Goal: Task Accomplishment & Management: Use online tool/utility

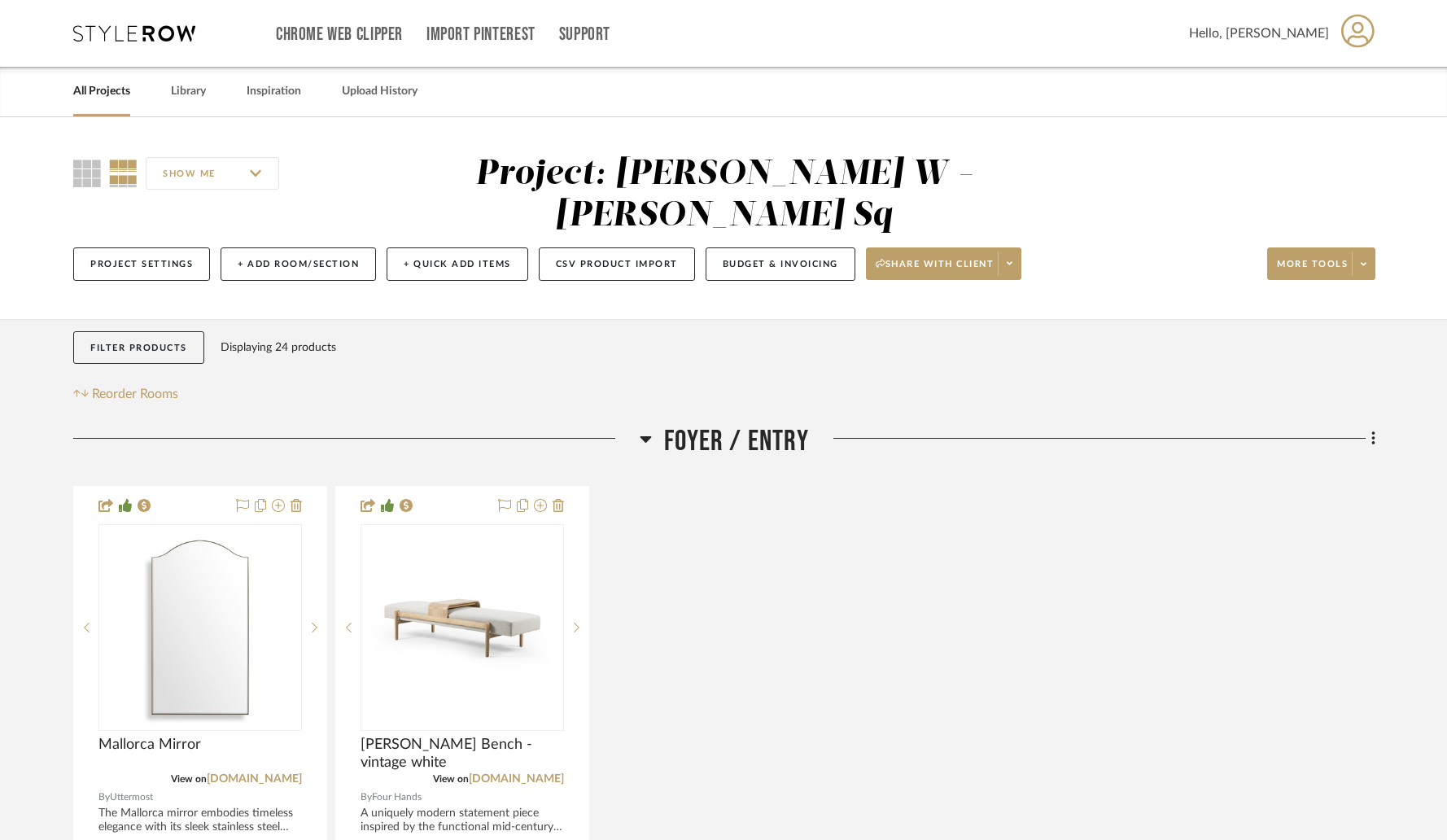
click at [107, 96] on link "All Projects" at bounding box center [101, 91] width 57 height 22
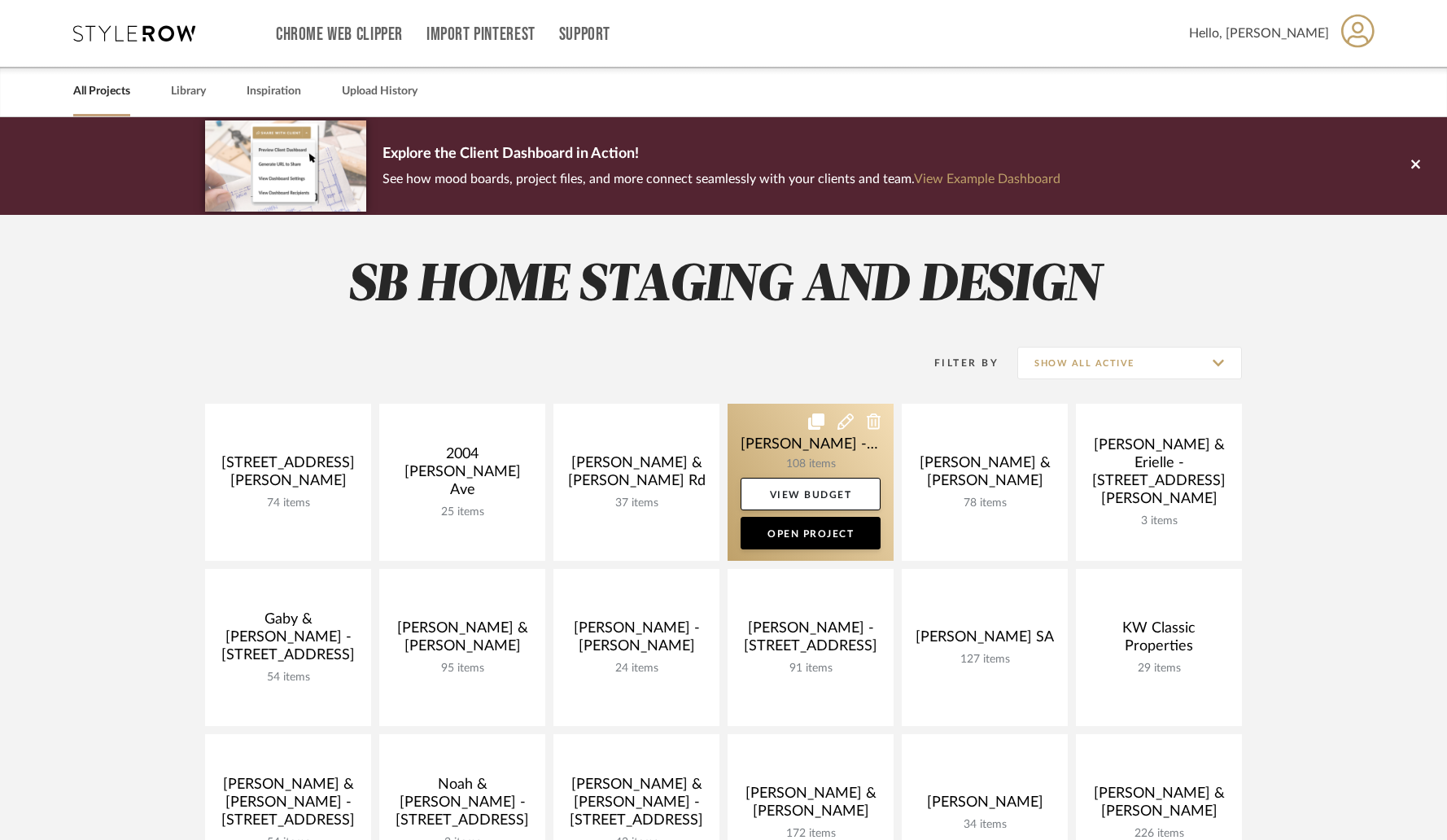
click at [832, 459] on link at bounding box center [810, 482] width 166 height 157
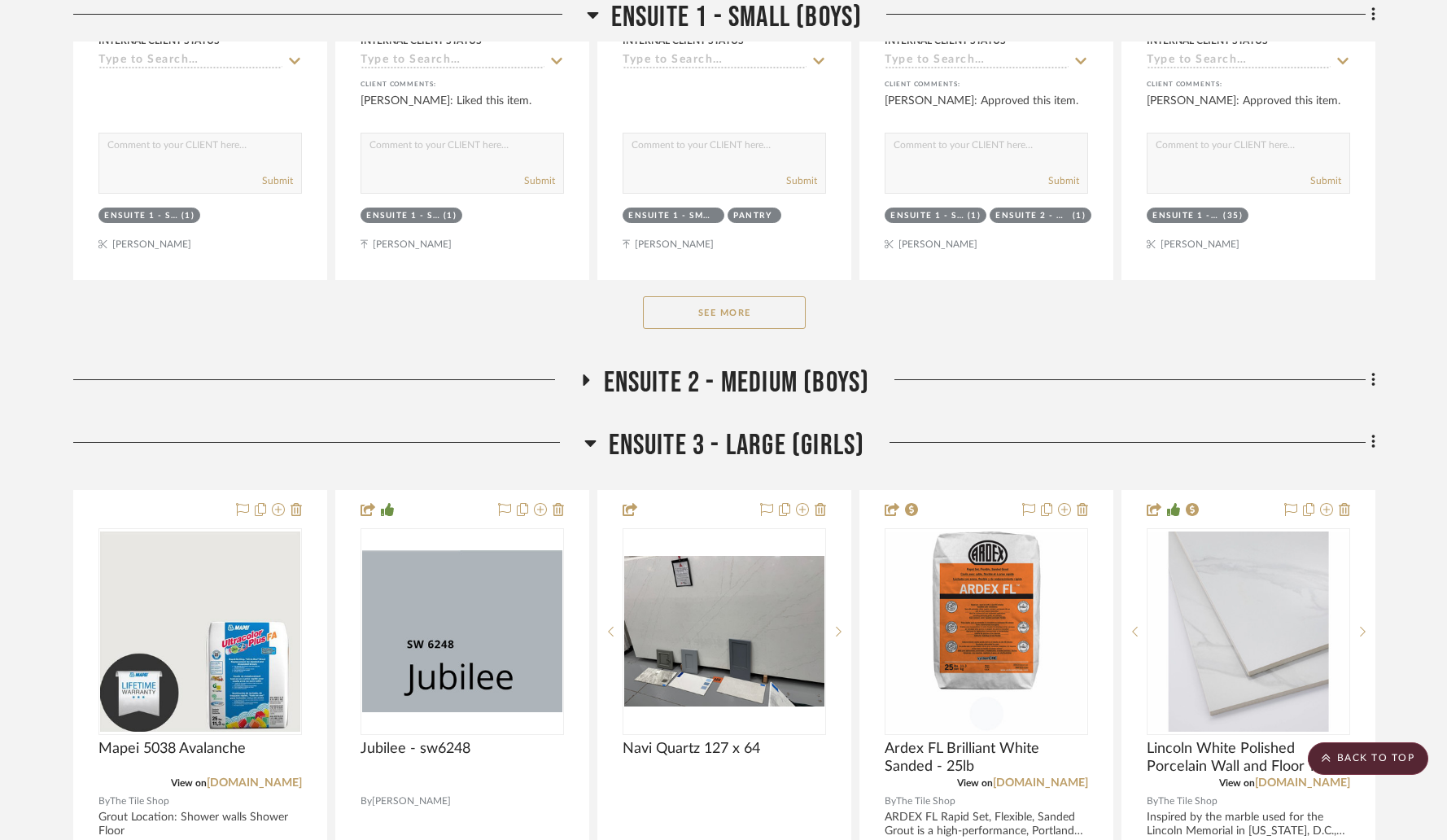
scroll to position [3955, 0]
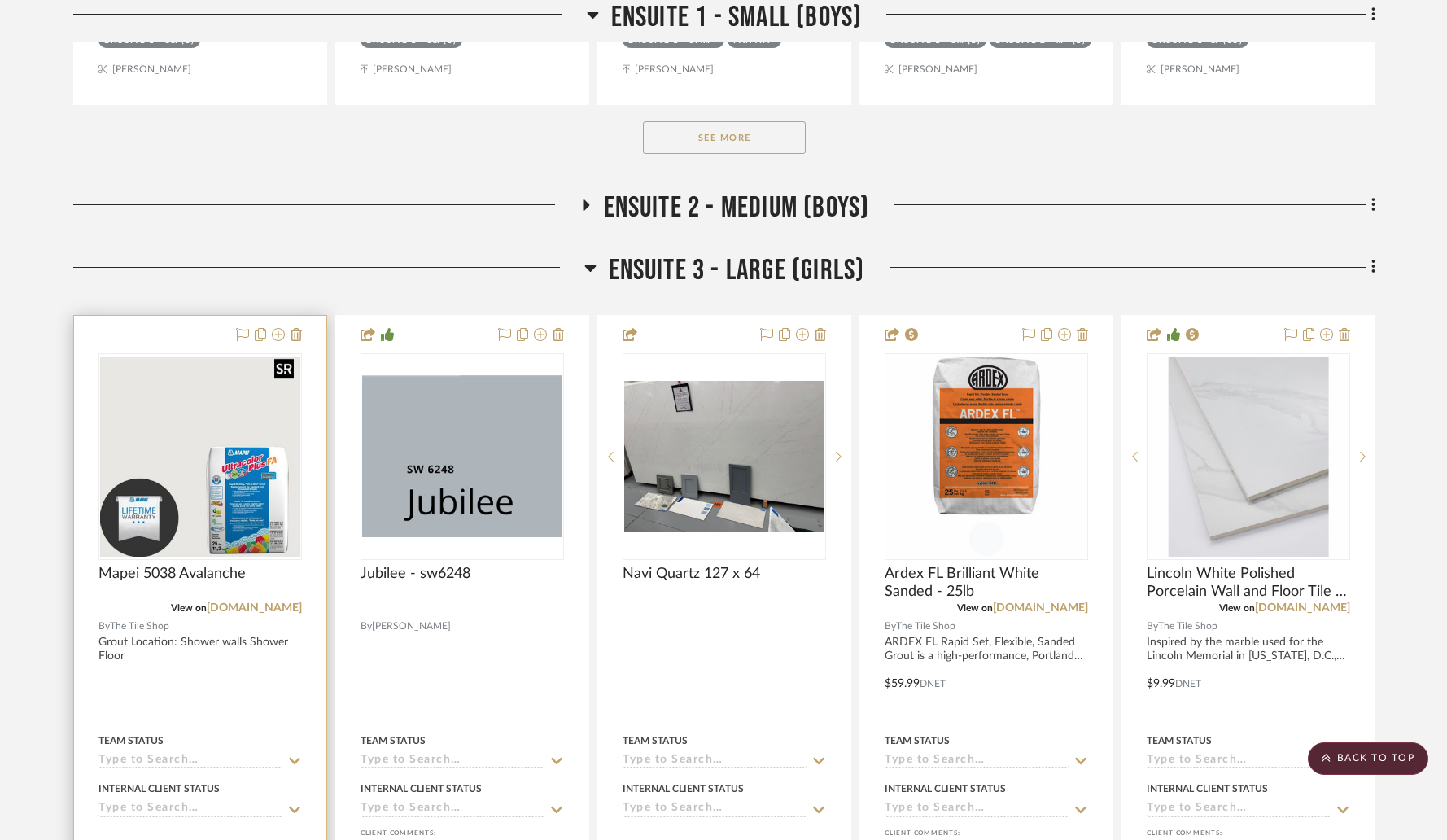
click at [211, 381] on img "0" at bounding box center [201, 457] width 201 height 201
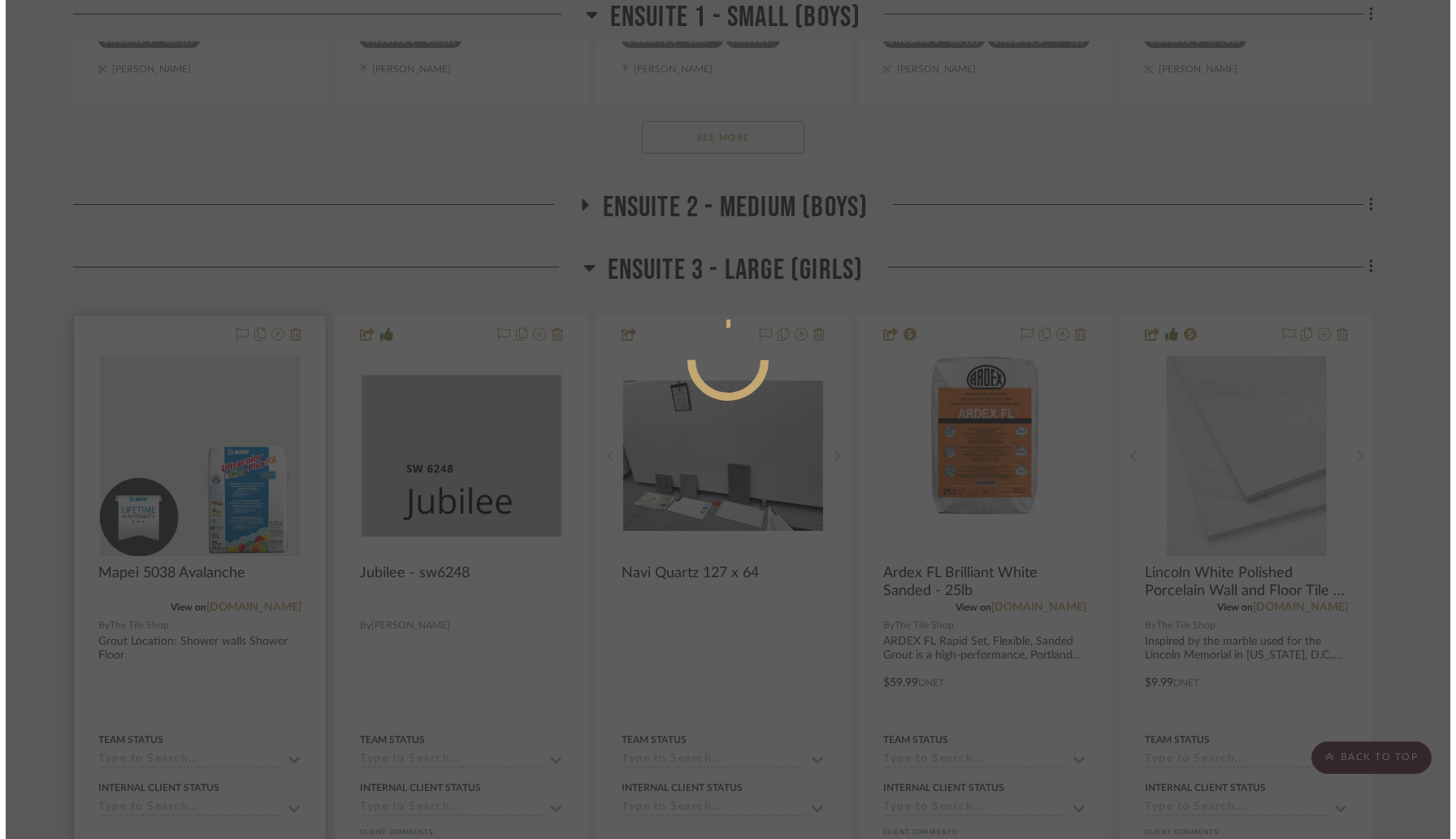
scroll to position [0, 0]
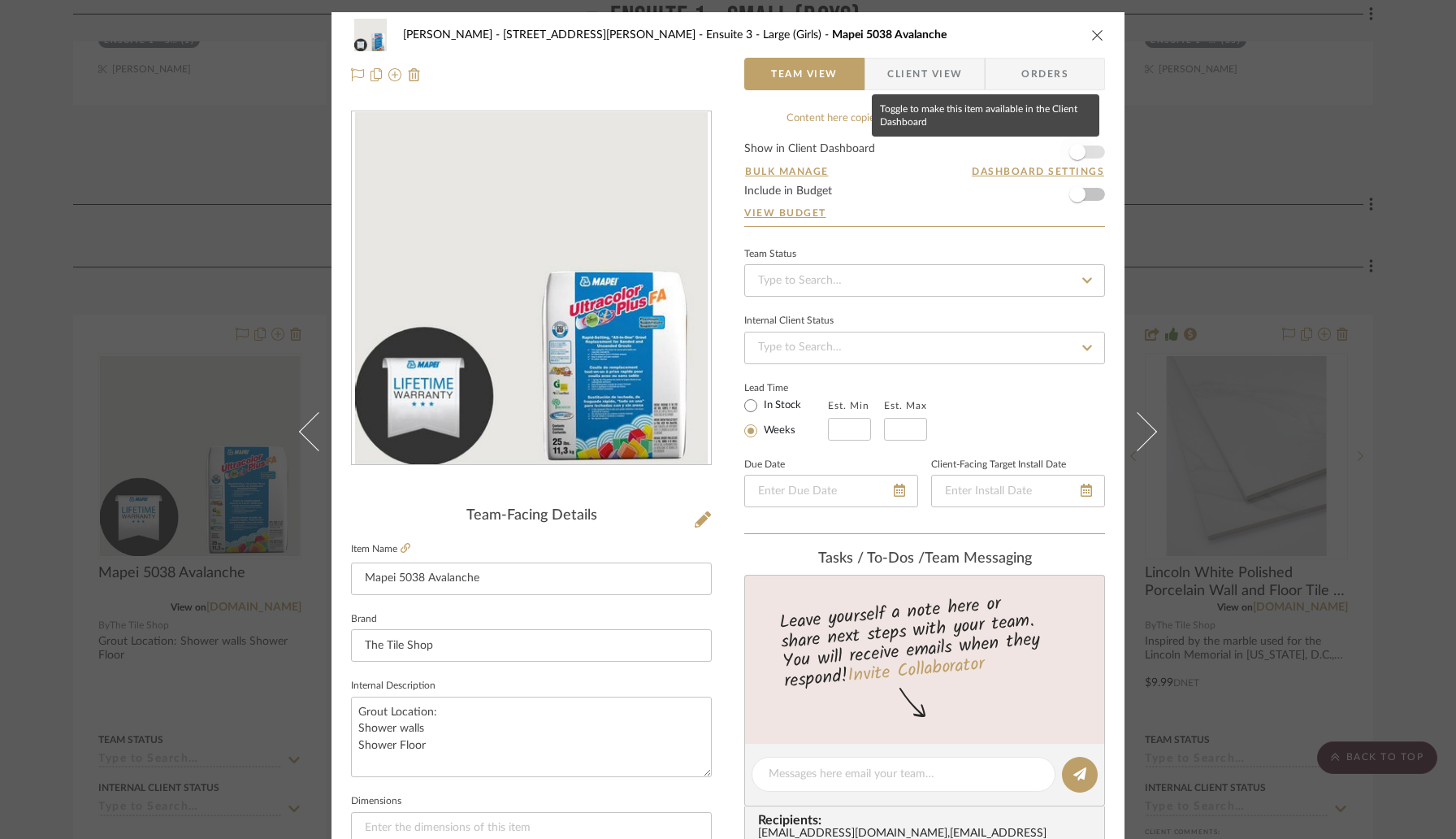
drag, startPoint x: 1083, startPoint y: 154, endPoint x: 1085, endPoint y: 142, distance: 12.2
click at [1083, 154] on span "button" at bounding box center [1077, 152] width 36 height 36
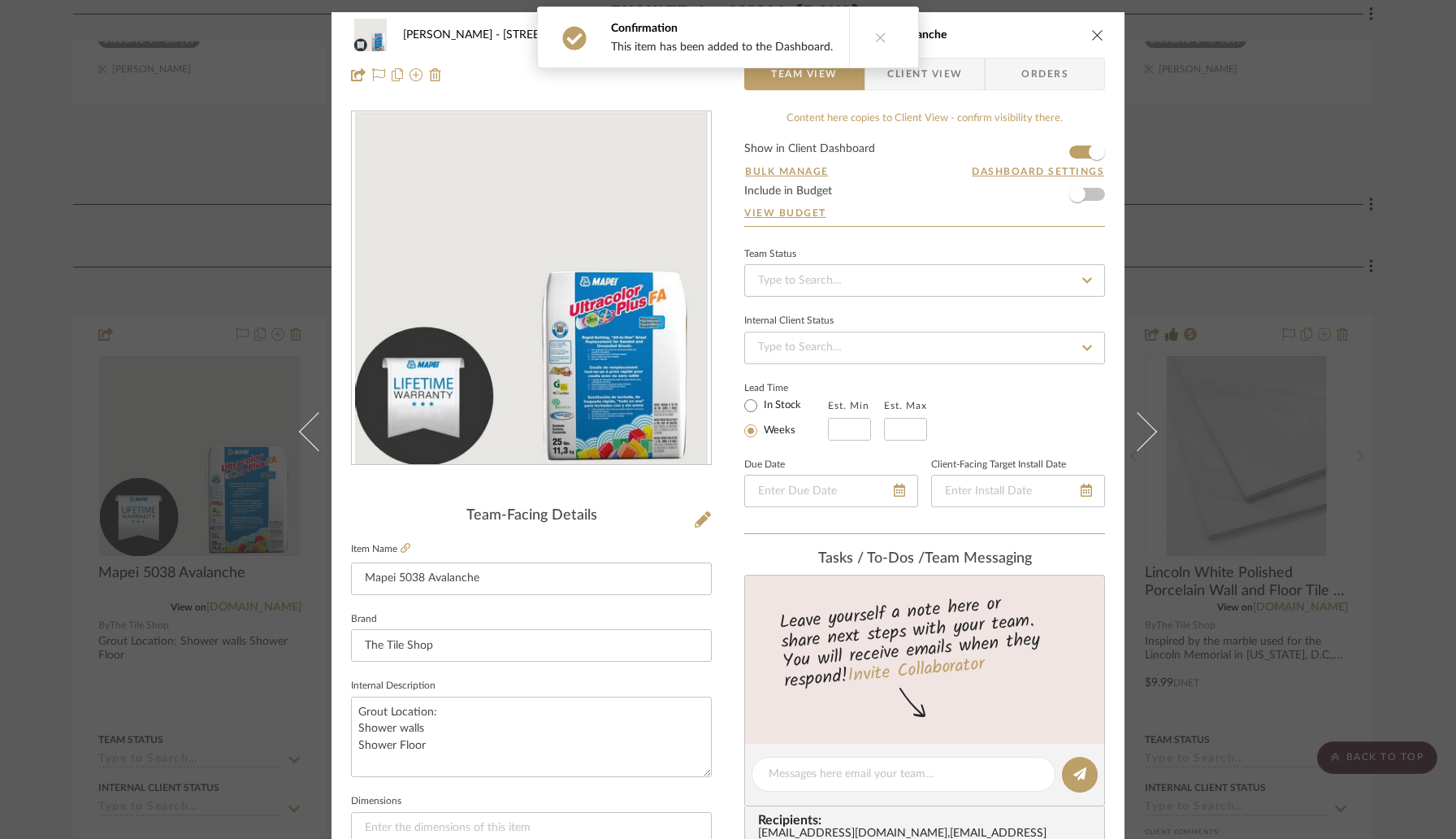
click at [1094, 32] on icon "close" at bounding box center [1098, 35] width 13 height 13
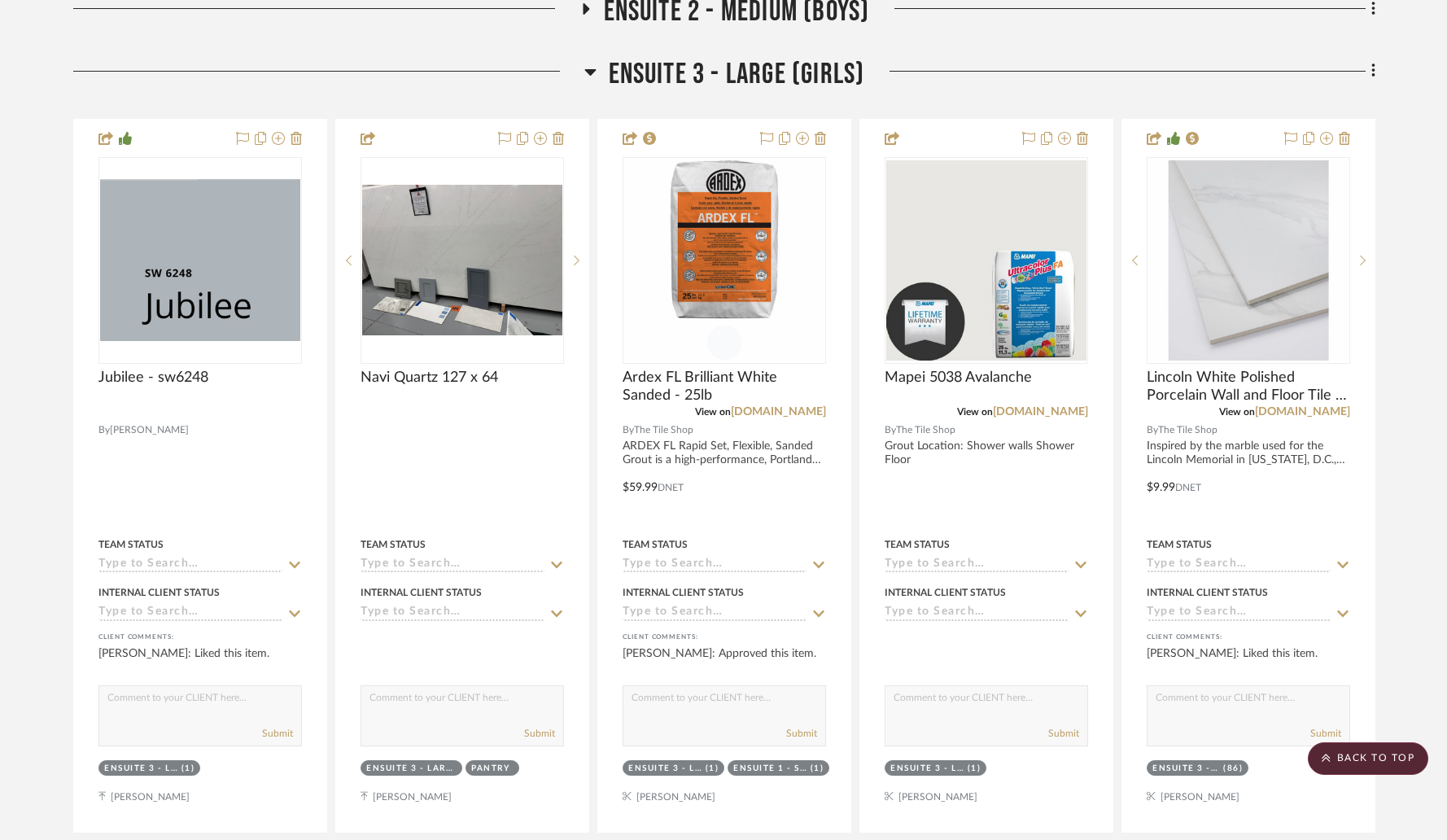
scroll to position [4274, 0]
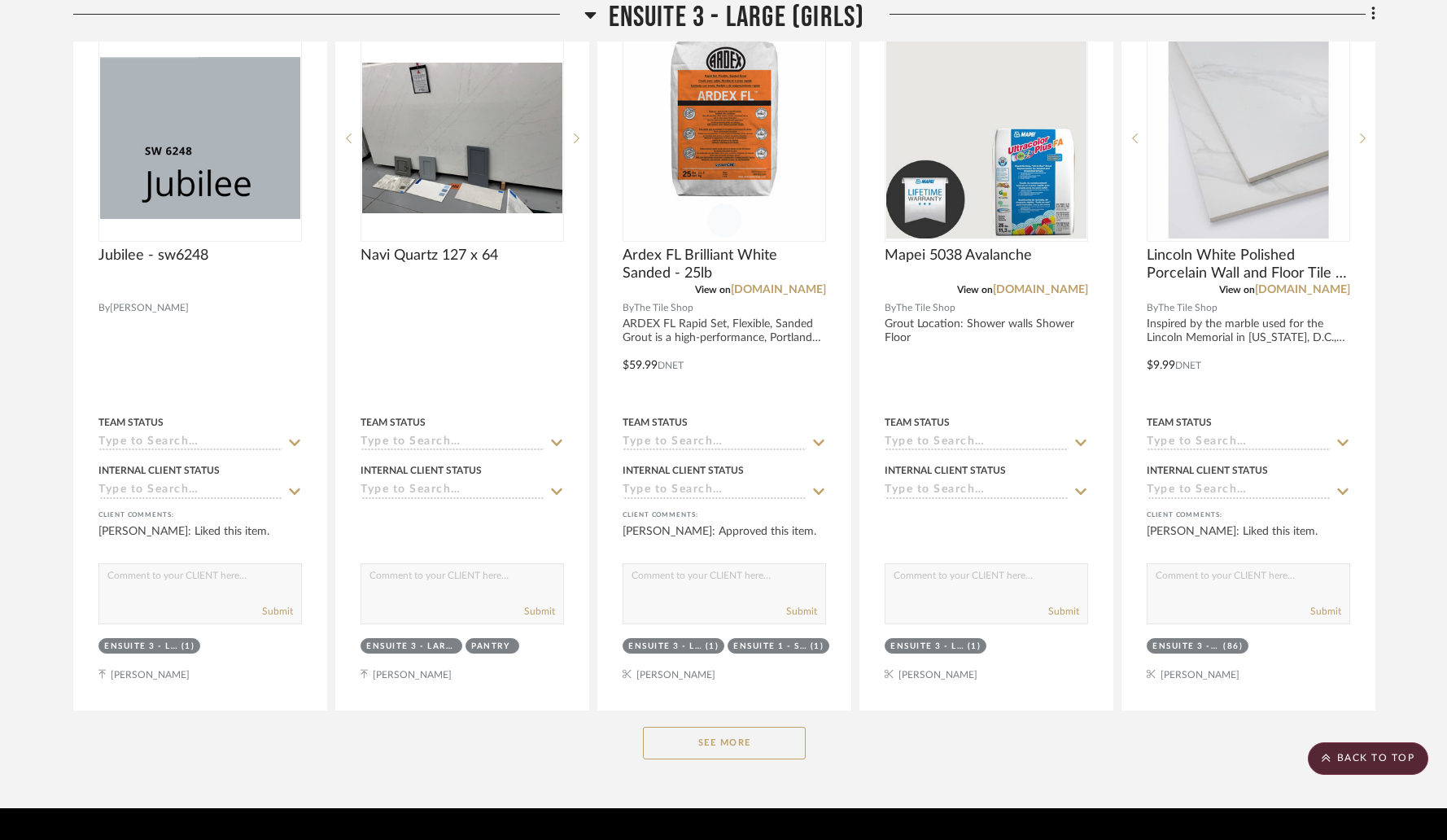
click at [706, 726] on button "See More" at bounding box center [724, 743] width 163 height 32
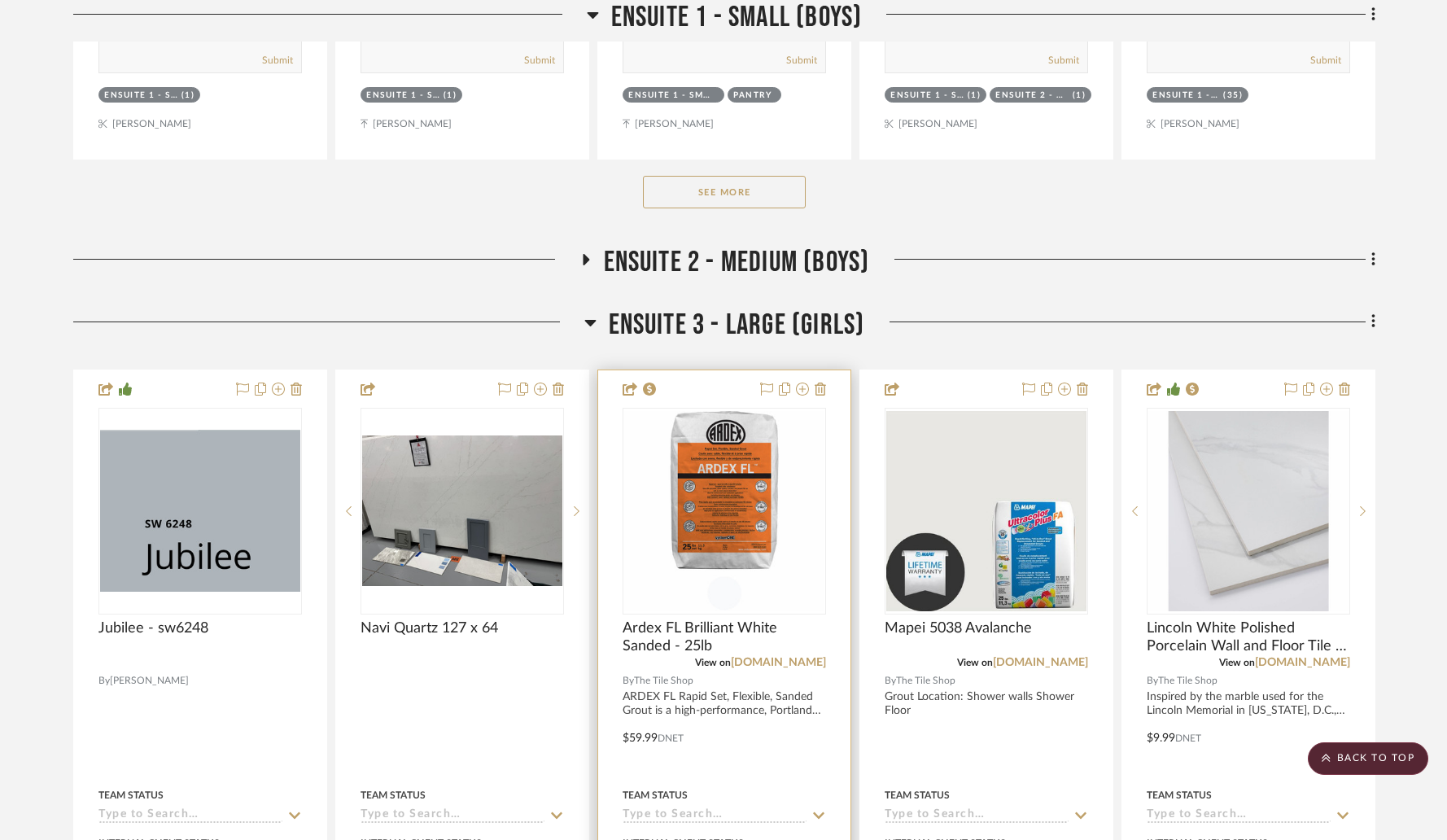
scroll to position [3729, 0]
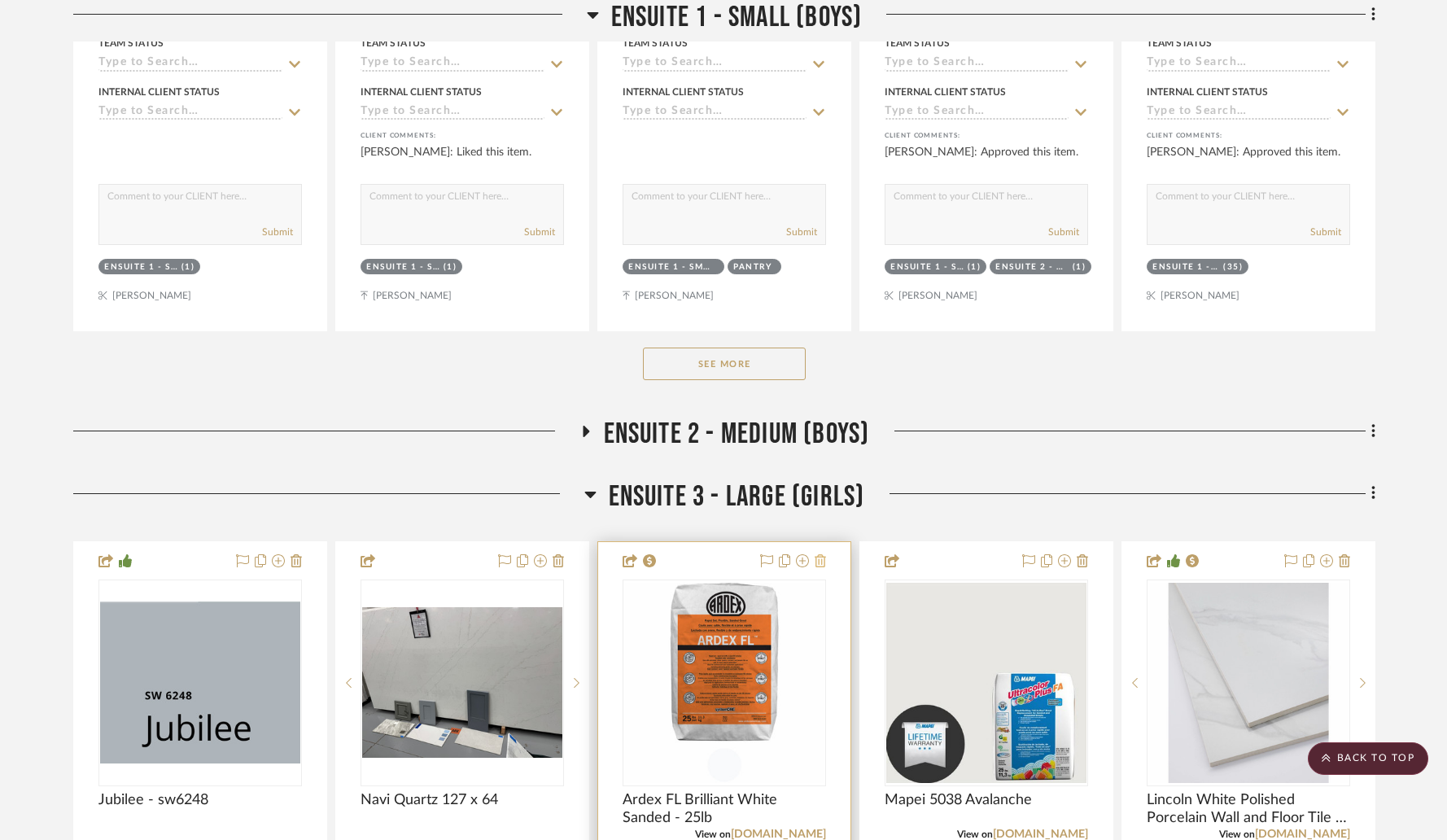
click at [818, 554] on icon at bounding box center [821, 561] width 11 height 13
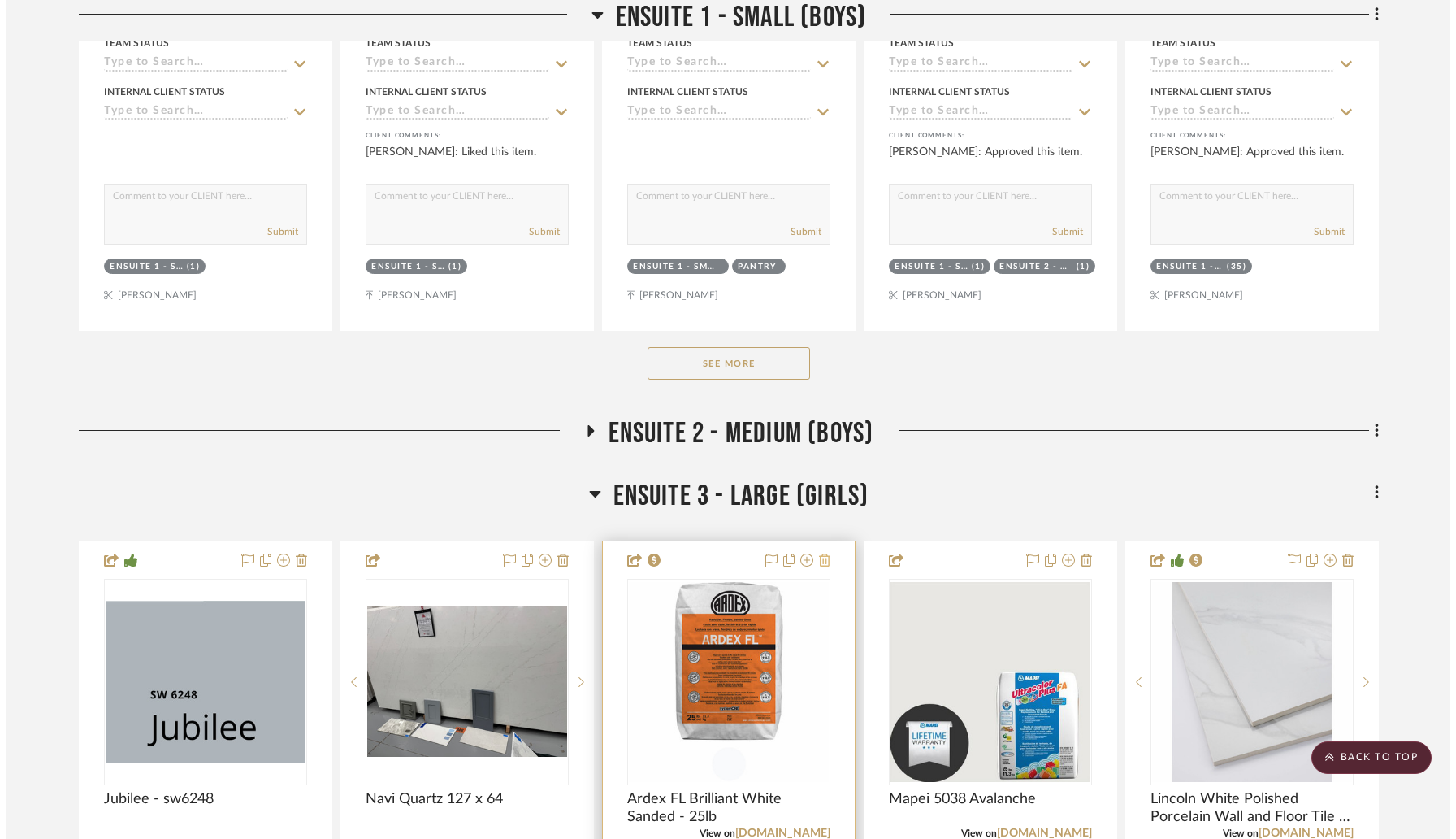
scroll to position [0, 0]
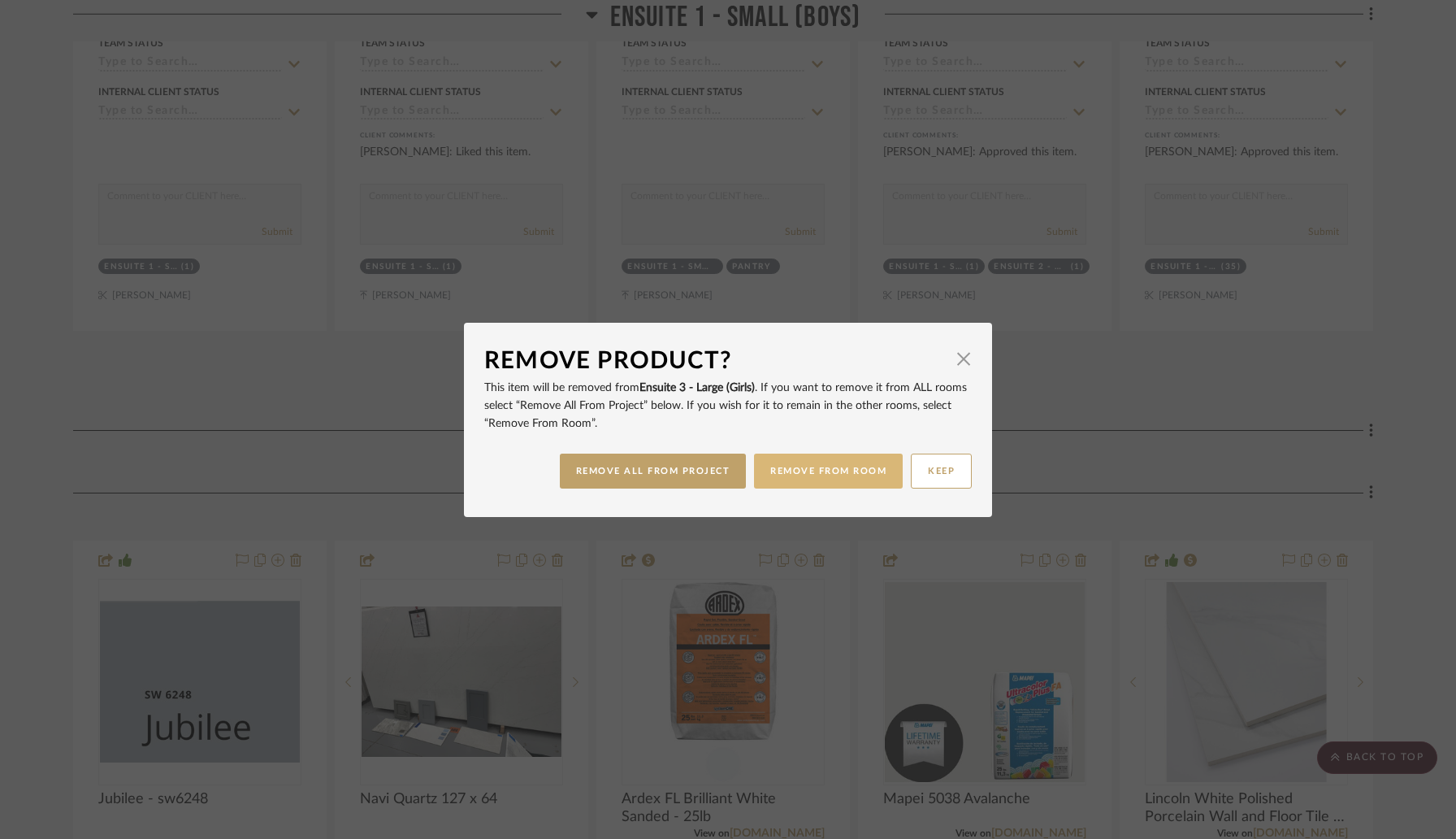
click at [792, 476] on button "REMOVE FROM ROOM" at bounding box center [828, 471] width 148 height 35
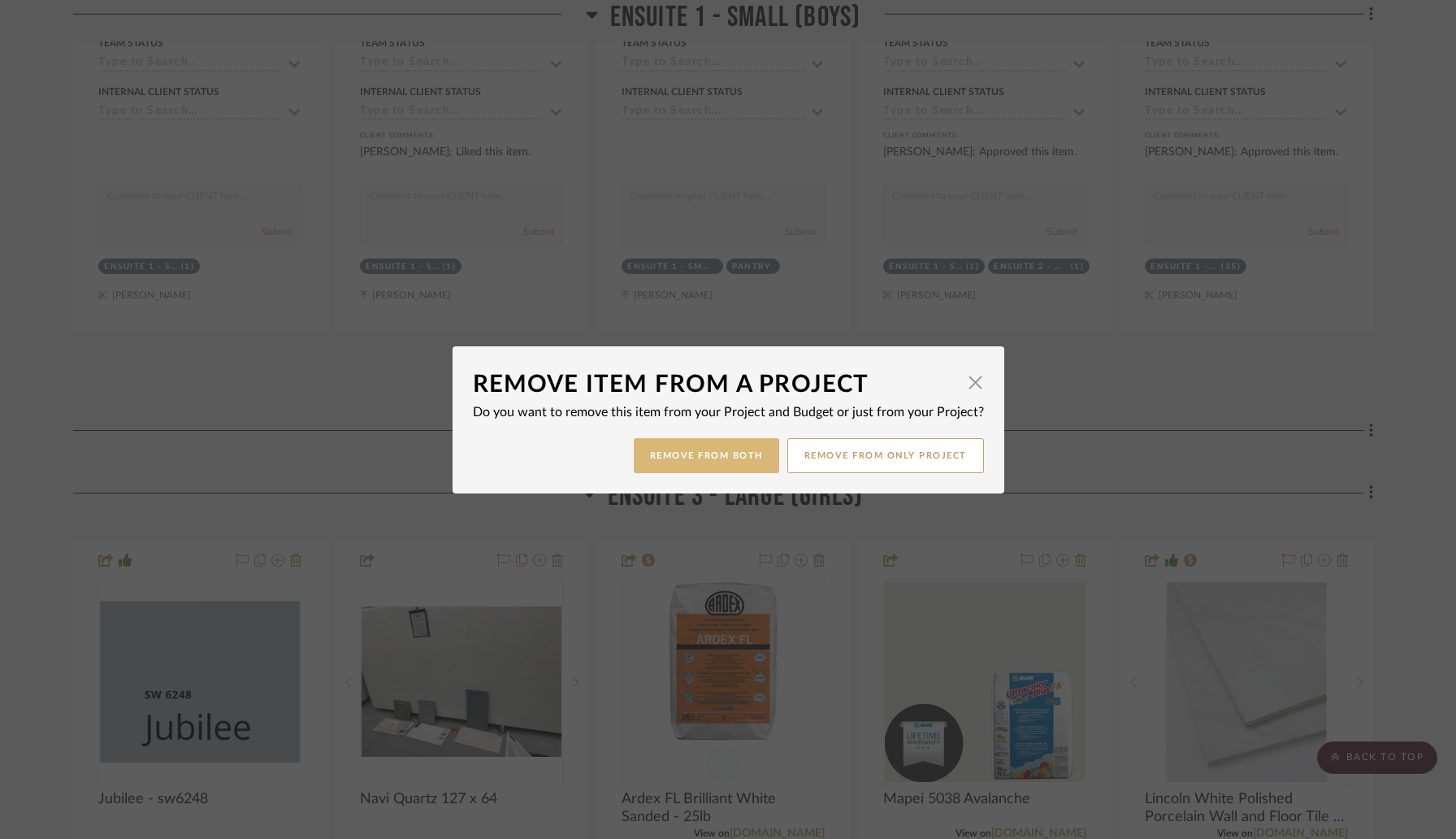
click at [734, 454] on button "Remove from Both" at bounding box center [707, 455] width 146 height 35
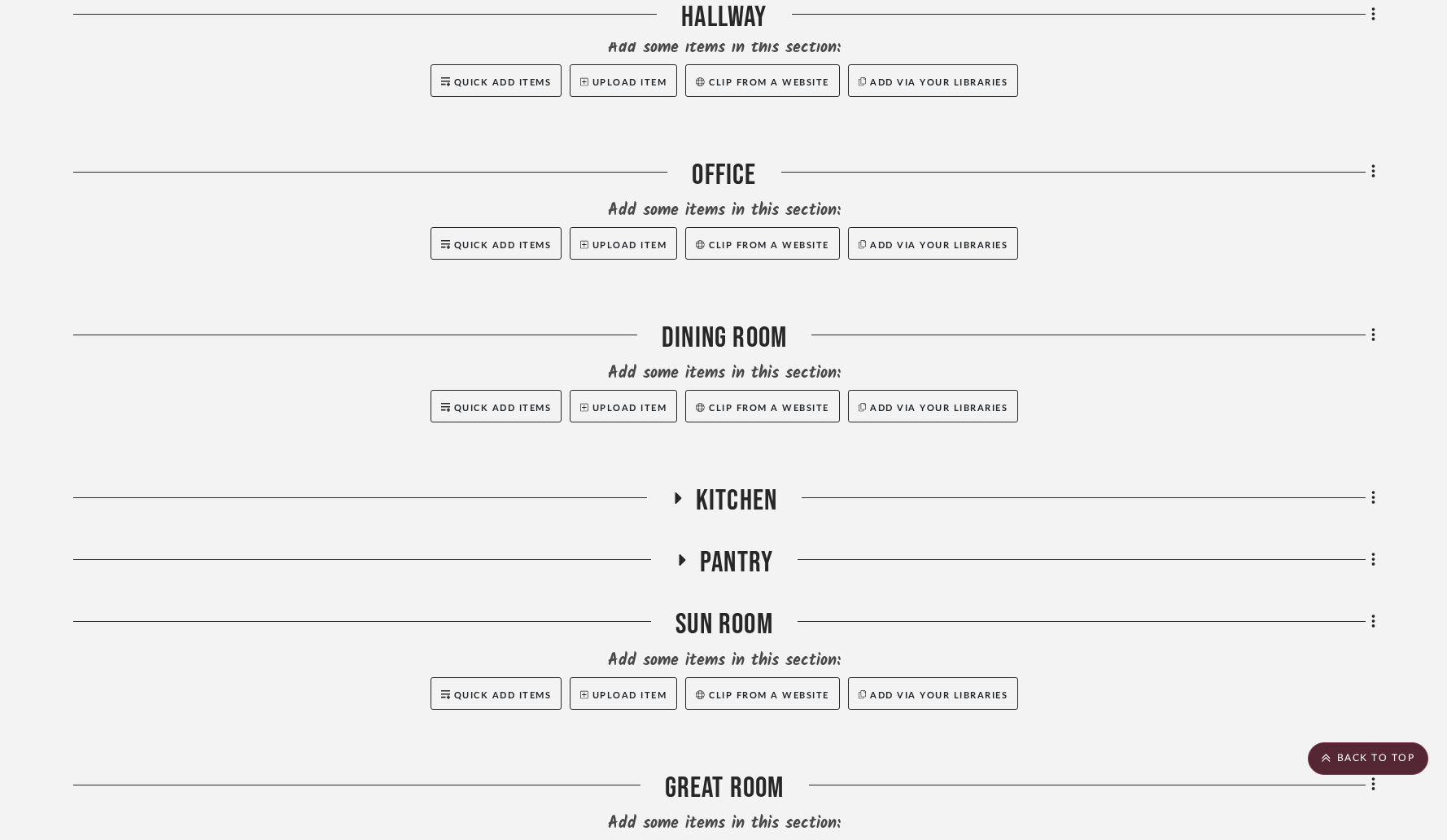
scroll to position [655, 0]
click at [683, 553] on icon at bounding box center [681, 559] width 20 height 12
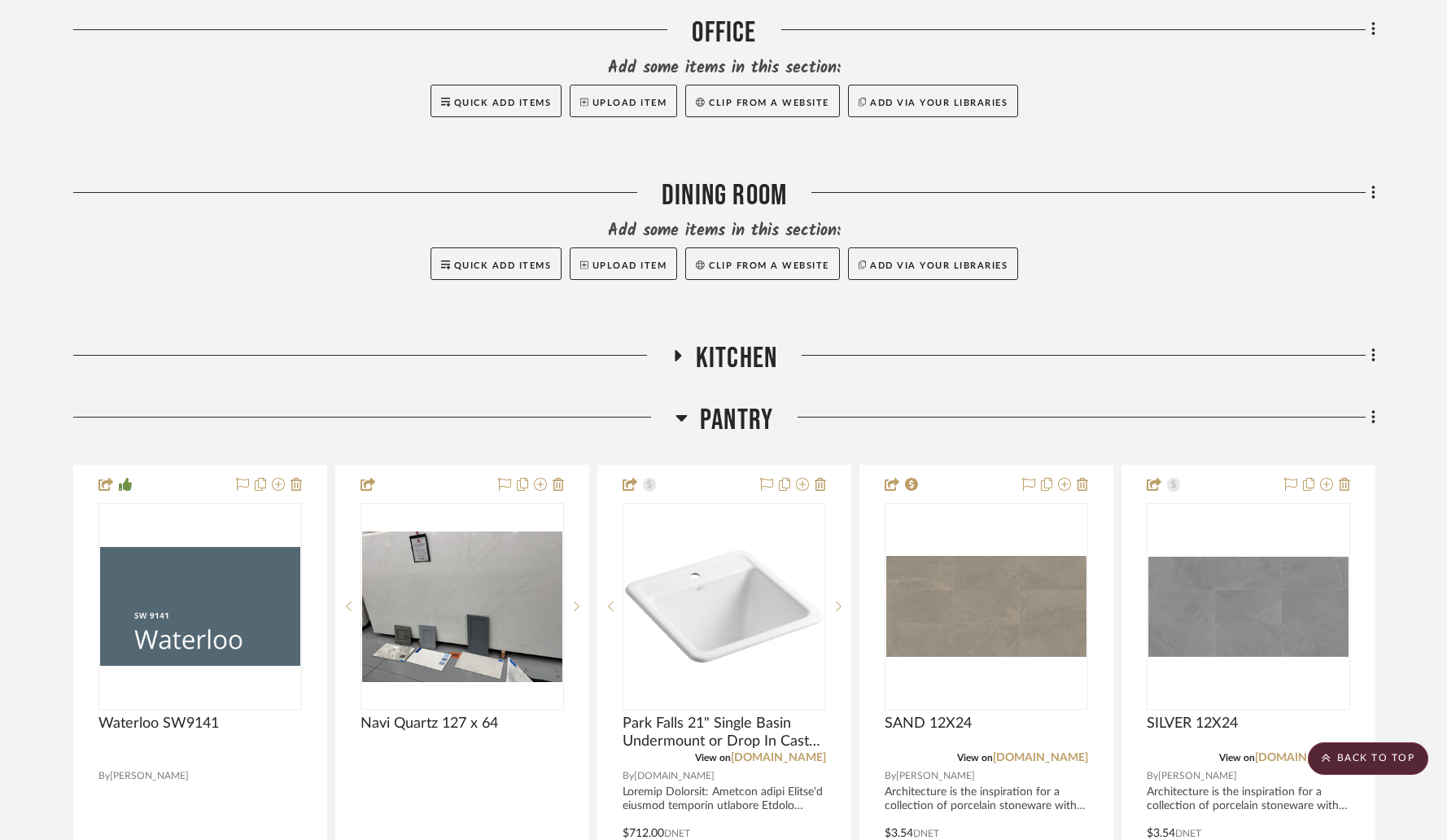
scroll to position [991, 0]
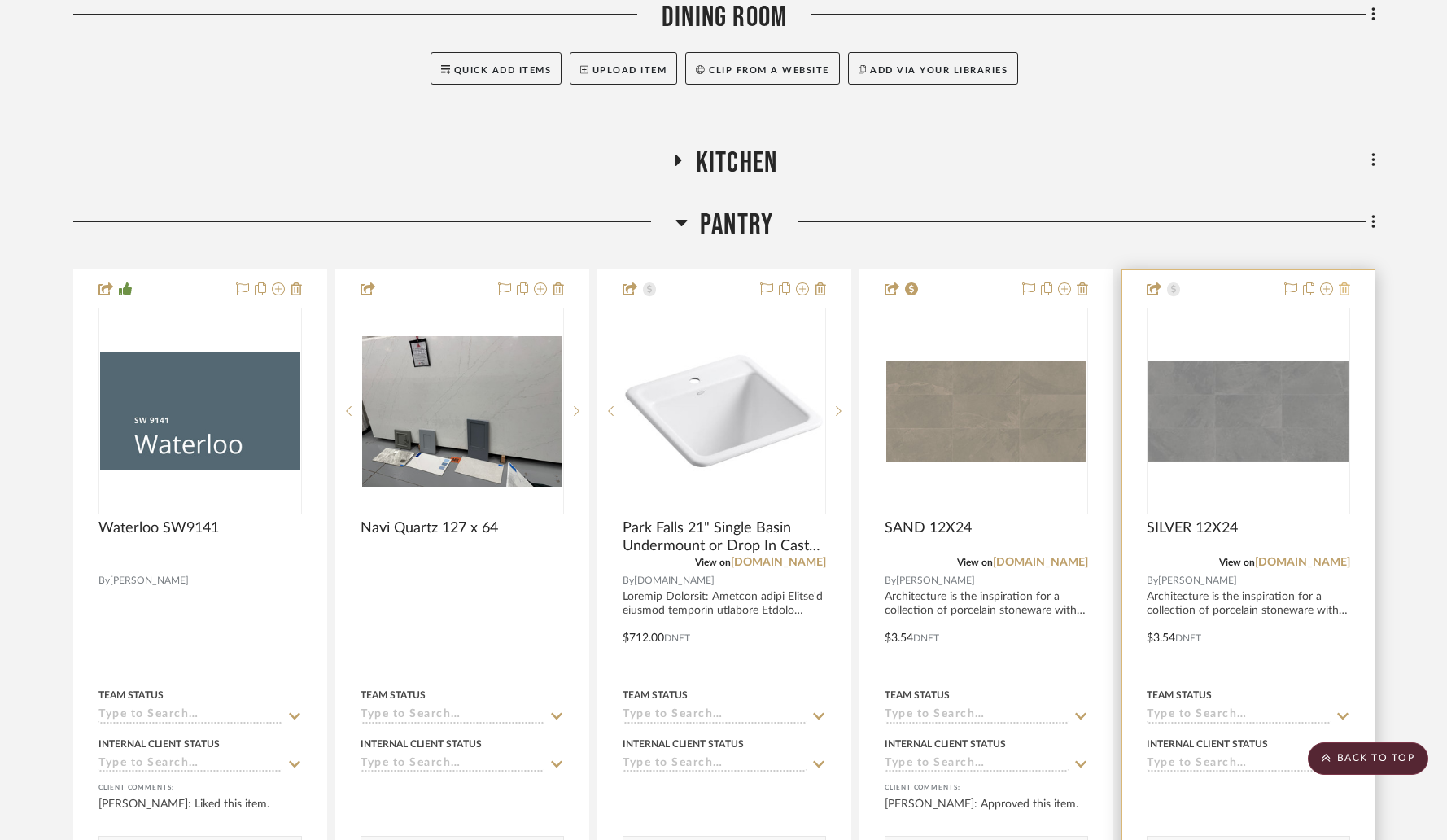
click at [1346, 282] on icon at bounding box center [1345, 289] width 11 height 13
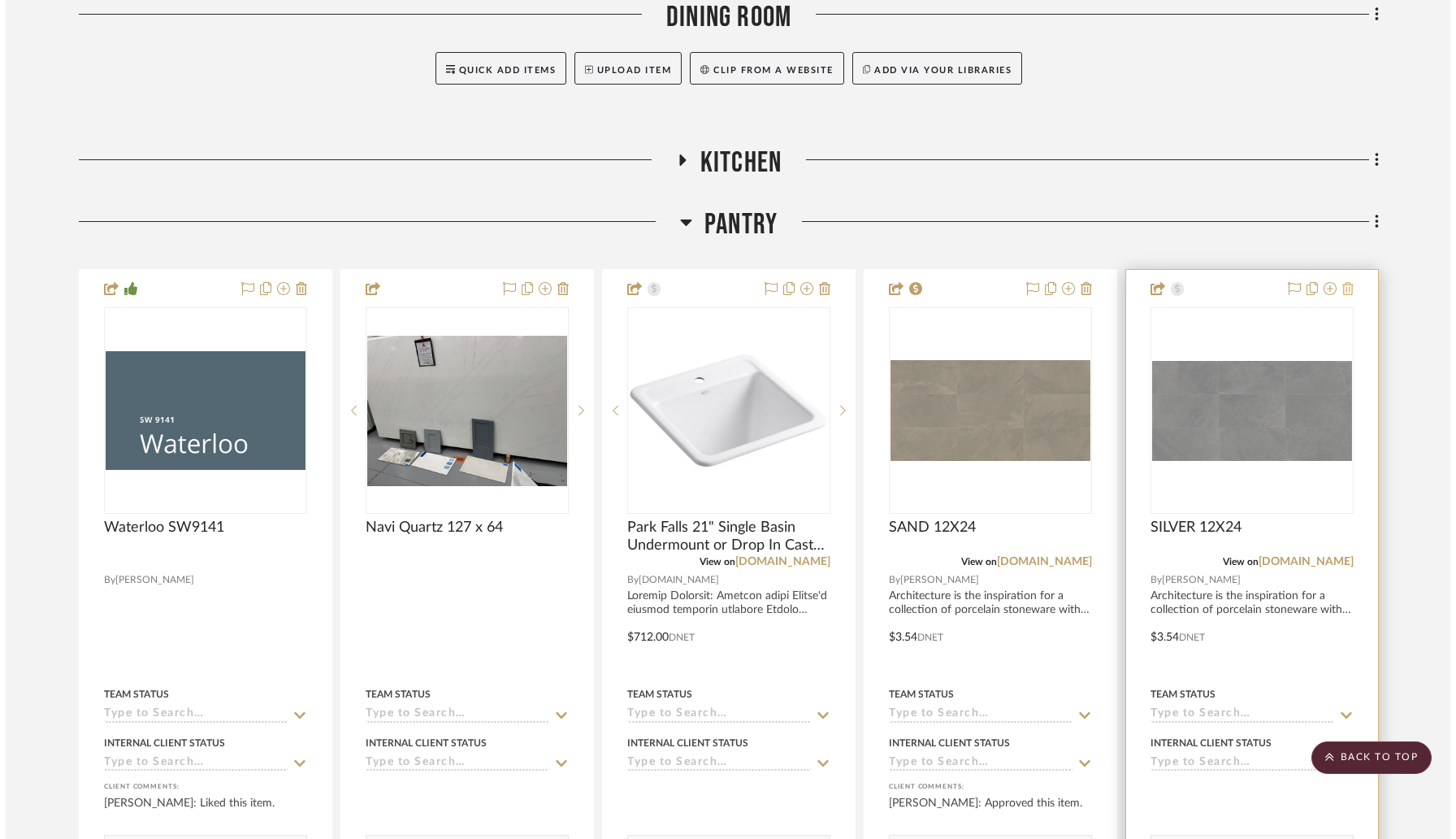
scroll to position [0, 0]
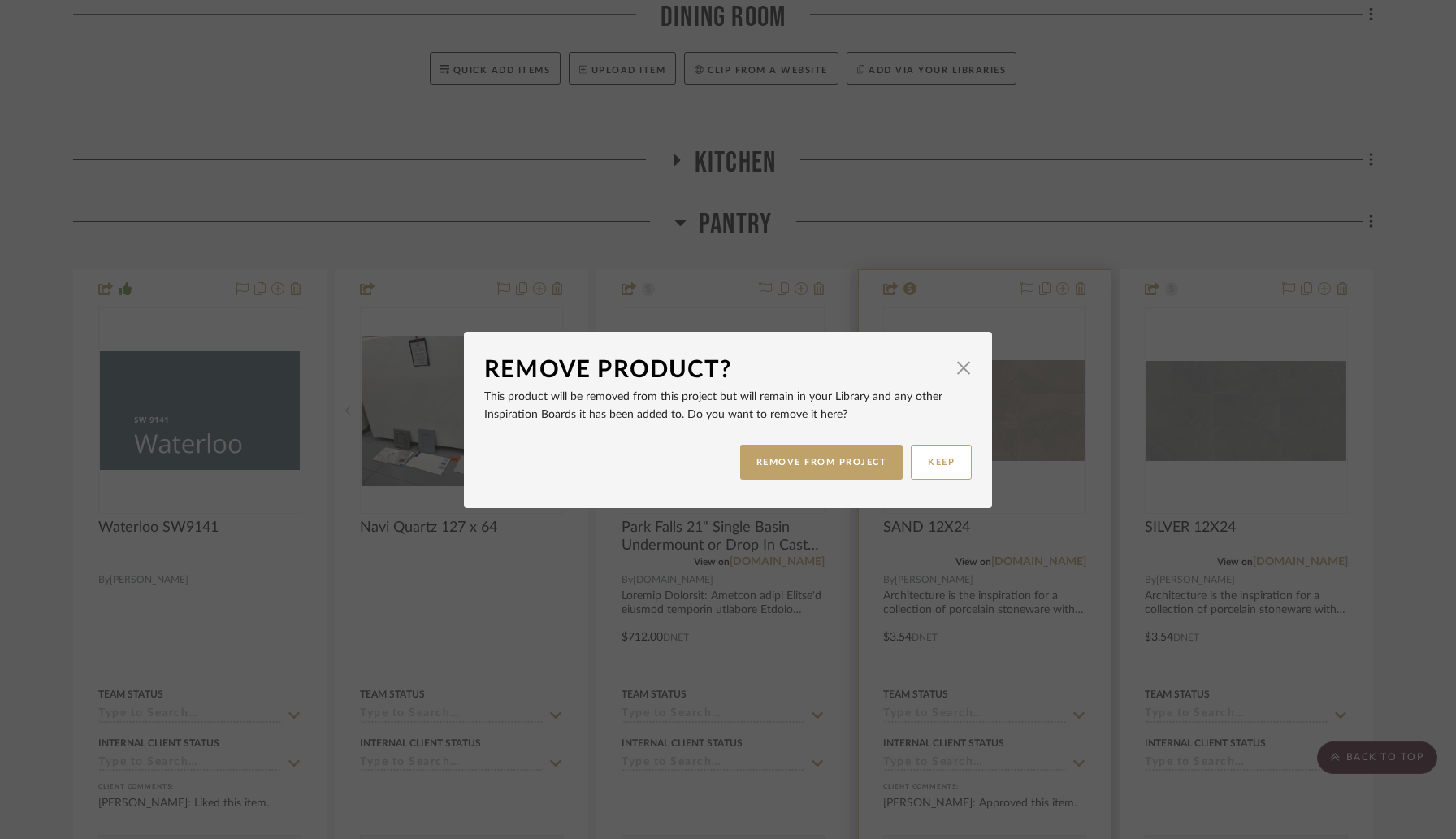
drag, startPoint x: 760, startPoint y: 463, endPoint x: 918, endPoint y: 416, distance: 164.8
click at [761, 462] on button "REMOVE FROM PROJECT" at bounding box center [821, 461] width 163 height 35
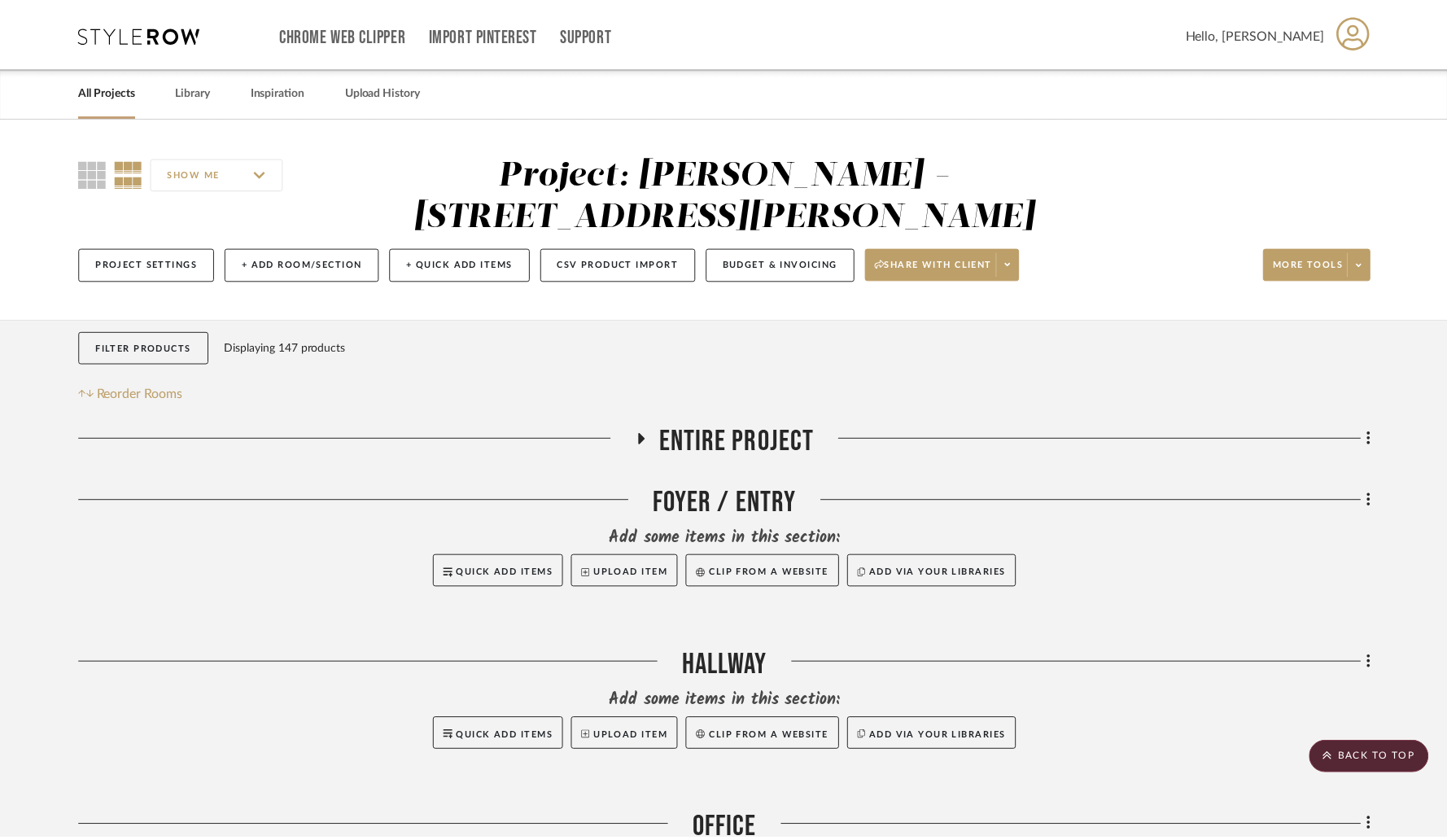
scroll to position [991, 0]
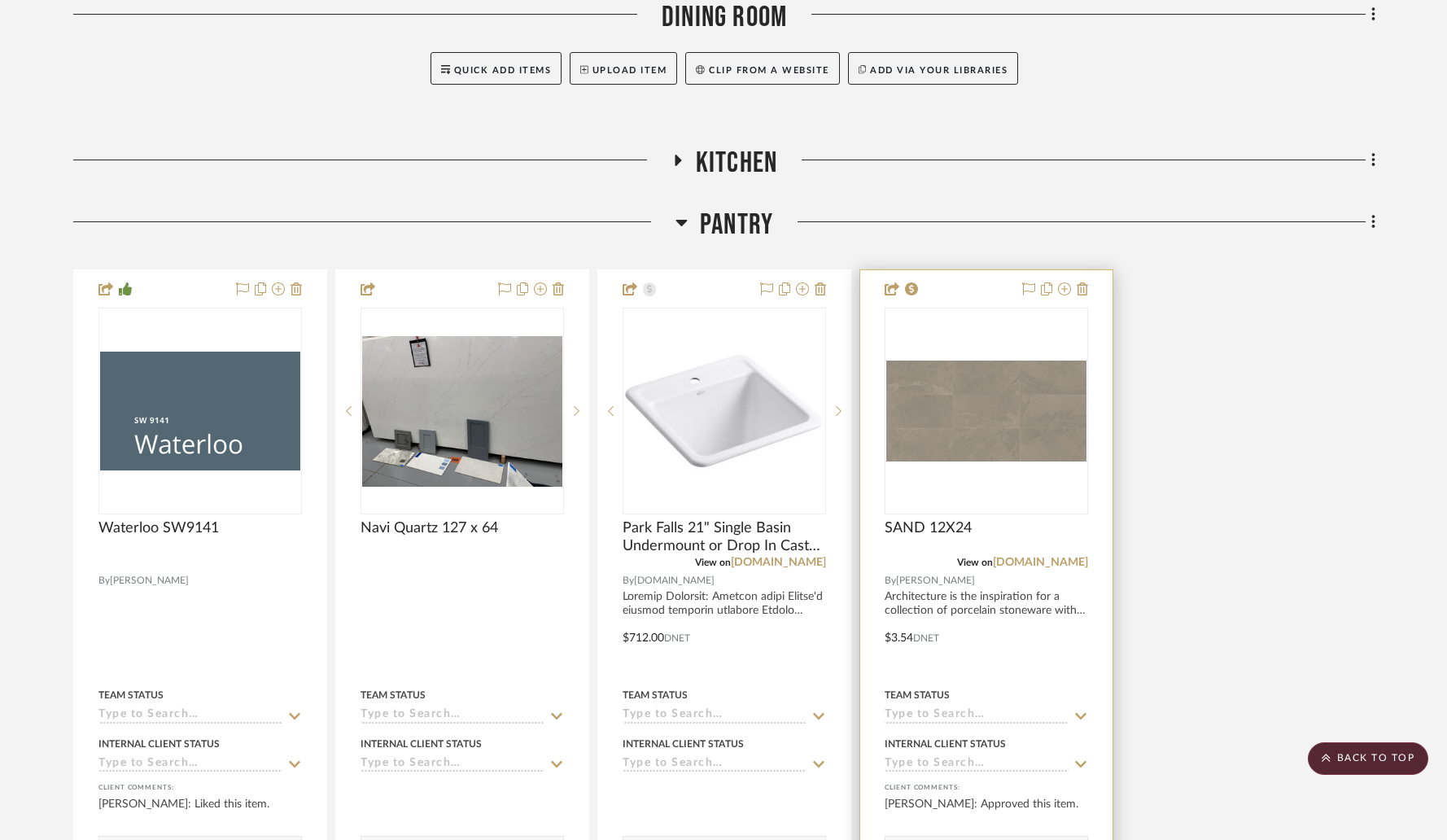
click at [974, 367] on img "0" at bounding box center [987, 411] width 201 height 101
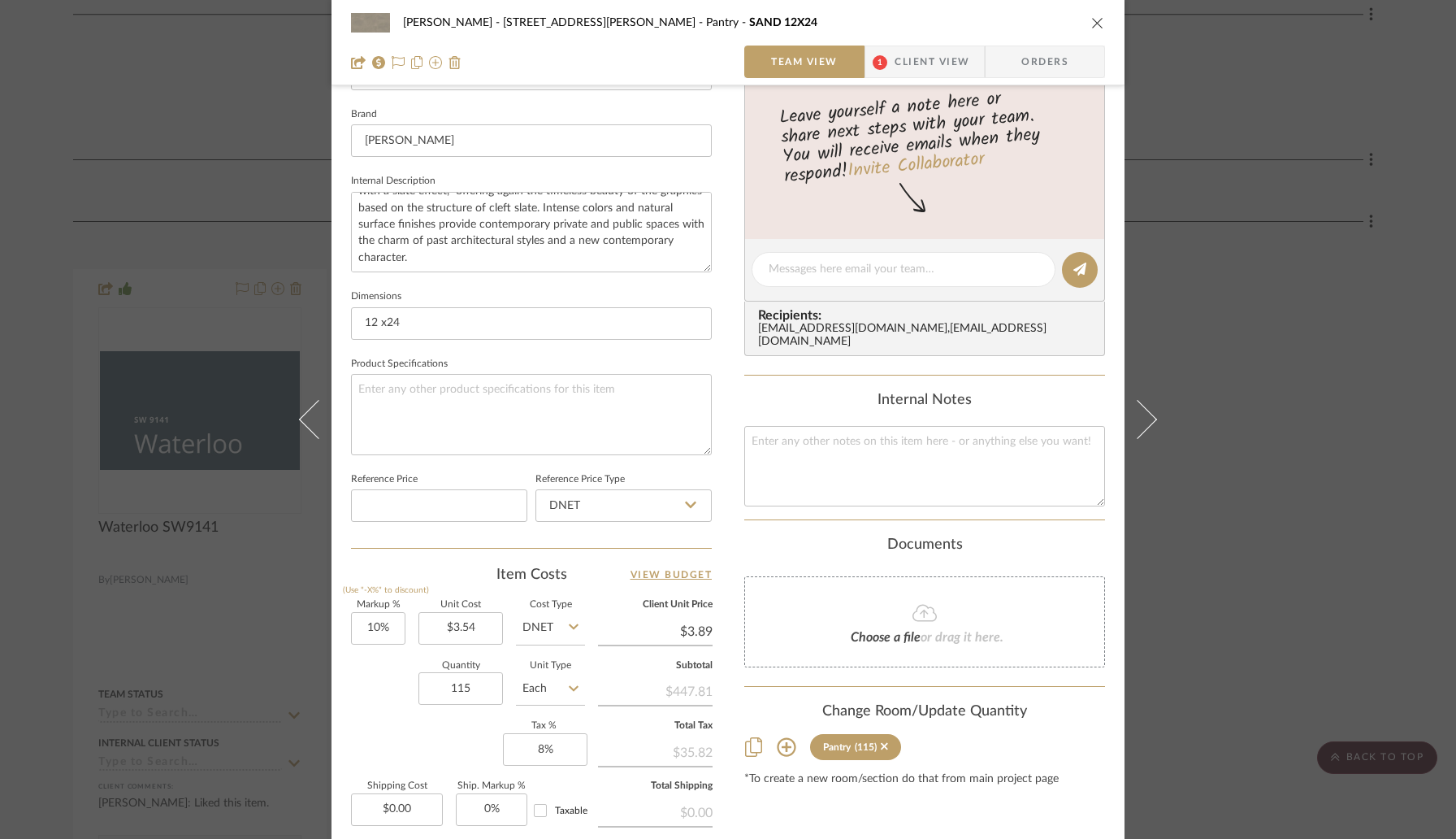
scroll to position [514, 0]
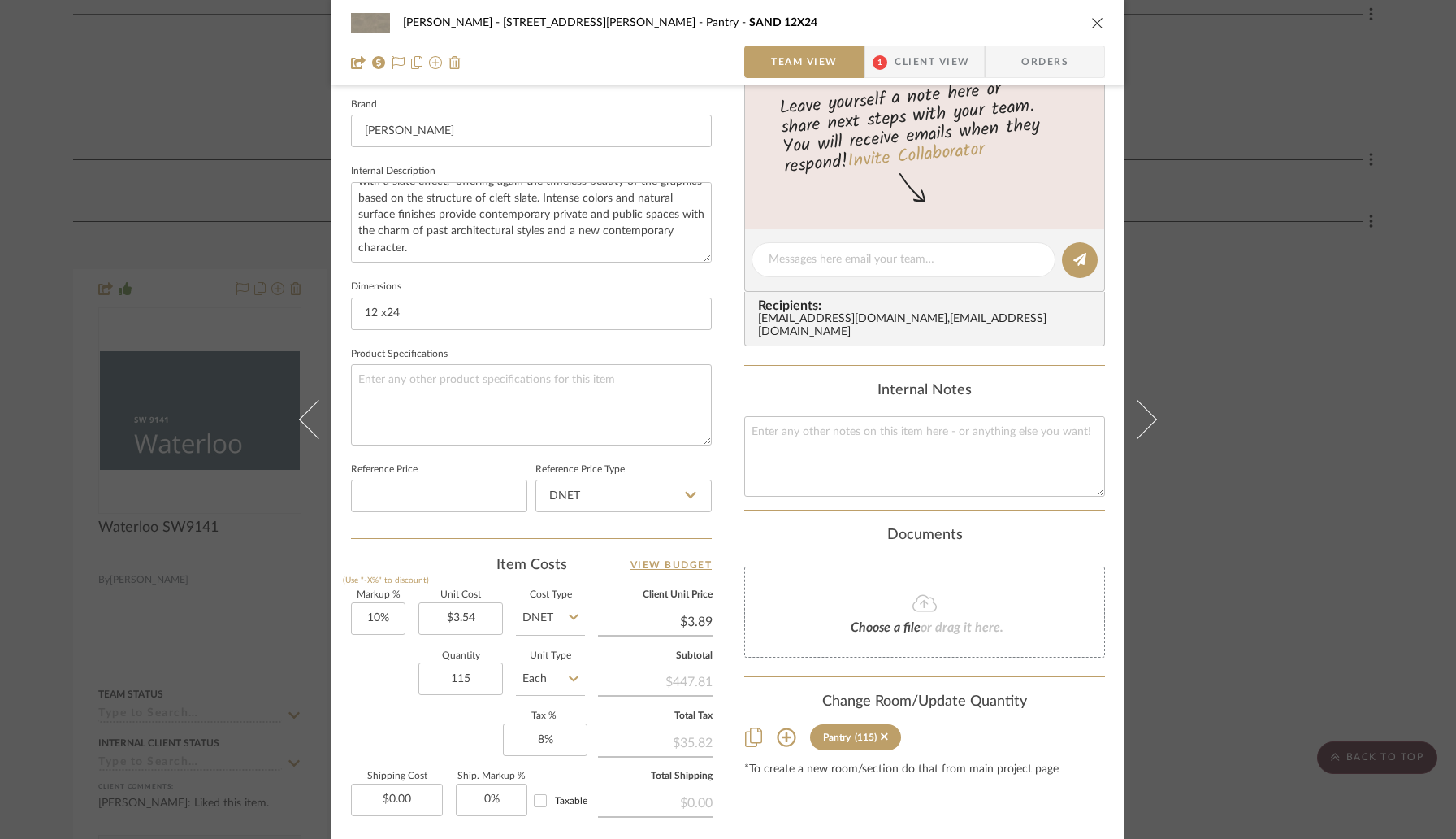
click at [24, 335] on div "[PERSON_NAME] - 4065 [PERSON_NAME] Pantry SAND 12X24 Team View 1 Client View Or…" at bounding box center [728, 420] width 1456 height 839
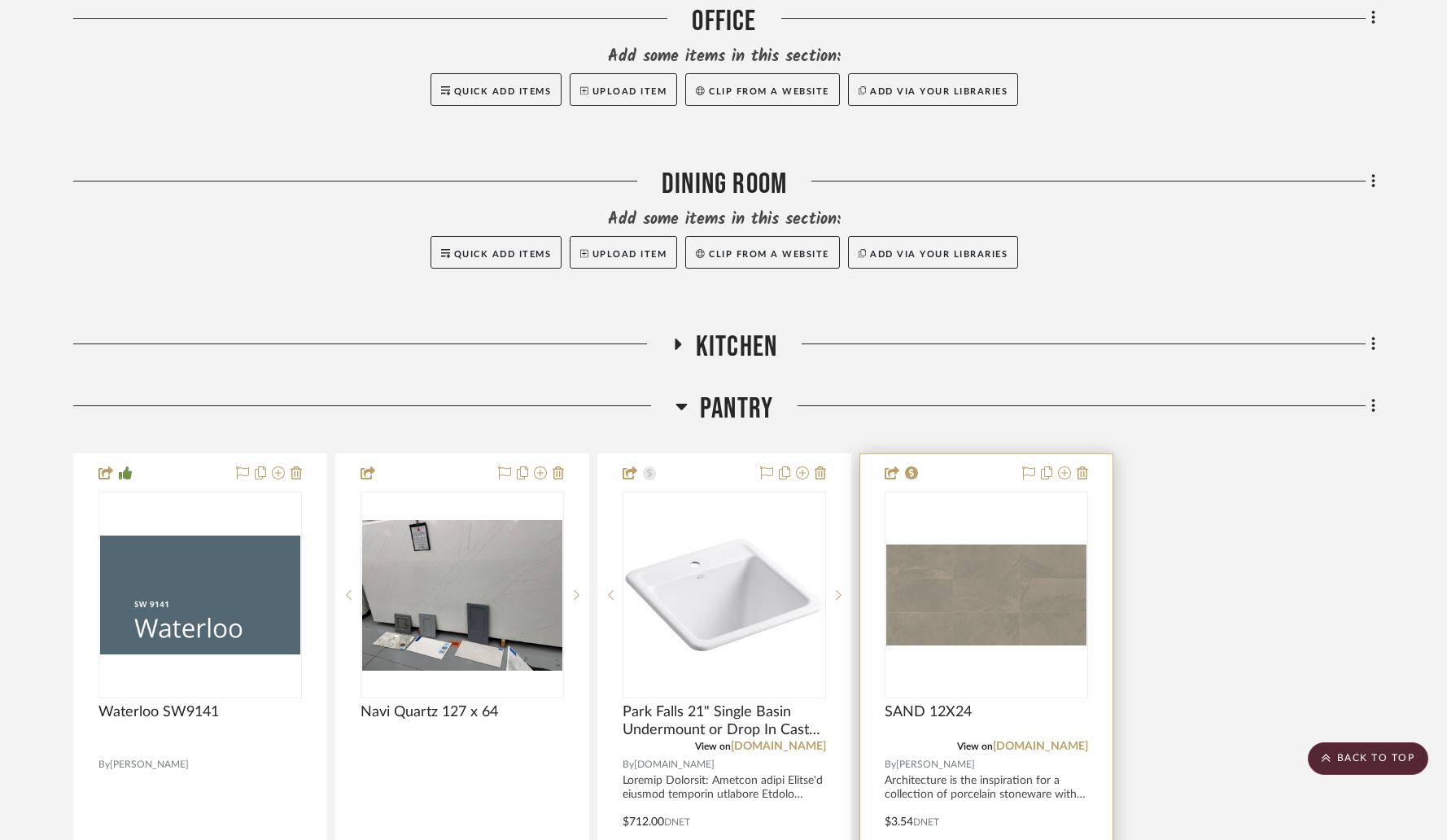
scroll to position [795, 0]
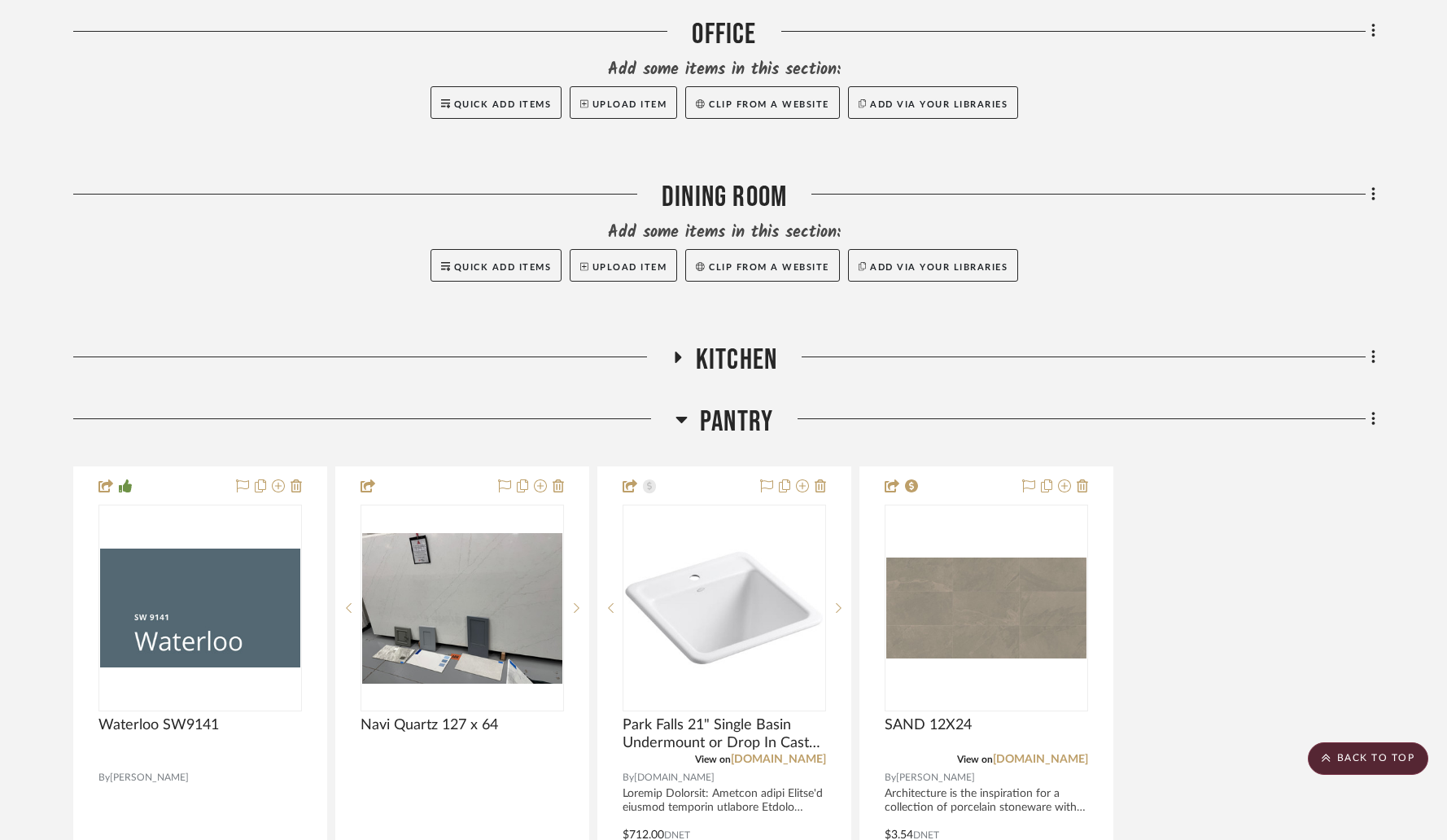
click at [683, 410] on icon at bounding box center [681, 419] width 12 height 20
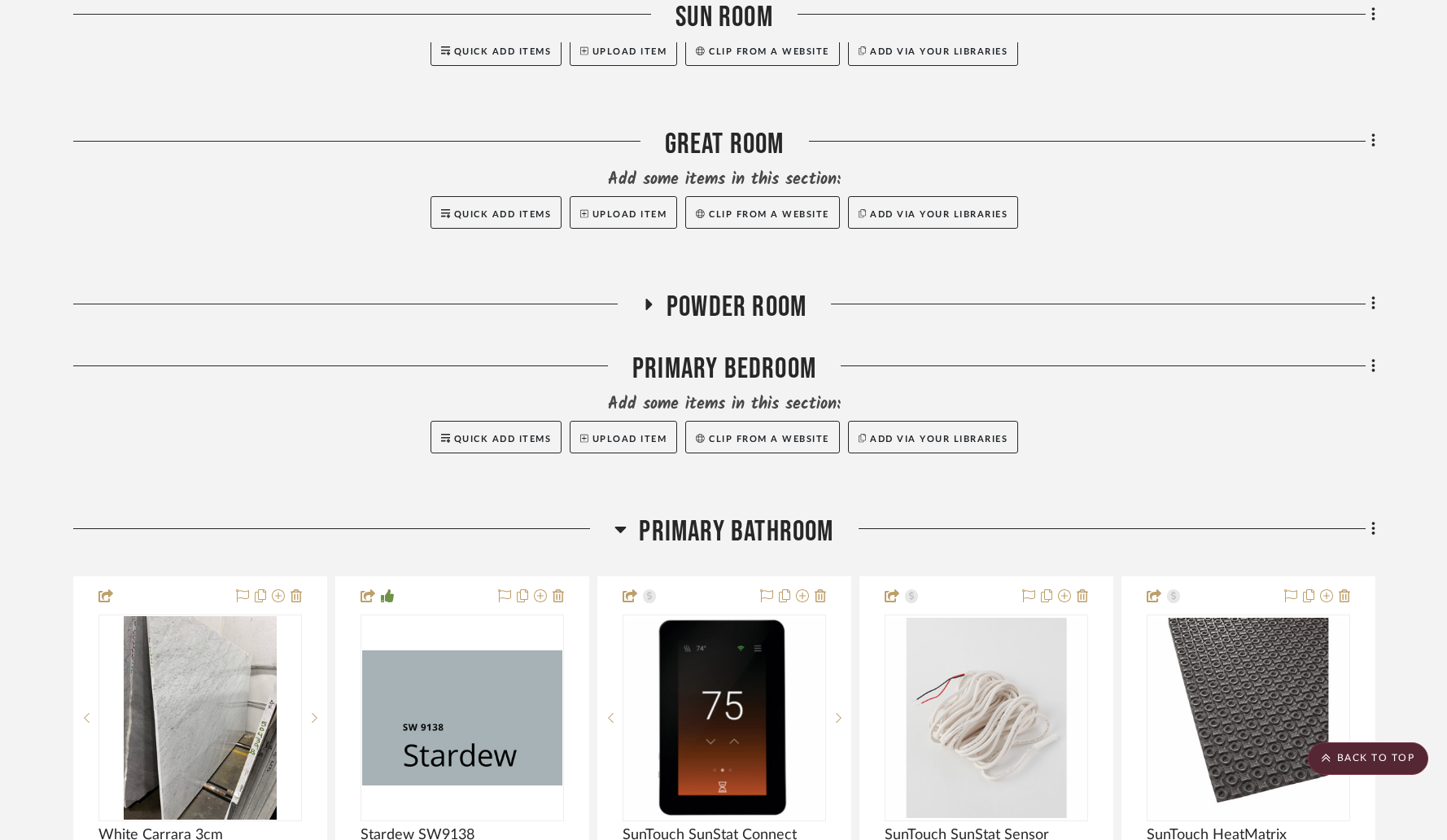
scroll to position [1299, 0]
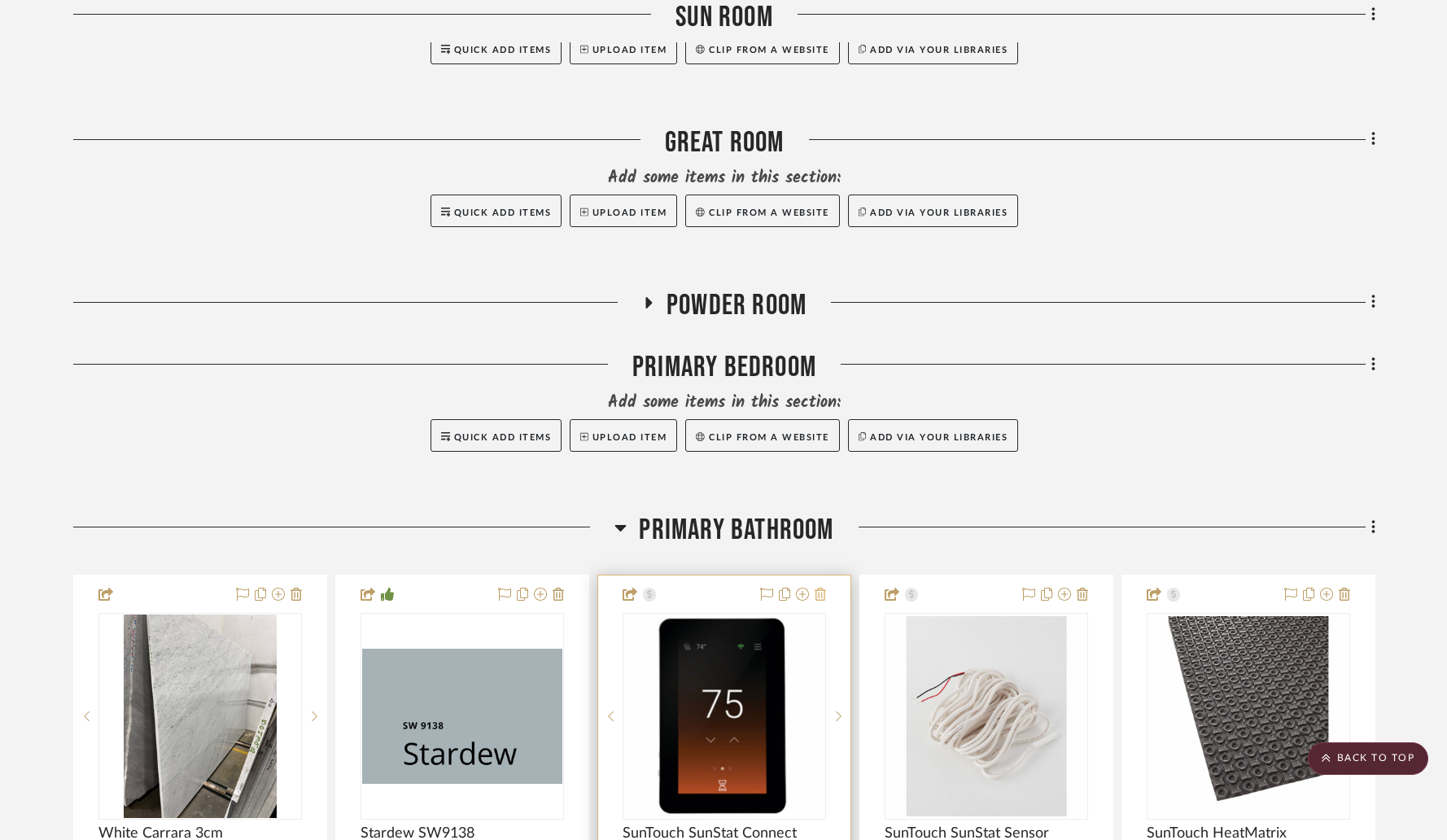
click at [825, 587] on icon at bounding box center [821, 594] width 11 height 13
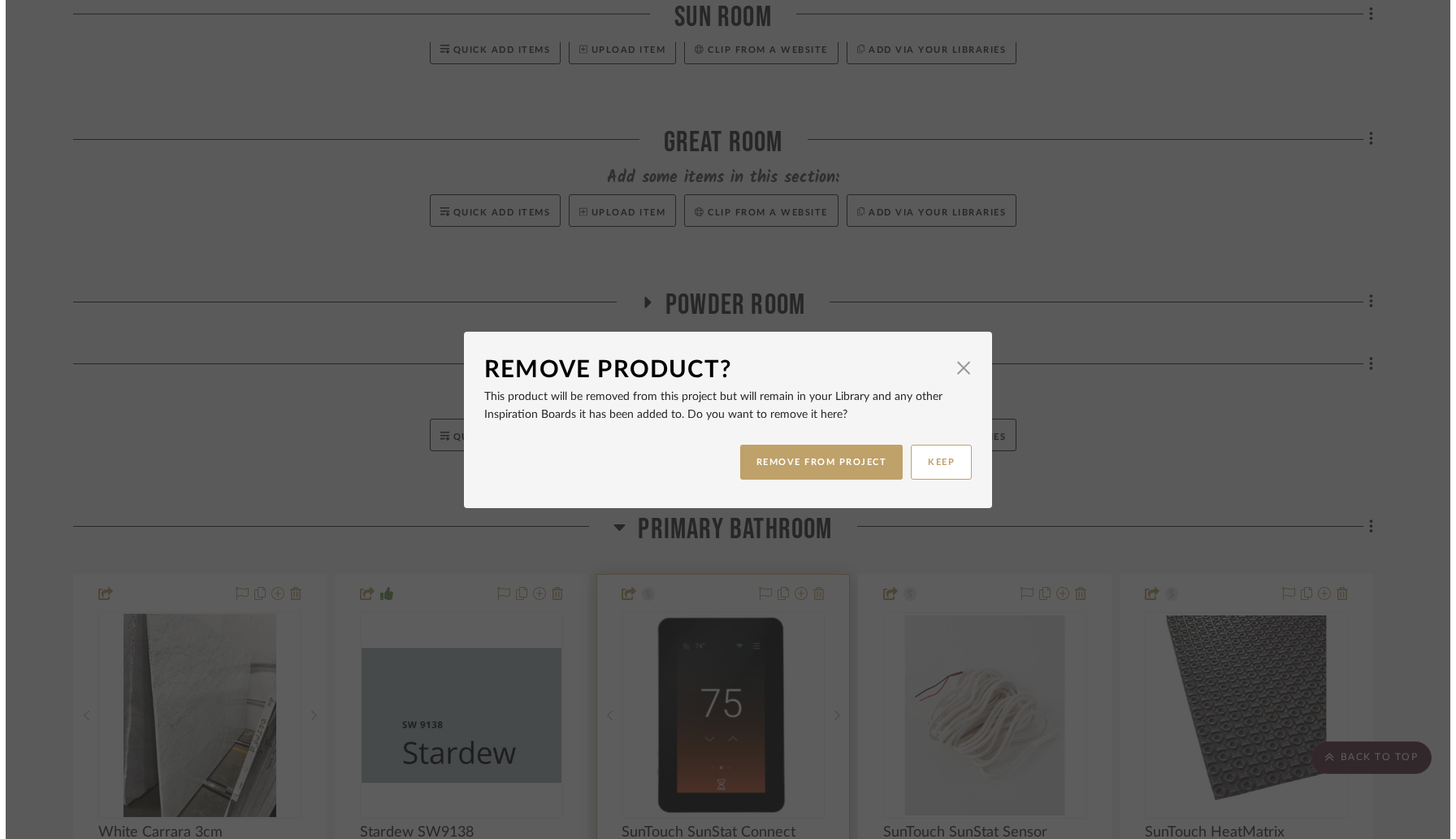
scroll to position [0, 0]
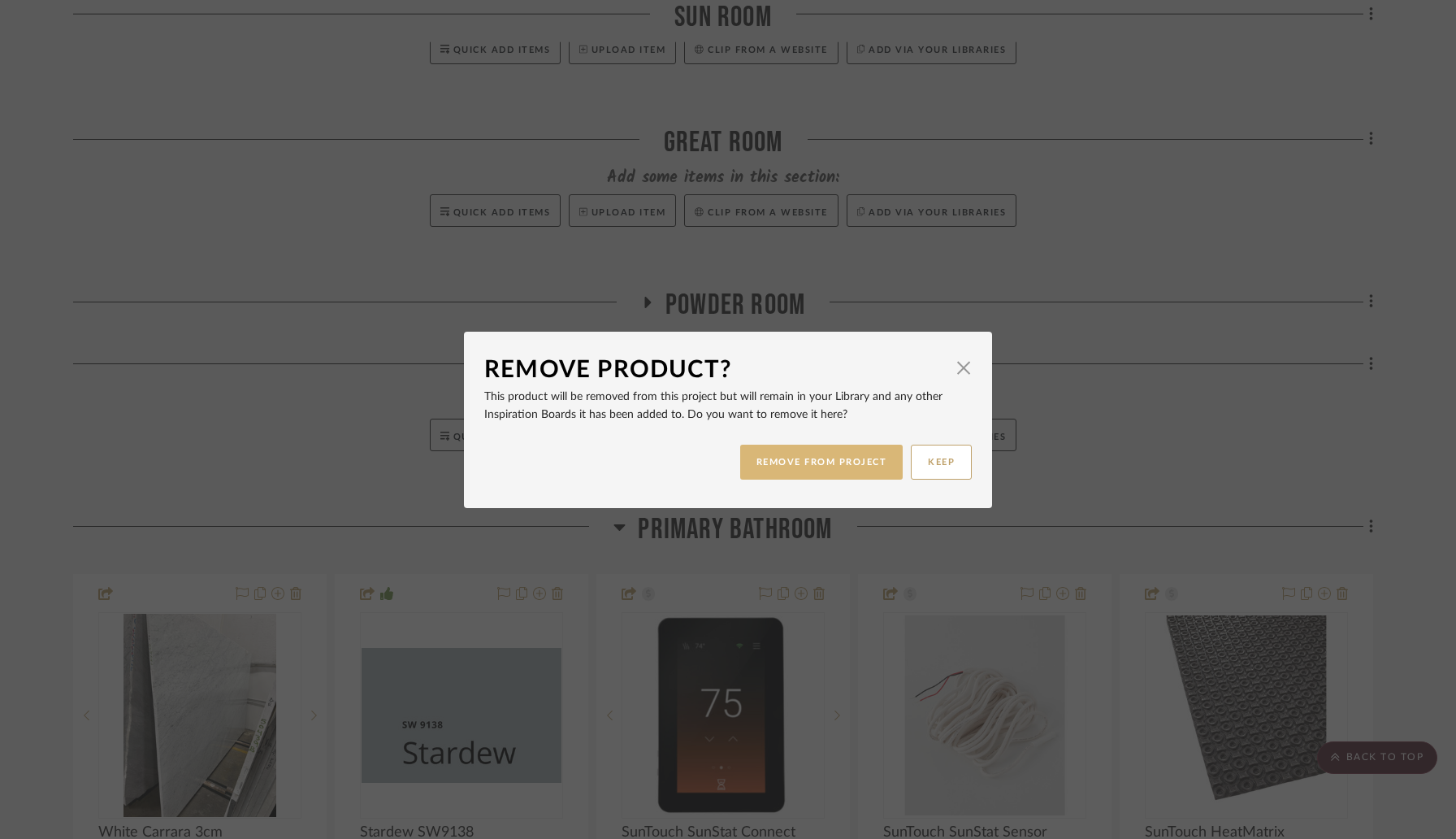
click at [811, 461] on button "REMOVE FROM PROJECT" at bounding box center [821, 461] width 163 height 35
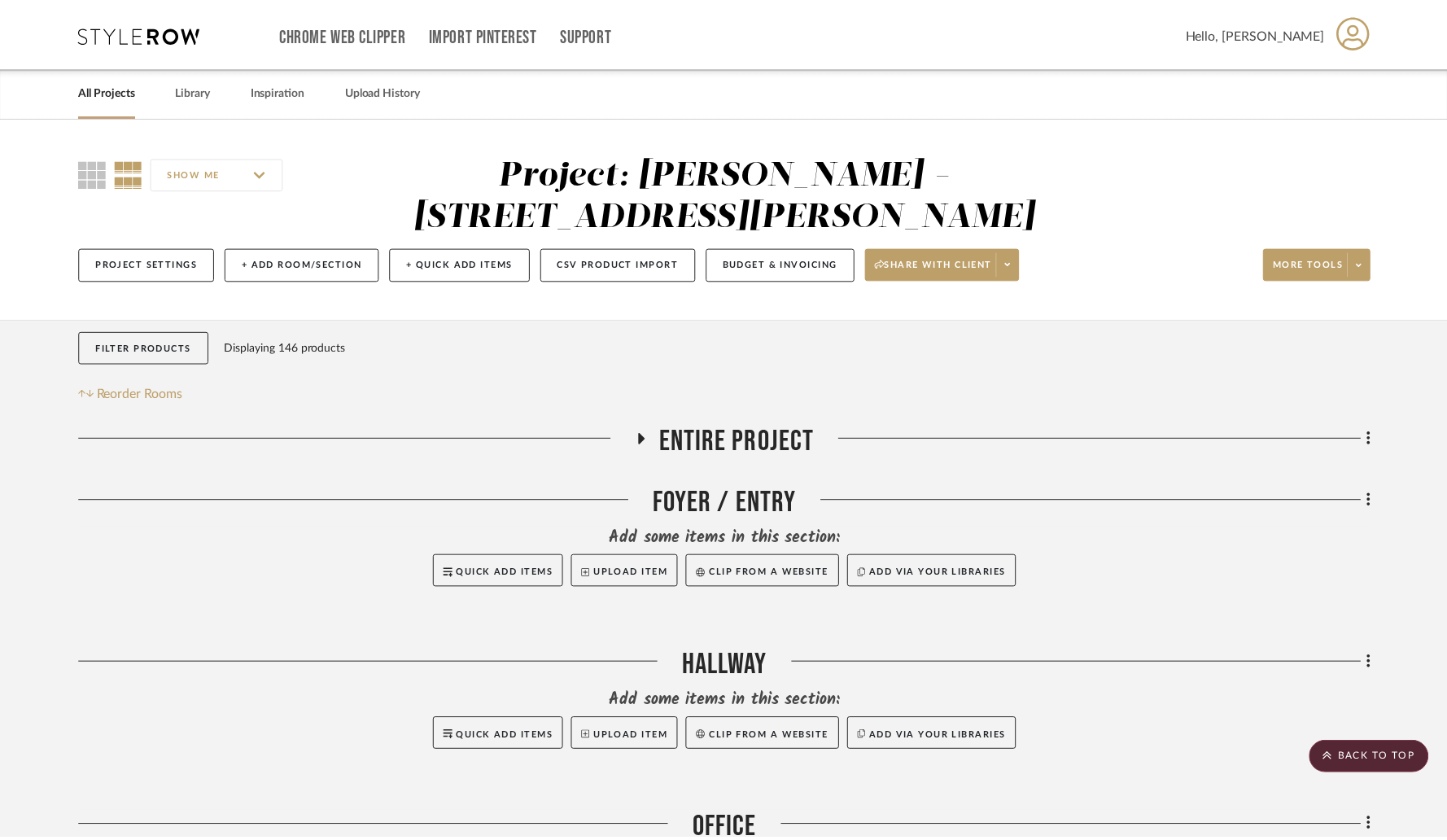
scroll to position [1299, 0]
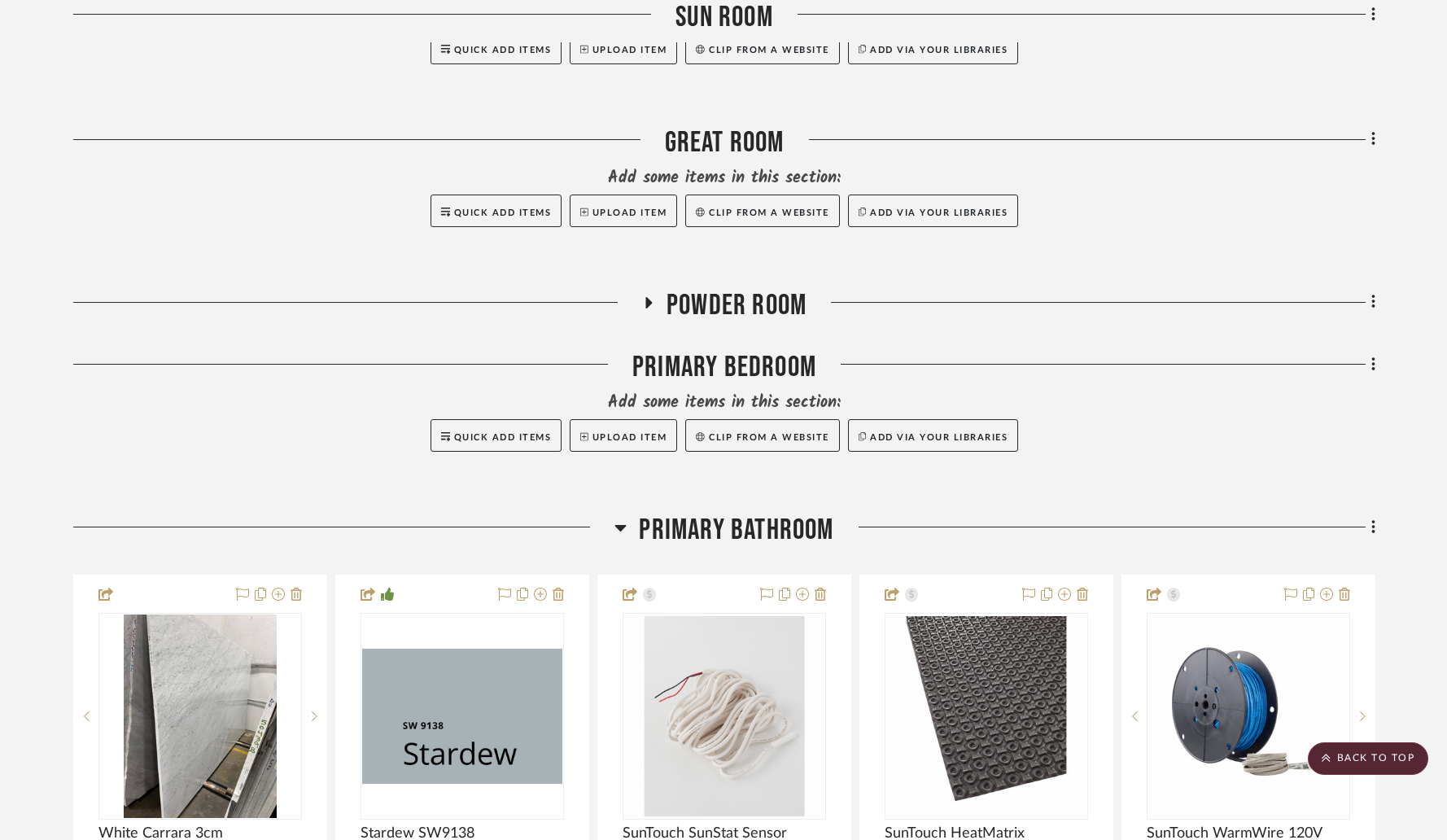
click at [819, 587] on icon at bounding box center [821, 594] width 11 height 13
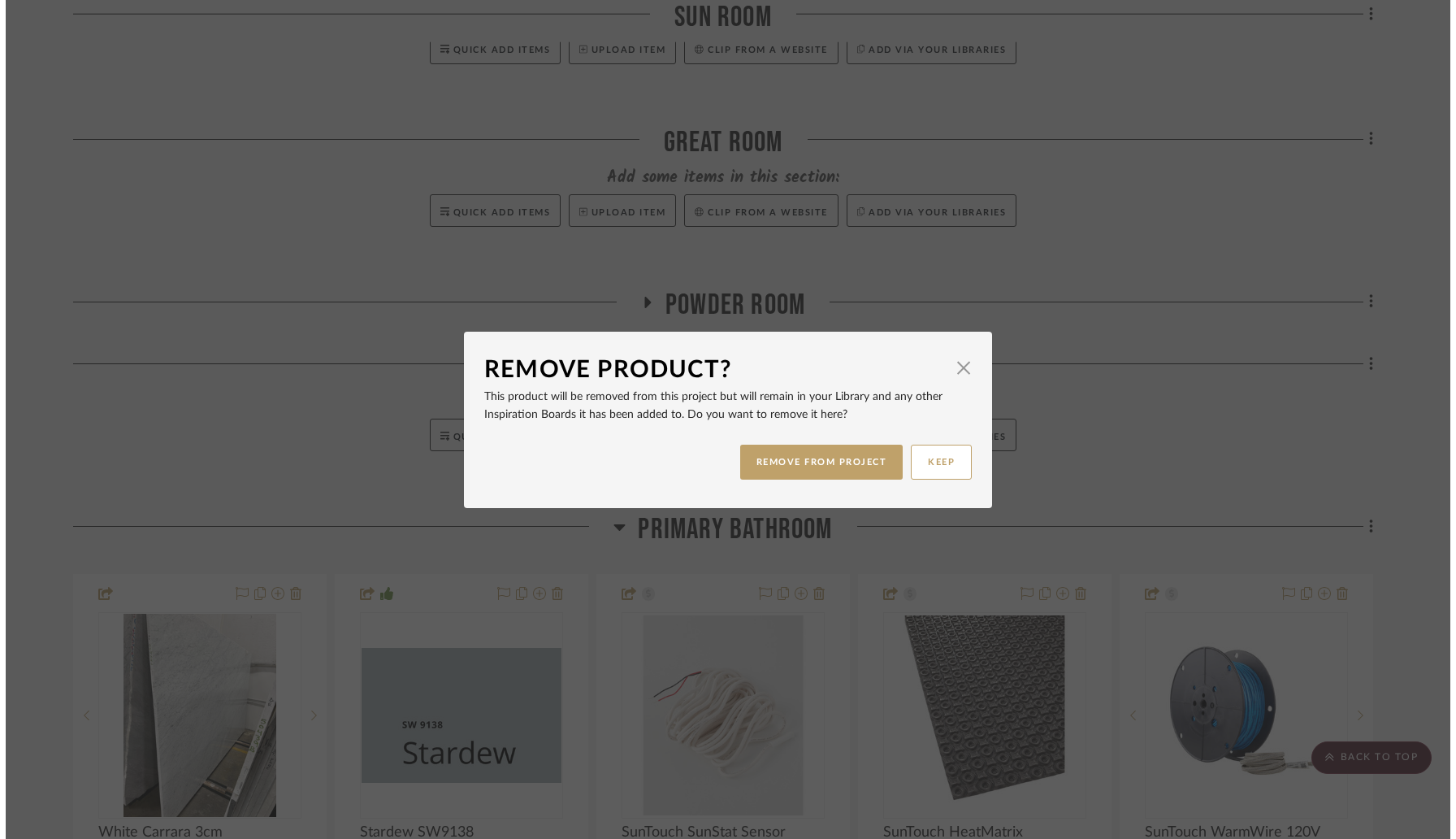
scroll to position [0, 0]
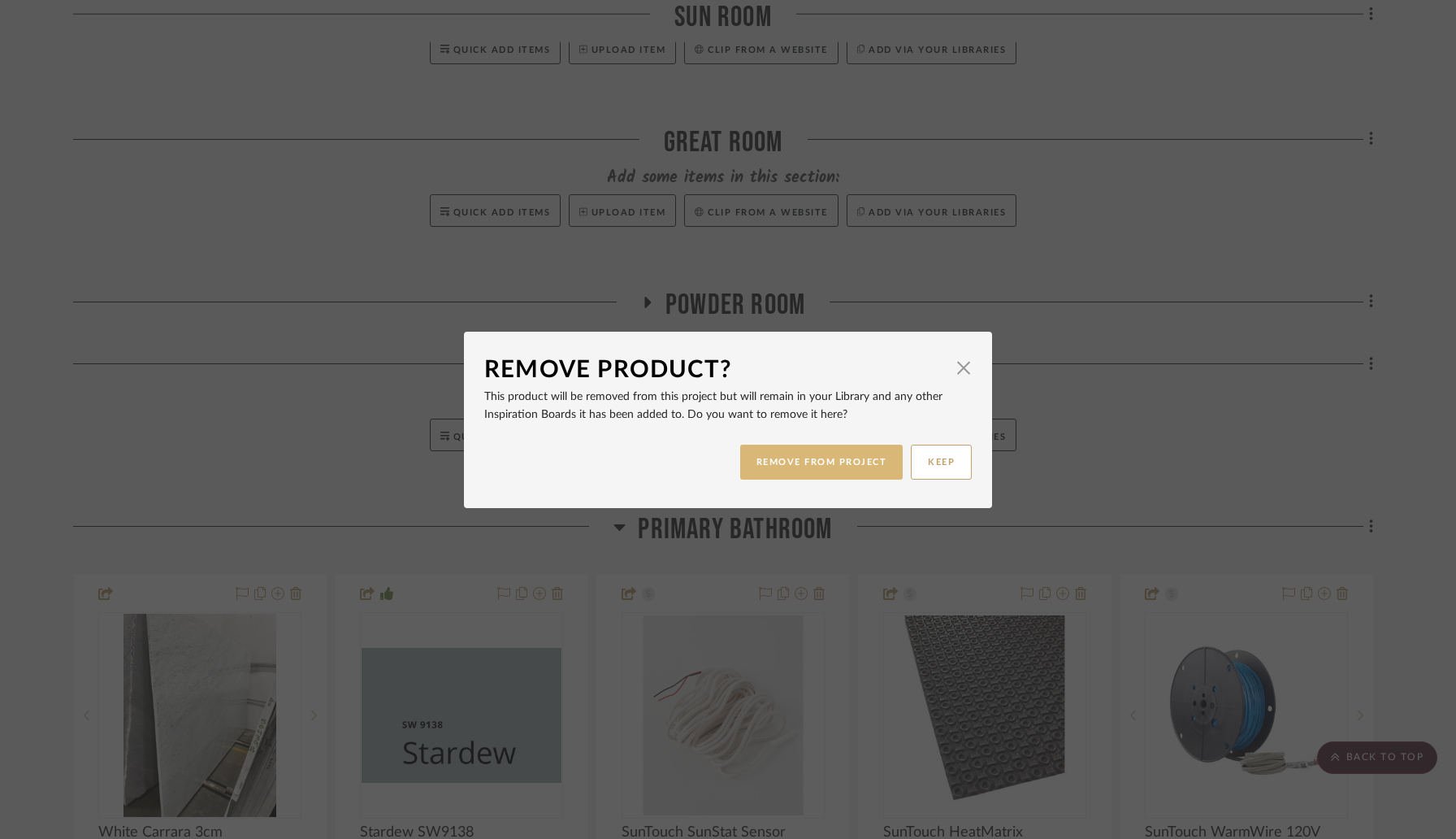
click at [827, 468] on button "REMOVE FROM PROJECT" at bounding box center [821, 461] width 163 height 35
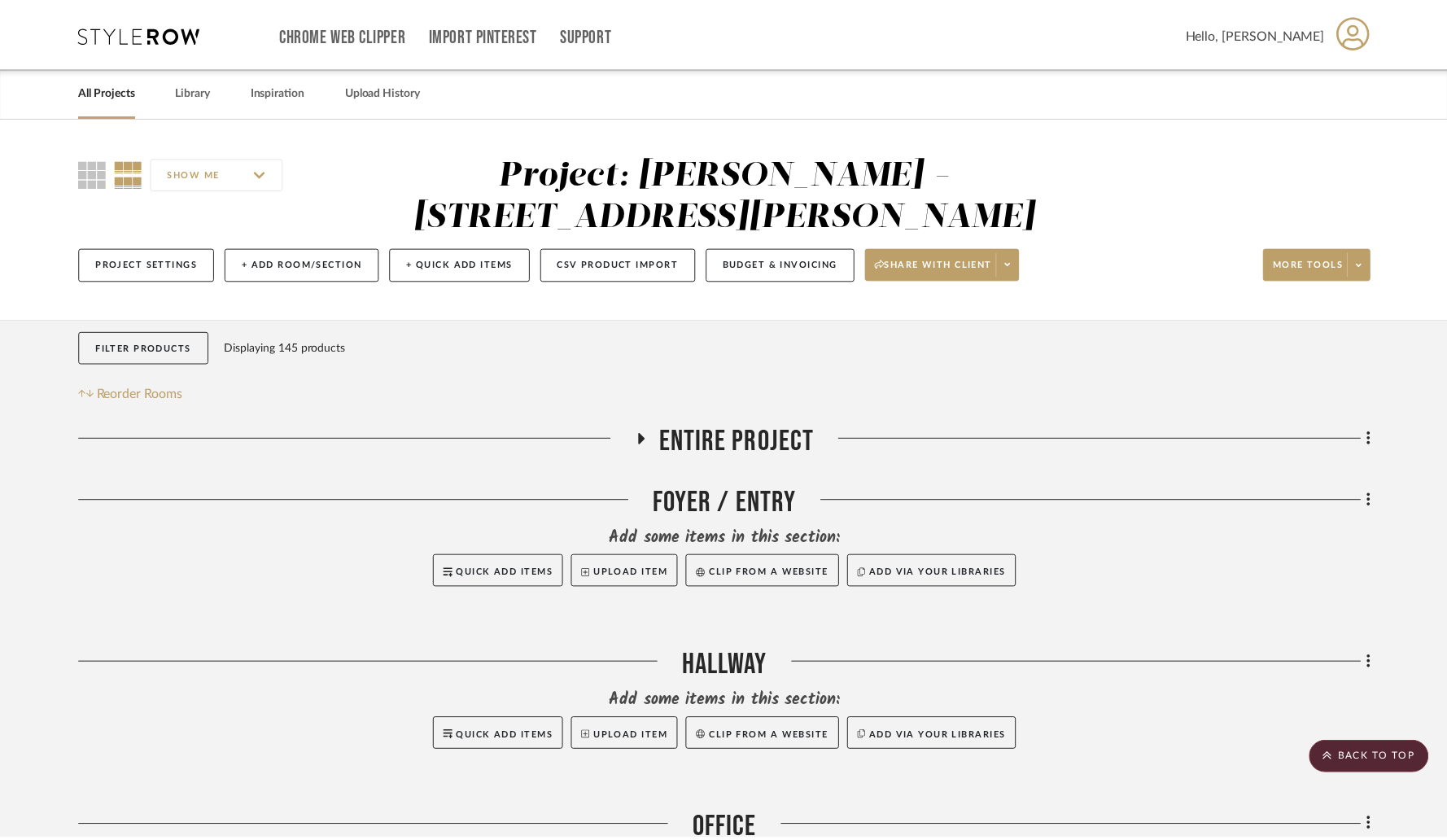
scroll to position [1299, 0]
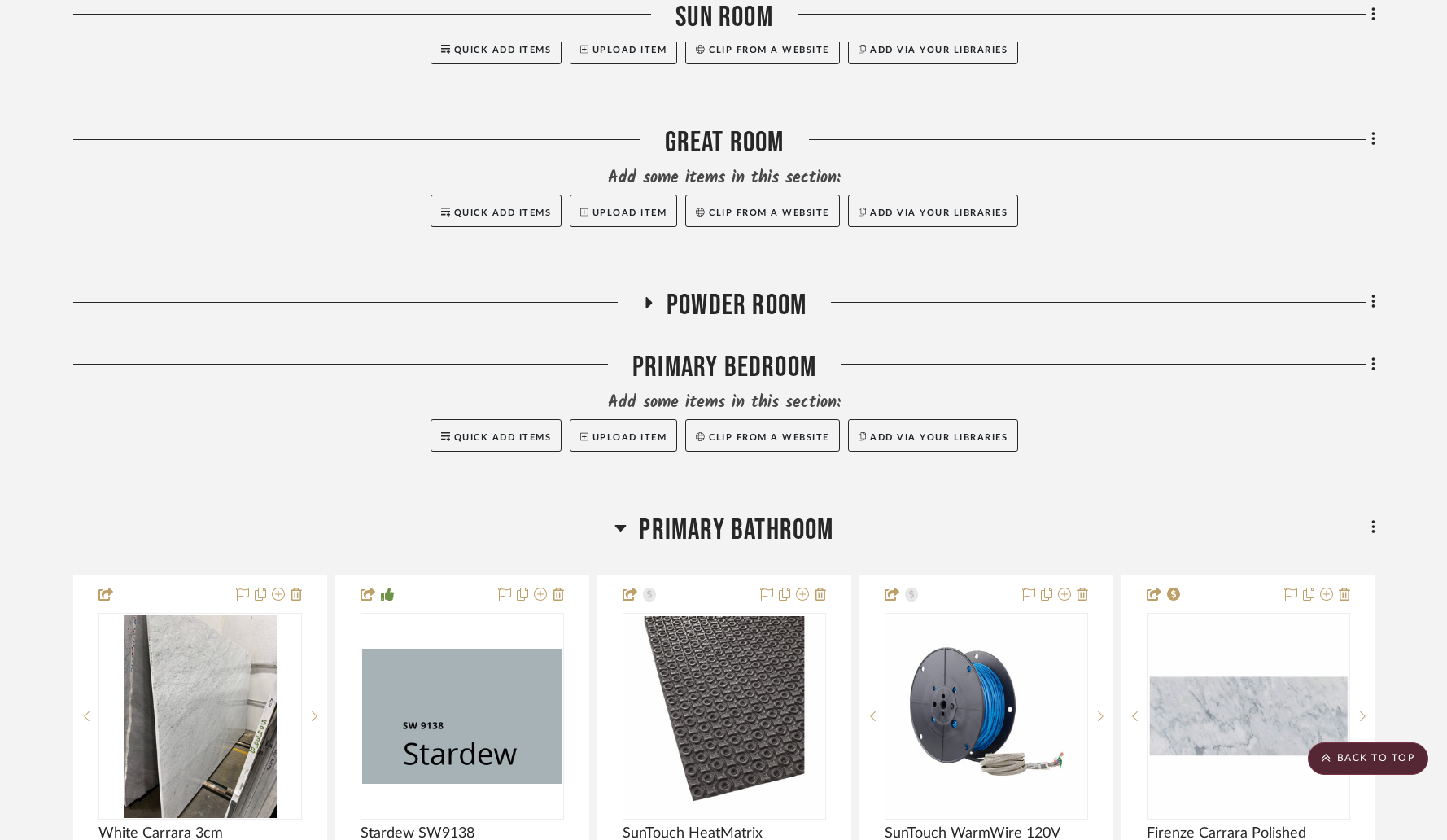
click at [821, 587] on icon at bounding box center [821, 594] width 11 height 13
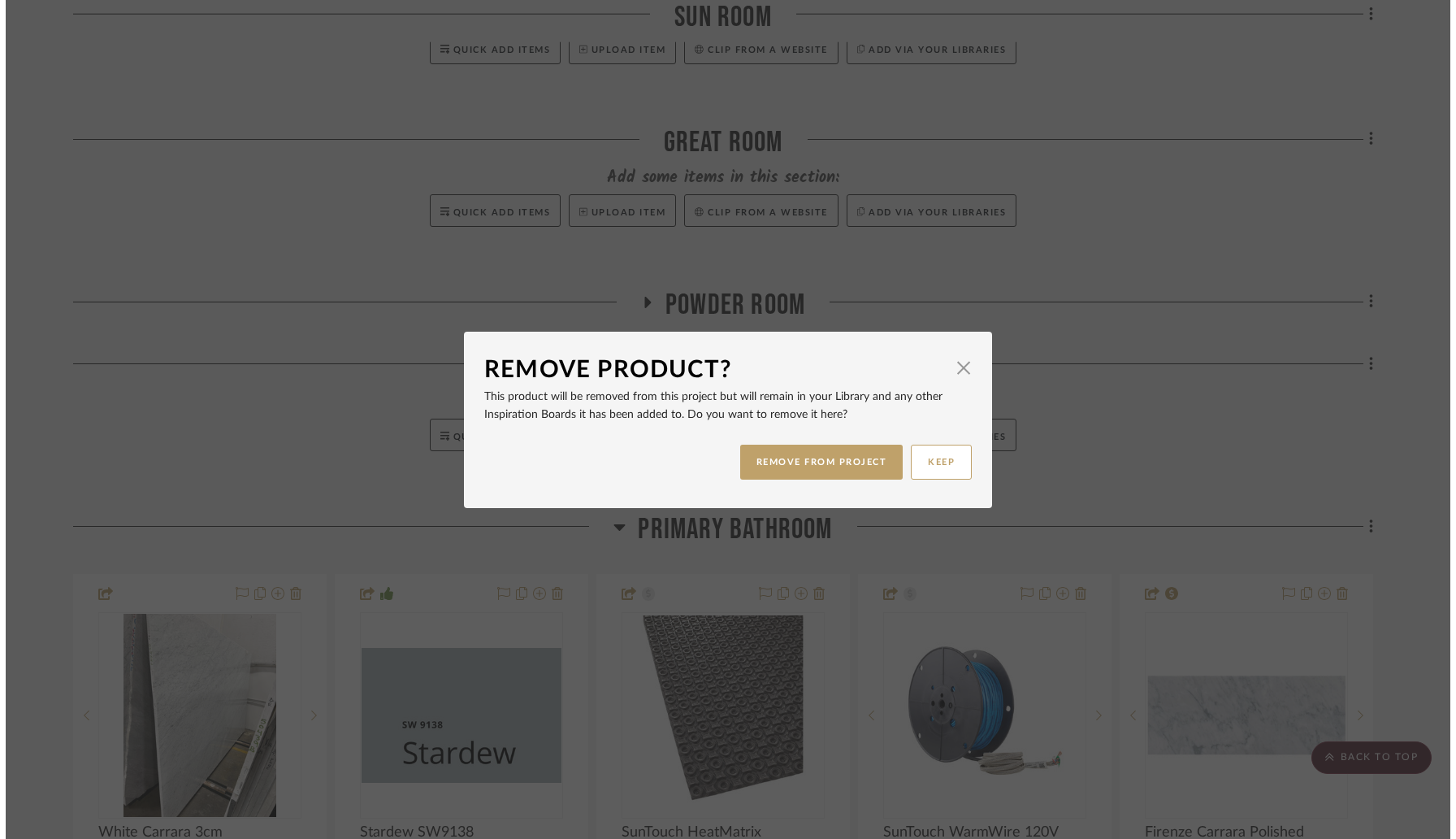
scroll to position [0, 0]
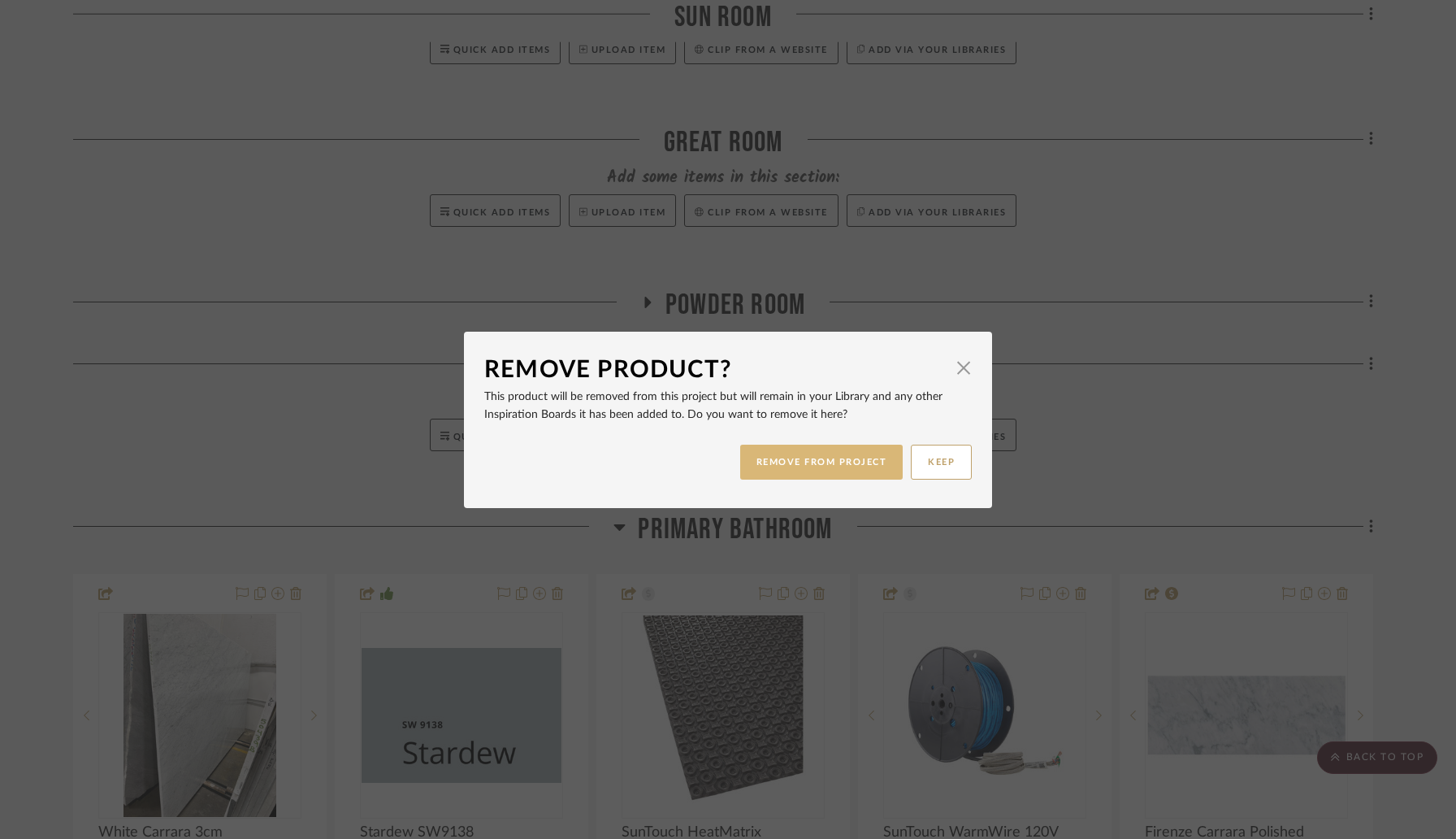
click at [824, 463] on button "REMOVE FROM PROJECT" at bounding box center [821, 461] width 163 height 35
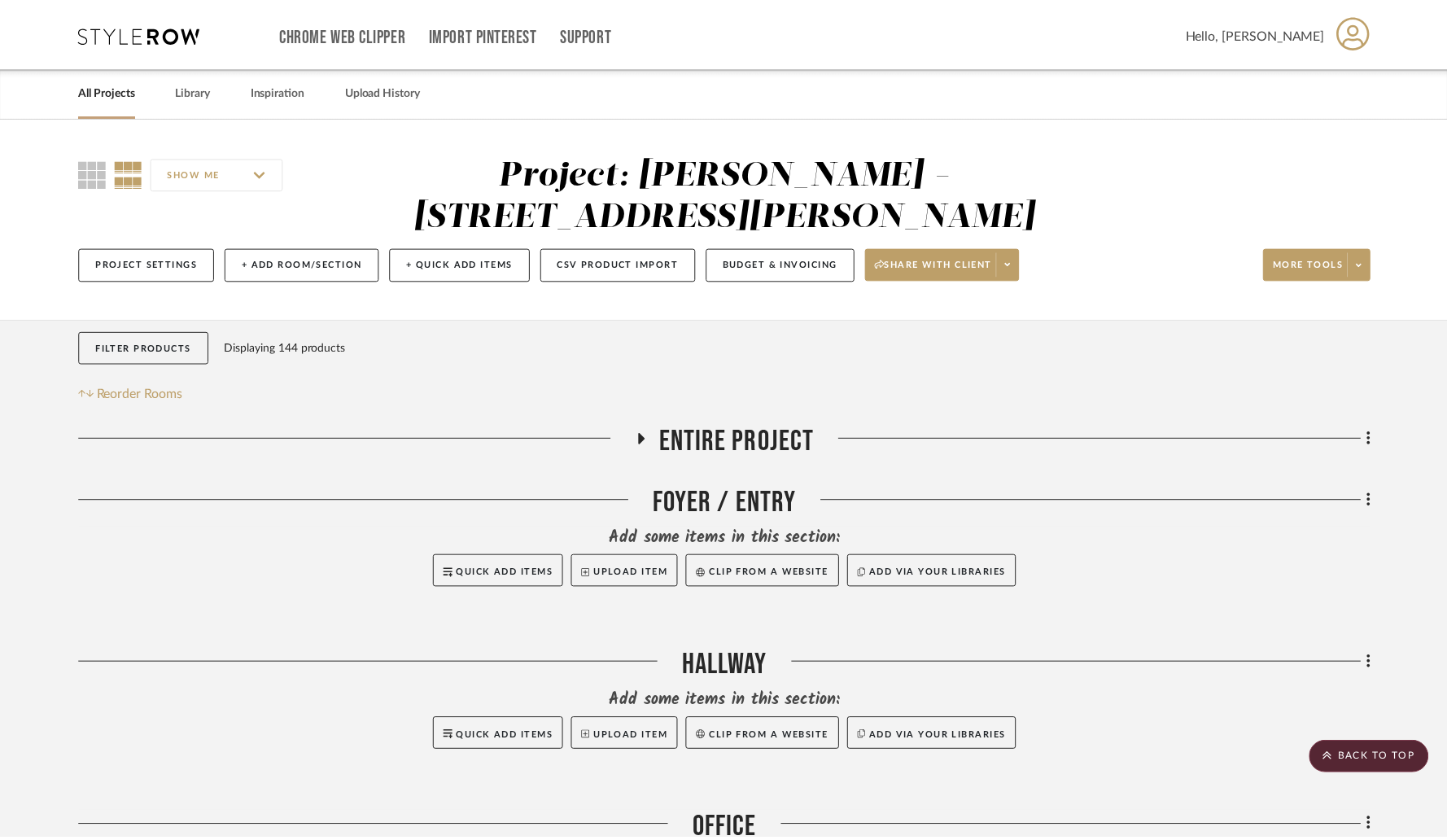
scroll to position [1299, 0]
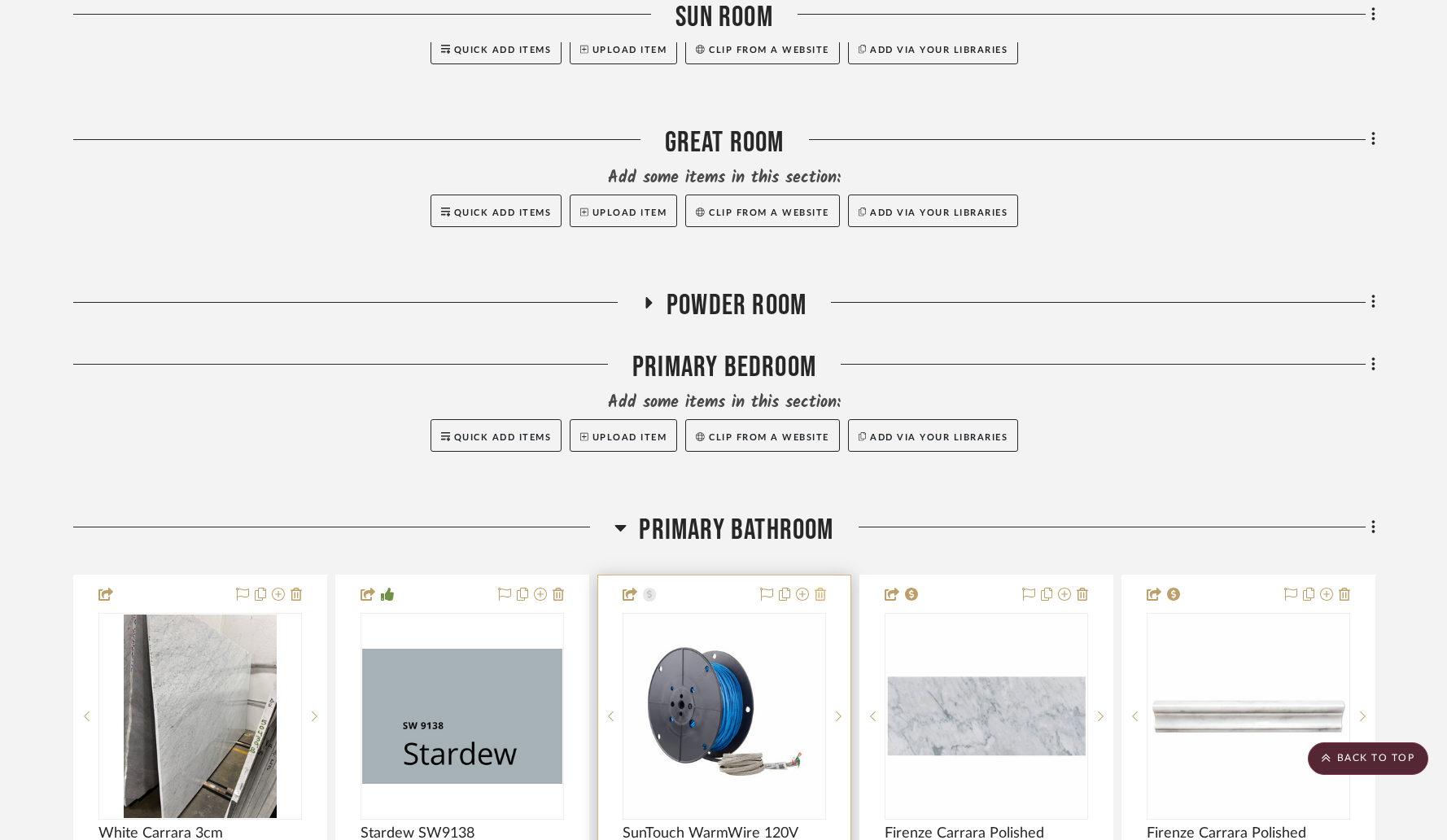
click at [821, 587] on icon at bounding box center [821, 594] width 11 height 13
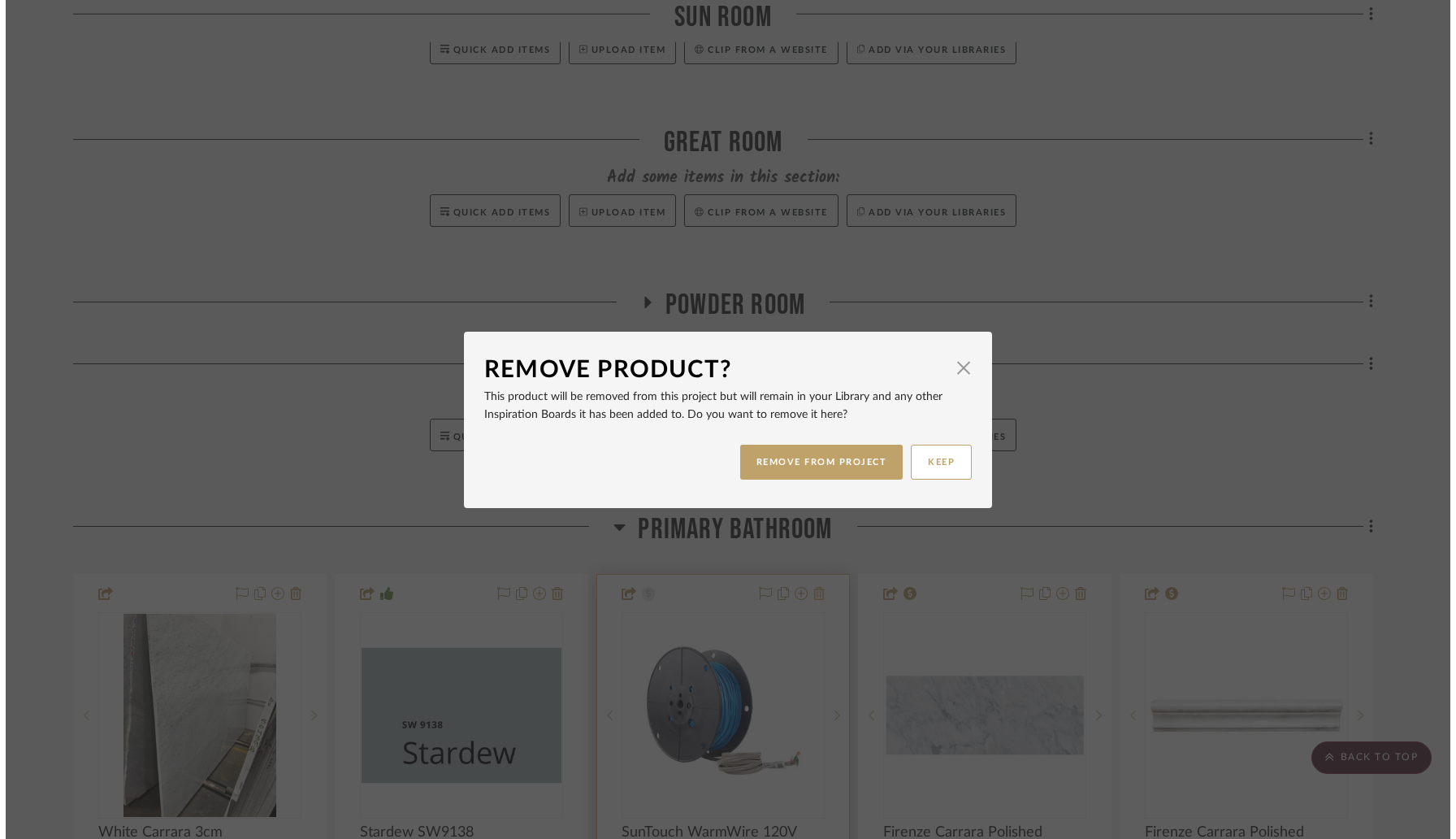
scroll to position [0, 0]
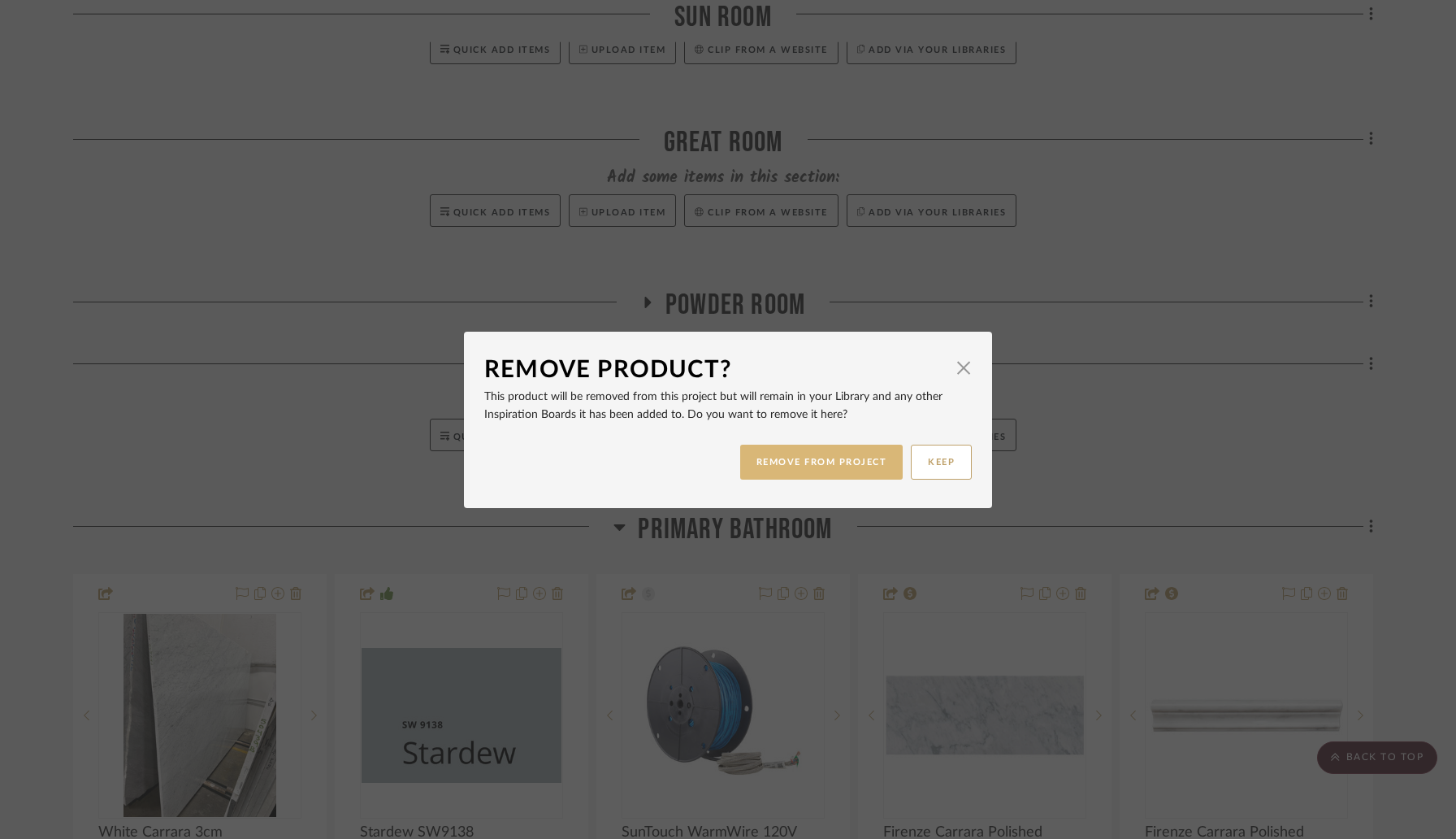
click at [837, 472] on button "REMOVE FROM PROJECT" at bounding box center [821, 461] width 163 height 35
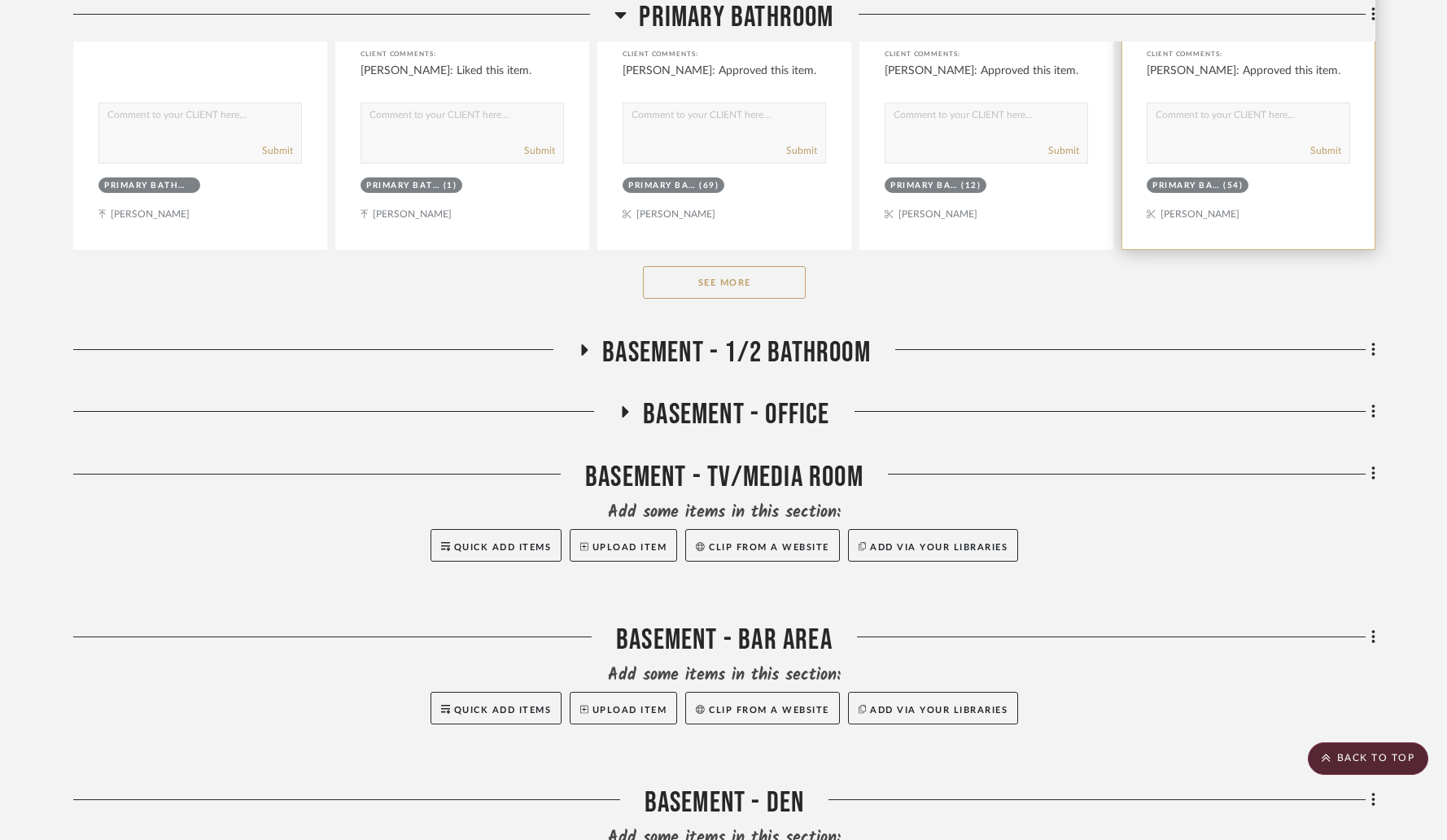
scroll to position [2413, 0]
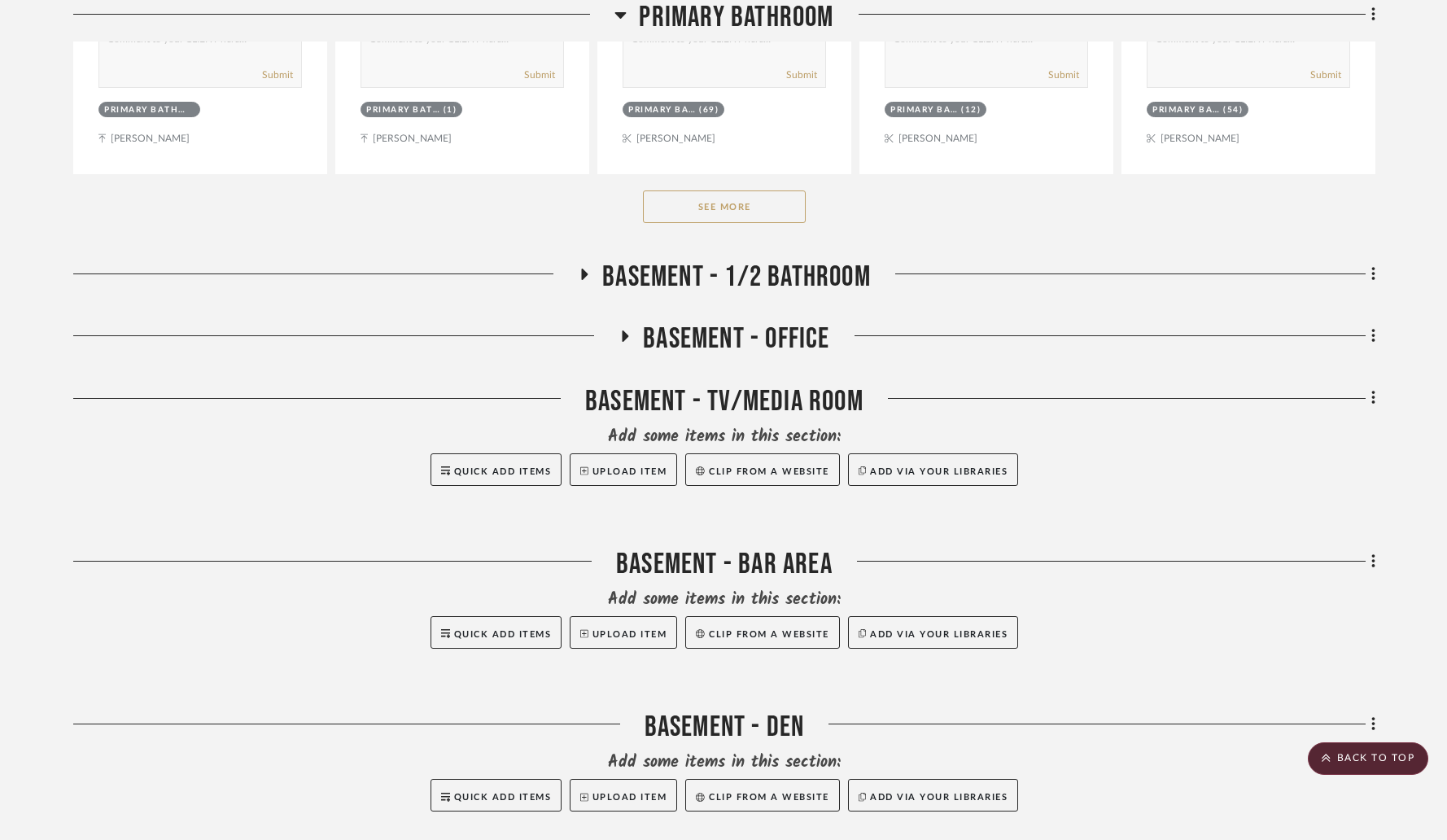
click at [586, 269] on icon at bounding box center [584, 274] width 20 height 12
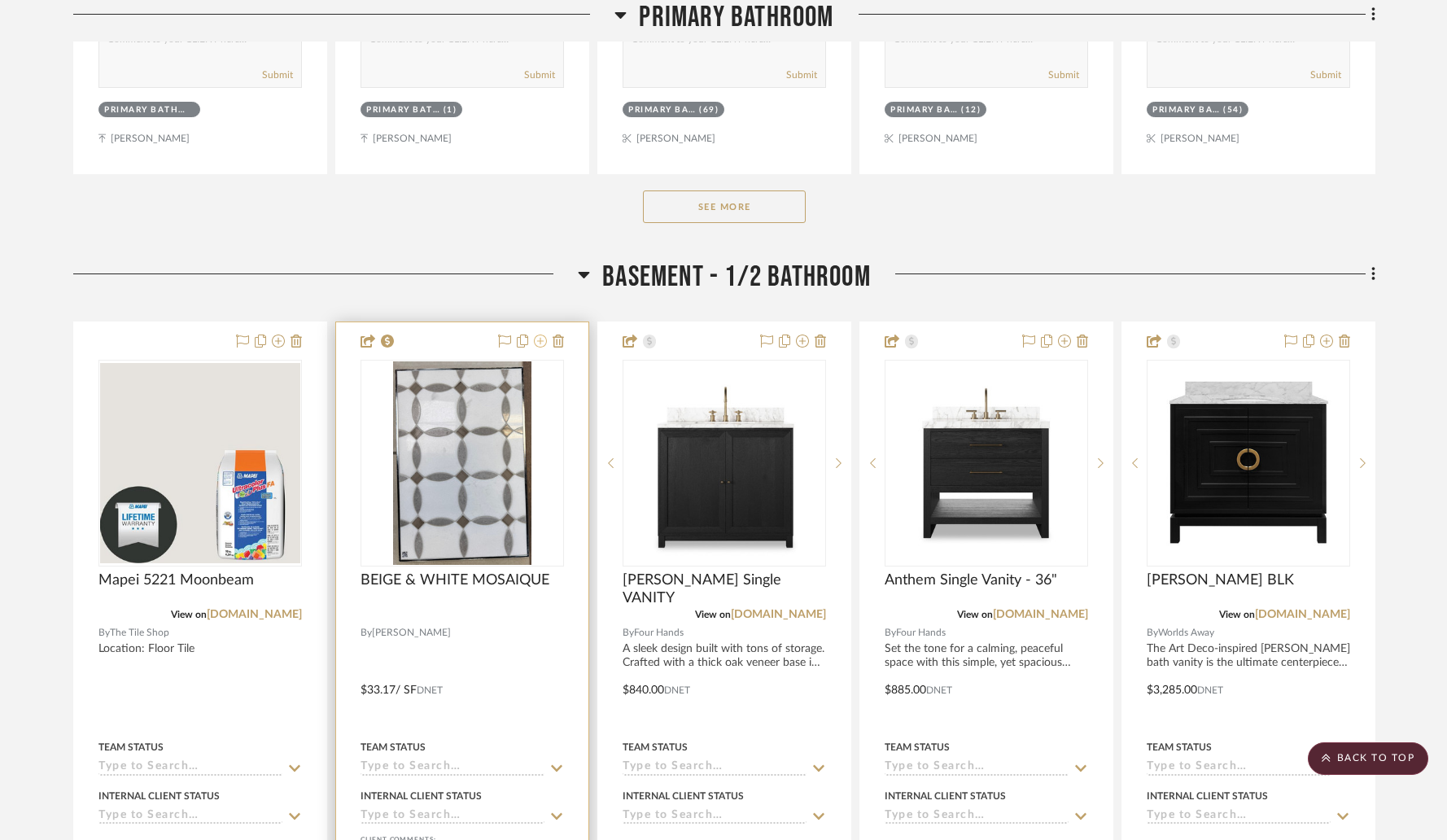
click at [542, 334] on icon at bounding box center [540, 341] width 13 height 13
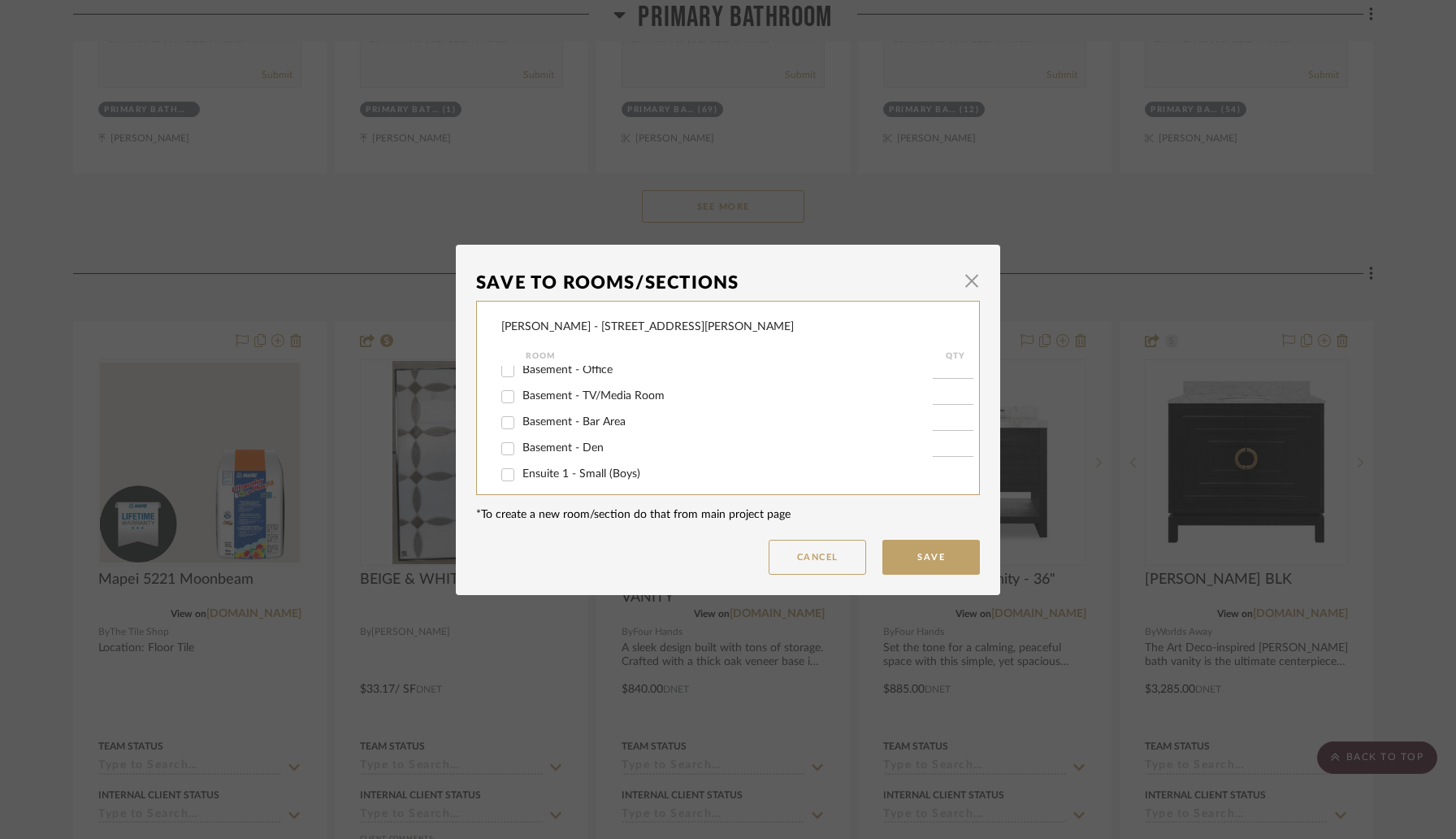
scroll to position [295, 0]
click at [963, 287] on span "button" at bounding box center [971, 281] width 32 height 32
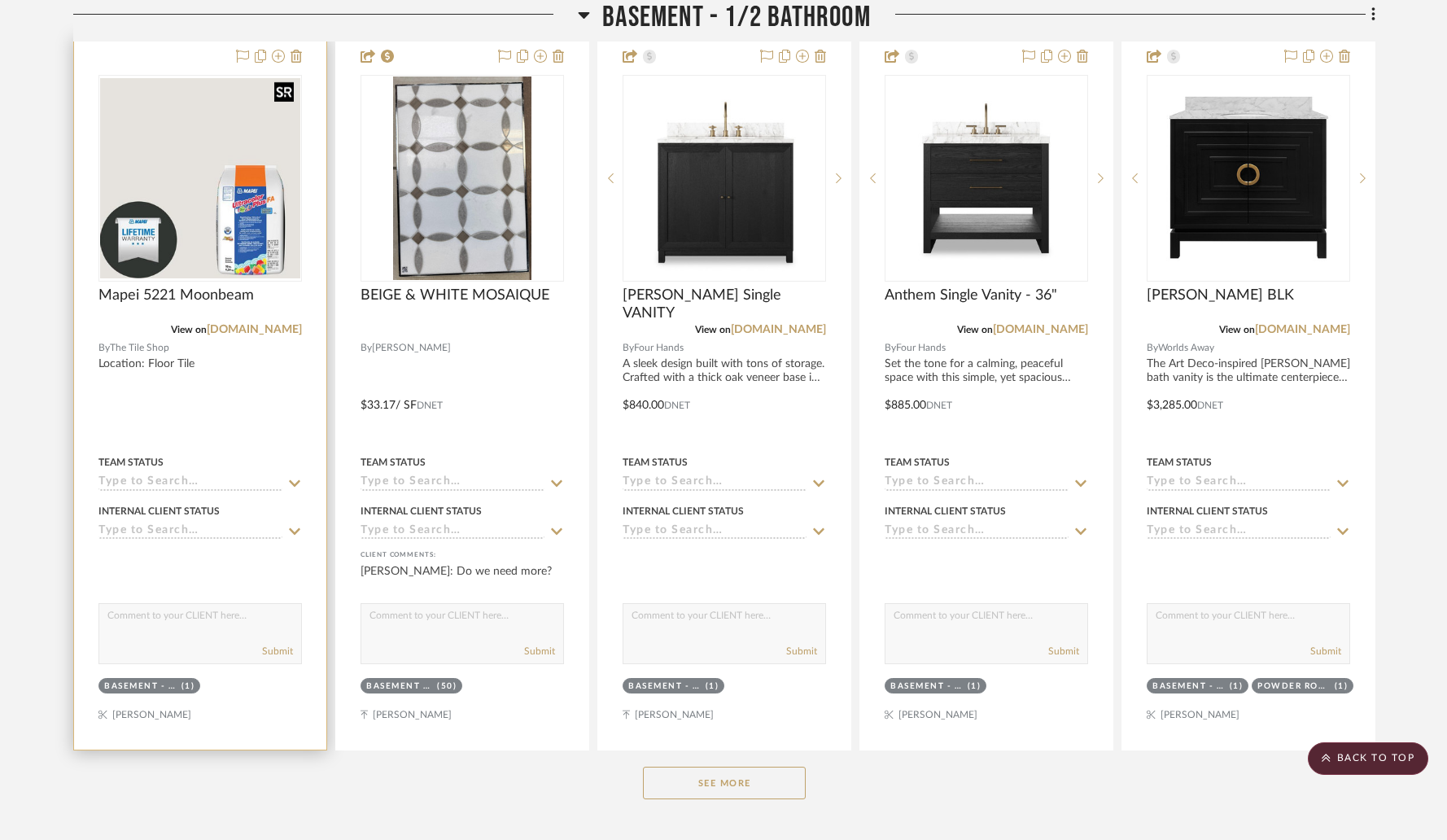
scroll to position [2977, 0]
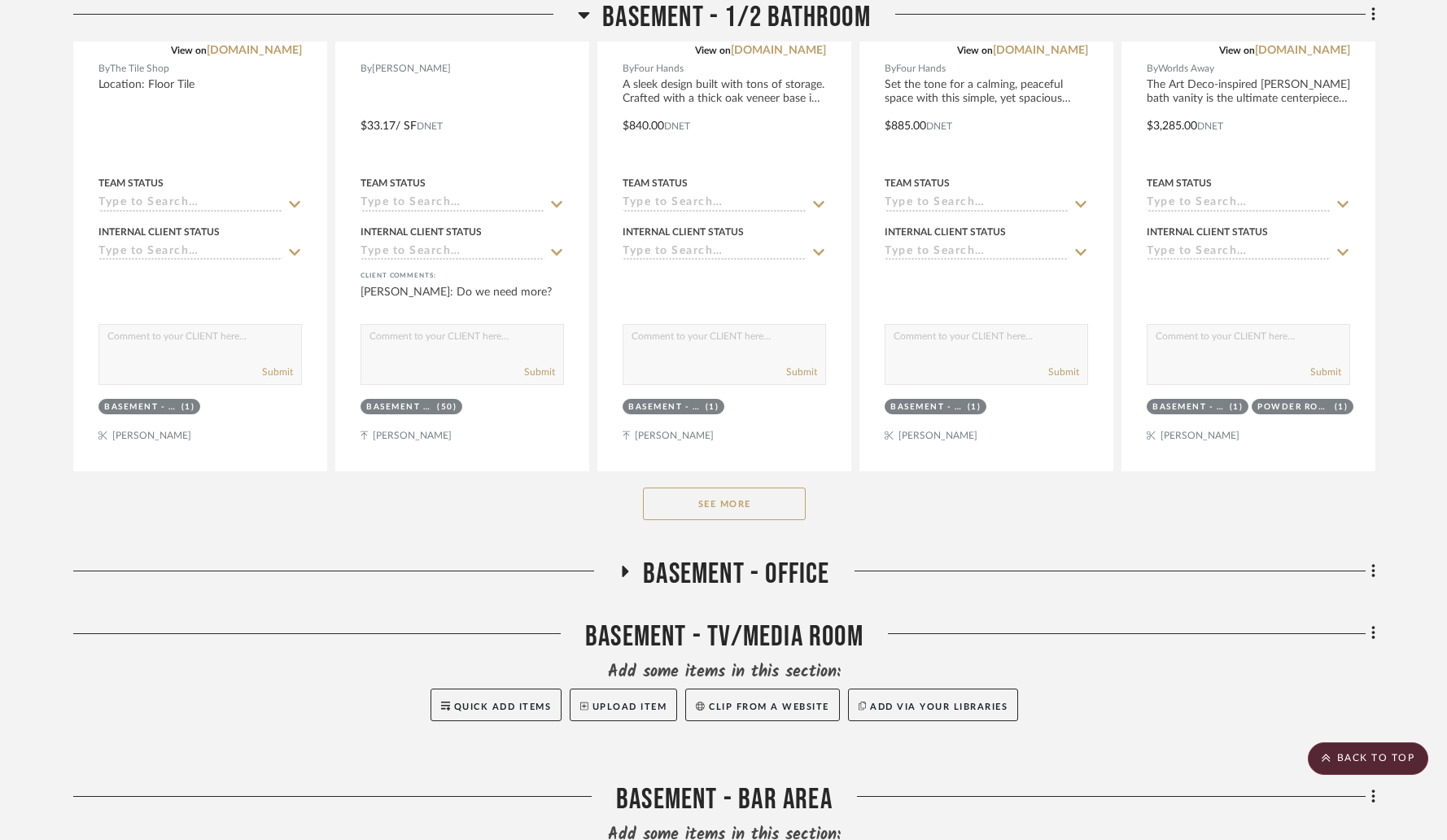
click at [731, 487] on button "See More" at bounding box center [724, 503] width 163 height 32
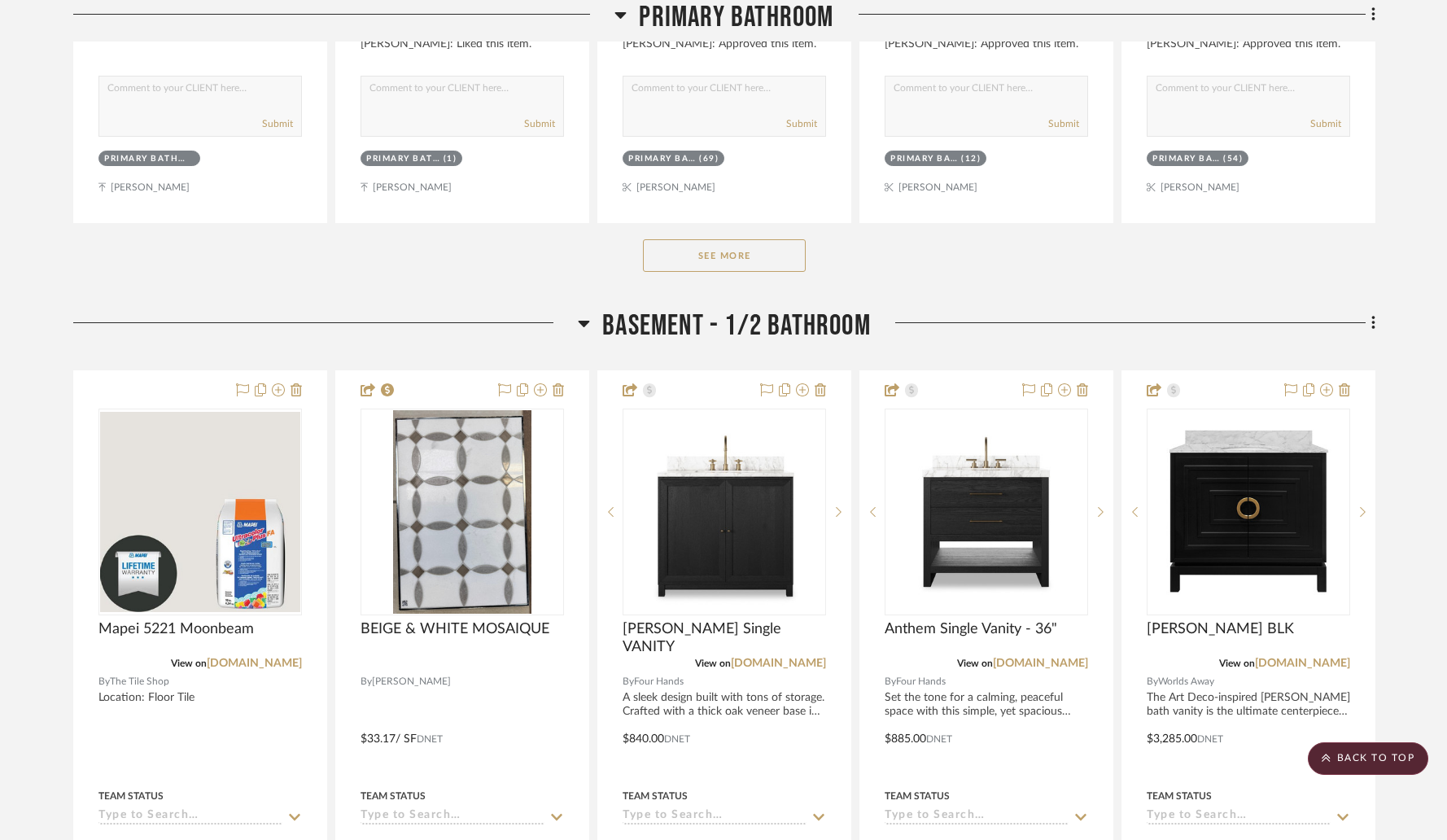
scroll to position [2473, 0]
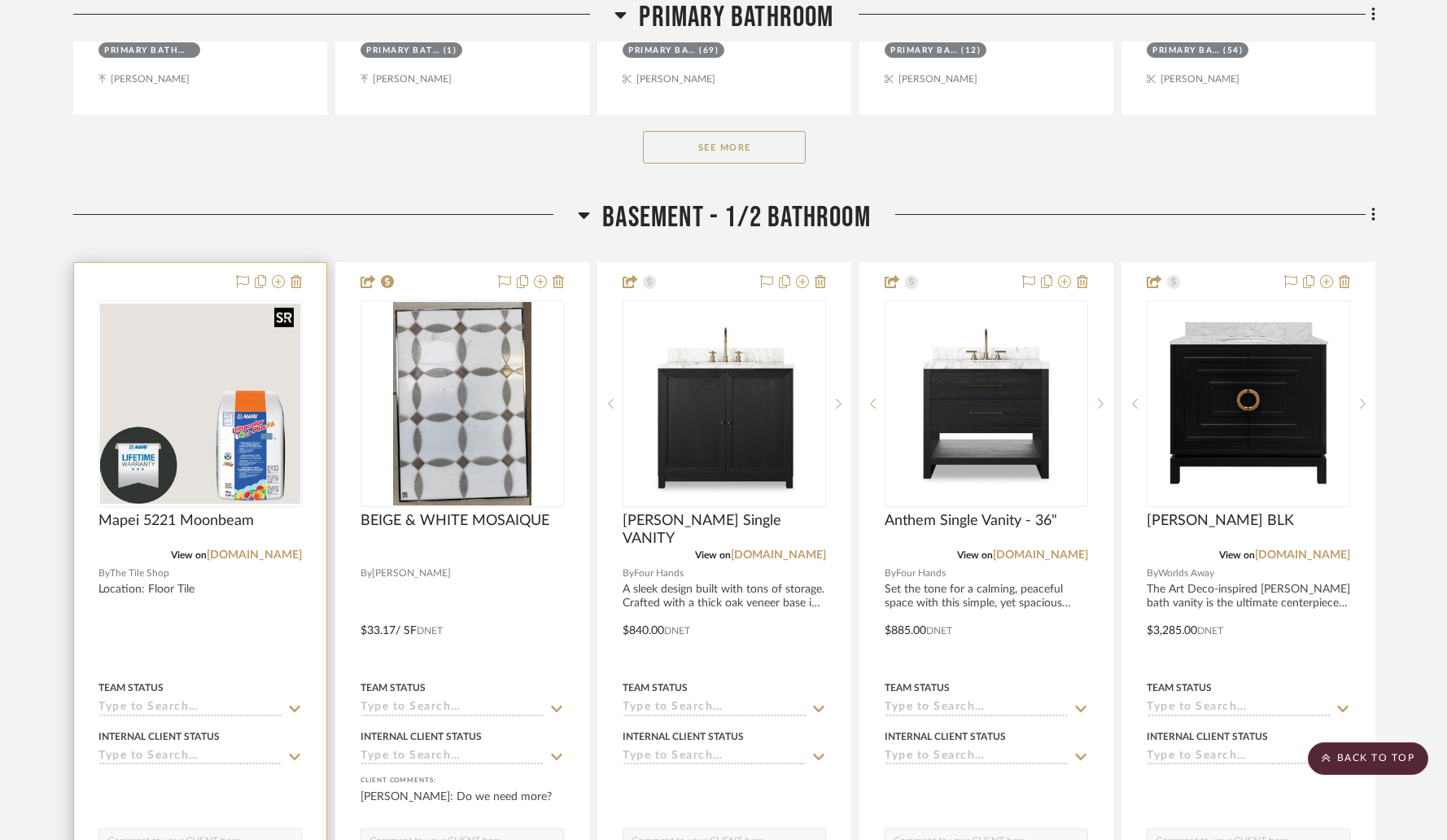
click at [279, 369] on img "0" at bounding box center [201, 404] width 201 height 201
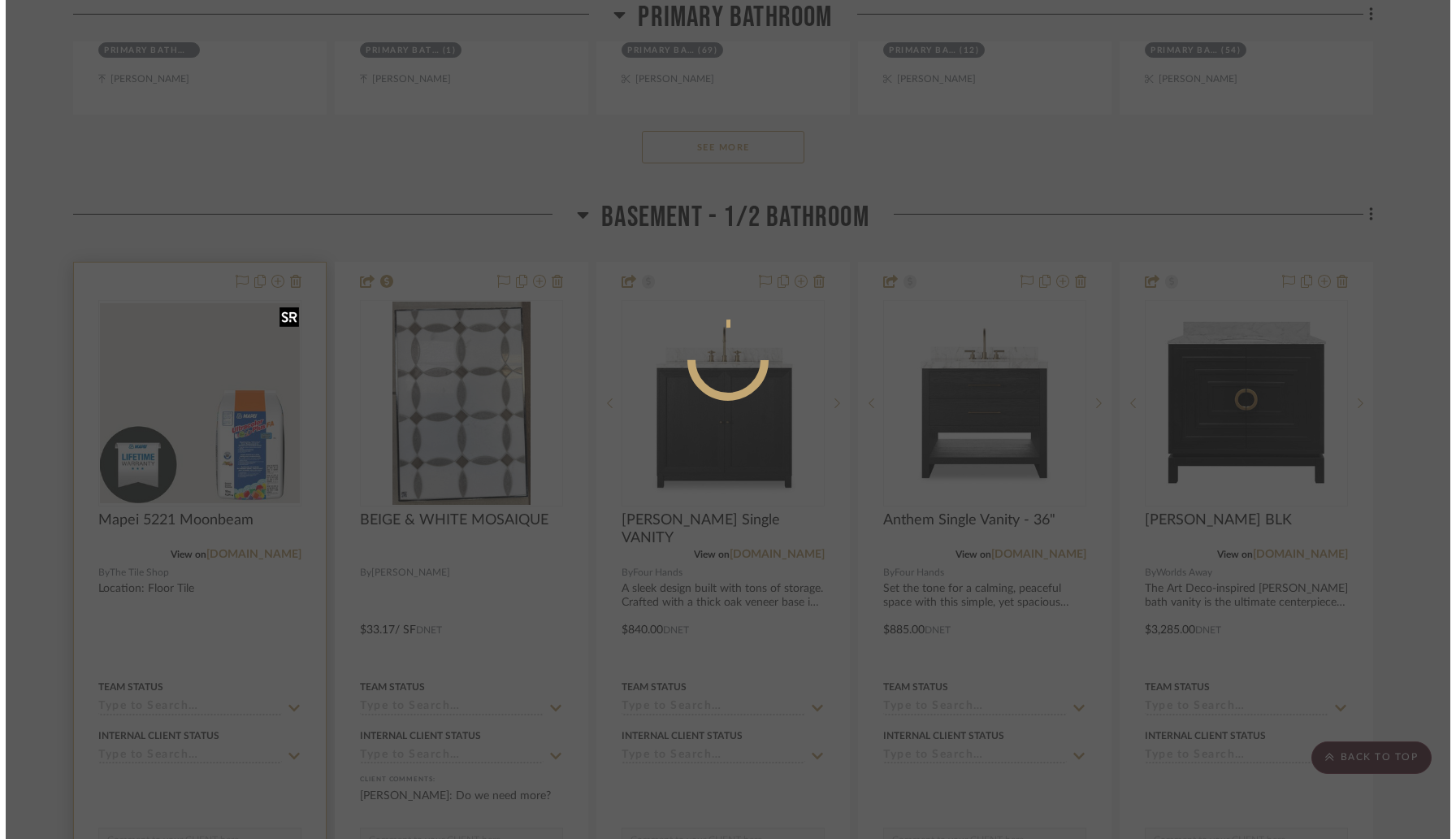
scroll to position [0, 0]
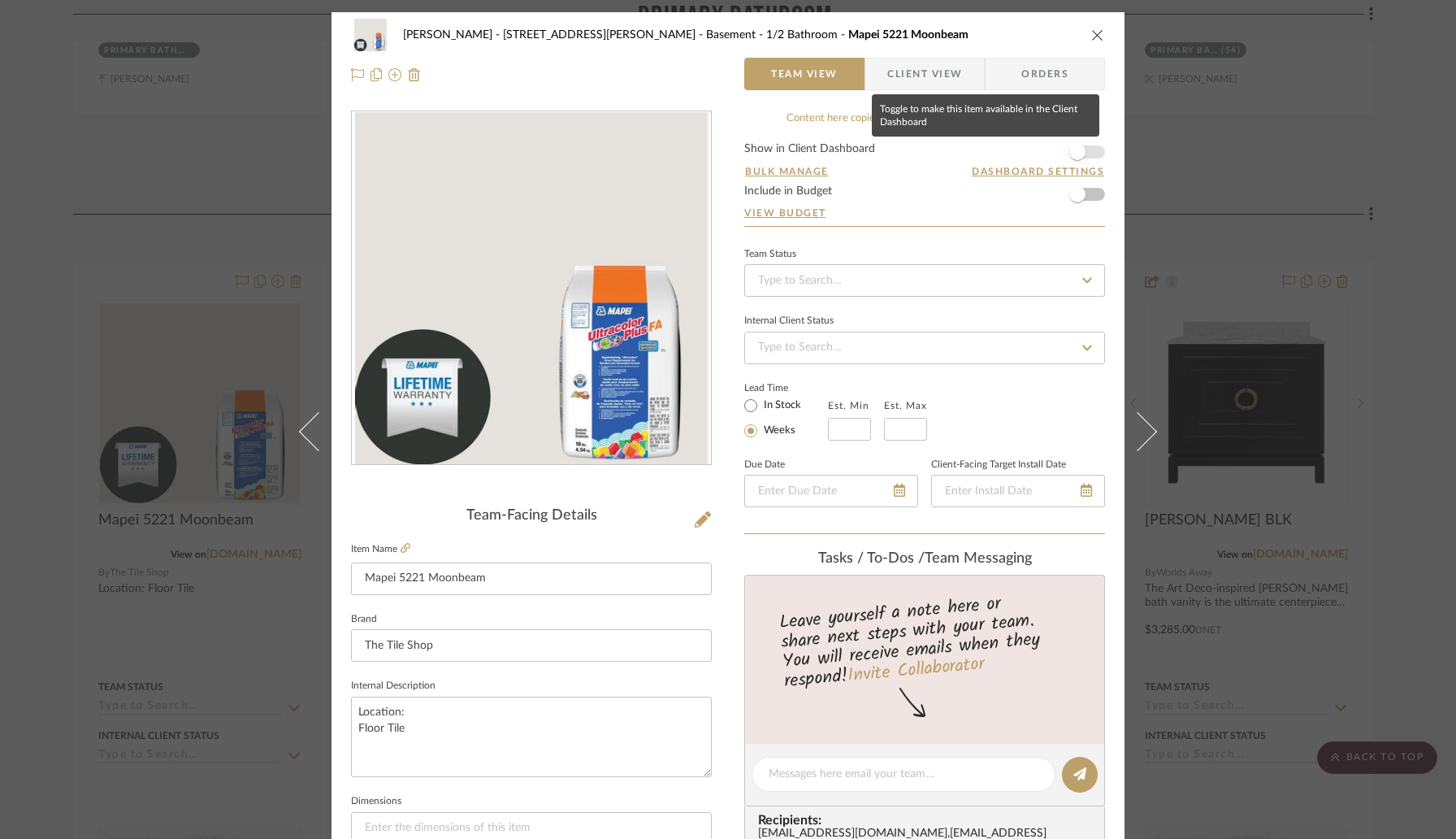
click at [1071, 151] on span "button" at bounding box center [1077, 151] width 16 height 16
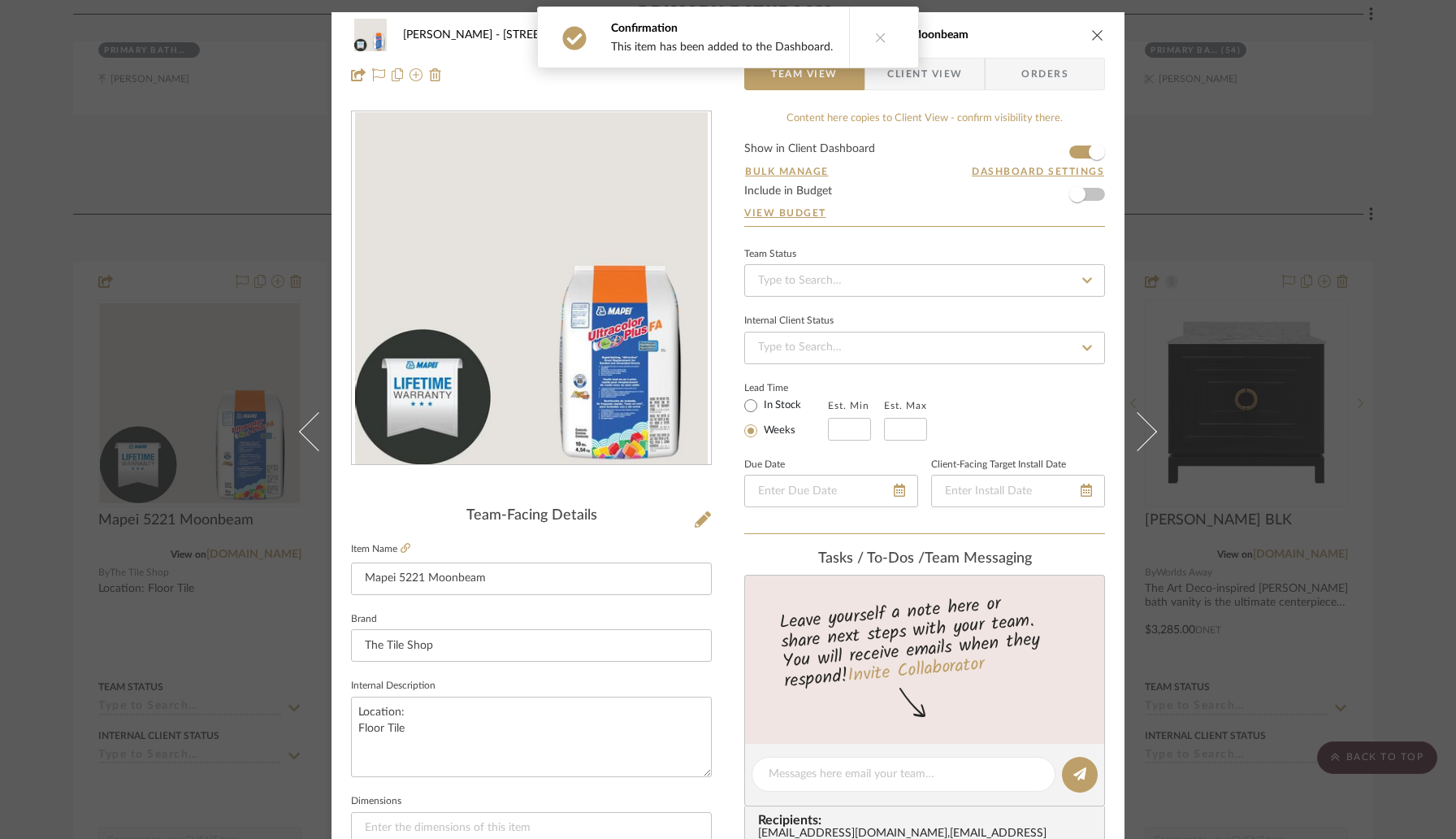
click at [1095, 25] on div "[PERSON_NAME] - 4065 [PERSON_NAME][GEOGRAPHIC_DATA] - 1/2 Bathroom Mapei 5221 M…" at bounding box center [728, 35] width 754 height 32
click at [1095, 30] on icon "close" at bounding box center [1098, 35] width 13 height 13
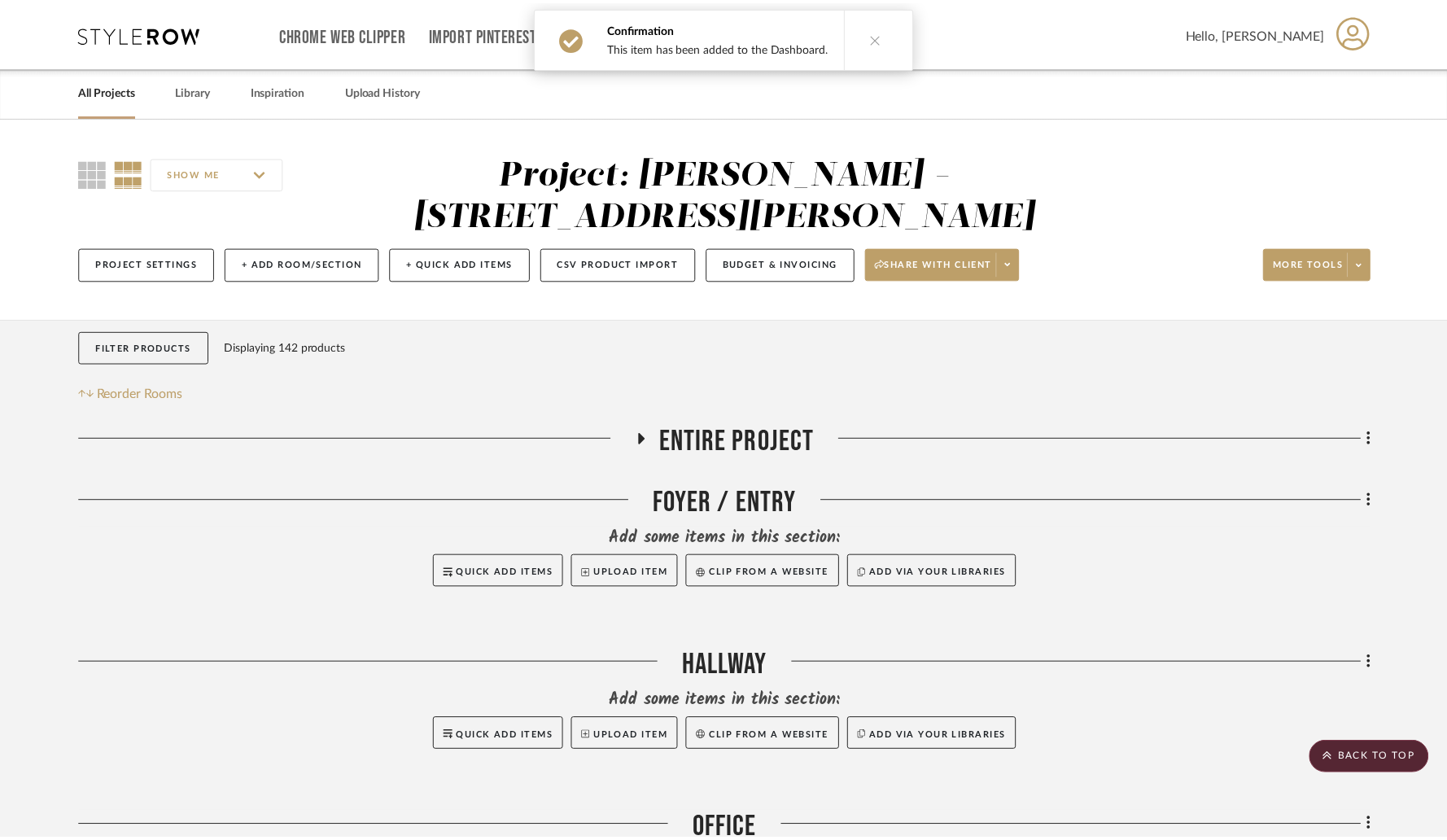
scroll to position [2473, 0]
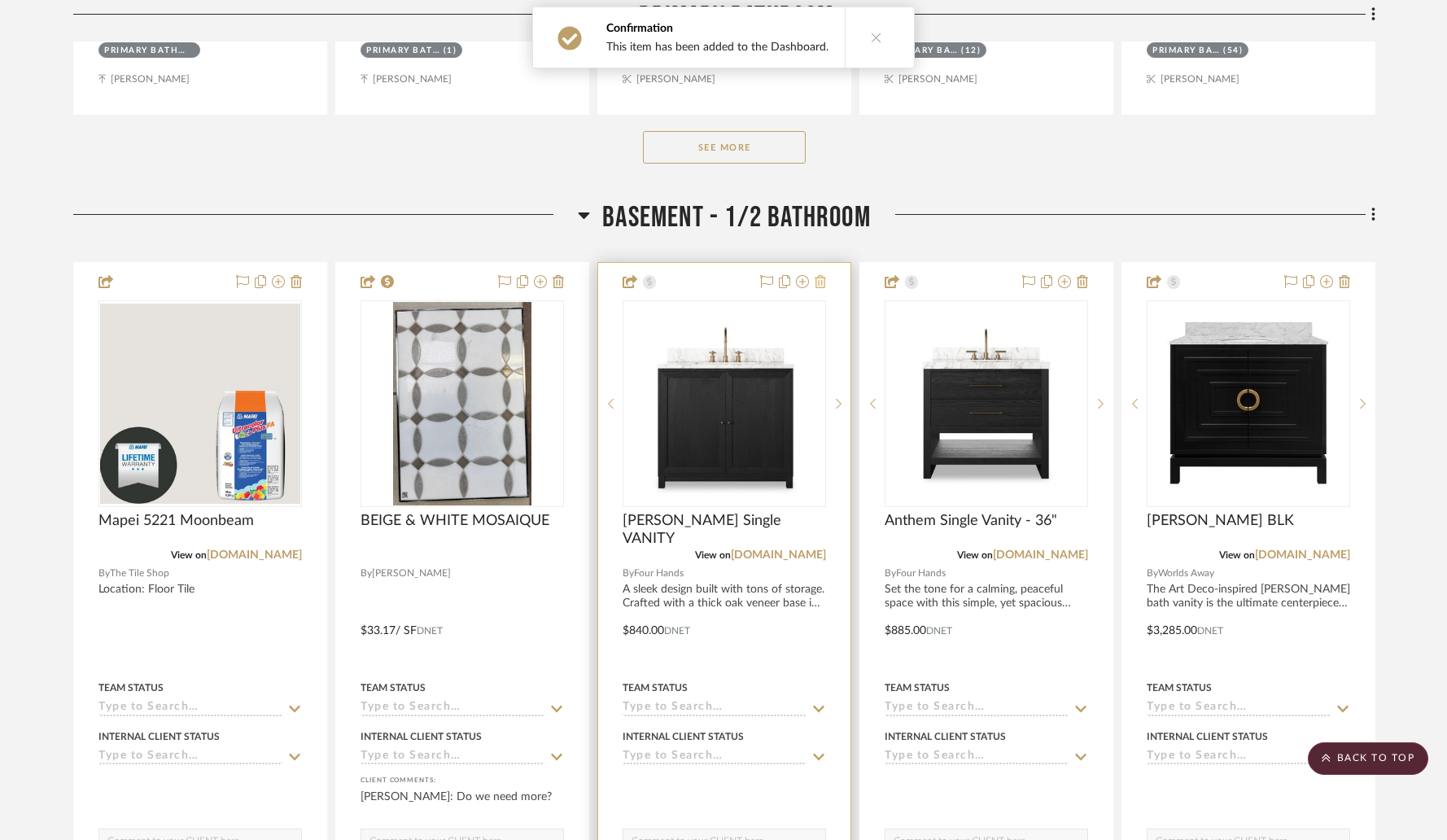
click at [821, 275] on icon at bounding box center [821, 282] width 11 height 13
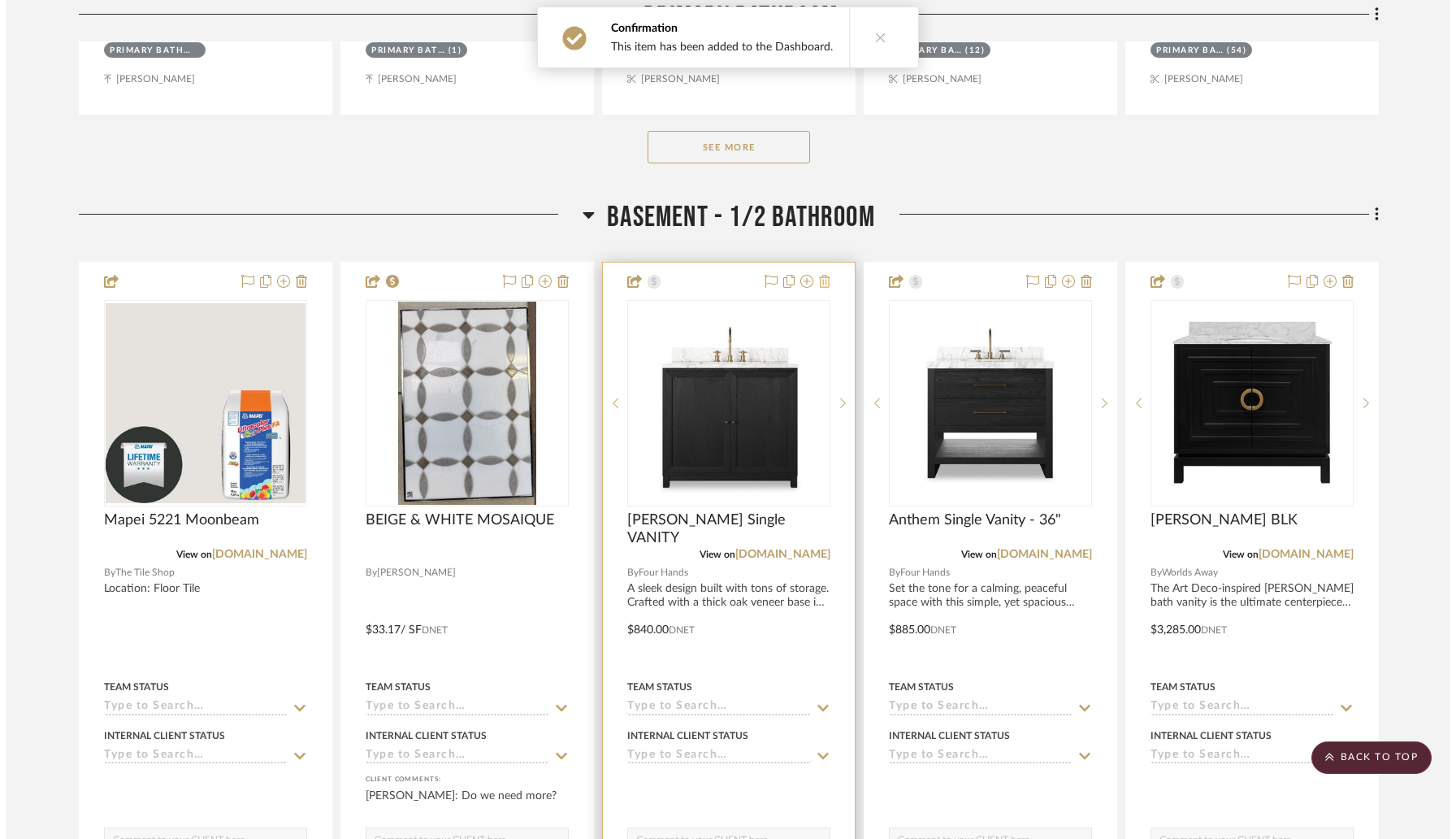
scroll to position [0, 0]
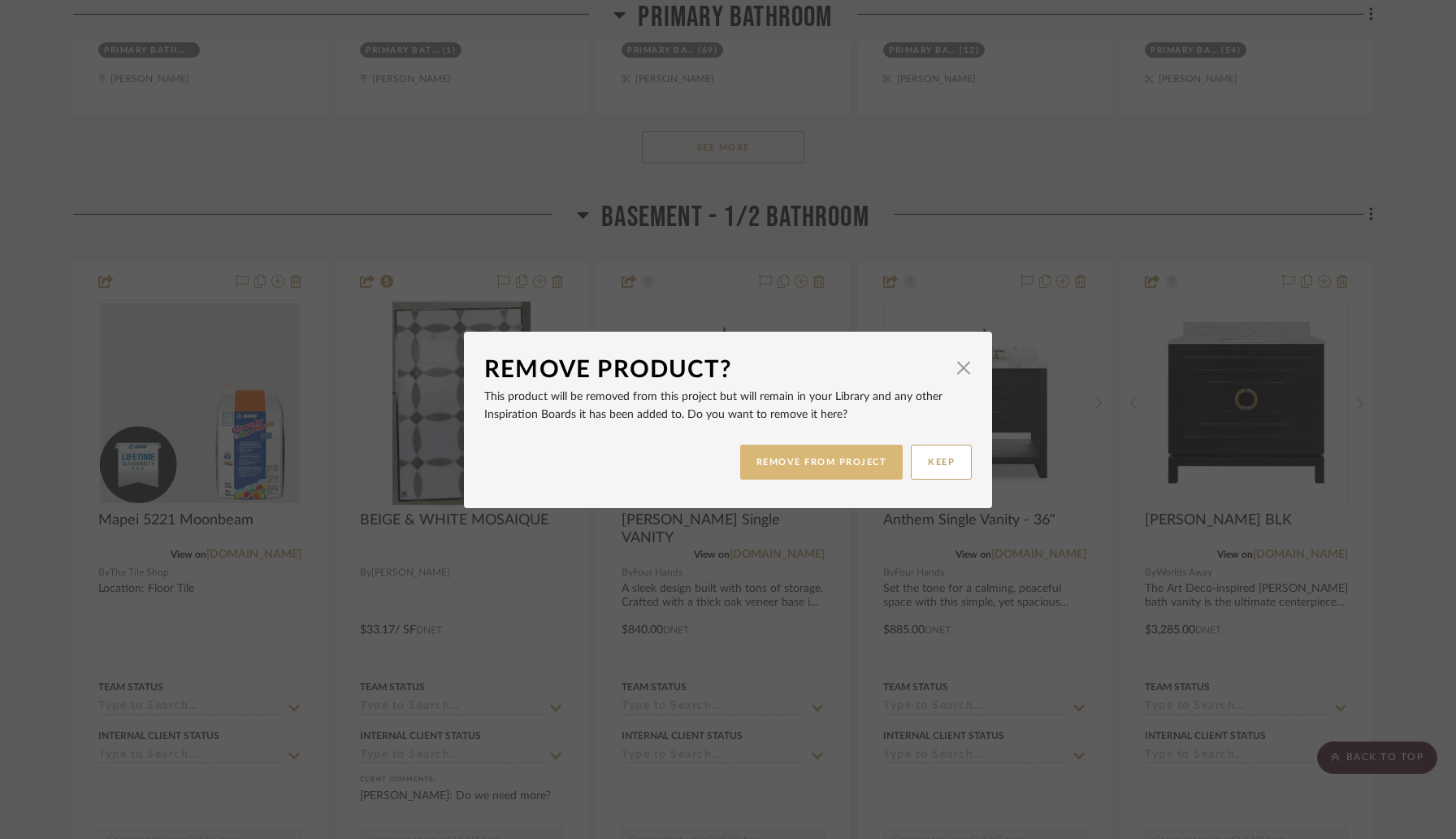
click at [778, 461] on button "REMOVE FROM PROJECT" at bounding box center [821, 461] width 163 height 35
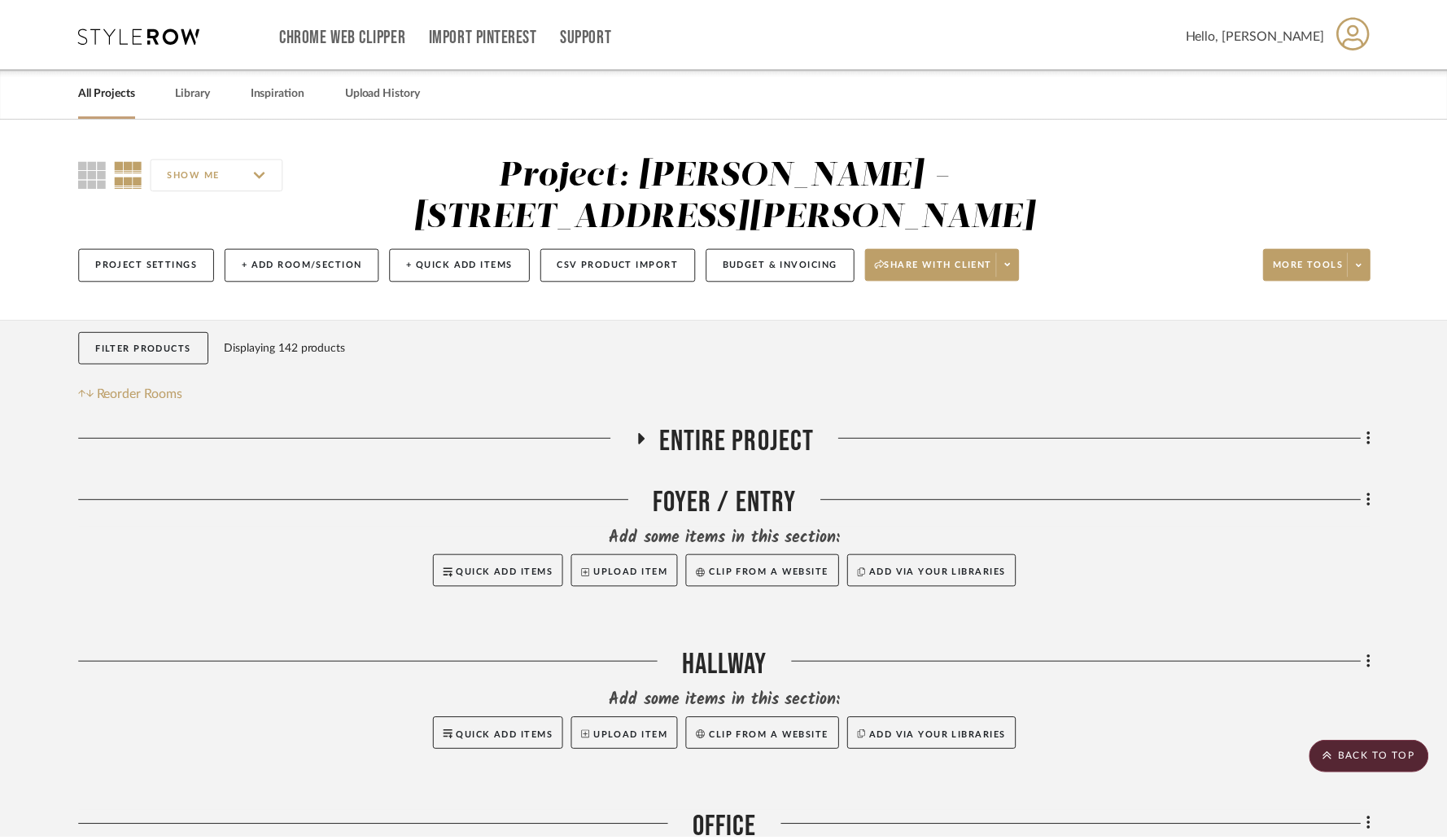
scroll to position [2473, 0]
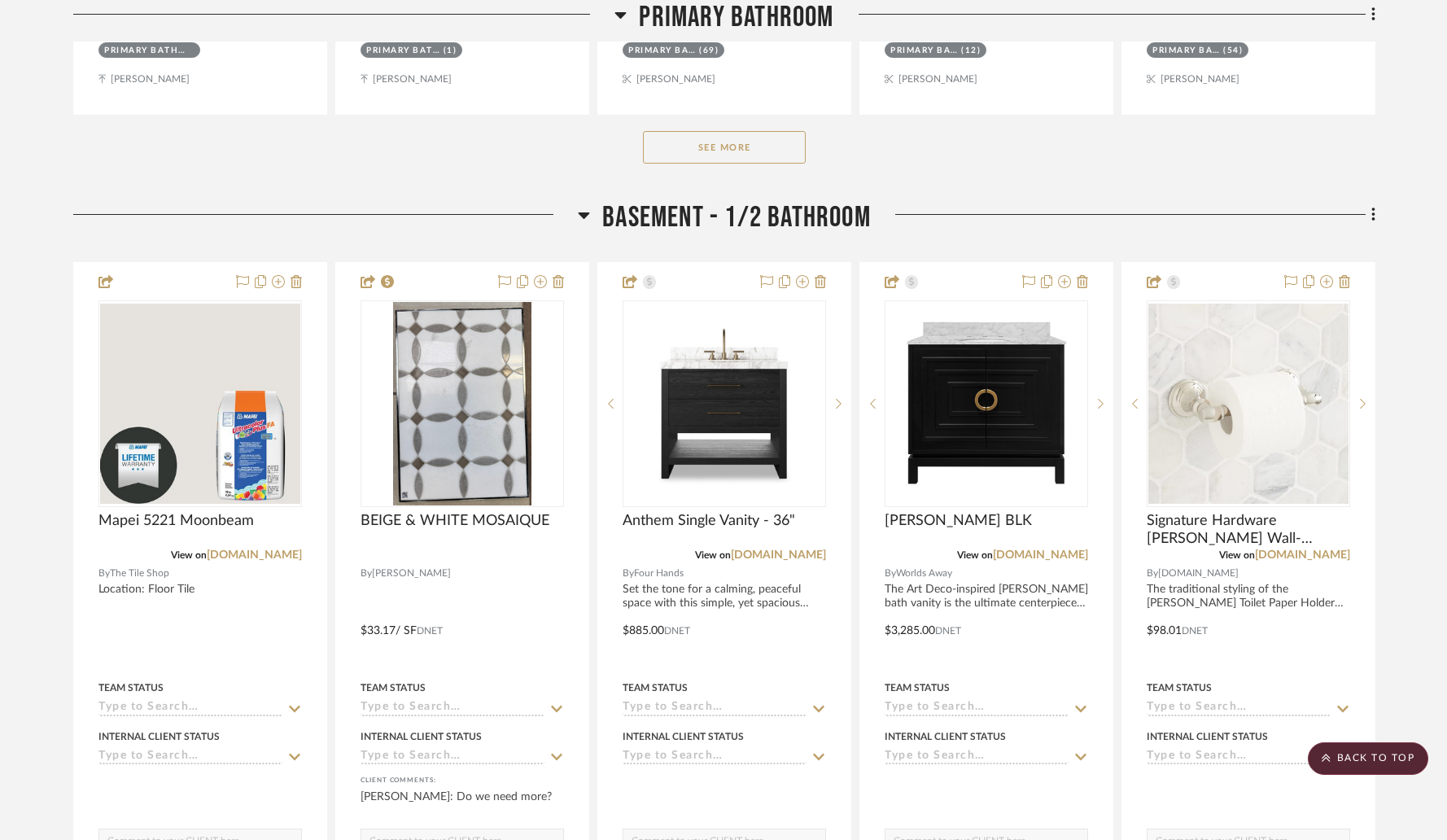
click at [822, 275] on icon at bounding box center [821, 282] width 11 height 13
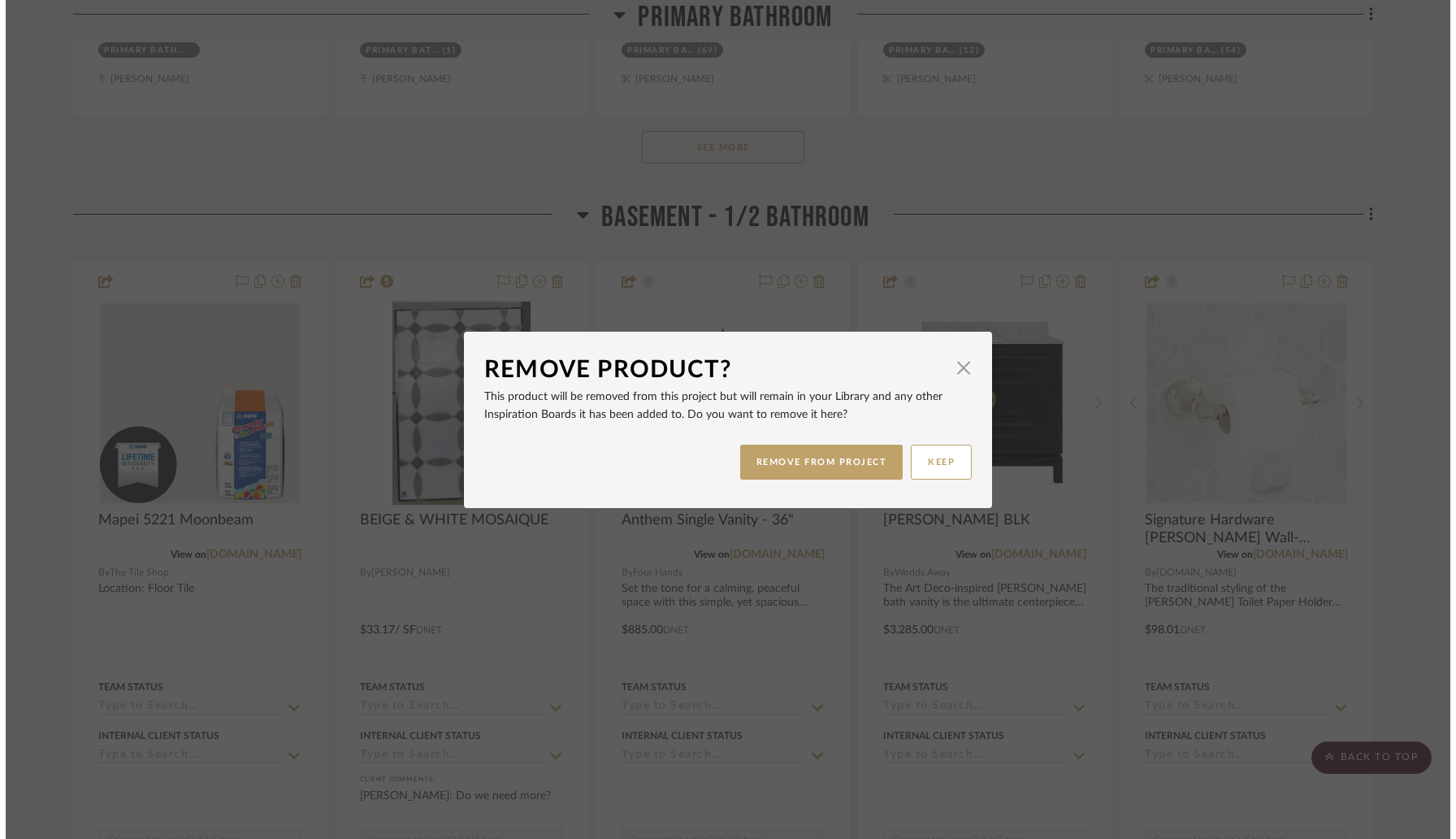
scroll to position [0, 0]
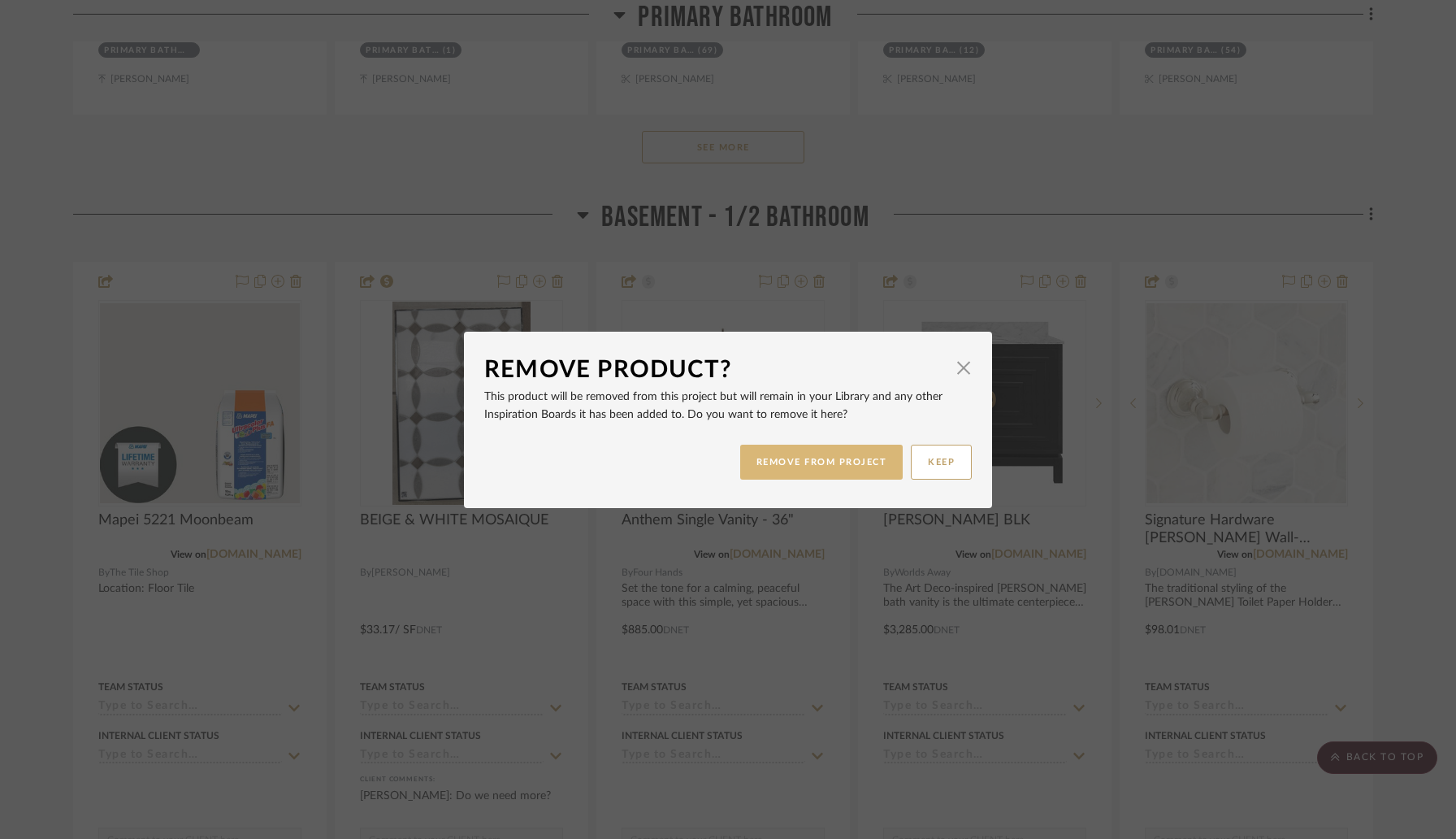
click at [807, 461] on button "REMOVE FROM PROJECT" at bounding box center [821, 461] width 163 height 35
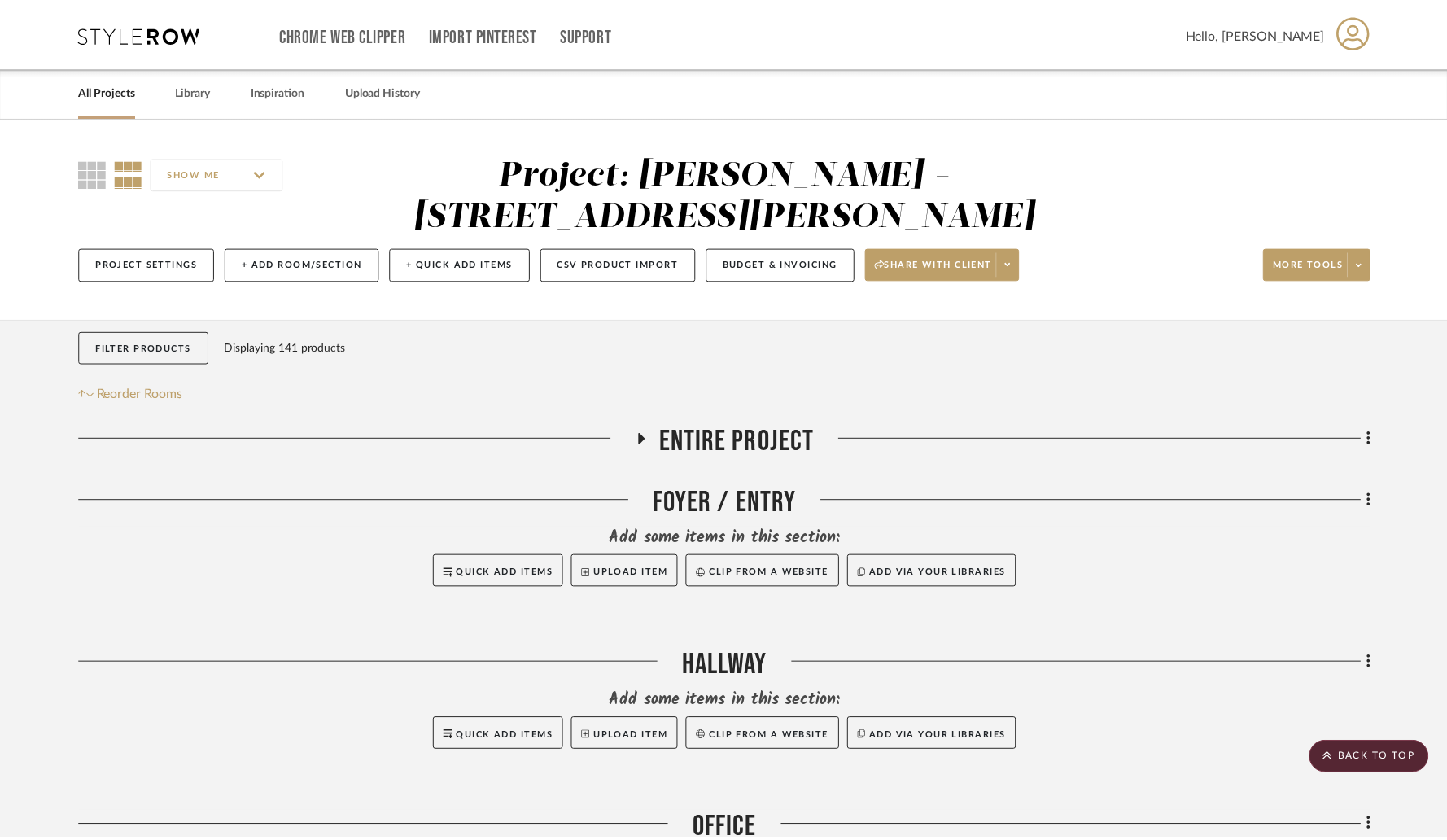
scroll to position [2473, 0]
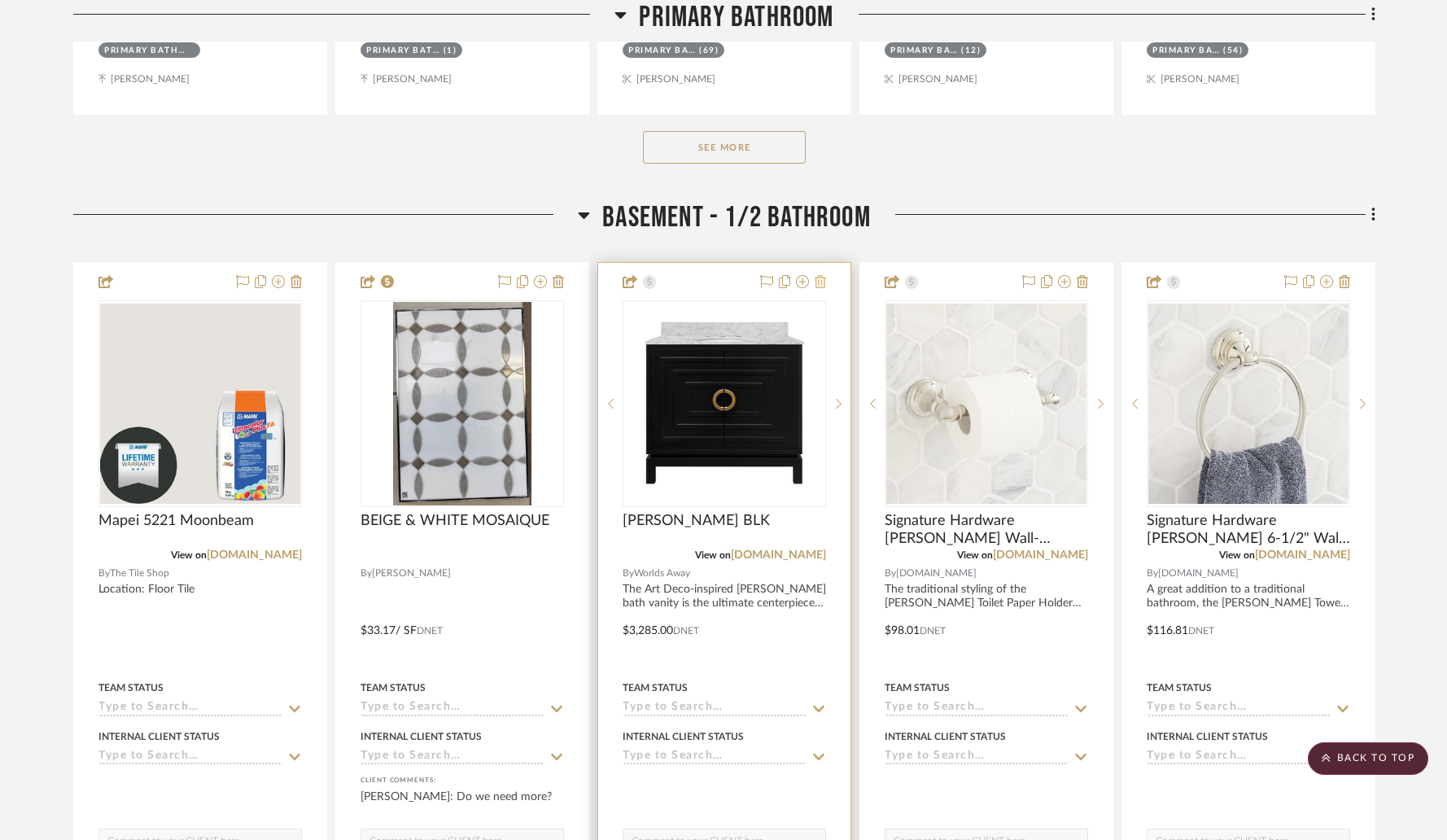
click at [821, 275] on icon at bounding box center [821, 282] width 11 height 13
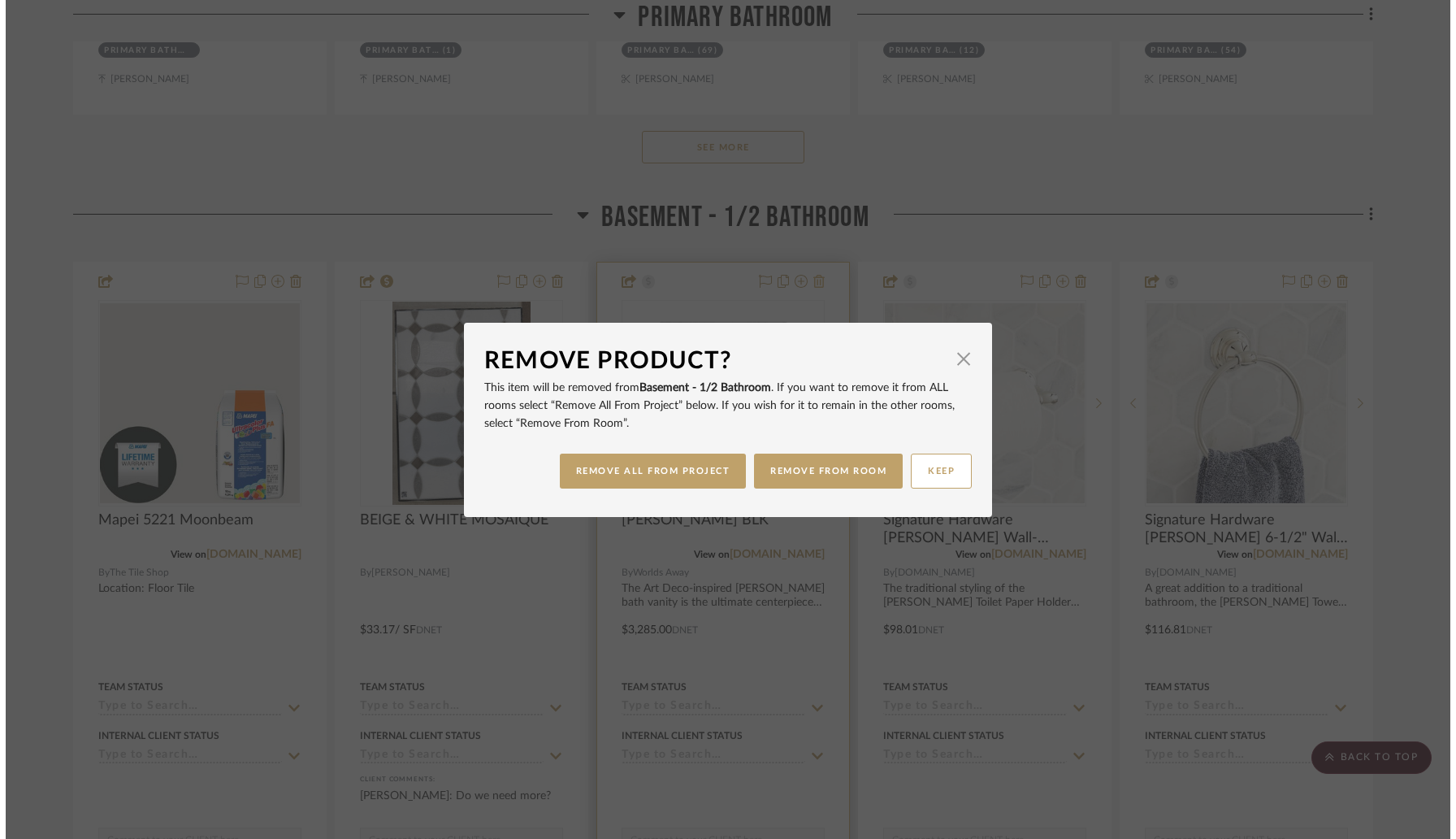
scroll to position [0, 0]
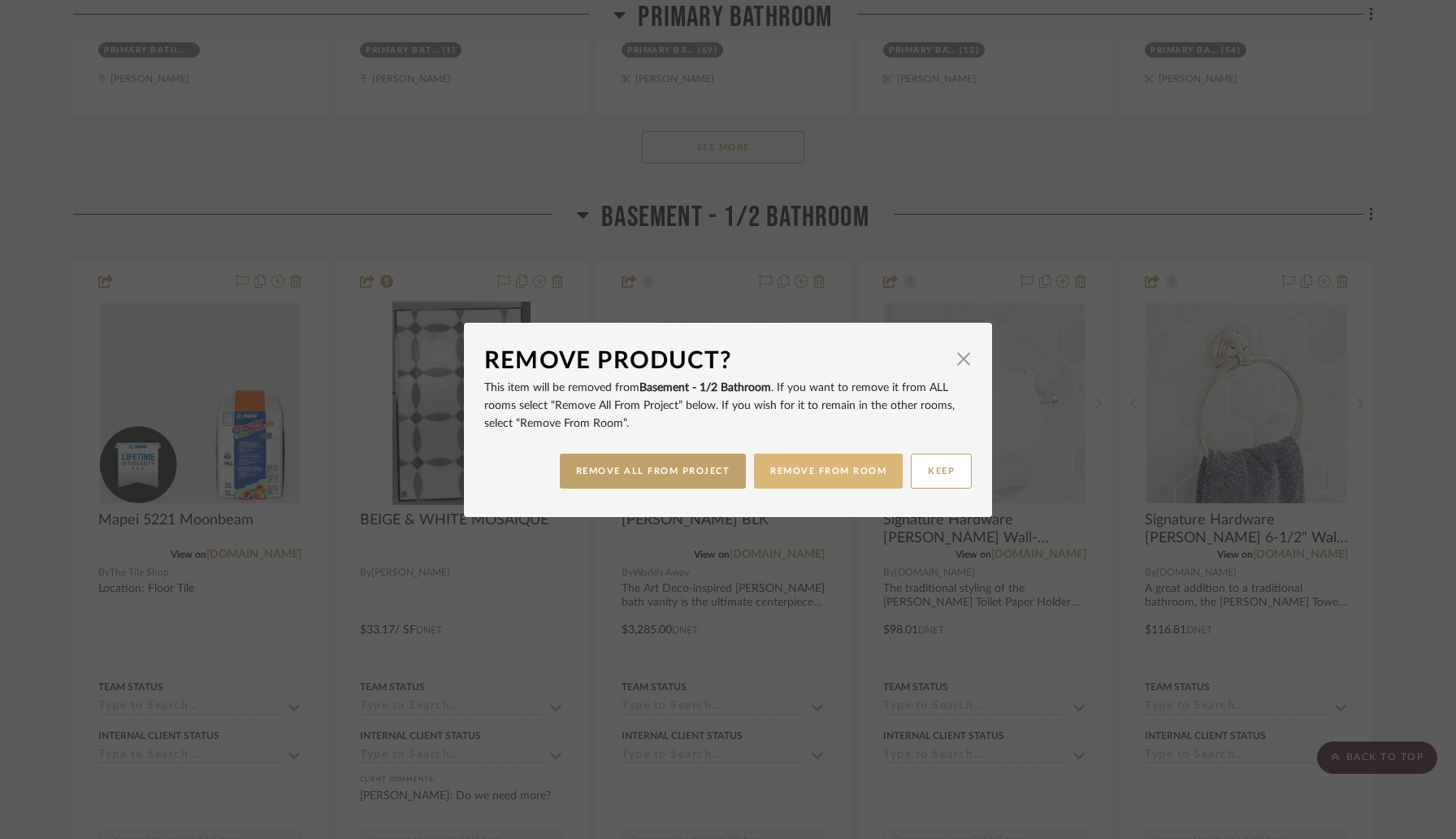
click at [806, 470] on button "REMOVE FROM ROOM" at bounding box center [828, 471] width 148 height 35
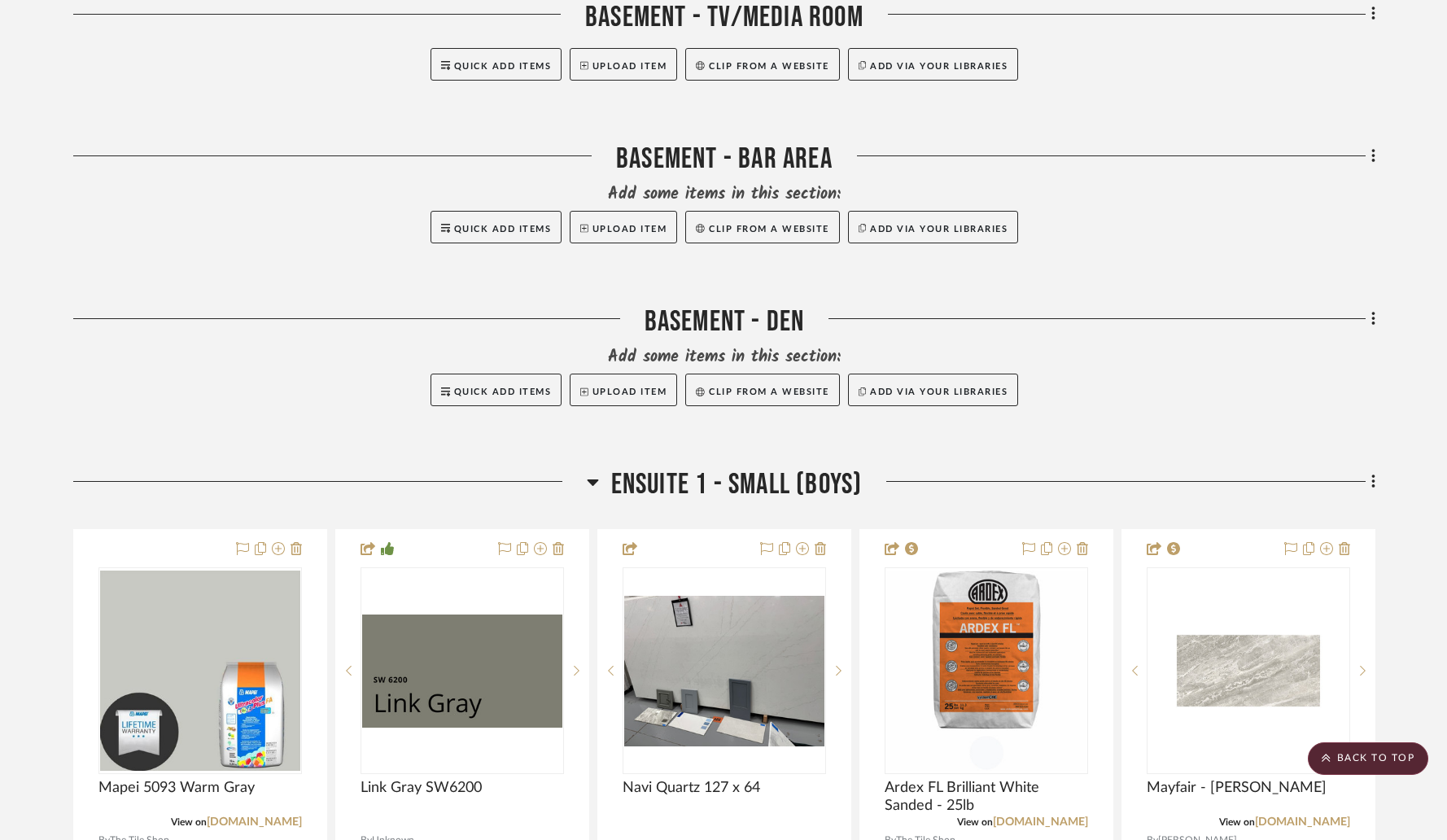
scroll to position [4368, 0]
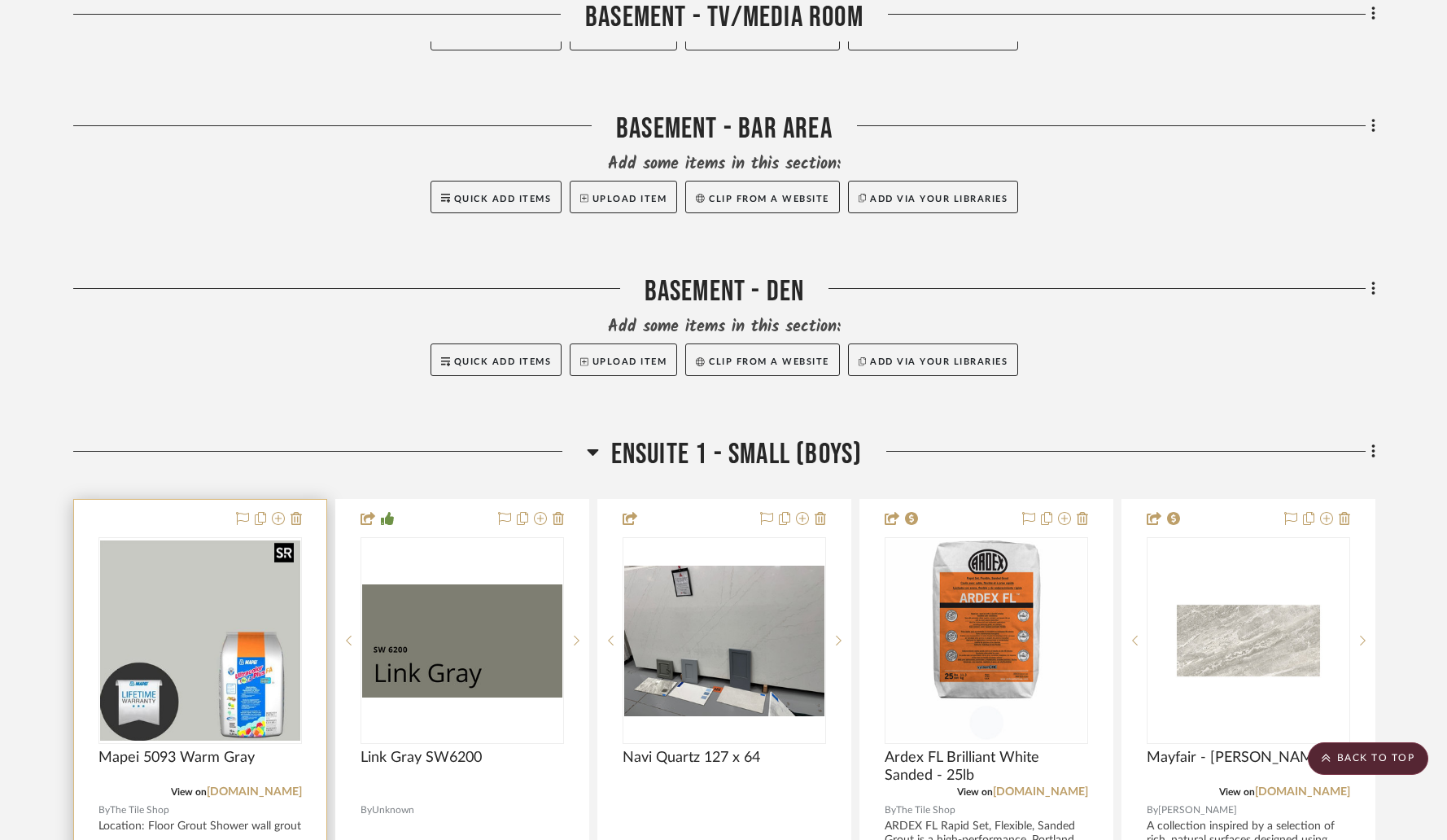
click at [258, 553] on img "0" at bounding box center [201, 640] width 201 height 201
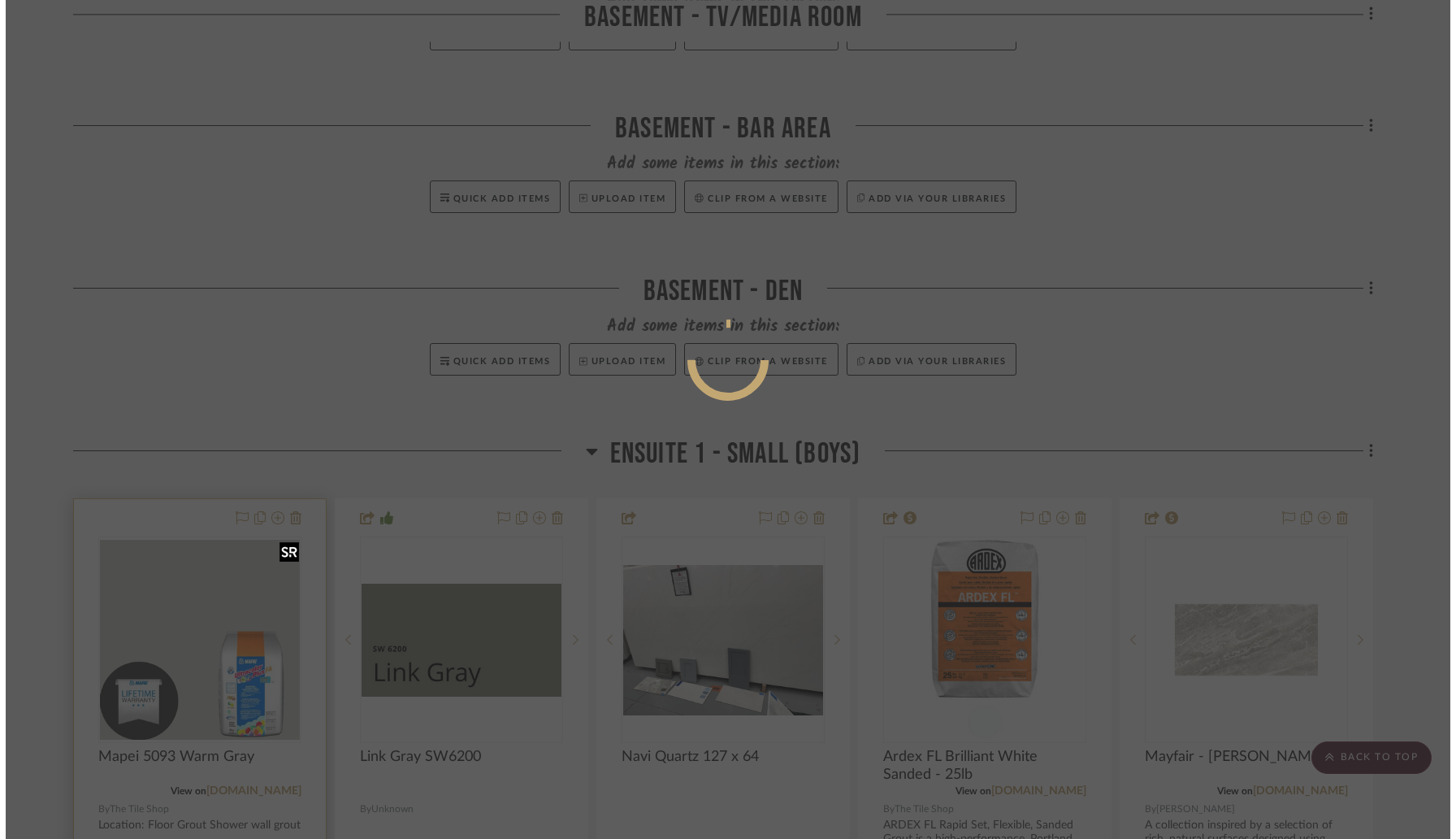
scroll to position [0, 0]
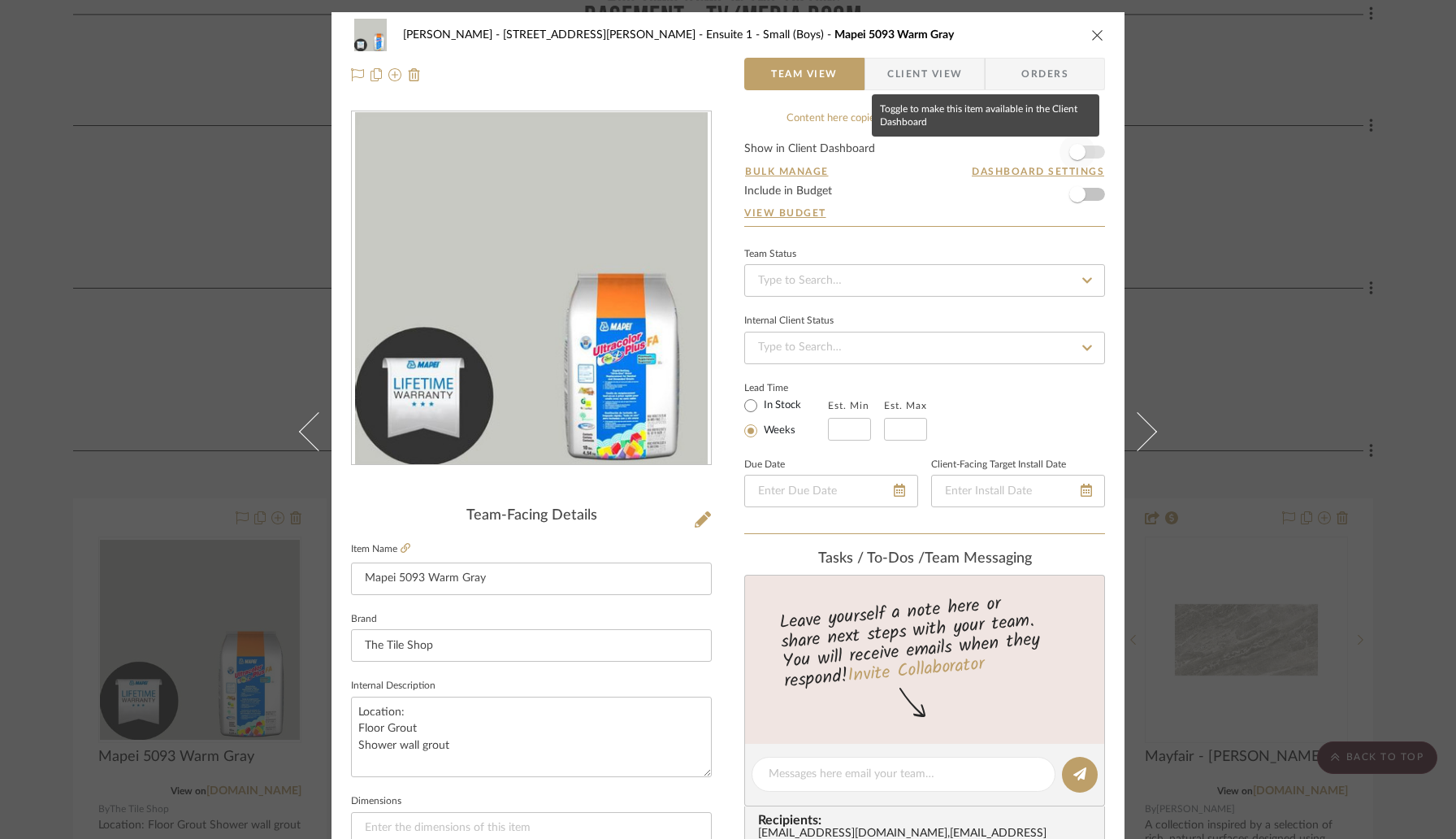
click at [1088, 154] on span "button" at bounding box center [1077, 152] width 36 height 36
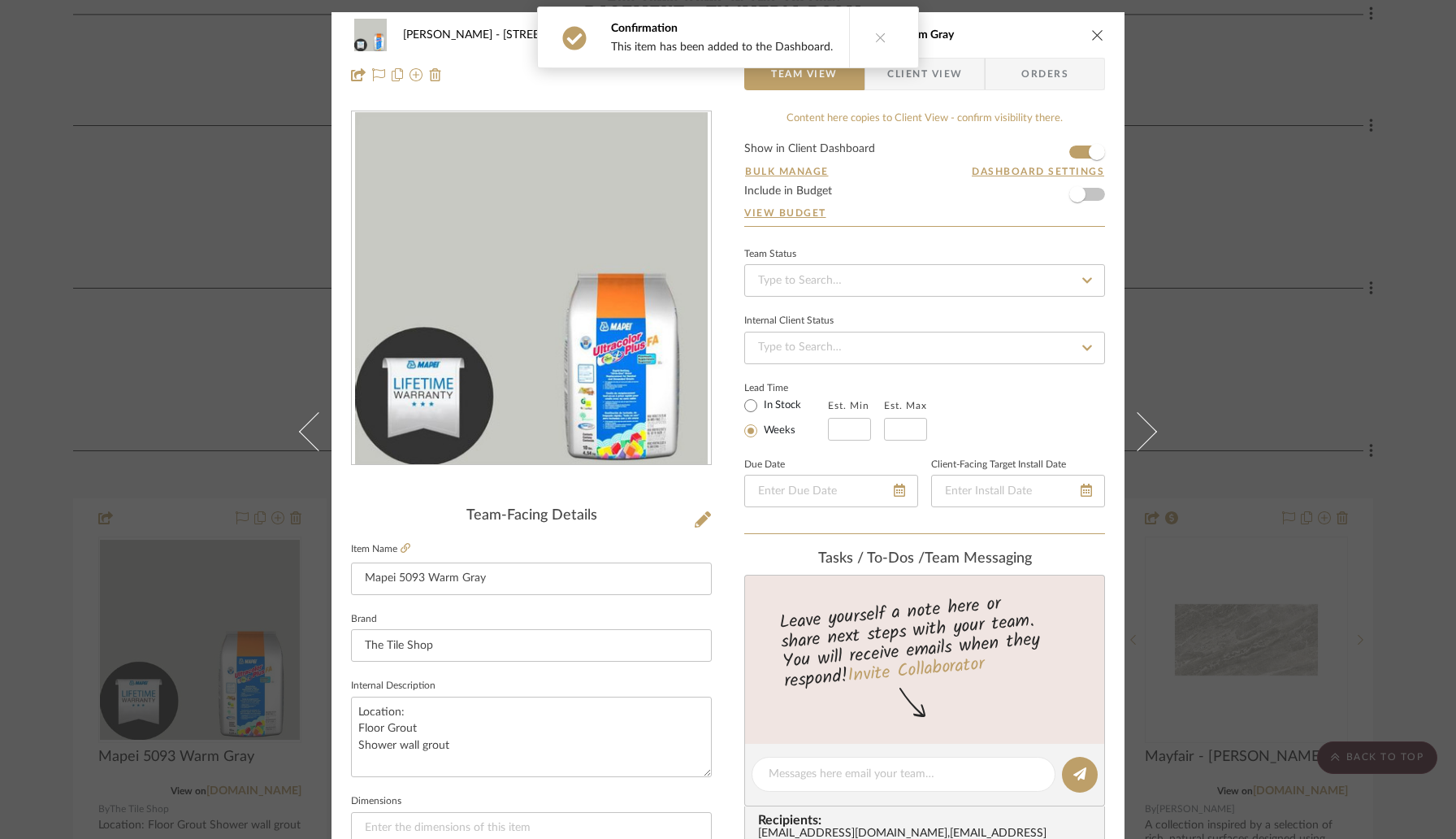
click at [1093, 33] on icon "close" at bounding box center [1098, 35] width 13 height 13
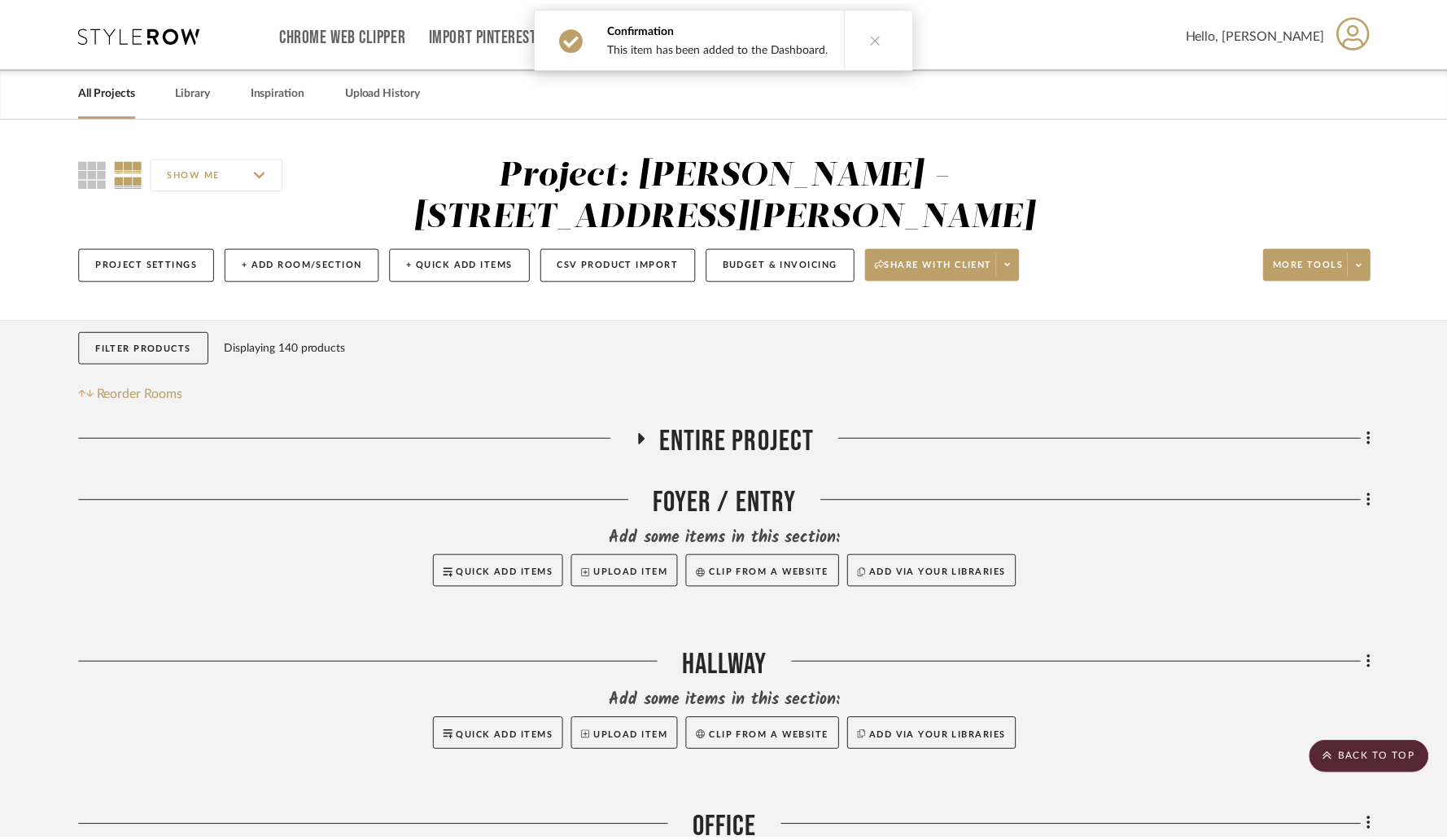
scroll to position [4368, 0]
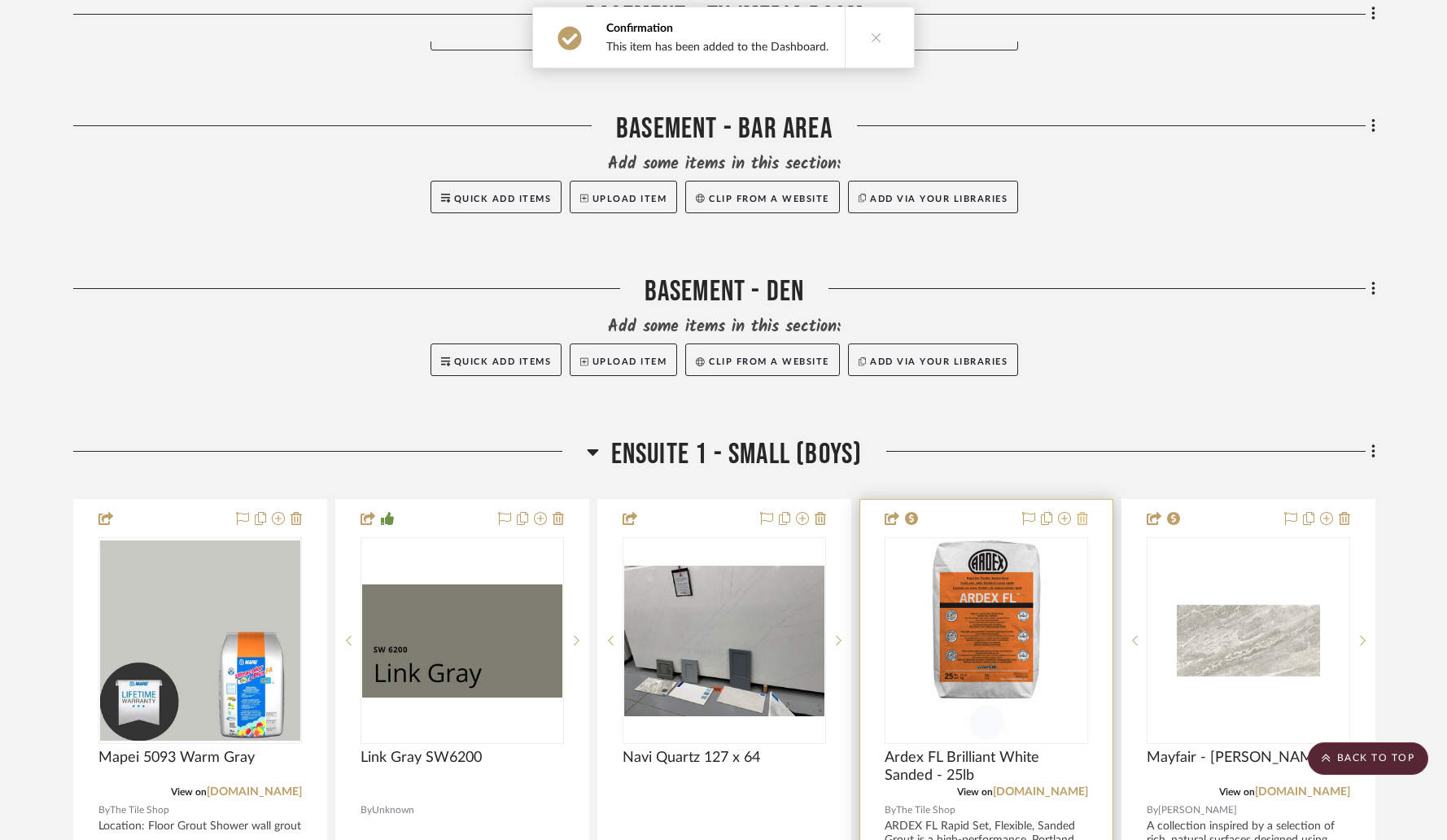
click at [1081, 512] on icon at bounding box center [1083, 518] width 11 height 13
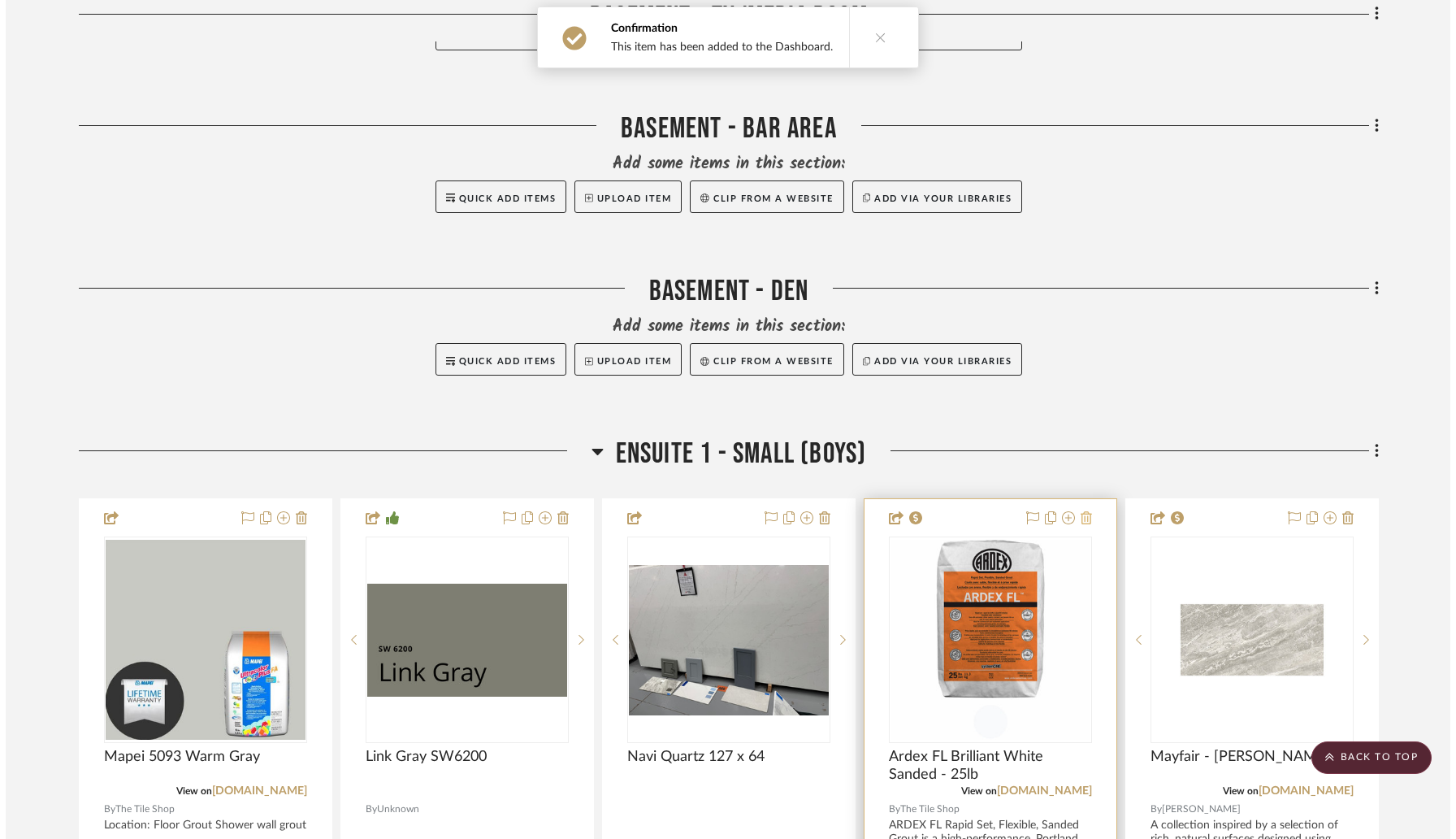
scroll to position [0, 0]
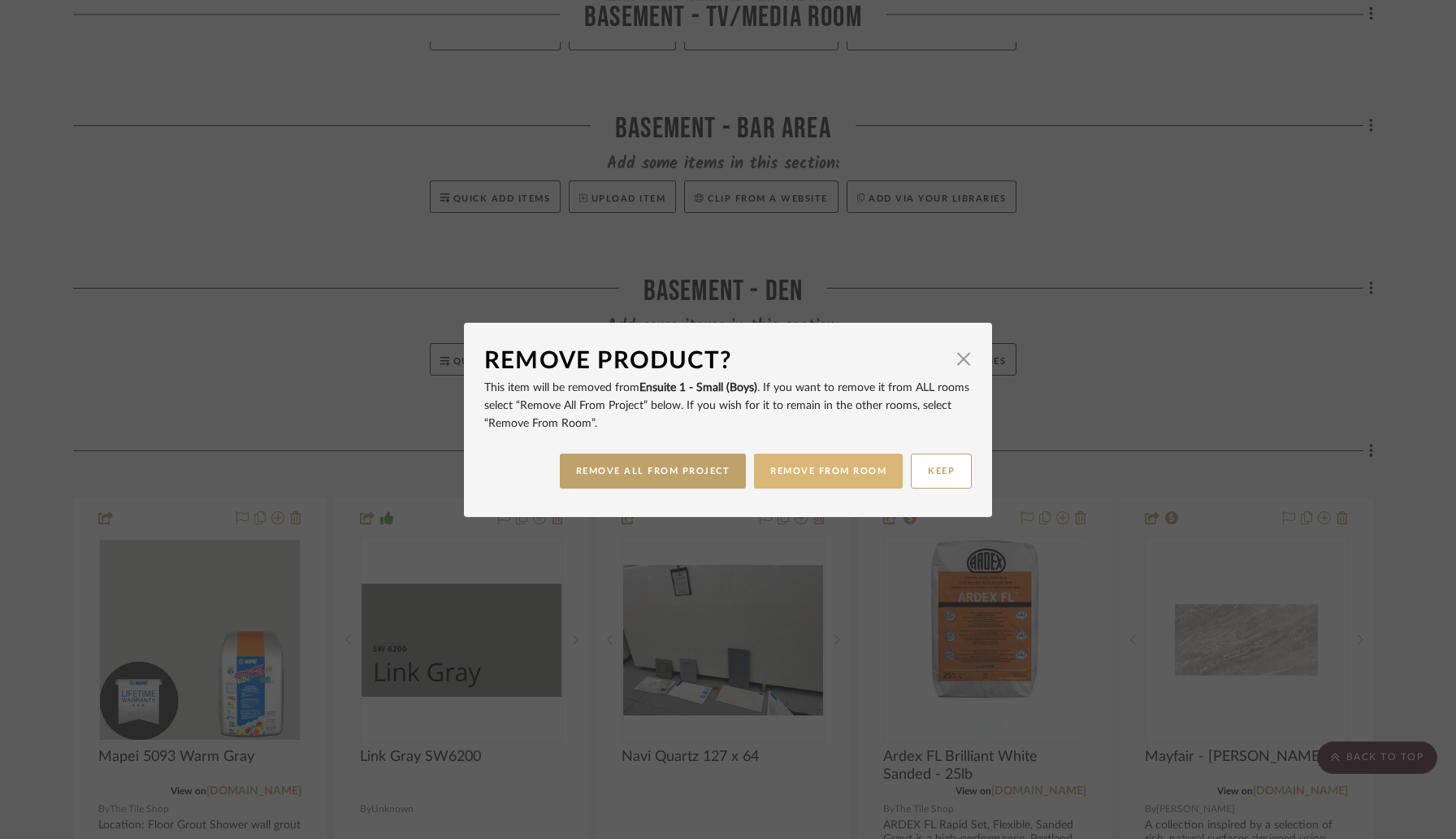
click at [821, 478] on button "REMOVE FROM ROOM" at bounding box center [828, 471] width 148 height 35
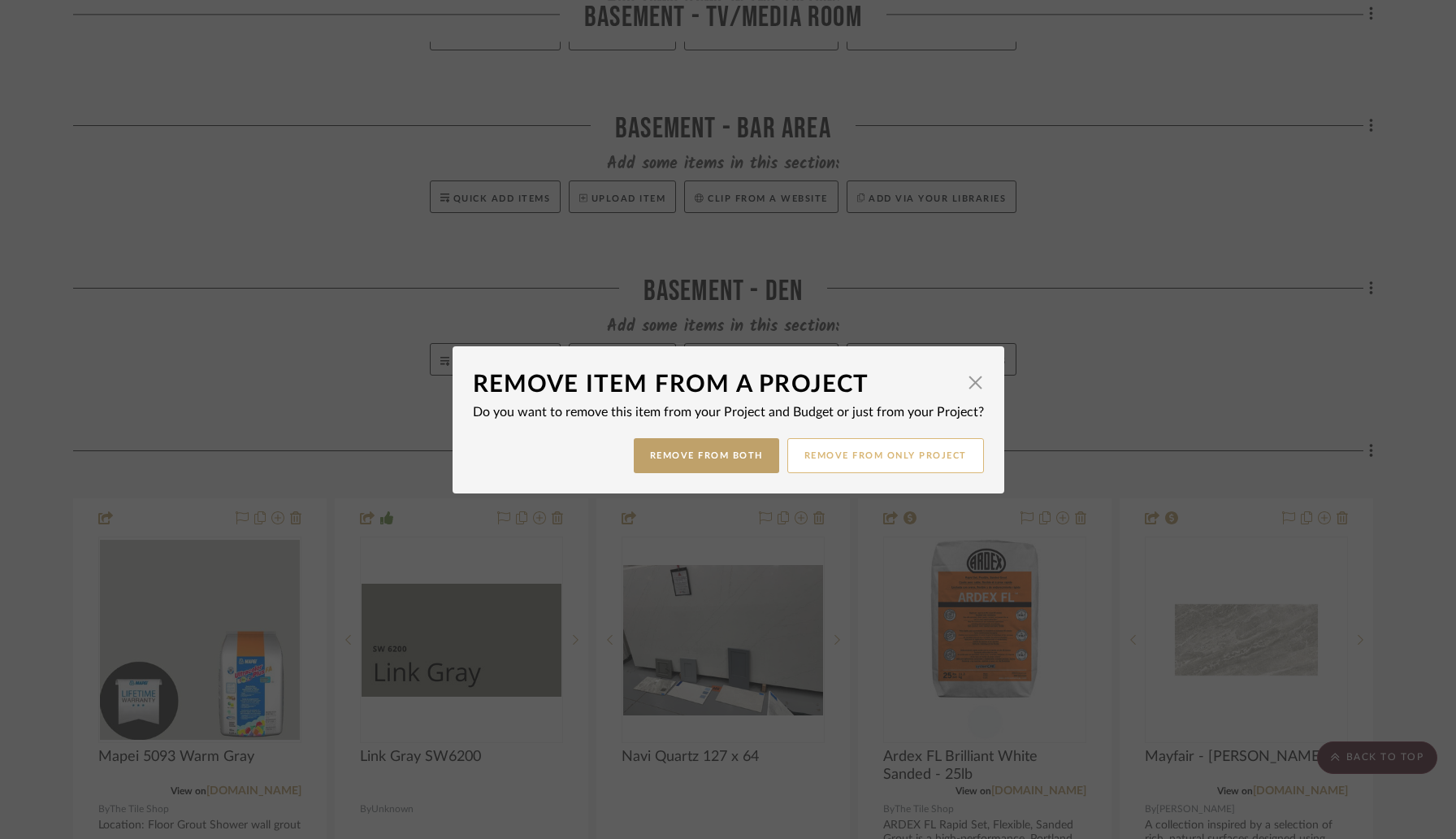
click at [847, 457] on button "Remove from only Project" at bounding box center [885, 455] width 197 height 35
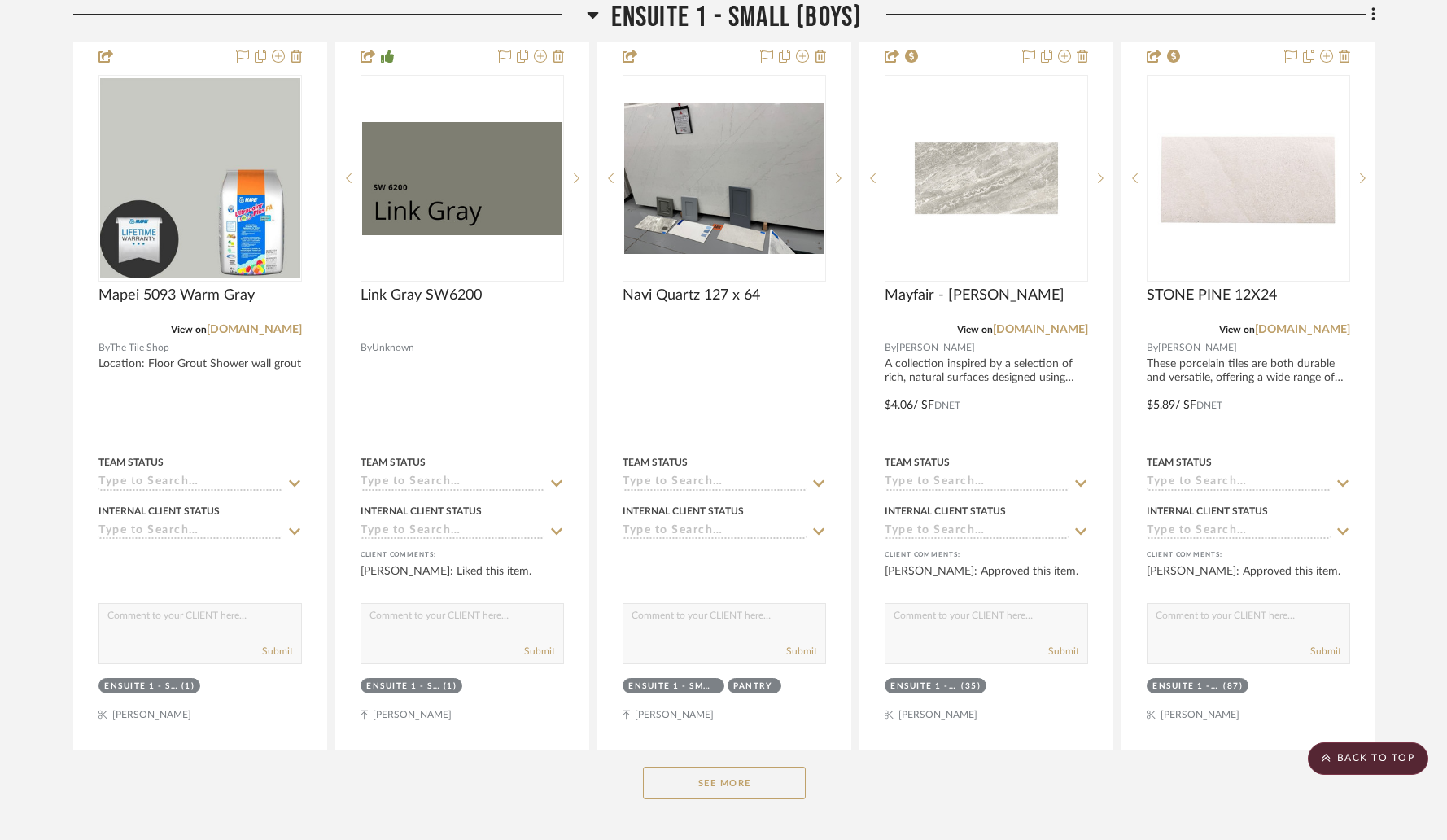
scroll to position [4833, 0]
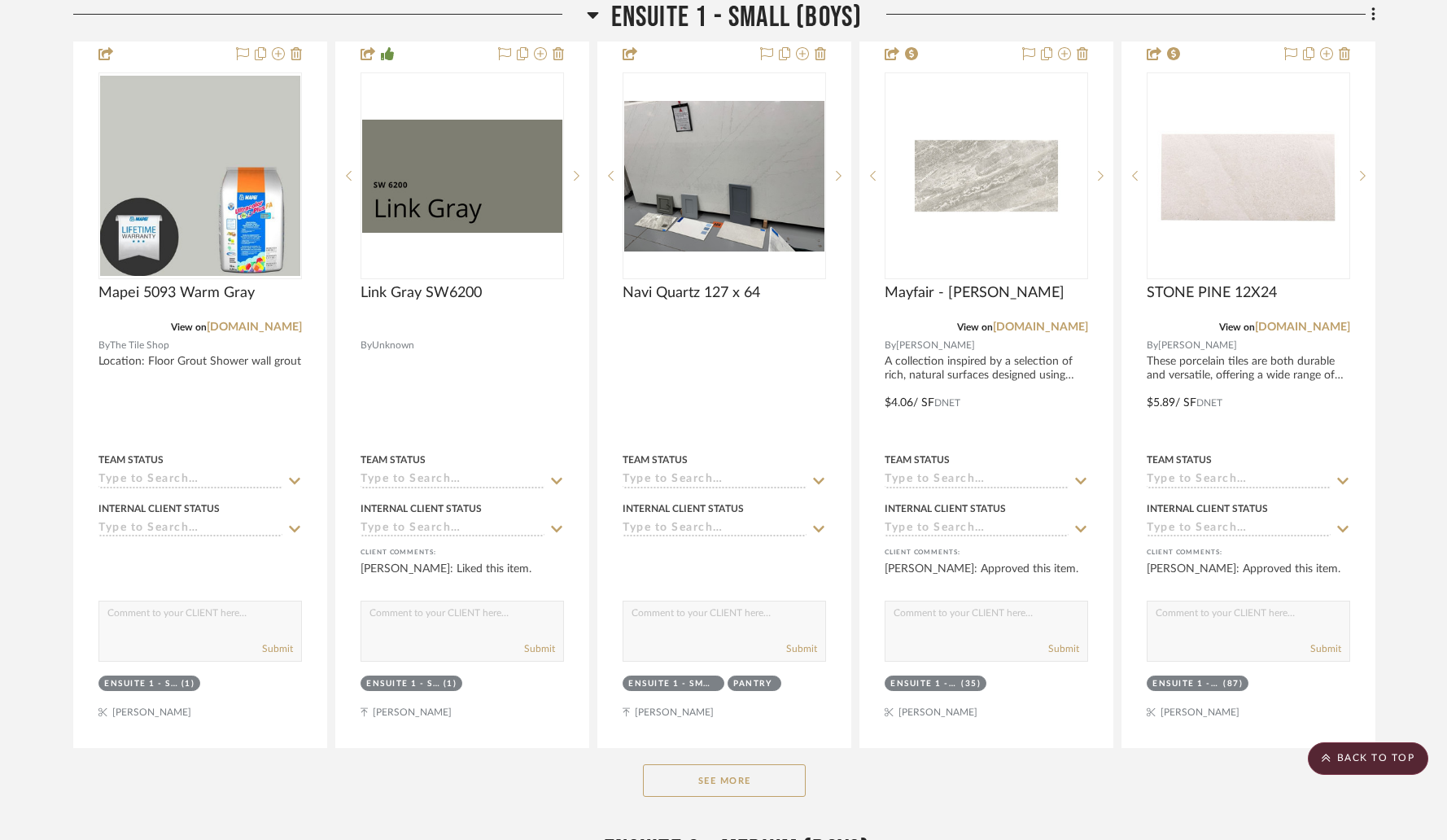
click at [710, 764] on button "See More" at bounding box center [724, 780] width 163 height 32
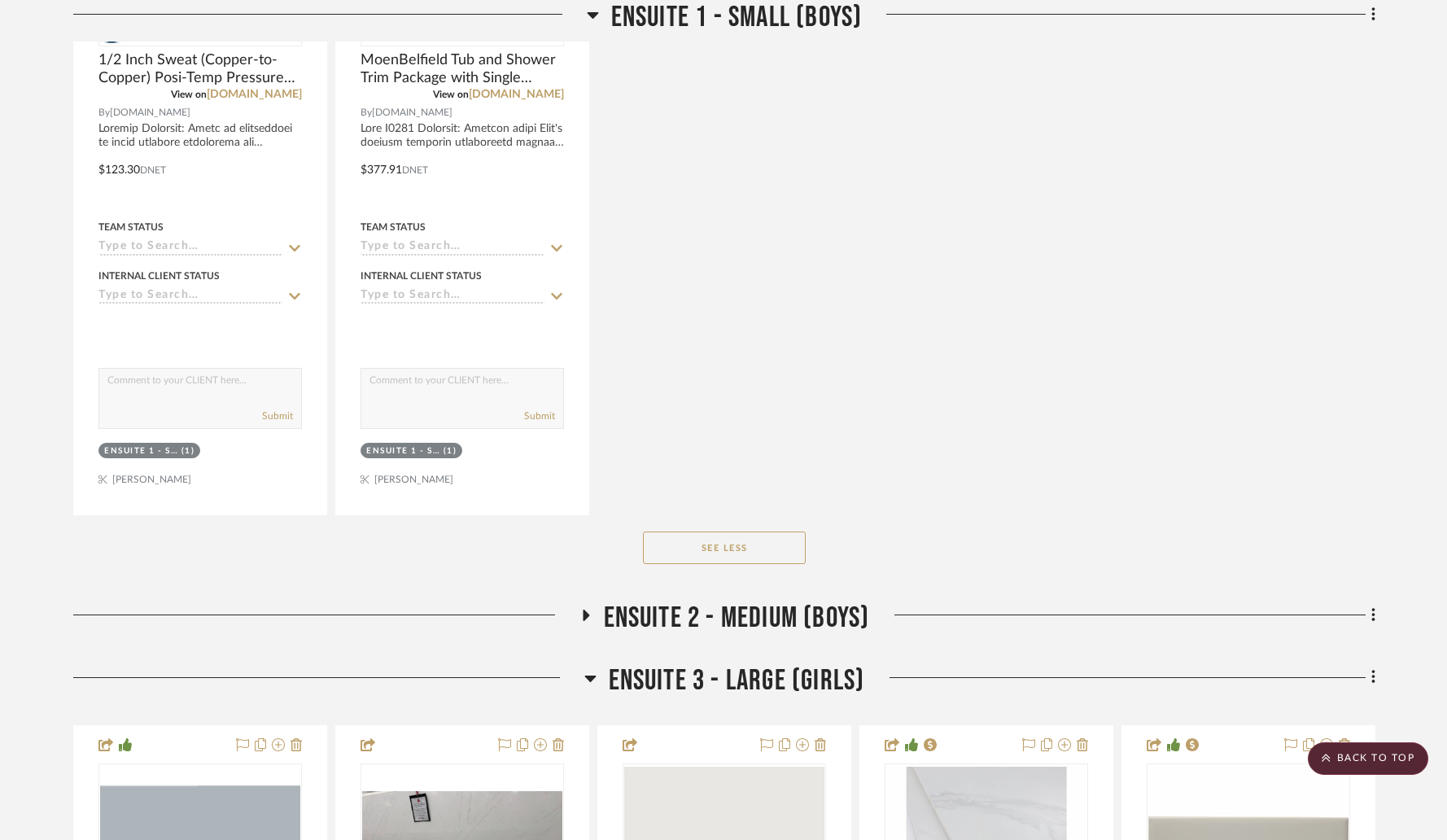
scroll to position [7236, 0]
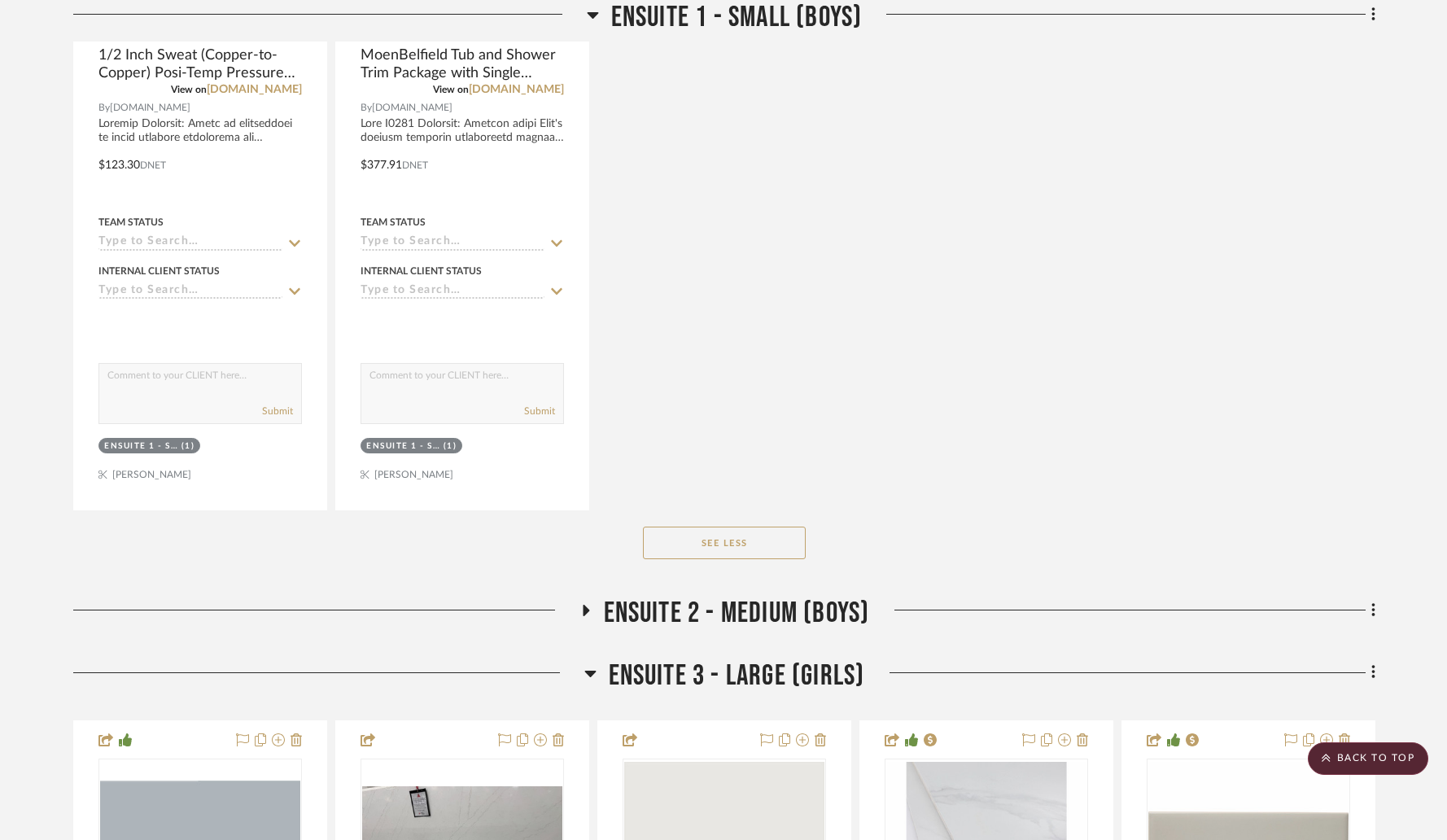
click at [587, 604] on fa-icon at bounding box center [585, 615] width 12 height 24
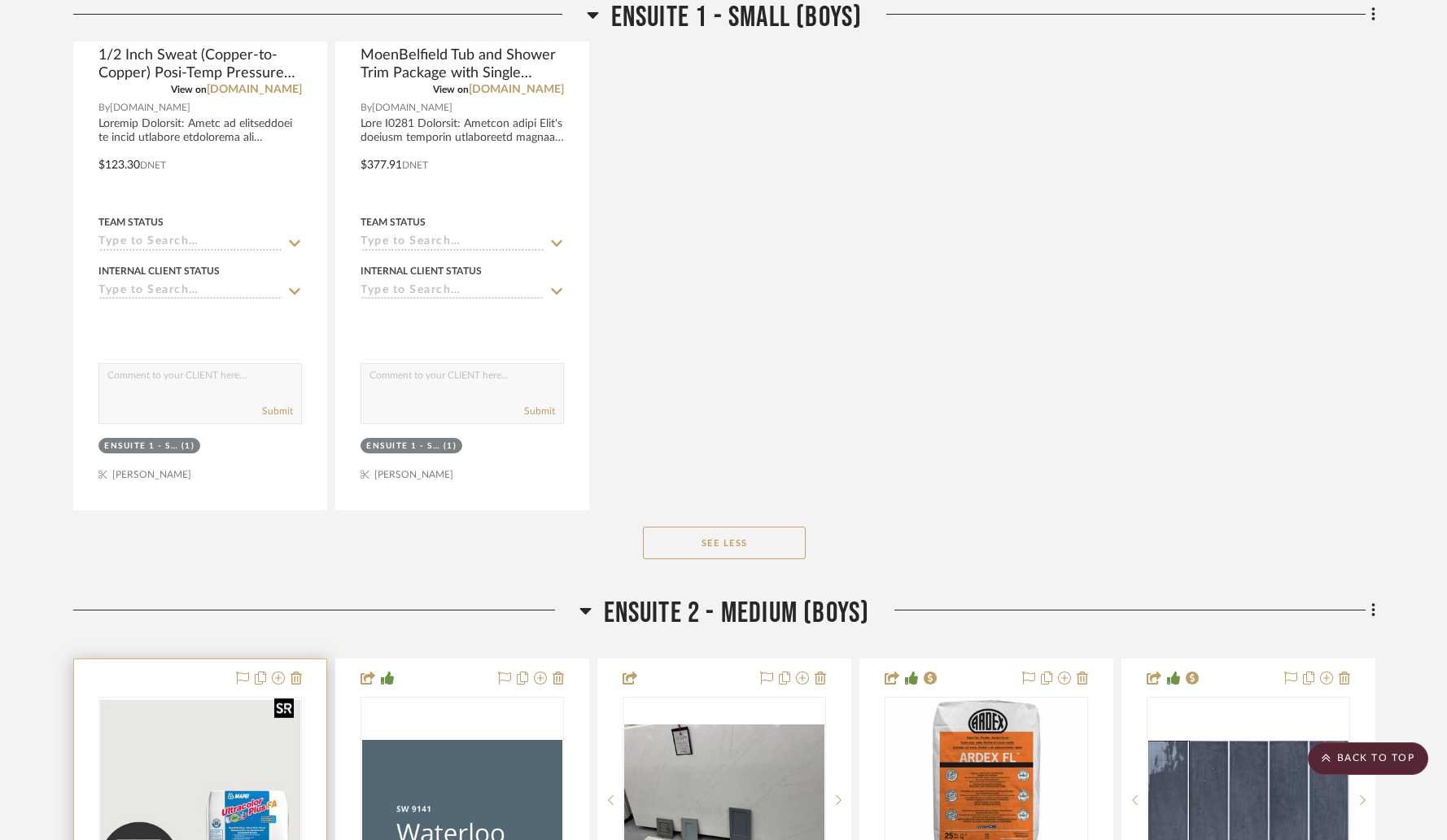
click at [0, 0] on img at bounding box center [0, 0] width 0 height 0
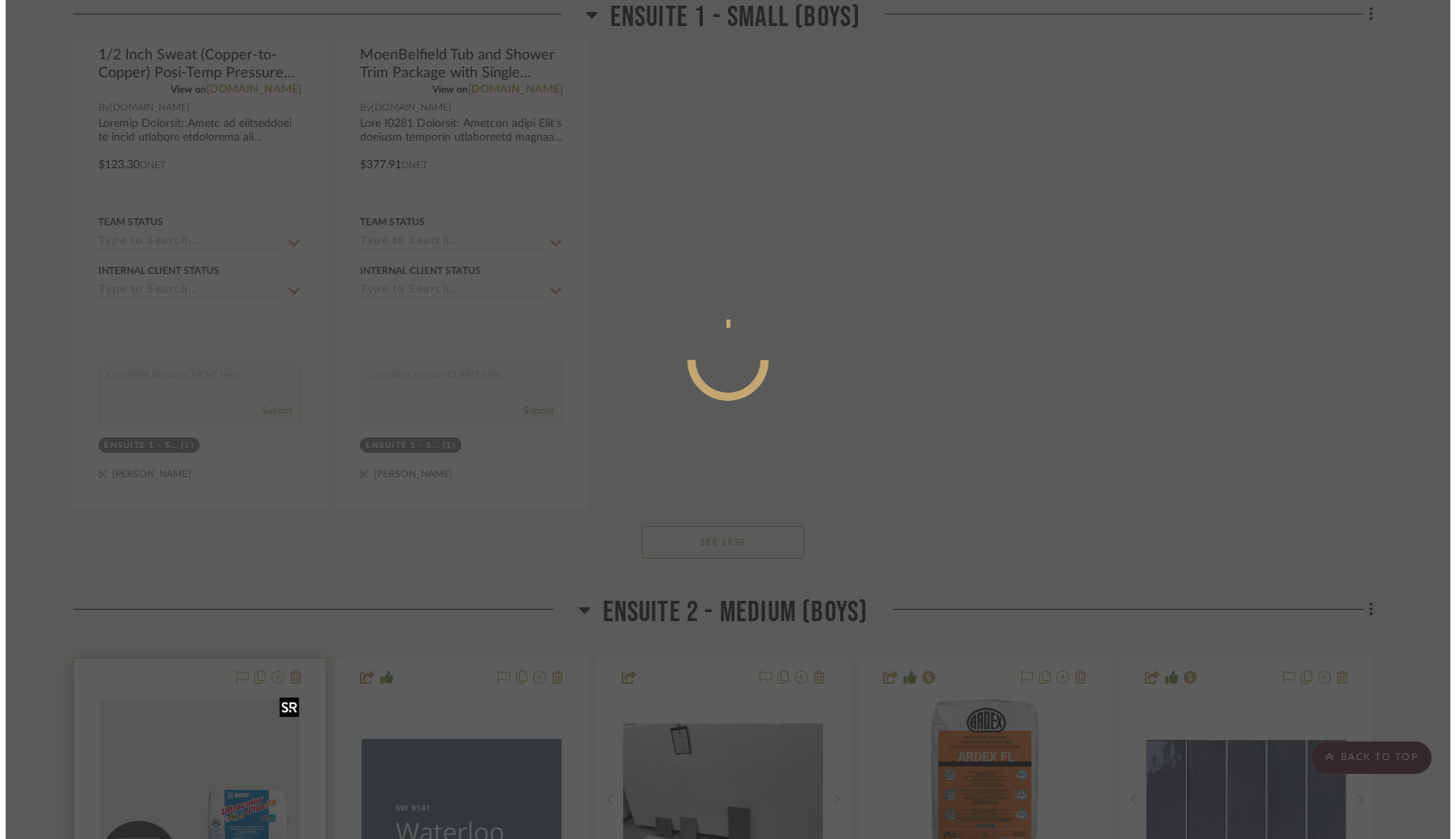
scroll to position [0, 0]
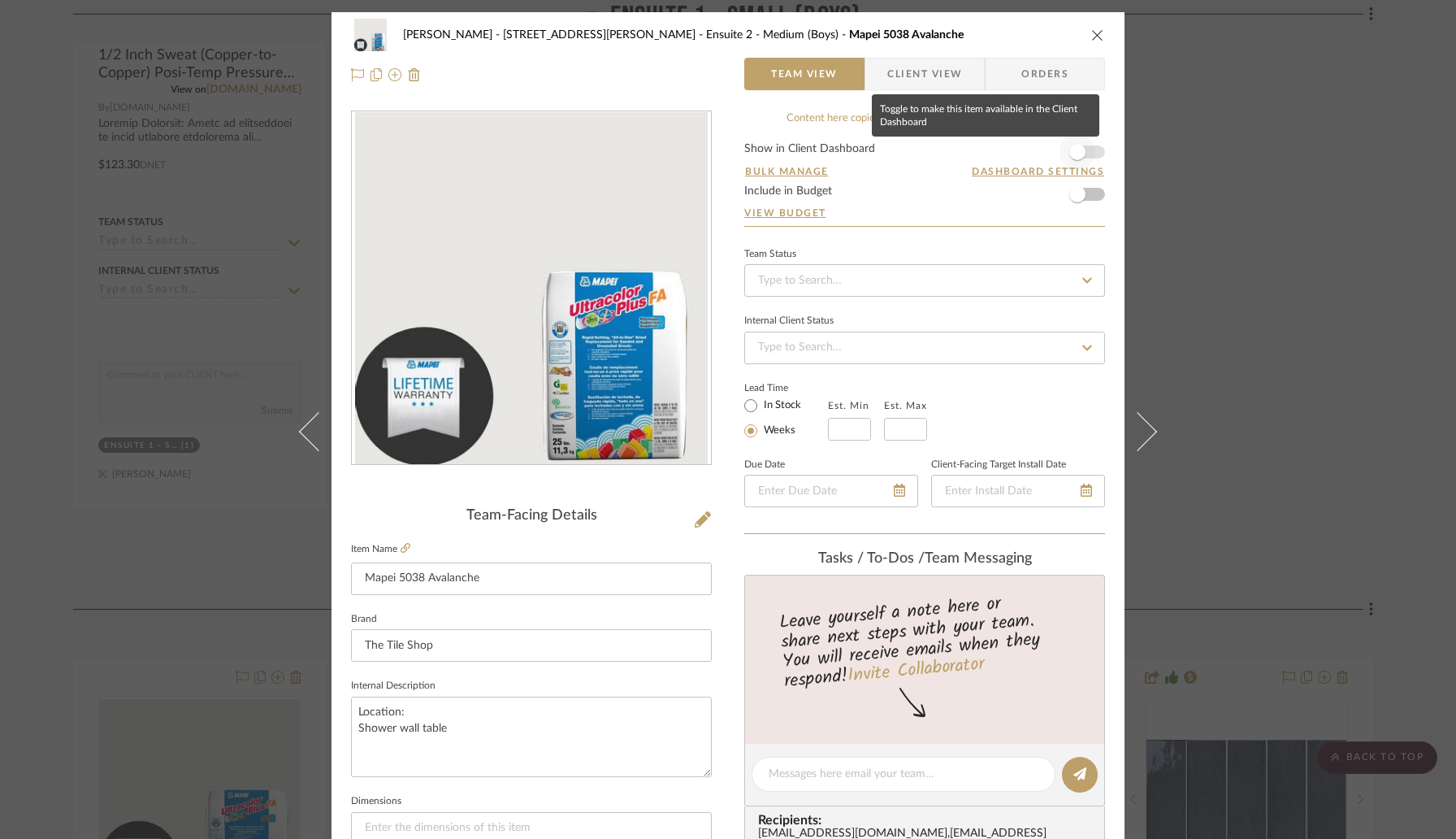
click at [1081, 151] on span "button" at bounding box center [1077, 152] width 36 height 36
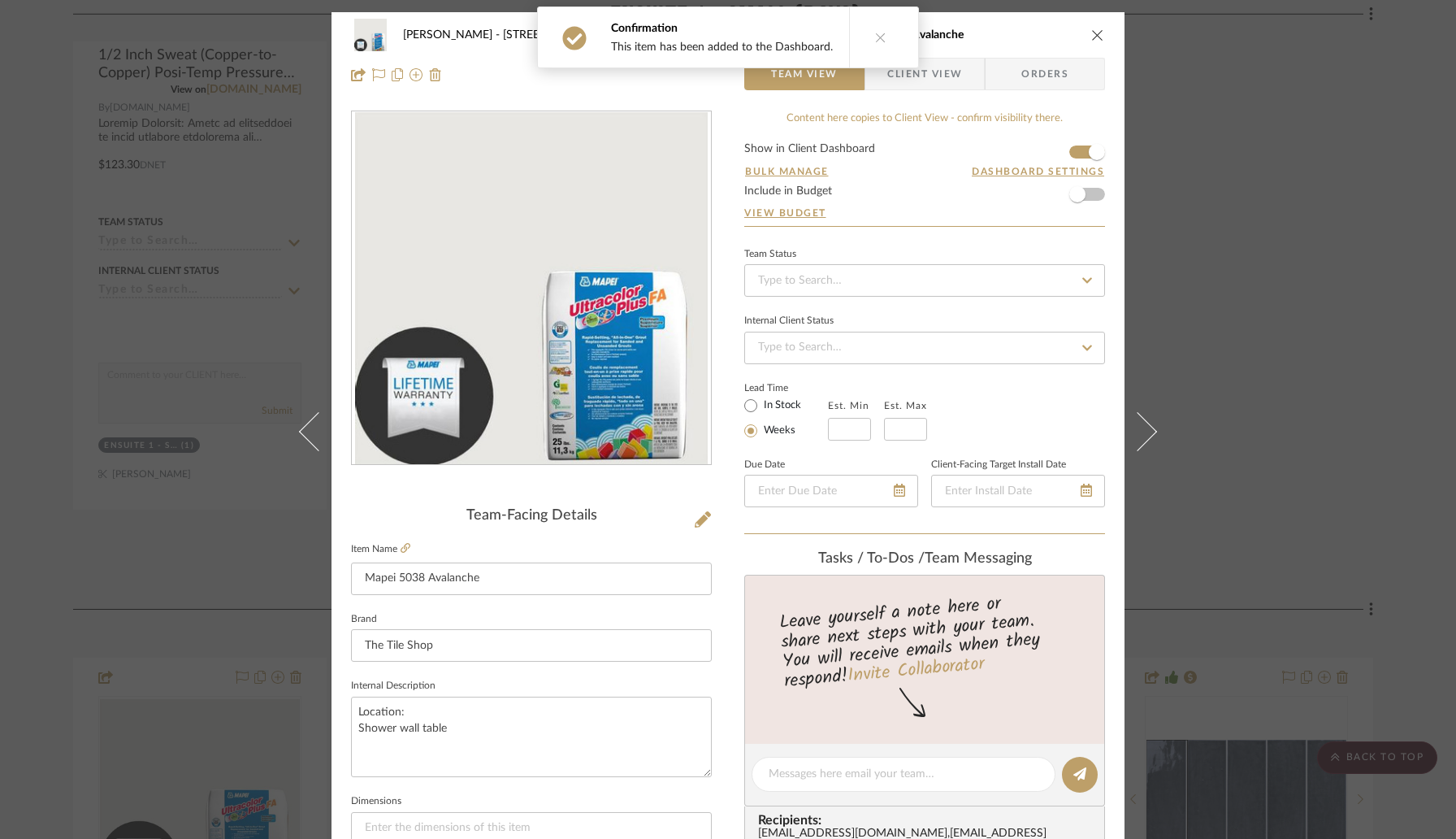
click at [1095, 29] on icon "close" at bounding box center [1098, 35] width 13 height 13
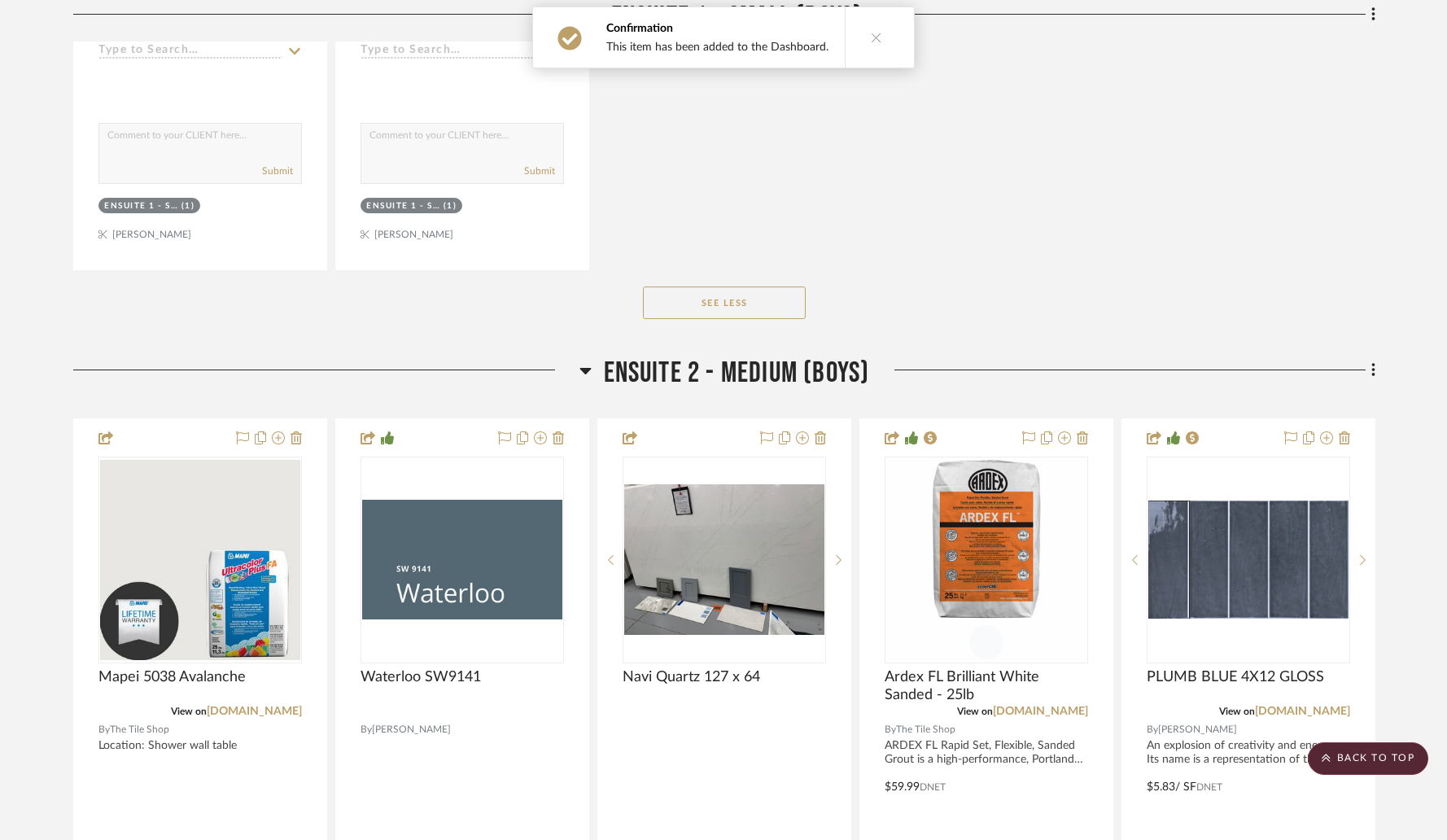
scroll to position [7492, 0]
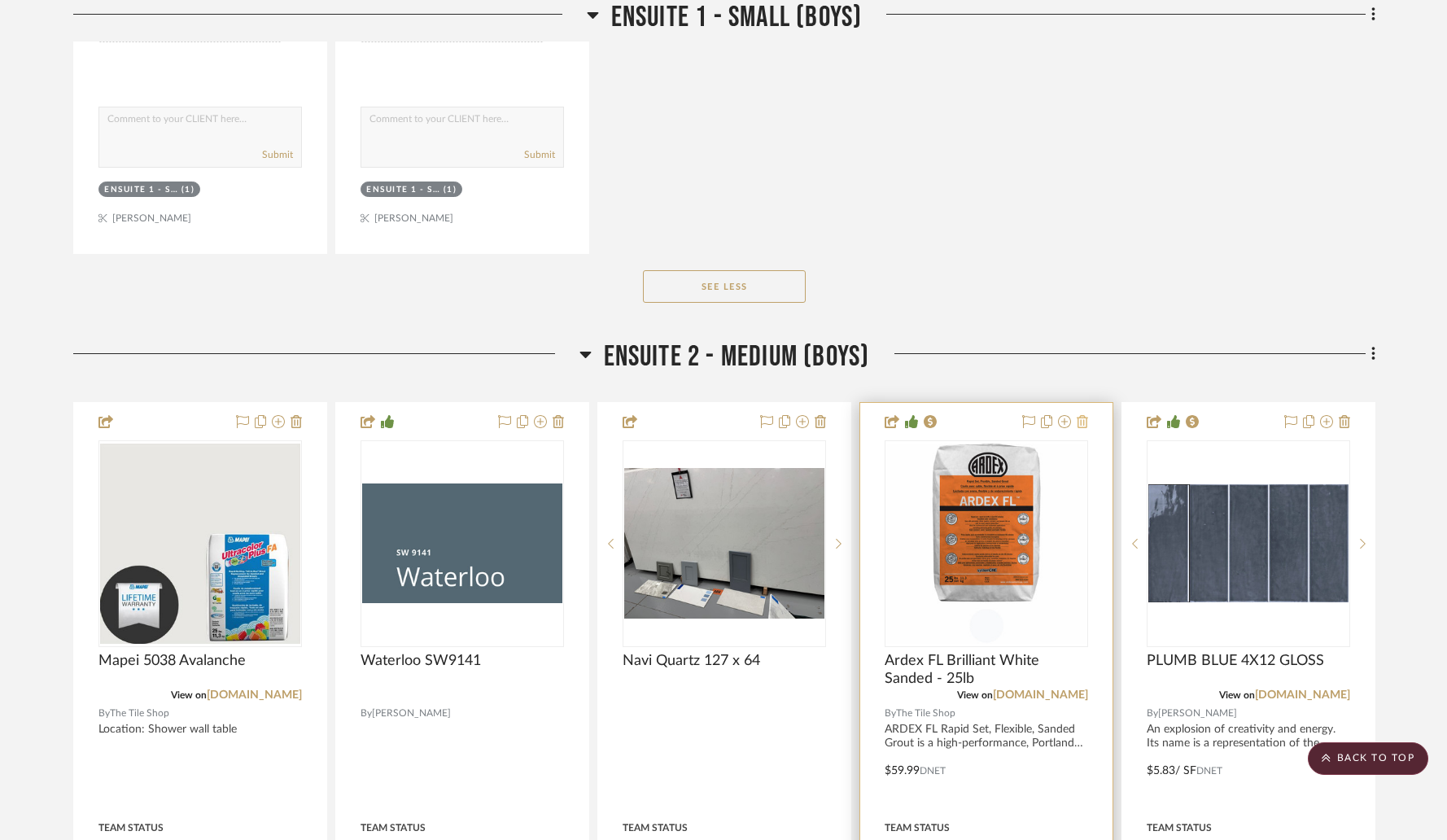
click at [1085, 415] on icon at bounding box center [1083, 422] width 11 height 13
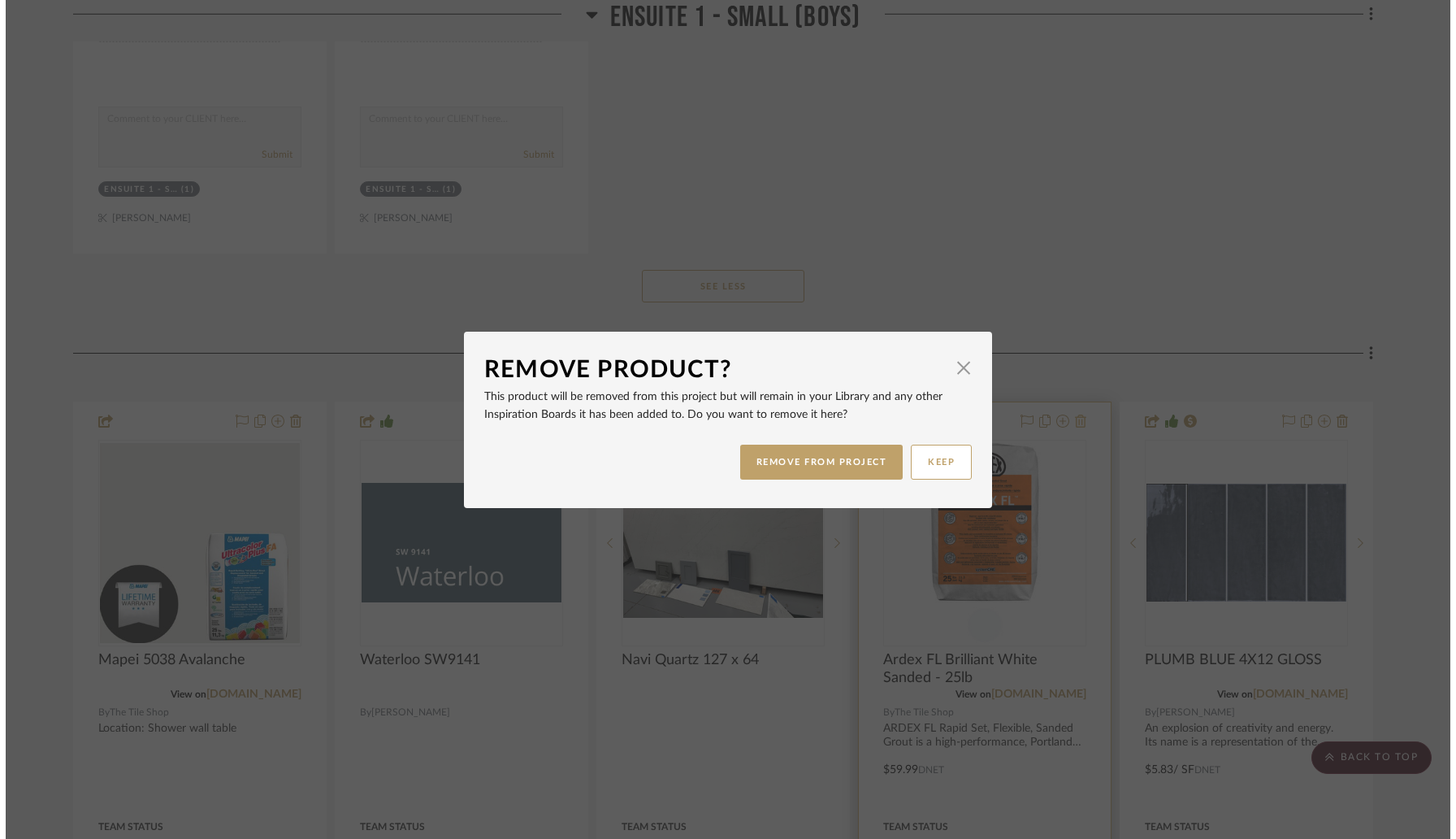
scroll to position [0, 0]
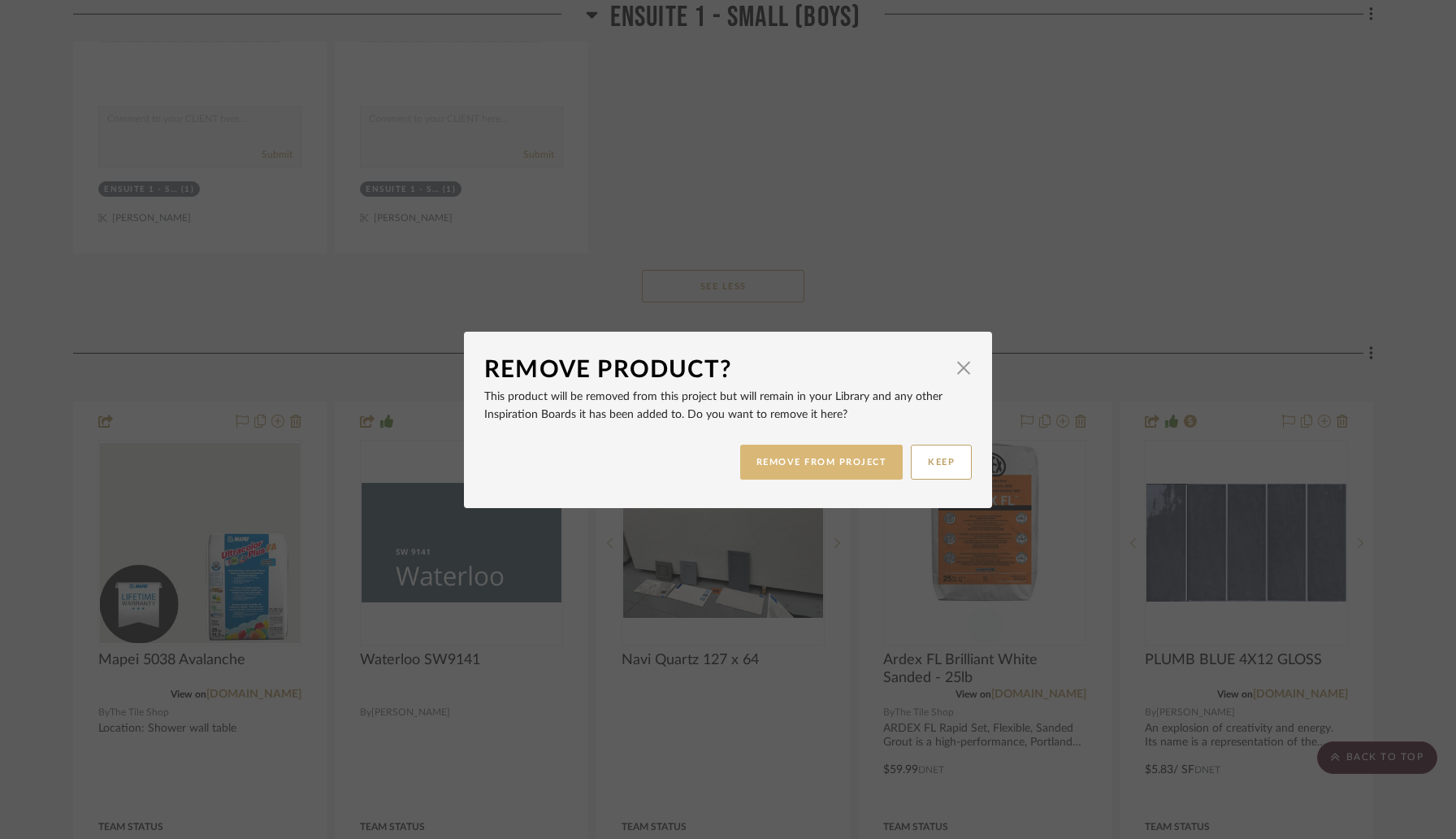
click at [862, 458] on button "REMOVE FROM PROJECT" at bounding box center [821, 461] width 163 height 35
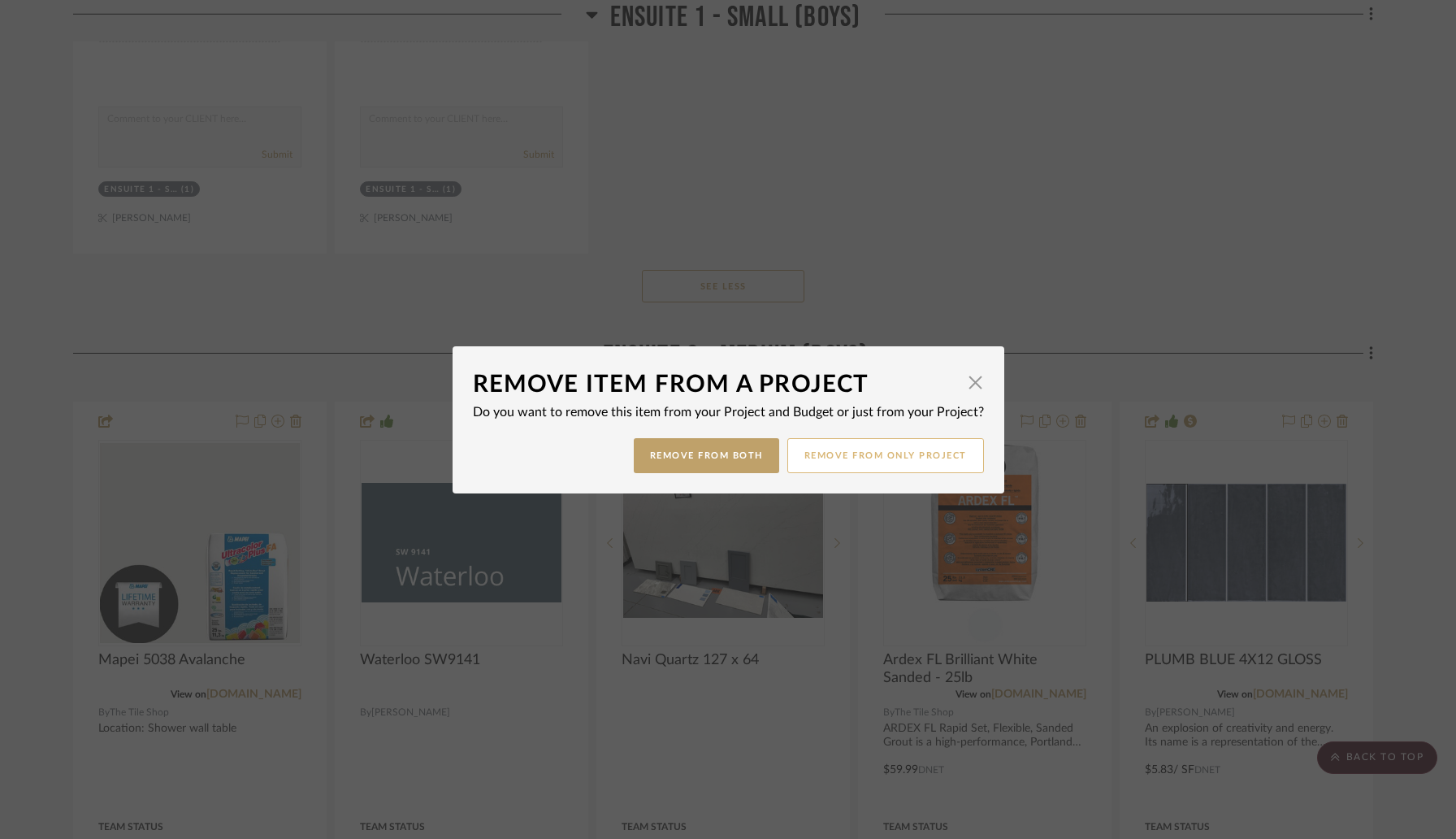
click at [862, 457] on button "Remove from only Project" at bounding box center [885, 455] width 197 height 35
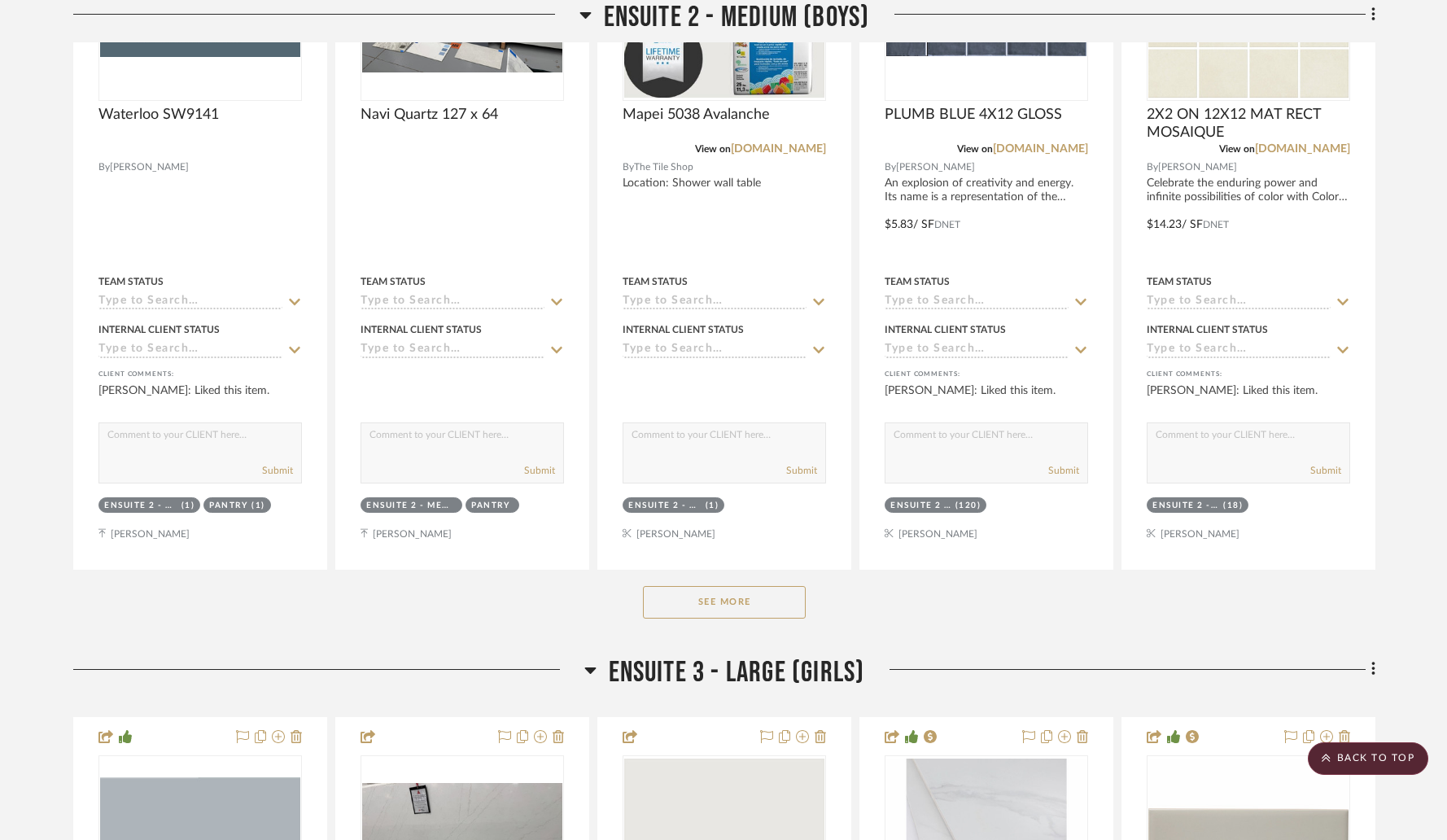
scroll to position [8050, 0]
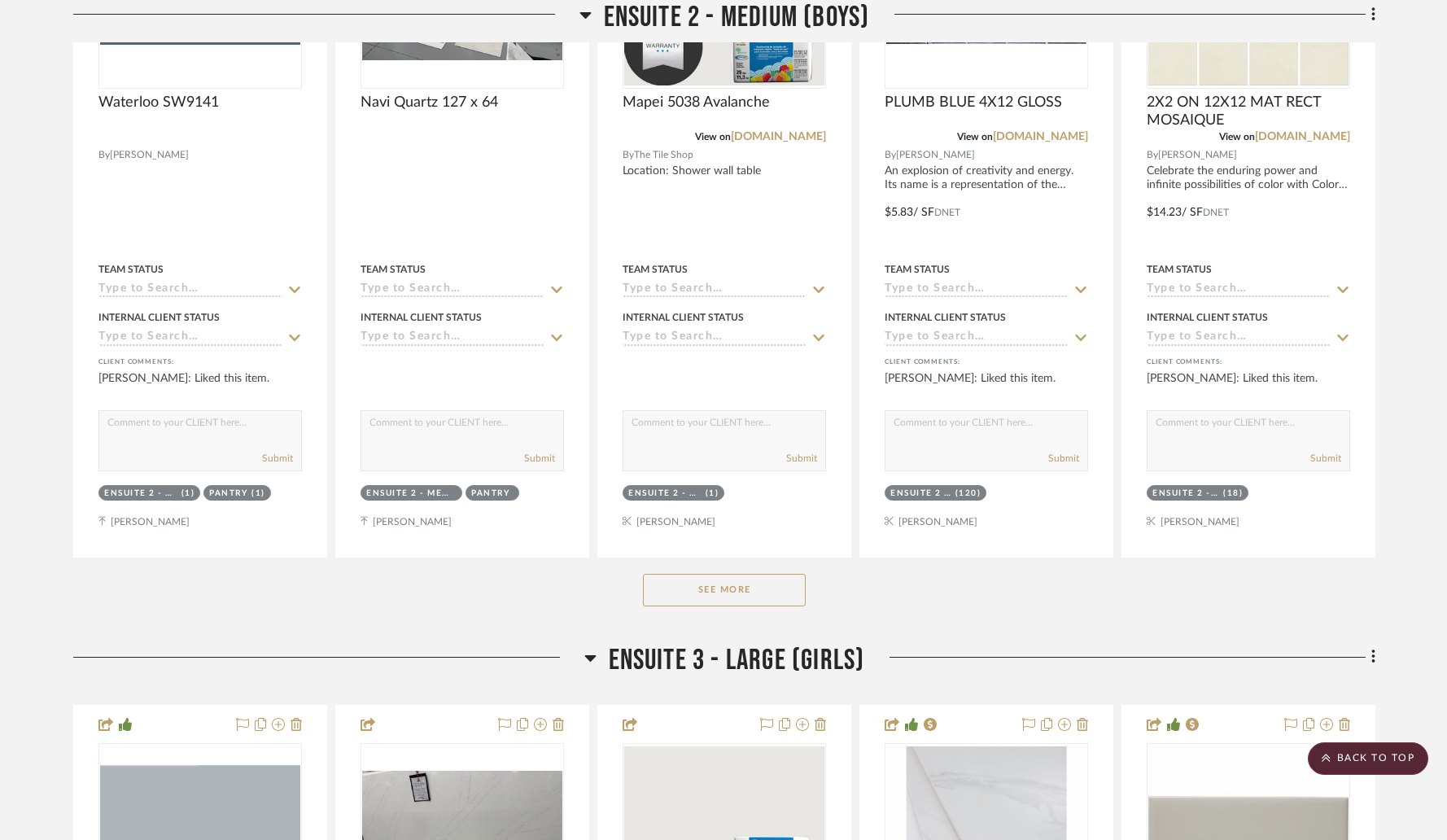
click at [725, 573] on button "See More" at bounding box center [724, 589] width 163 height 32
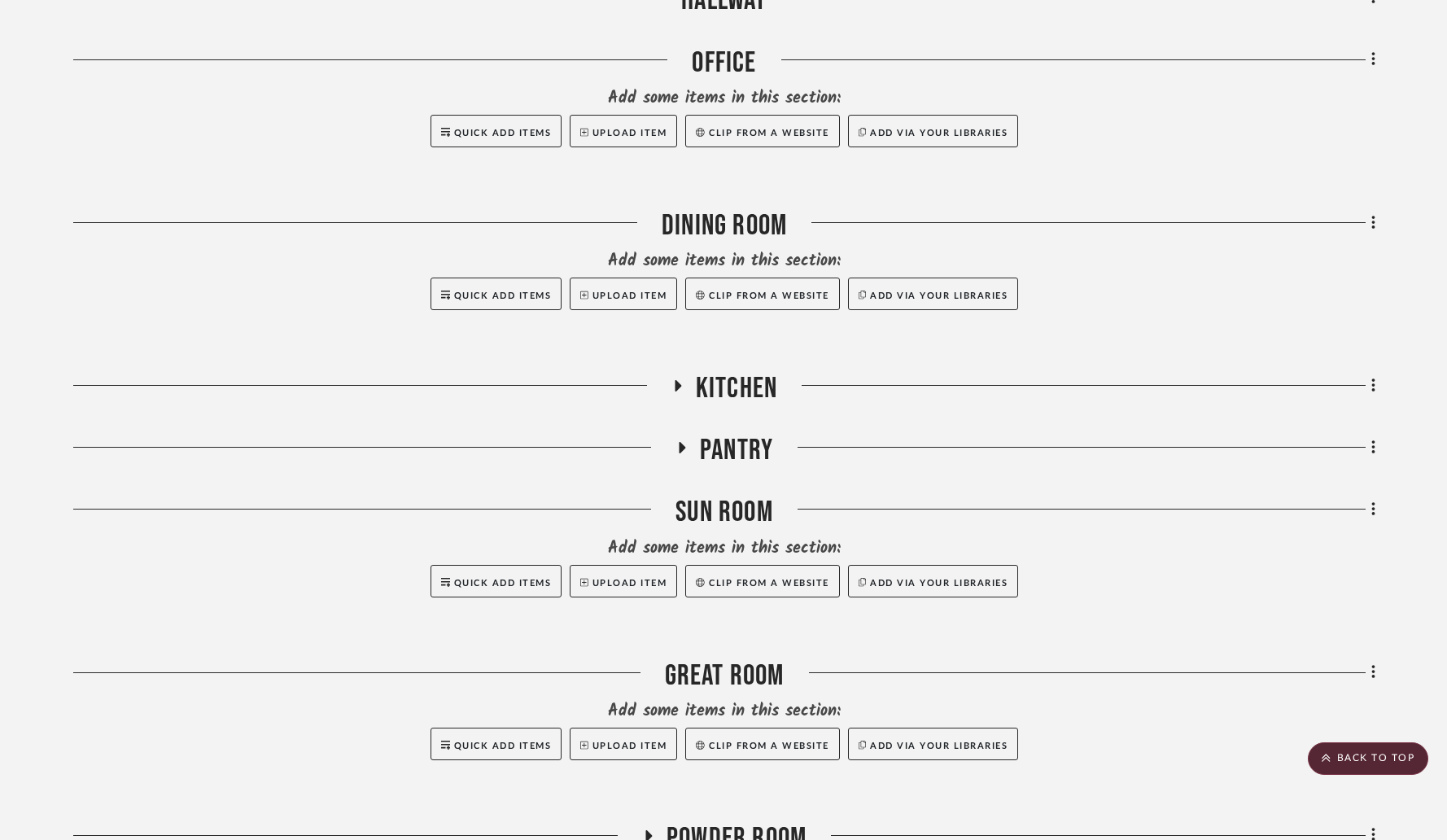
scroll to position [737, 0]
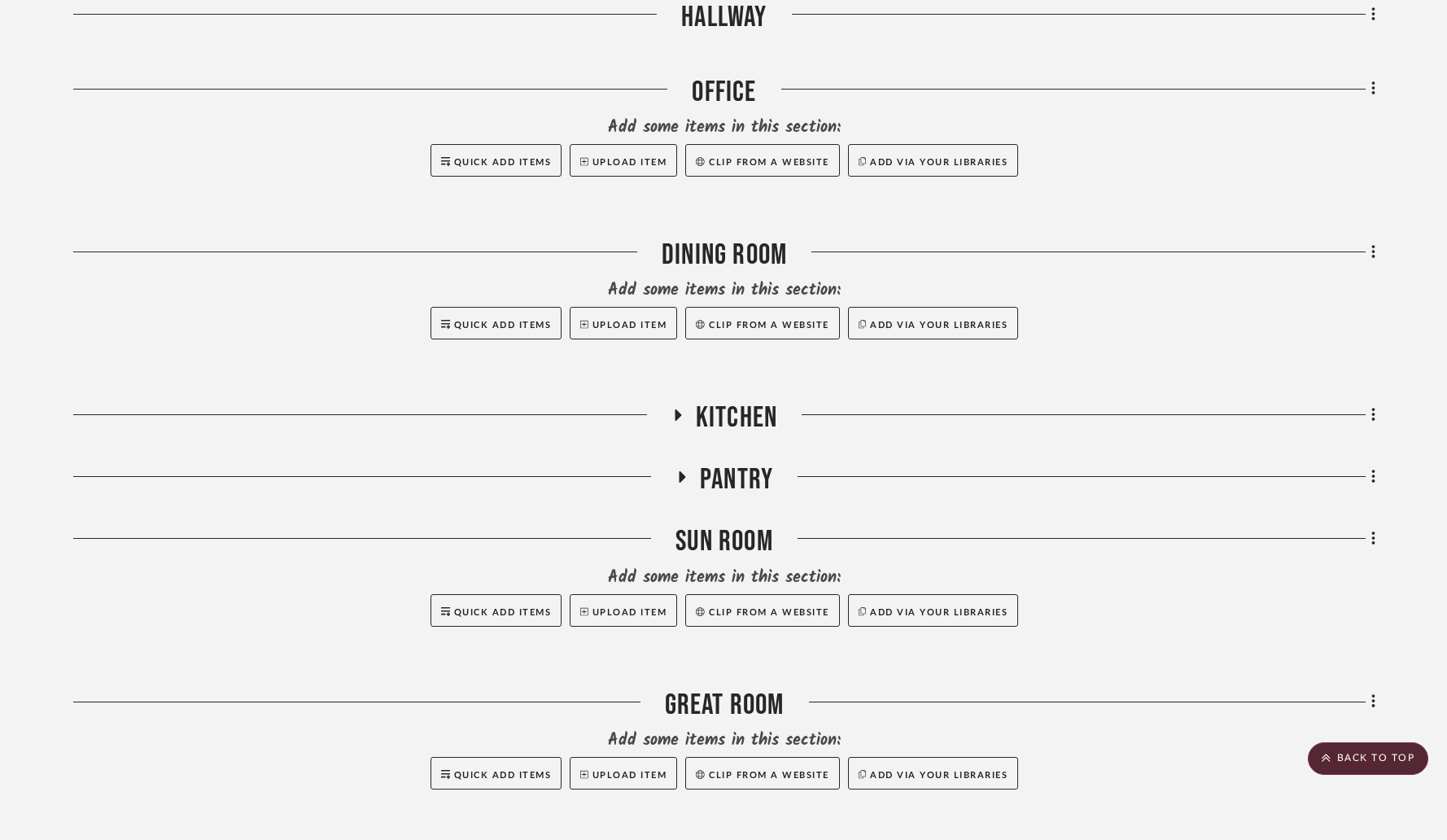
click at [678, 471] on icon at bounding box center [681, 477] width 20 height 12
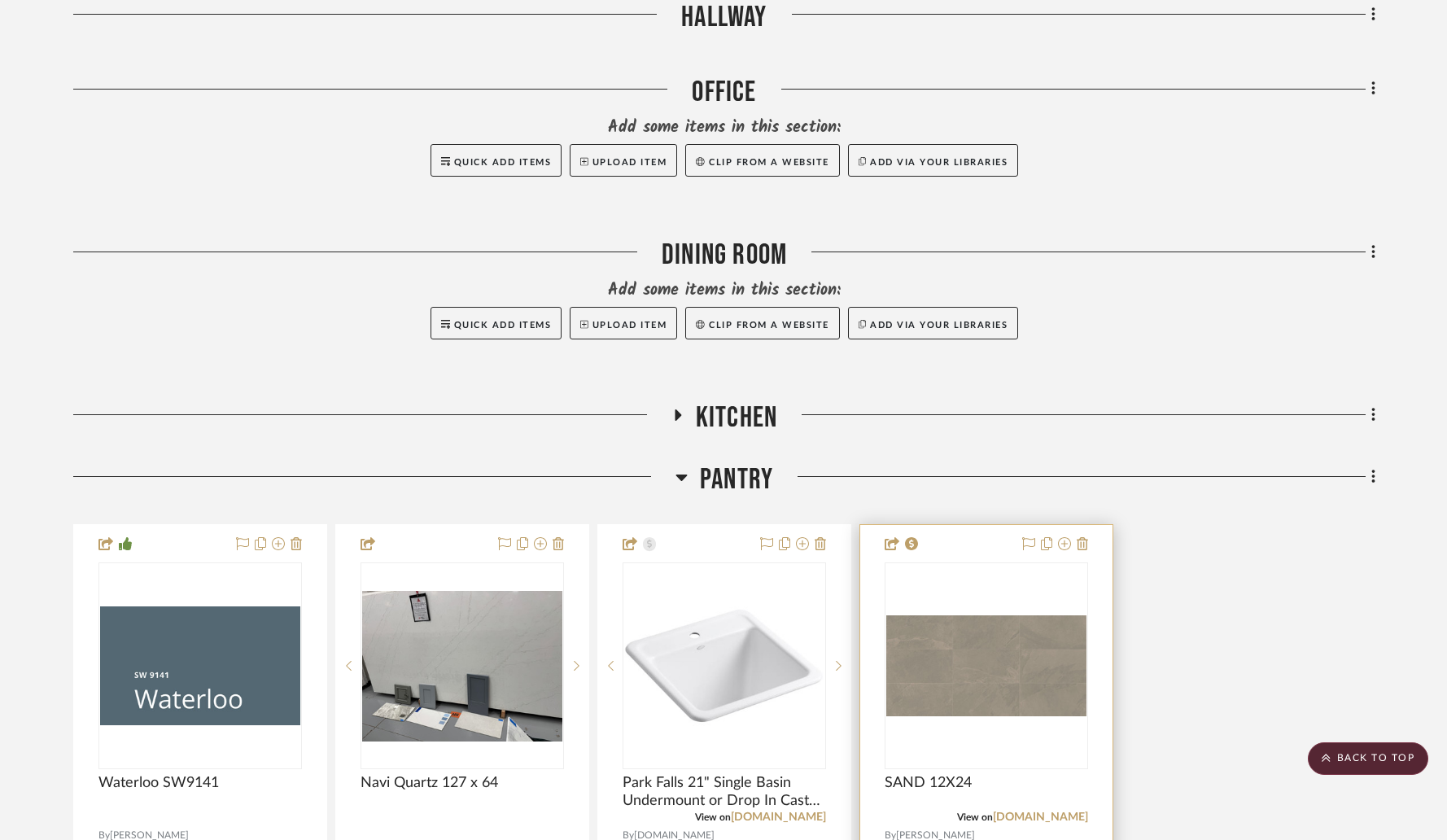
click at [968, 617] on img "0" at bounding box center [987, 665] width 201 height 101
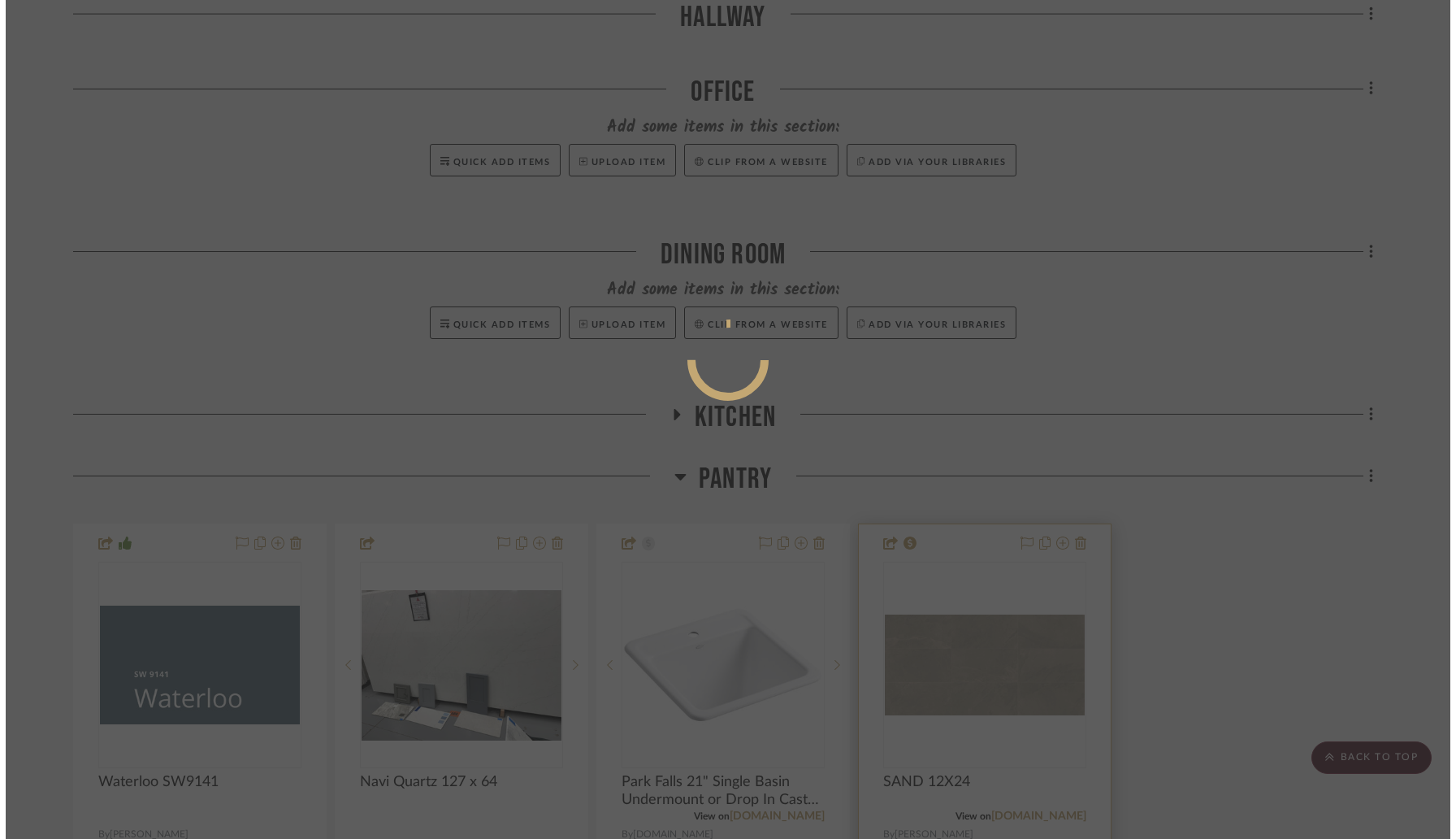
scroll to position [0, 0]
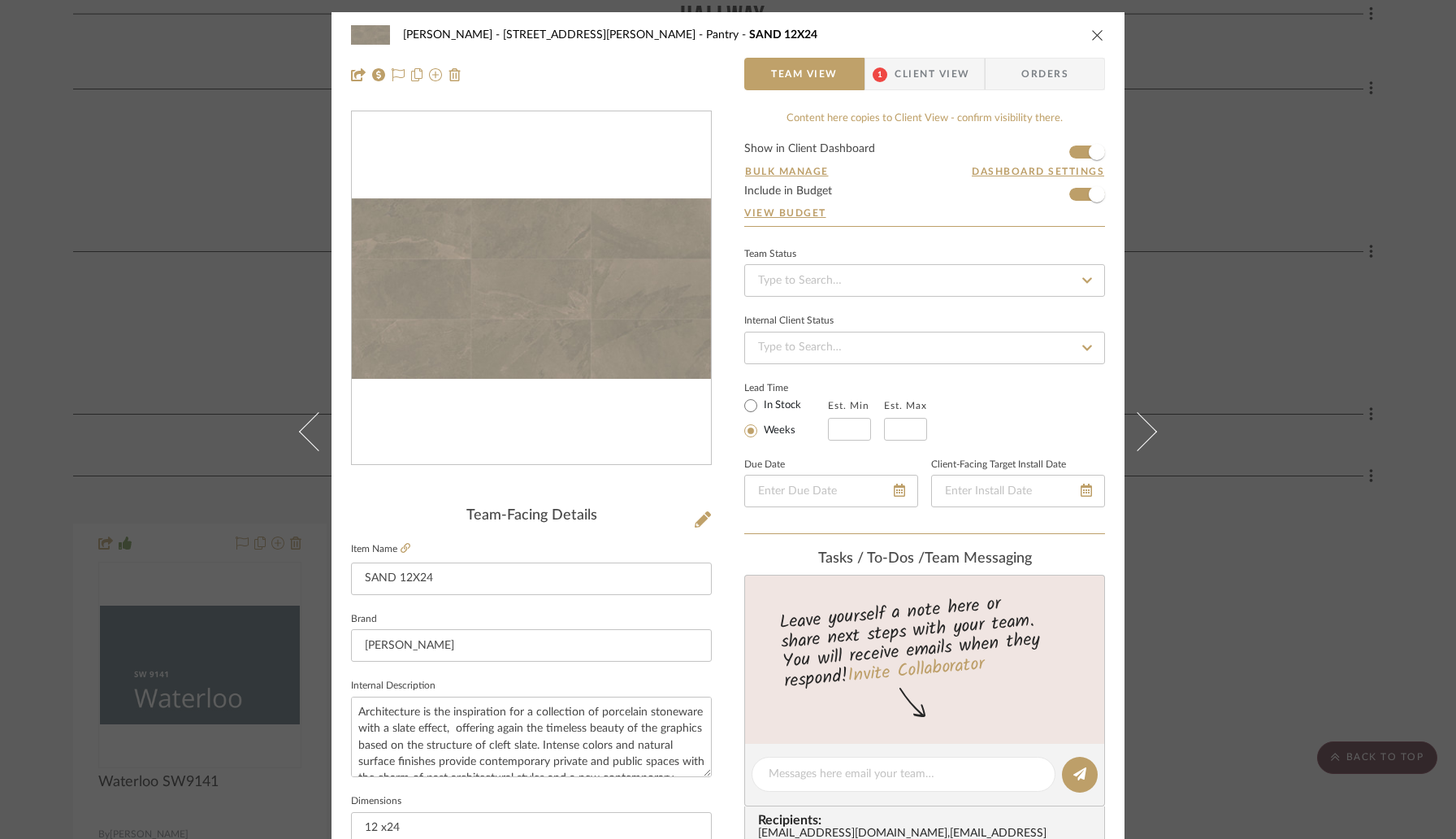
click at [1094, 34] on icon "close" at bounding box center [1098, 35] width 13 height 13
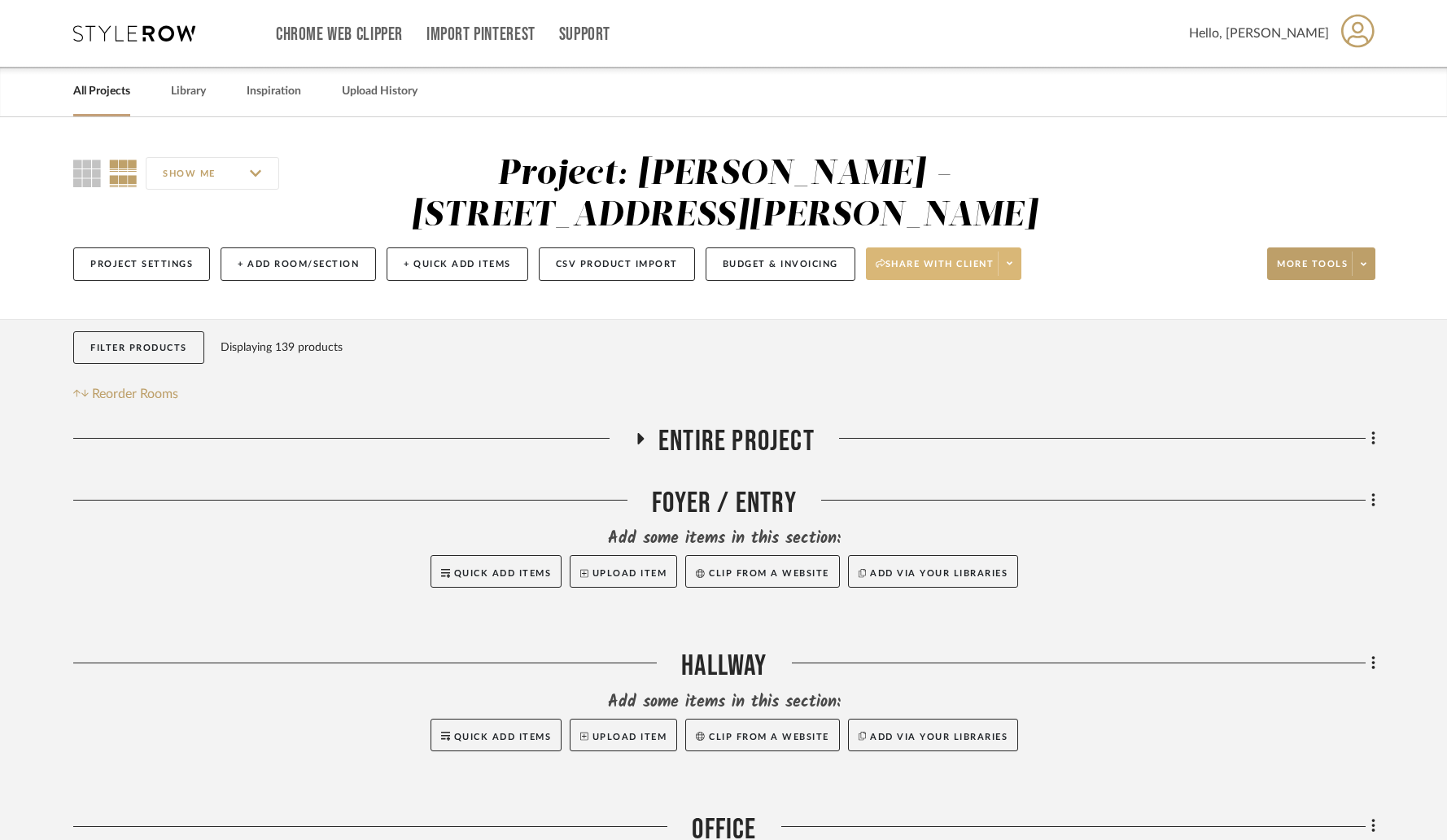
click at [1017, 252] on span at bounding box center [1009, 264] width 23 height 25
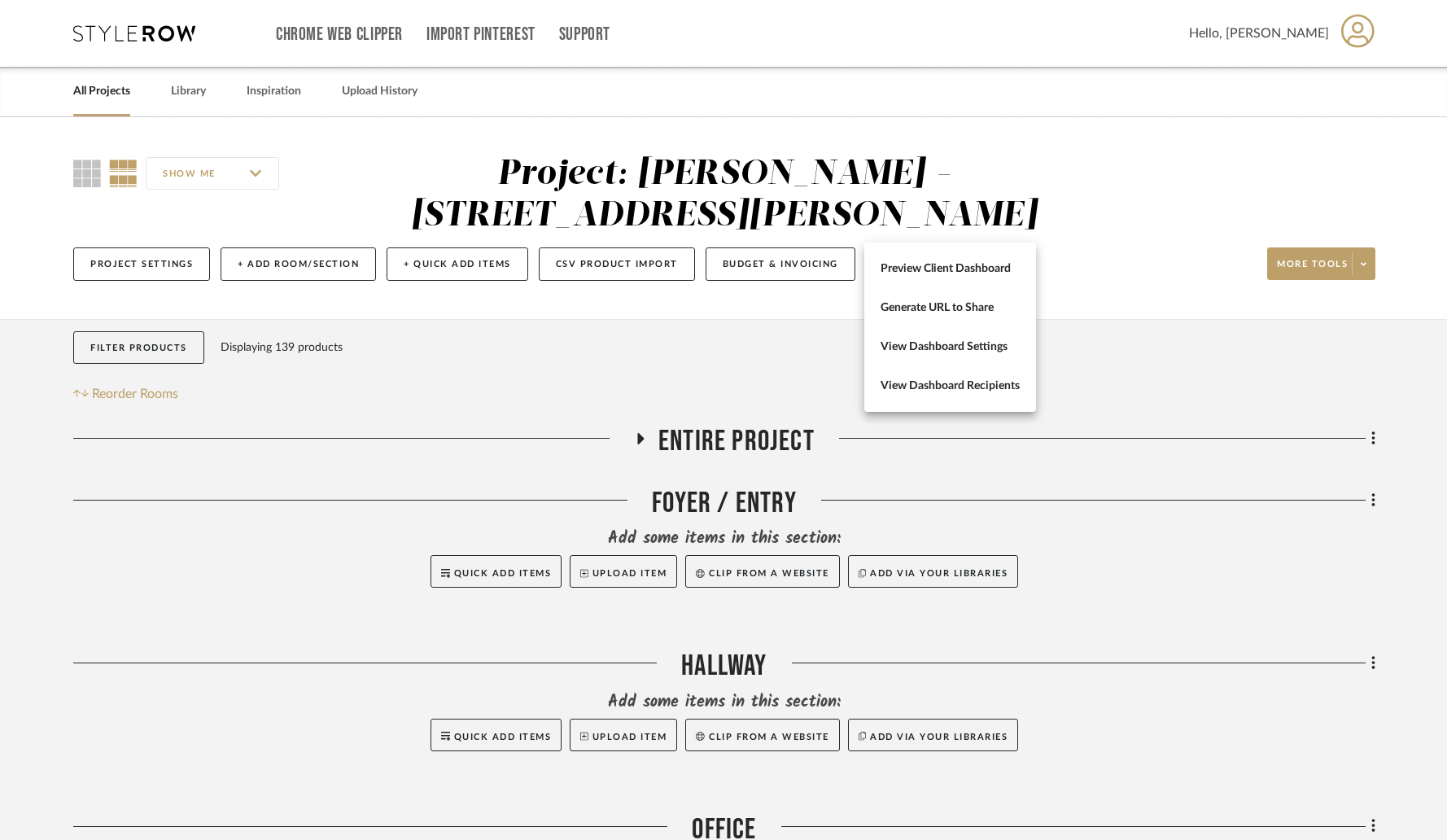
click at [747, 219] on div at bounding box center [723, 420] width 1447 height 840
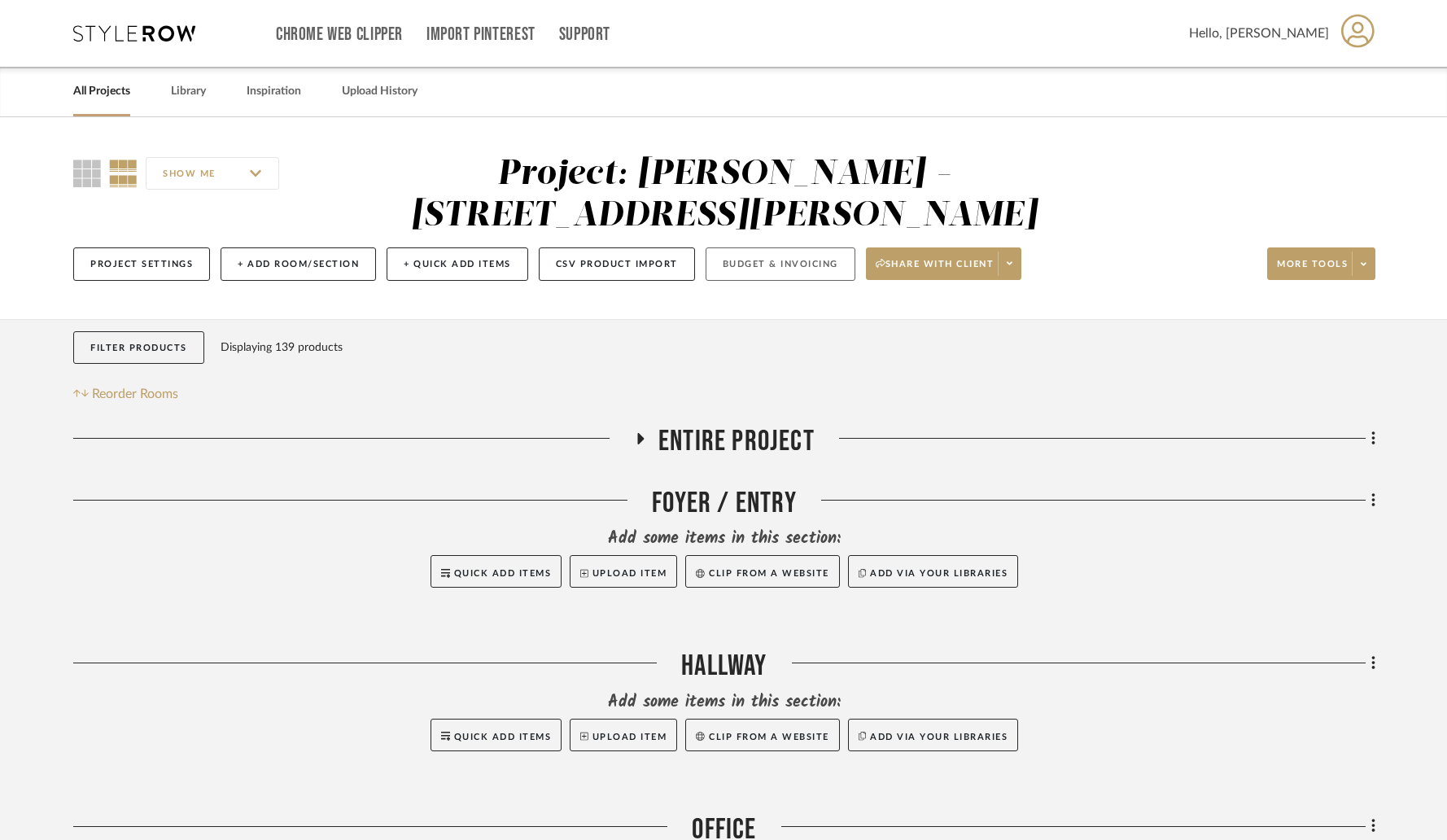
click at [758, 247] on button "Budget & Invoicing" at bounding box center [781, 263] width 150 height 33
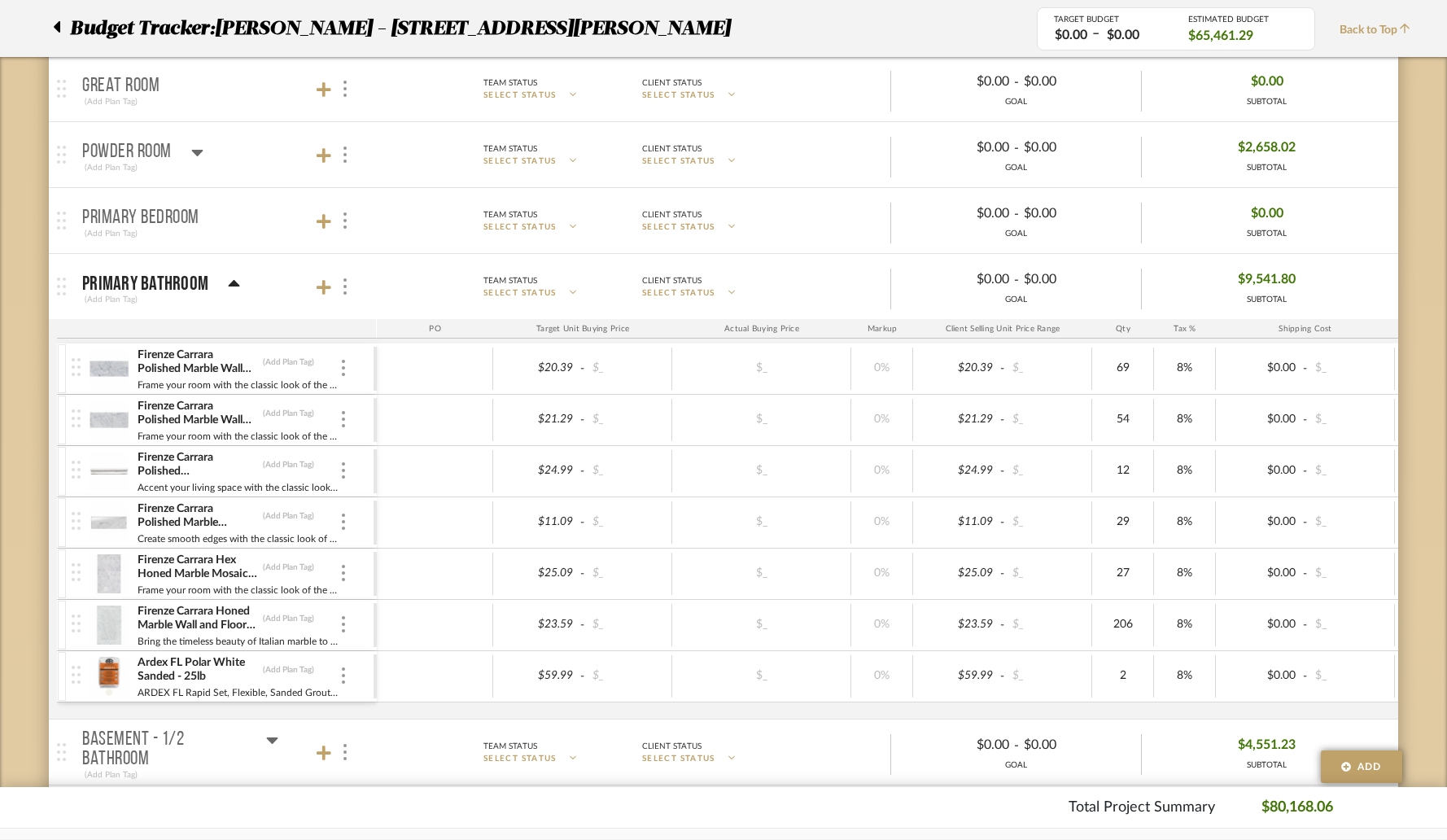
scroll to position [794, 0]
click at [238, 279] on mat-panel-title "Primary Bathroom (Add Plan Tag)" at bounding box center [225, 284] width 287 height 40
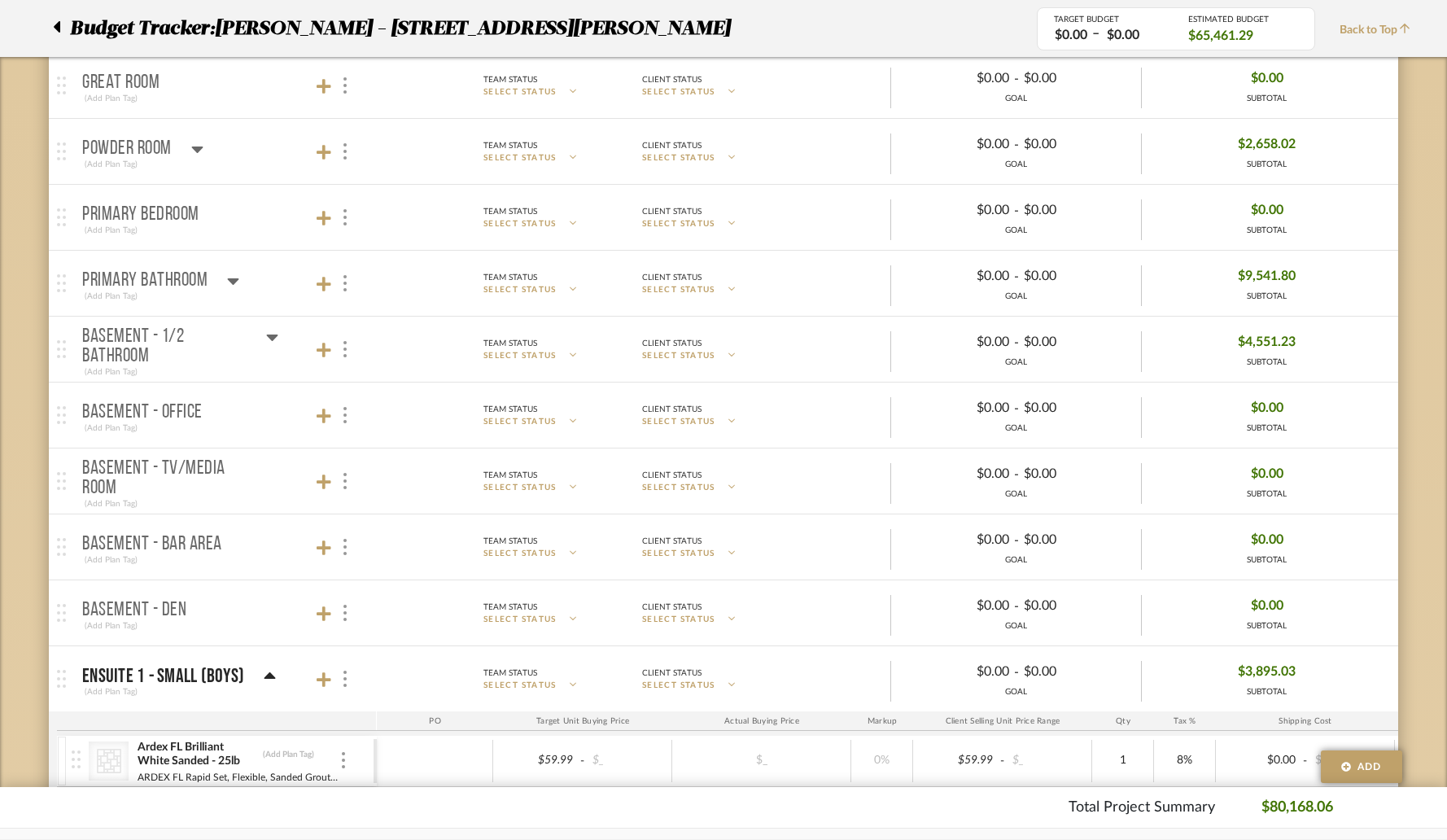
click at [276, 341] on icon at bounding box center [272, 337] width 12 height 20
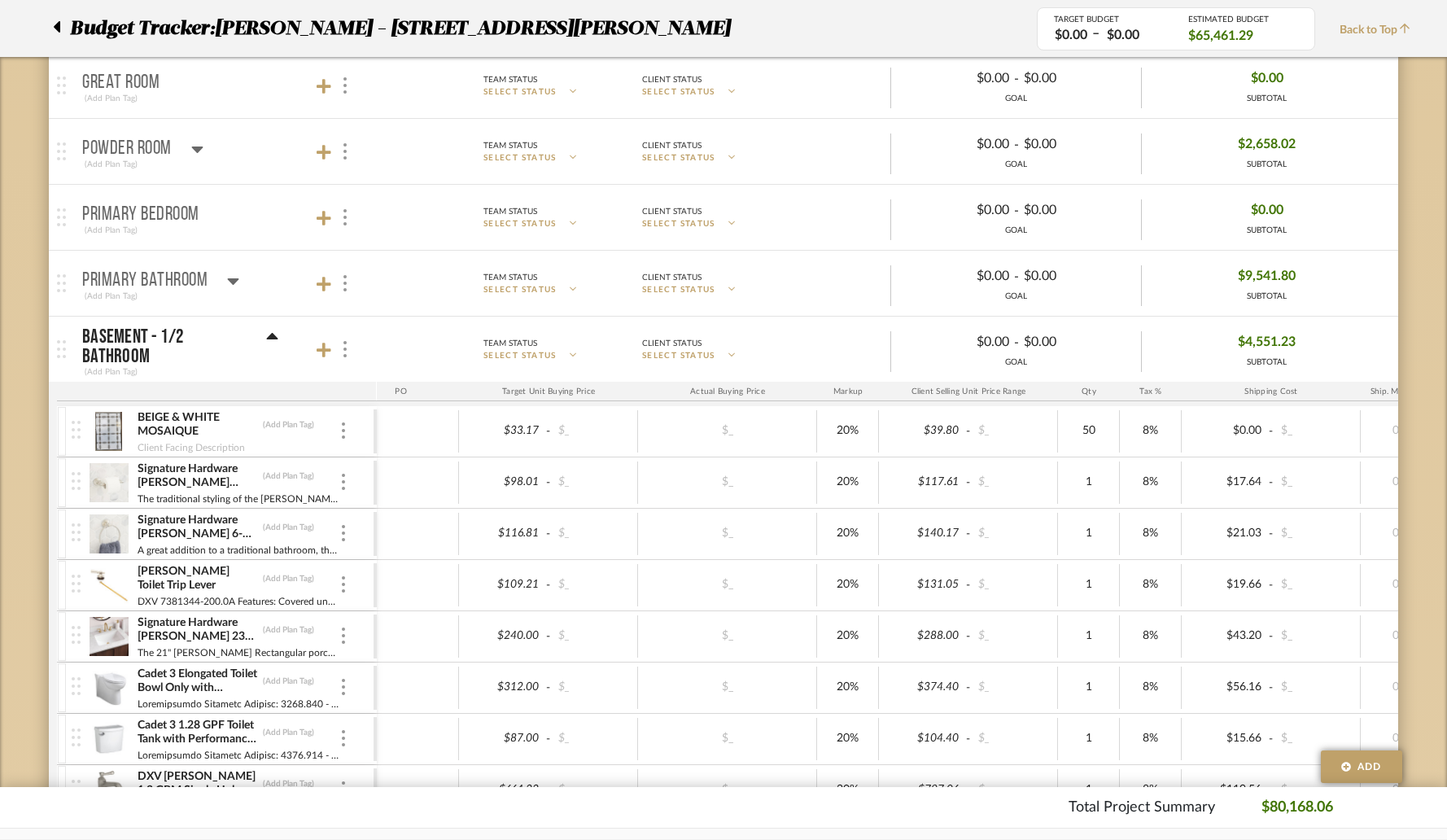
scroll to position [0, 0]
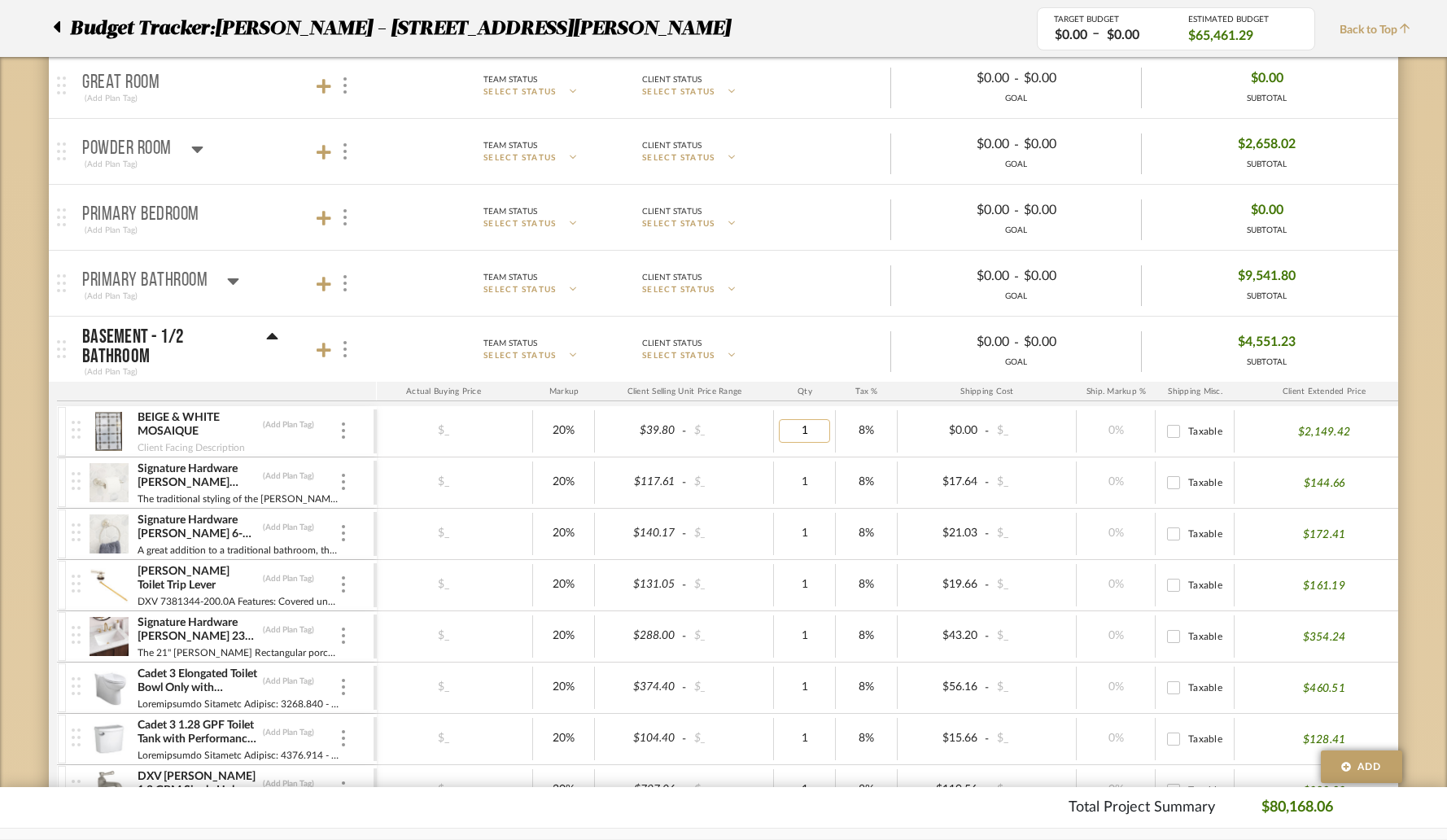
type input "10"
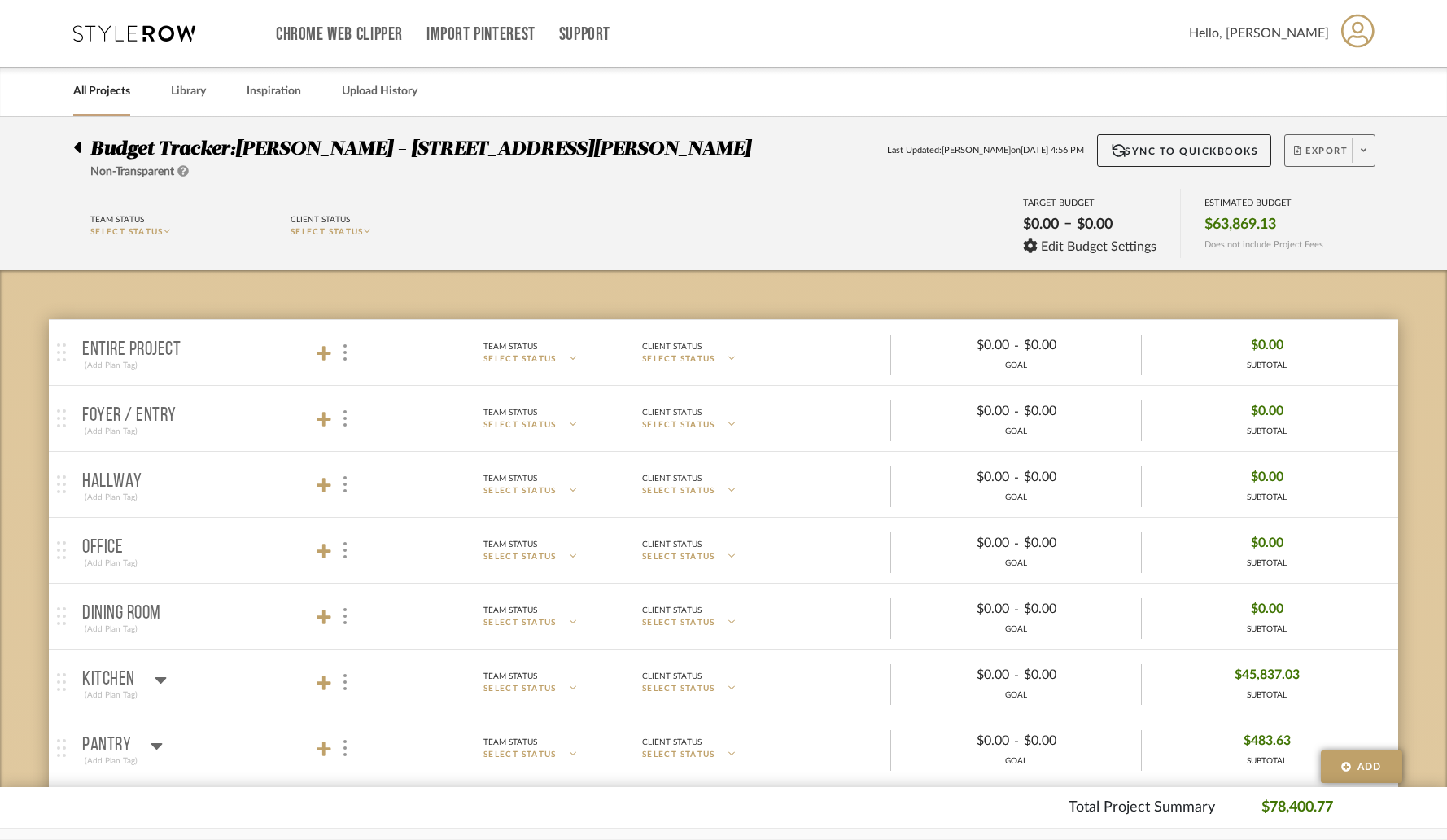
click at [1315, 150] on span "Export" at bounding box center [1320, 157] width 54 height 25
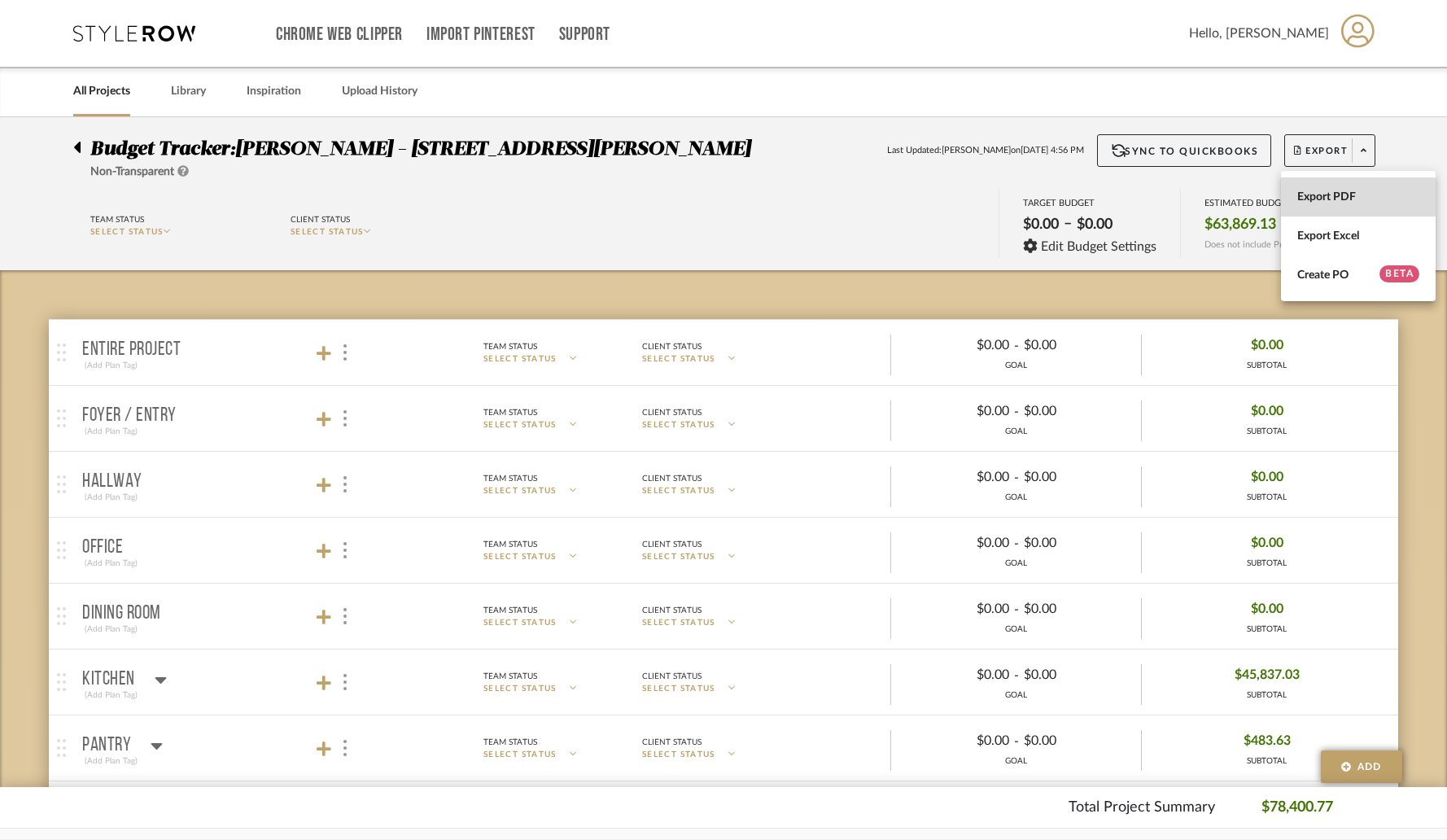
click at [1305, 201] on span "Export PDF" at bounding box center [1358, 197] width 122 height 14
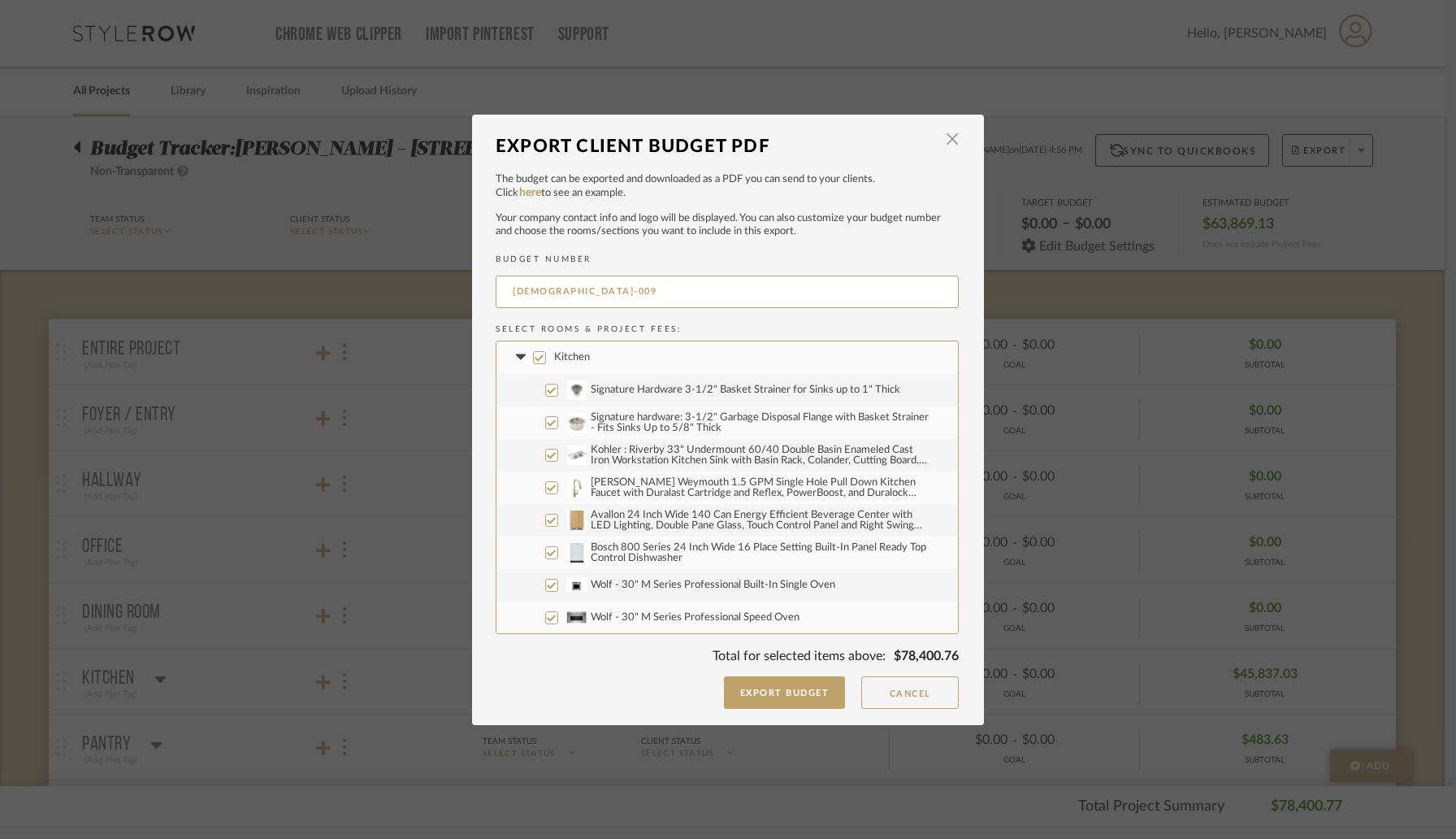
click at [534, 357] on input "Kitchen" at bounding box center [540, 358] width 13 height 13
checkbox input "false"
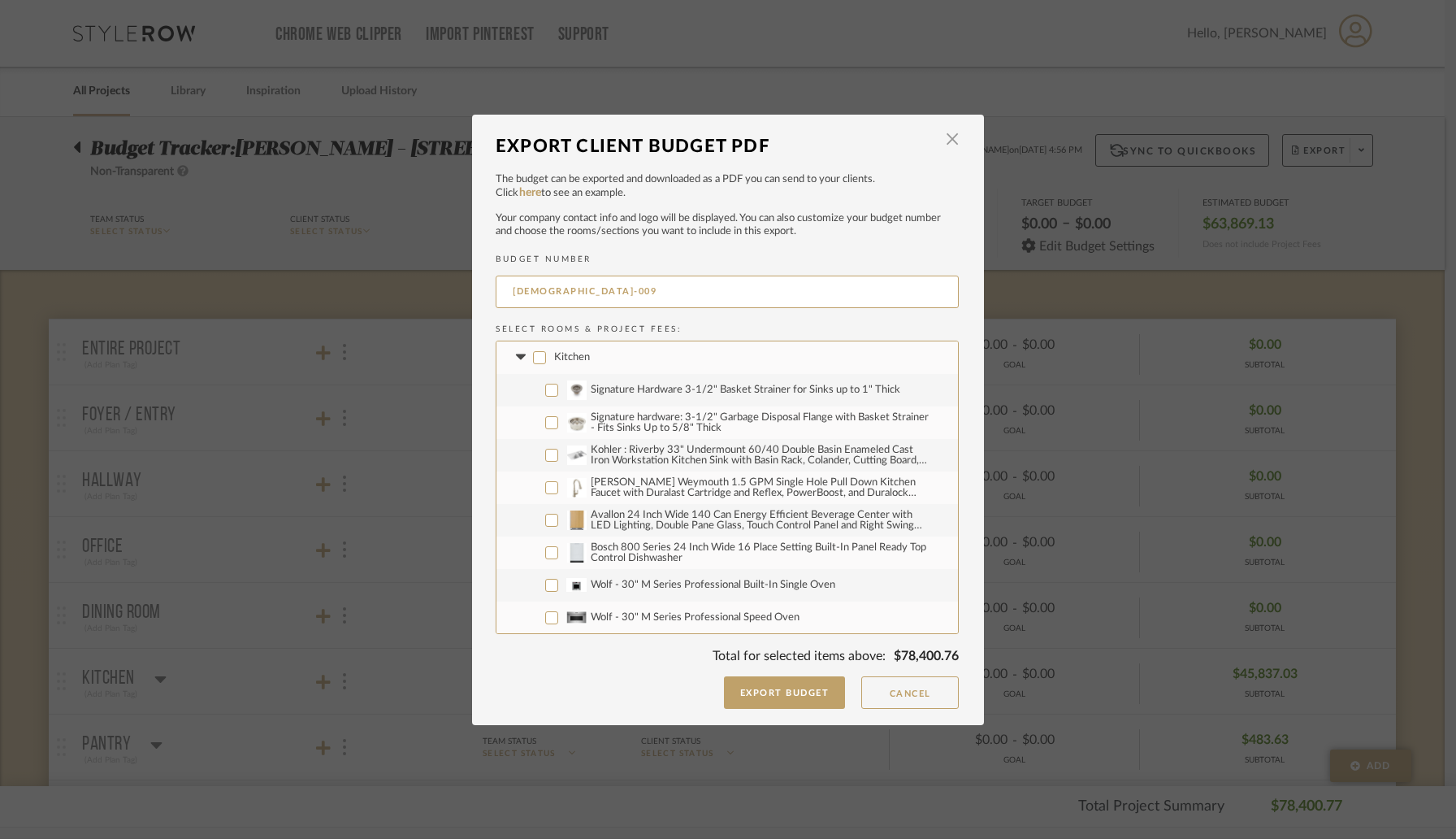
checkbox input "false"
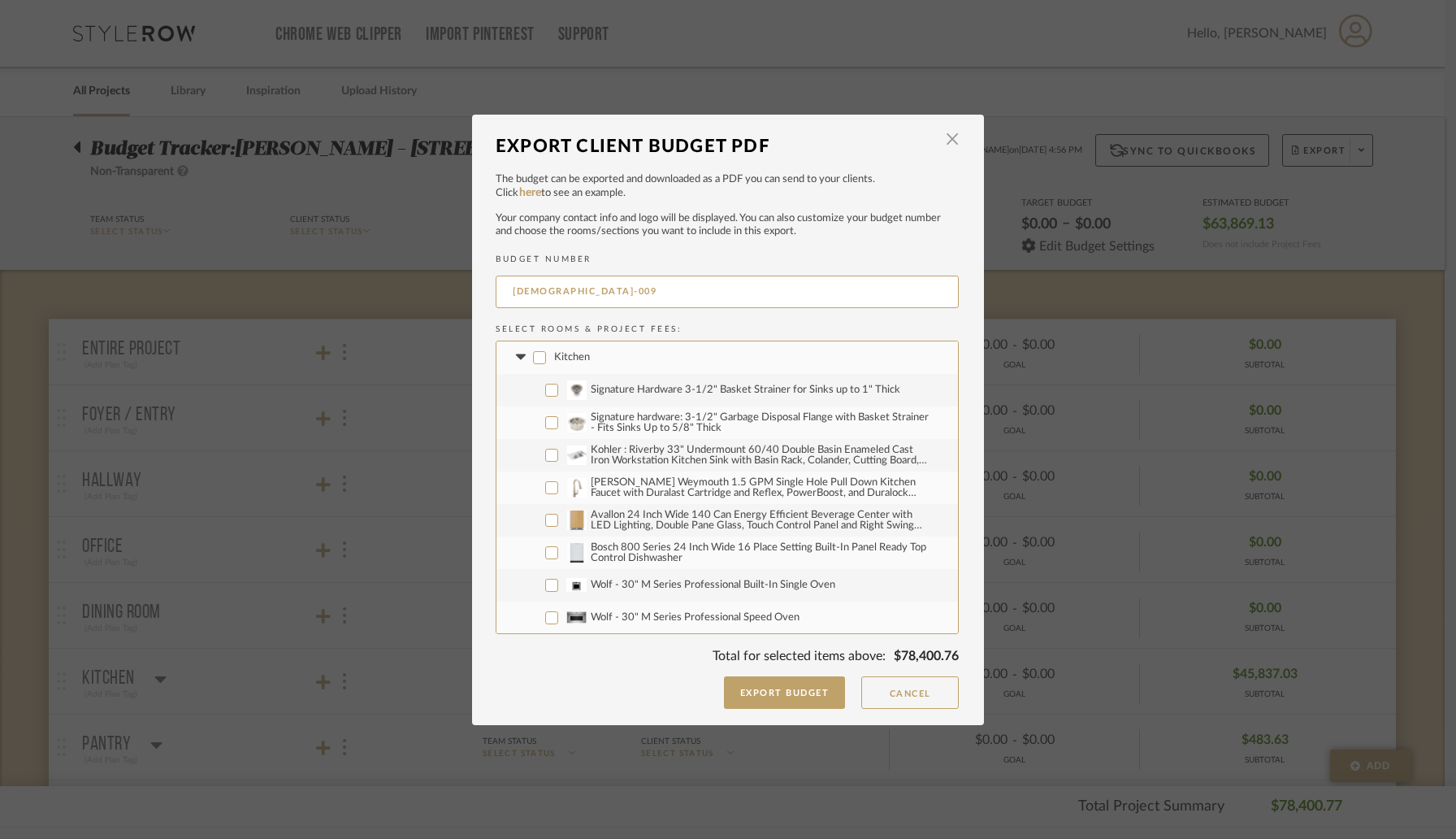
checkbox input "false"
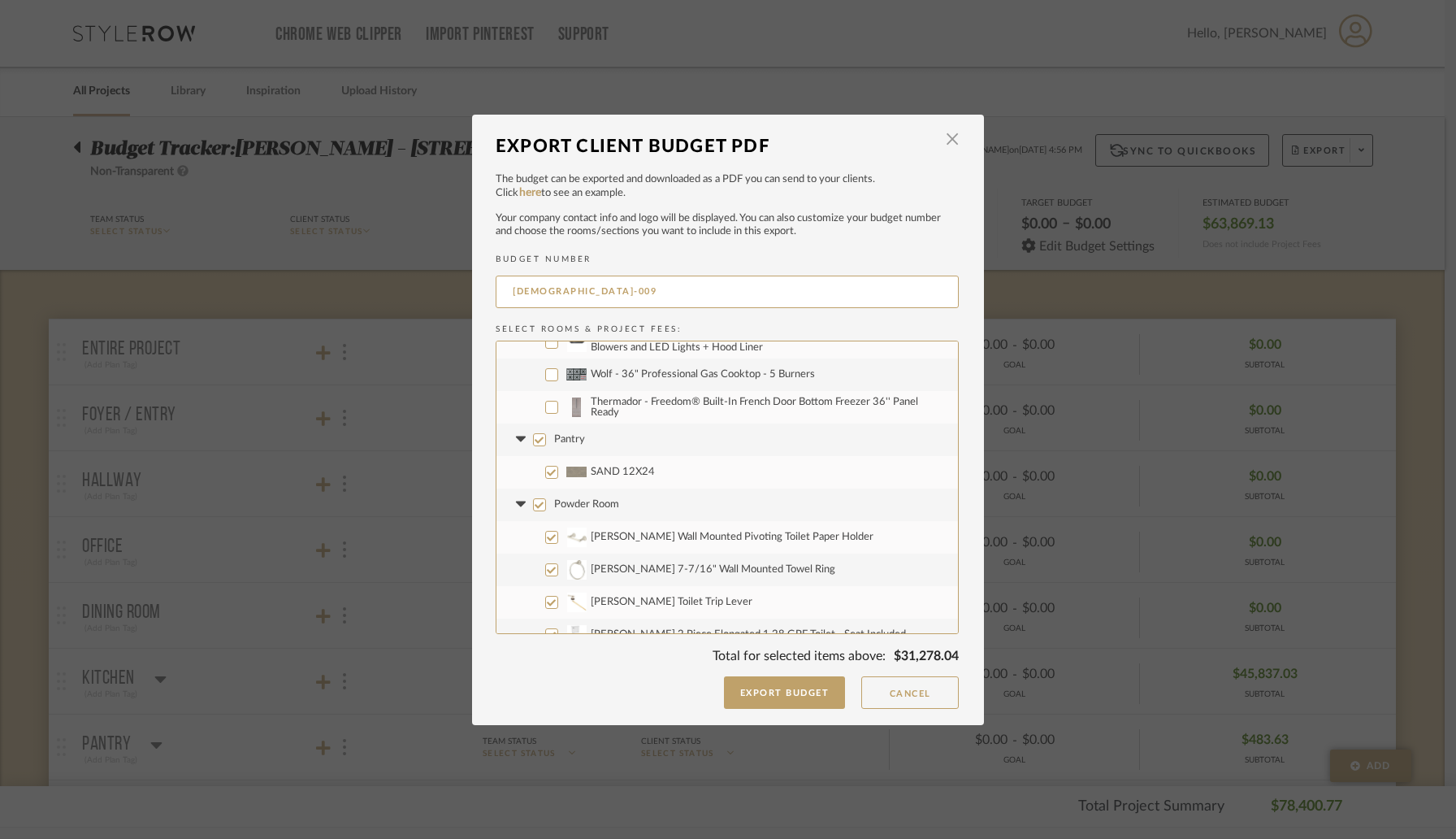
click at [540, 505] on label "Powder Room" at bounding box center [727, 505] width 461 height 32
click at [540, 505] on input "Powder Room" at bounding box center [540, 505] width 13 height 13
checkbox input "false"
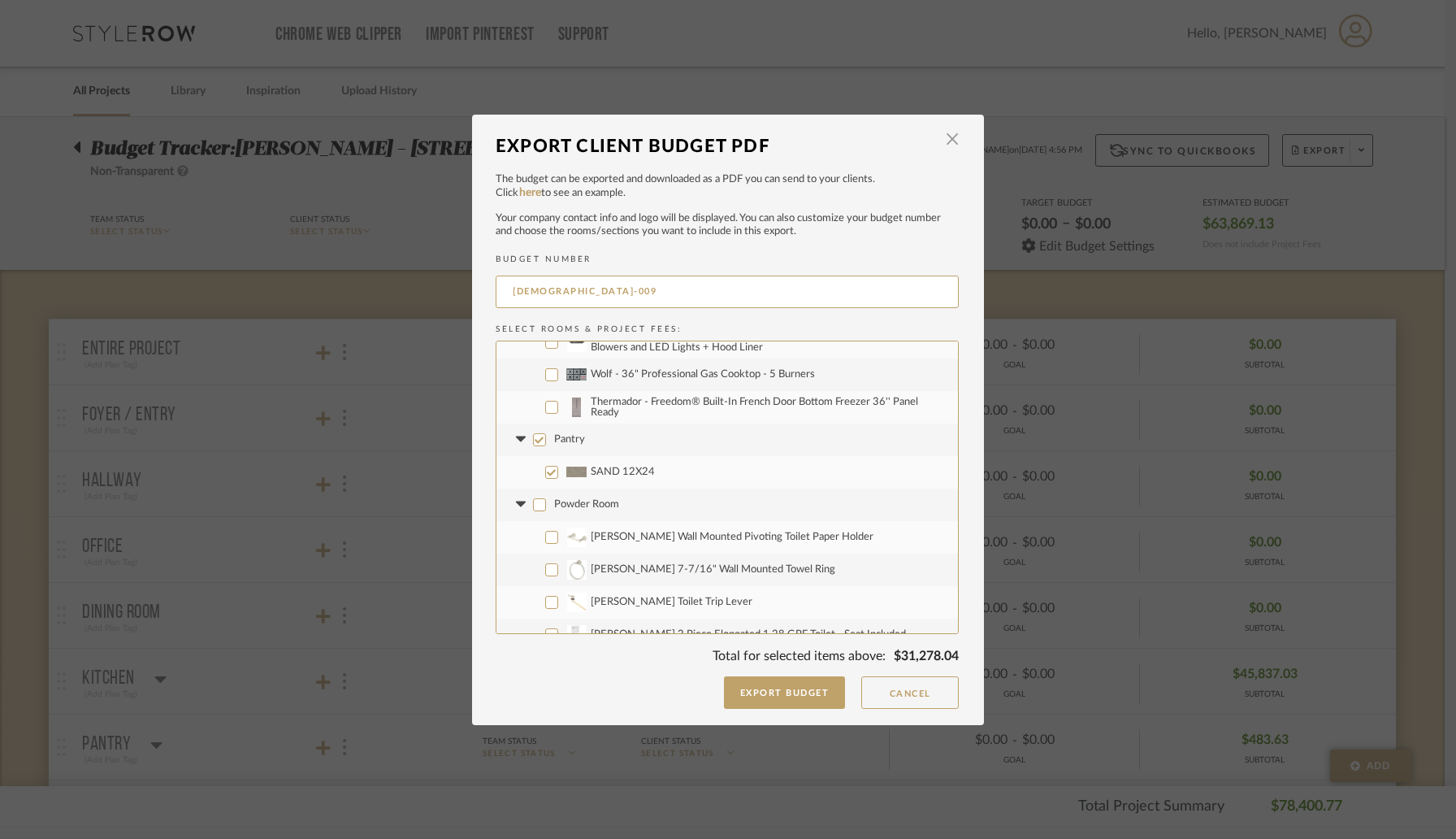
checkbox input "false"
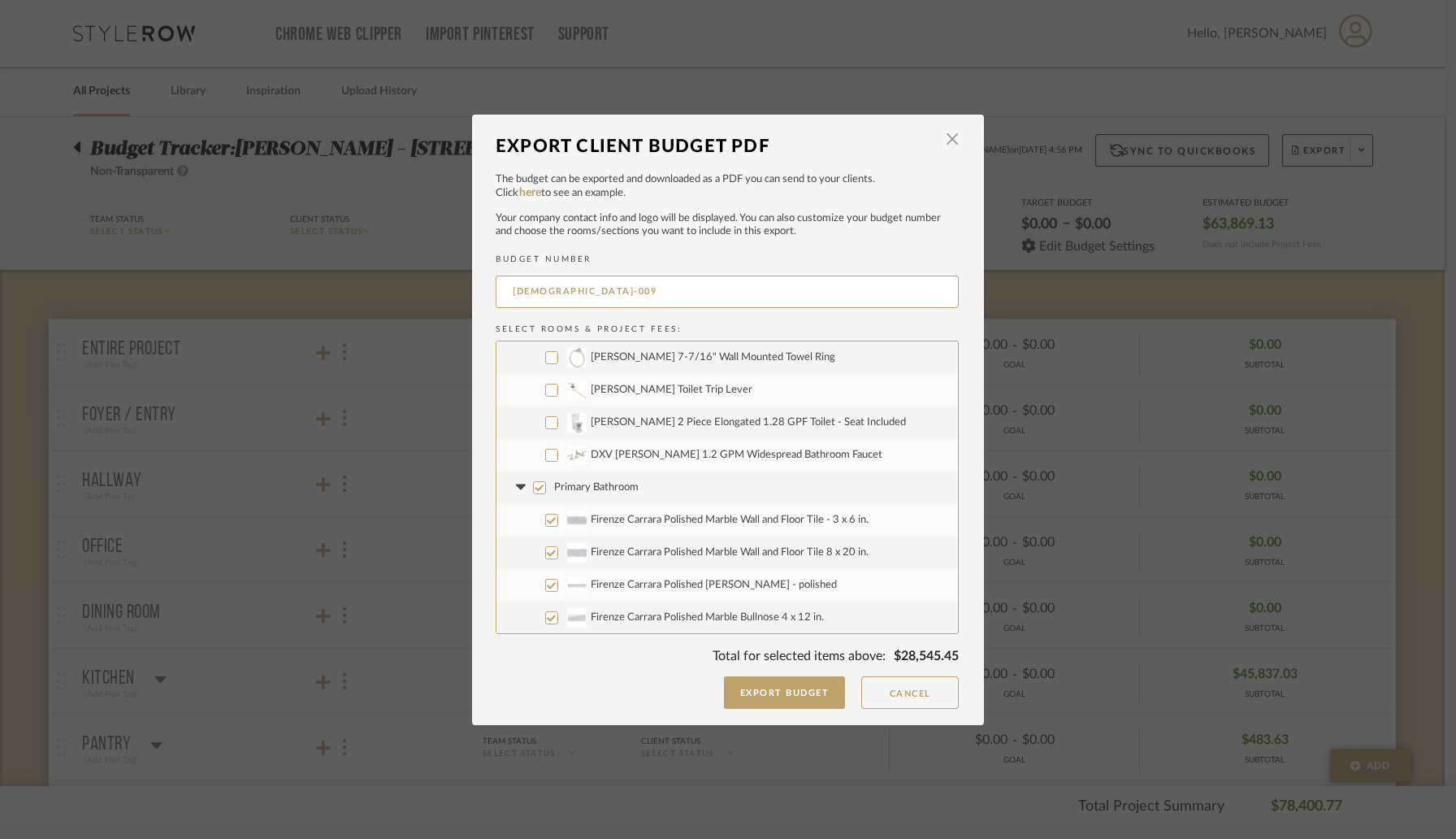
click at [534, 486] on input "Primary Bathroom" at bounding box center [540, 488] width 13 height 13
checkbox input "false"
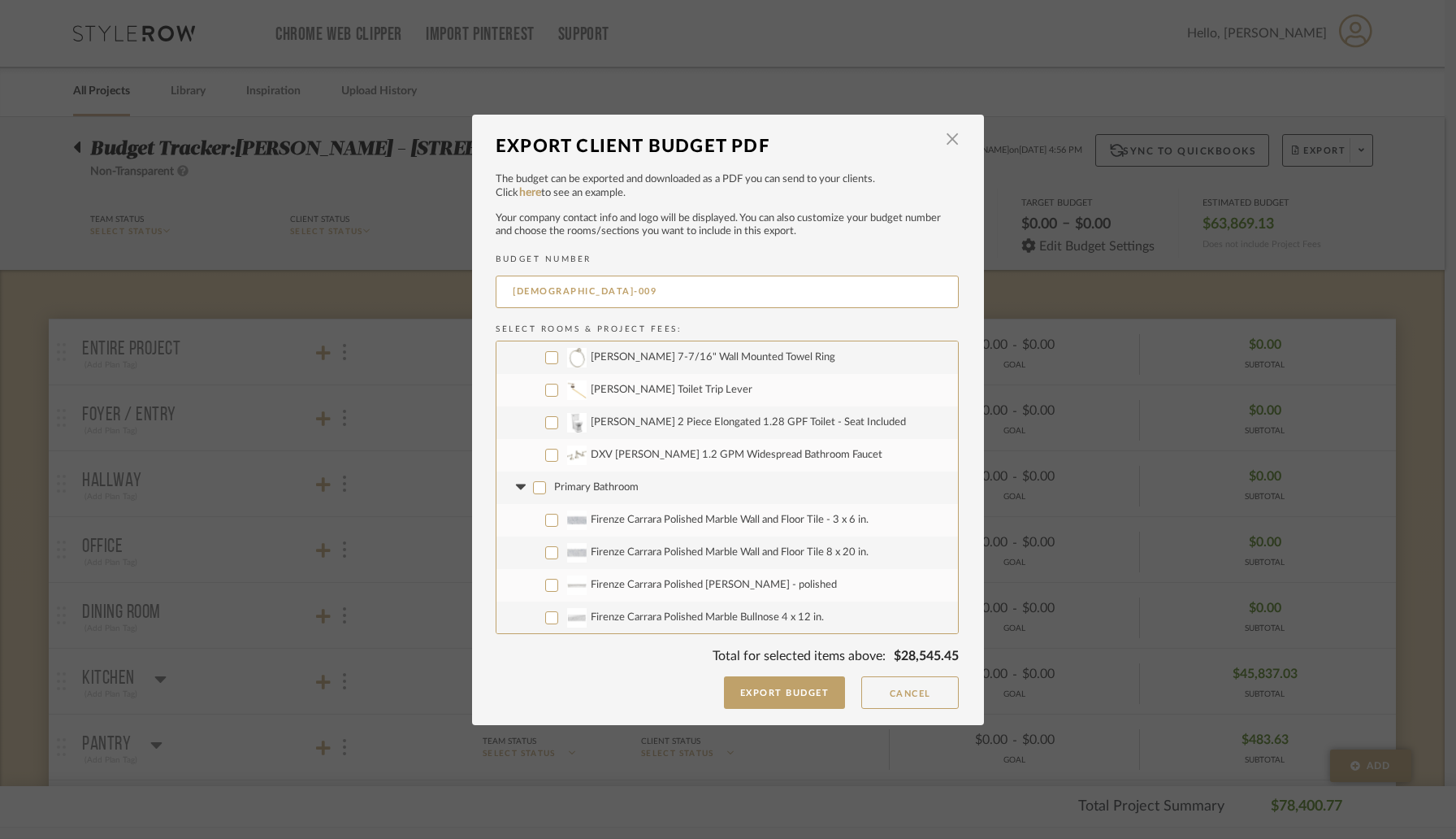
checkbox input "false"
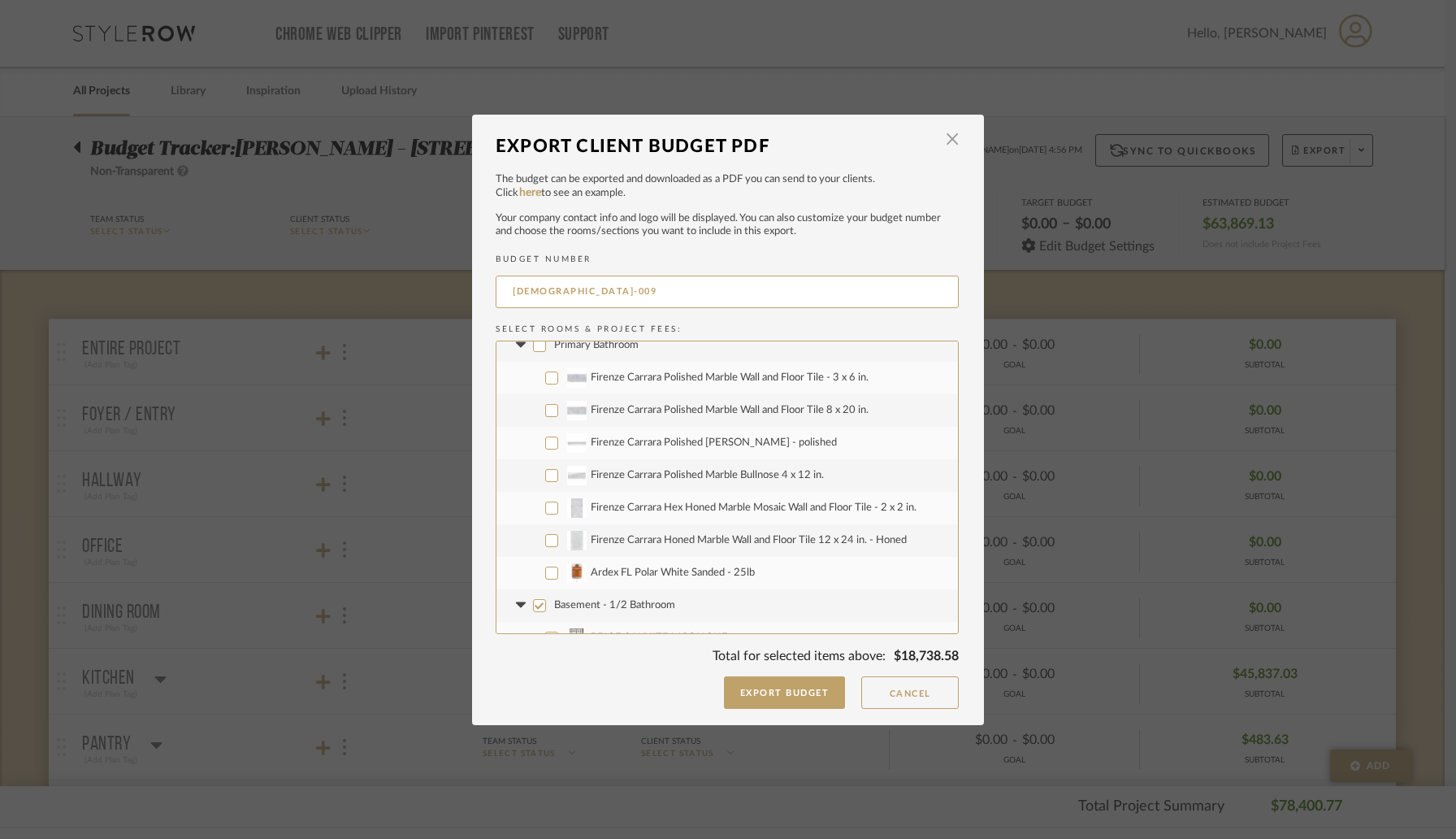
click at [539, 603] on input "Basement - 1/2 Bathroom" at bounding box center [540, 606] width 13 height 13
checkbox input "false"
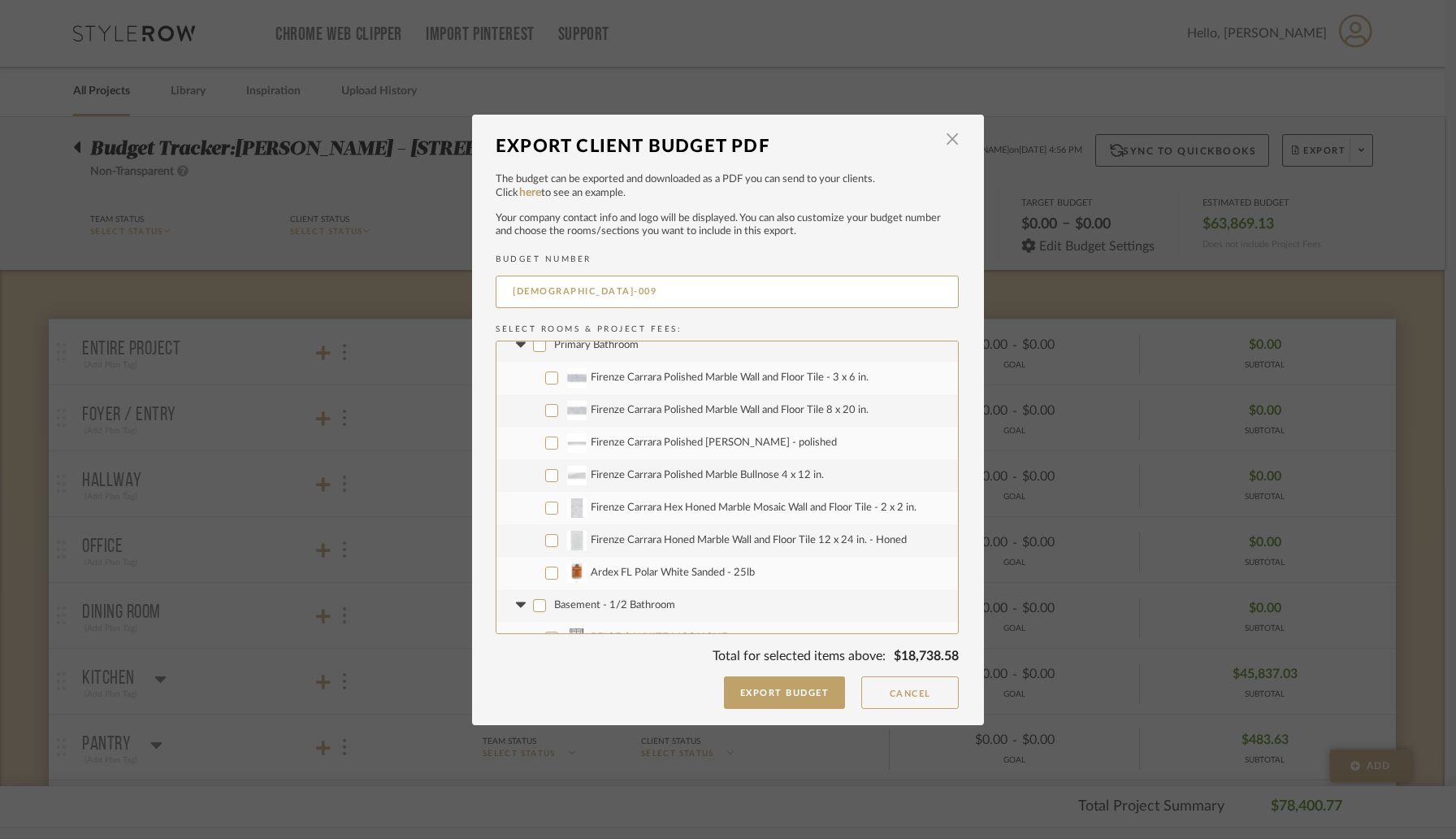
checkbox input "false"
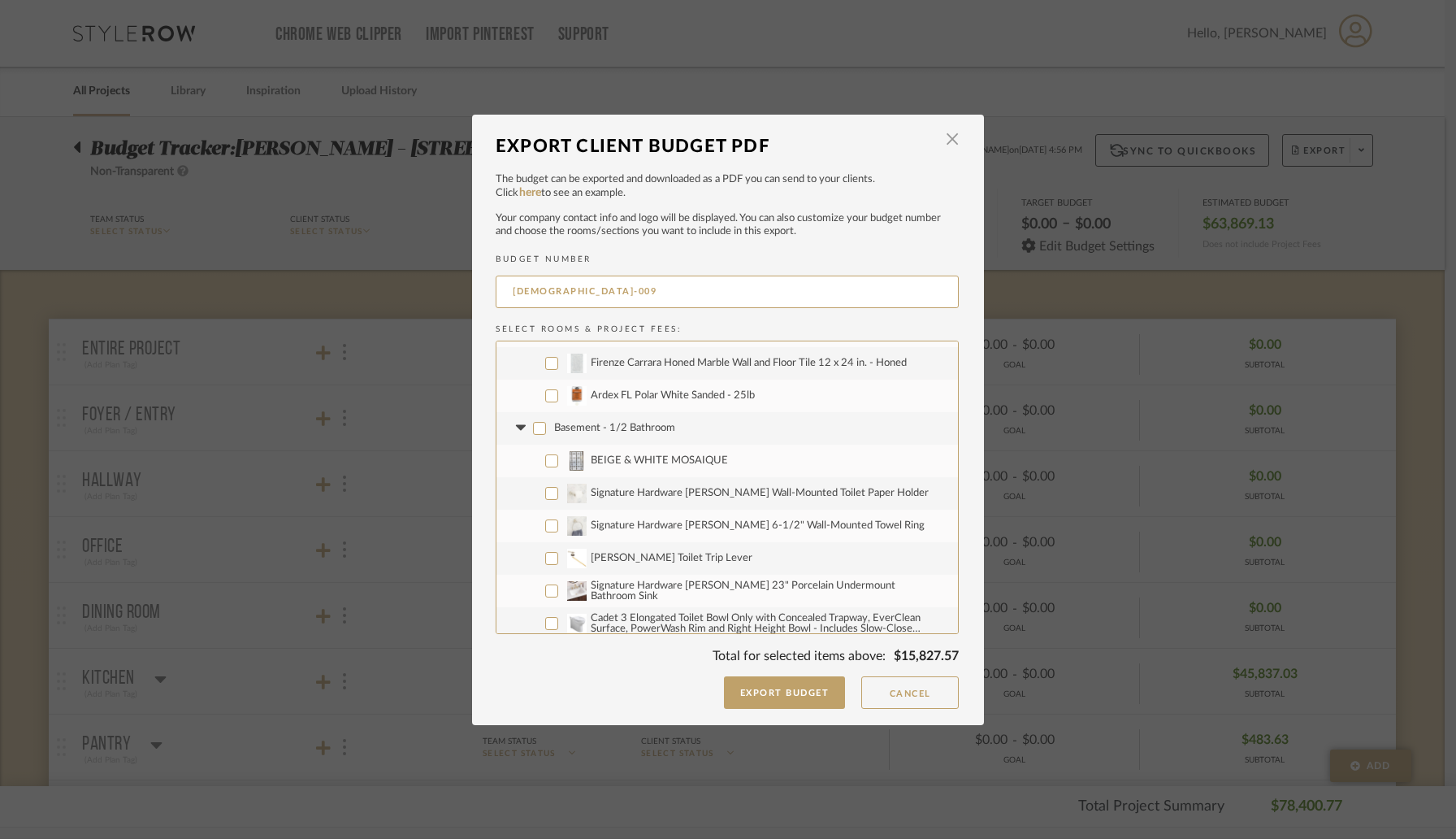
click at [547, 461] on input "BEIGE & WHITE MOSAIQUE" at bounding box center [552, 461] width 13 height 13
checkbox input "true"
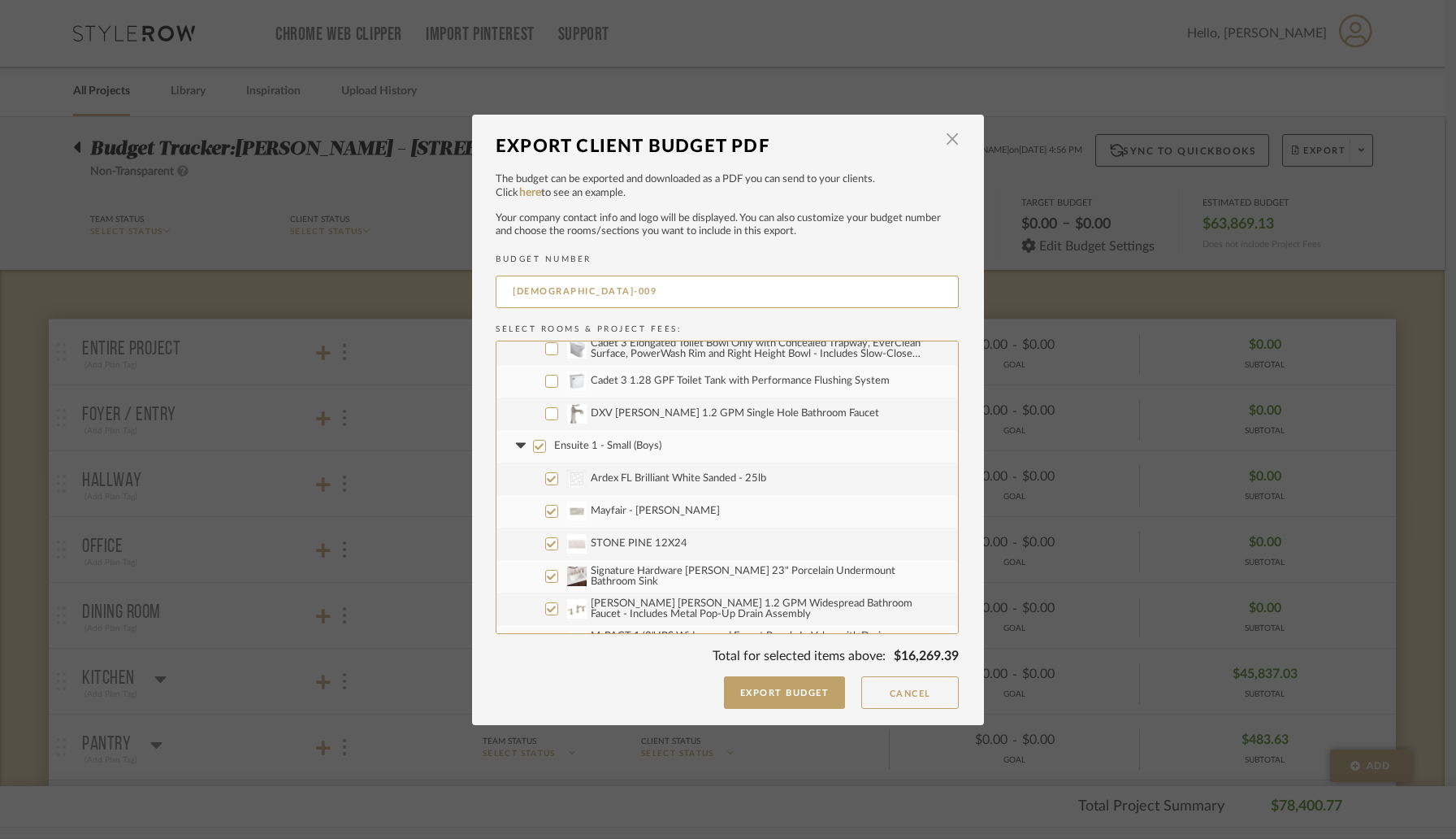
click at [539, 449] on input "Ensuite 1 - Small (Boys)" at bounding box center [540, 446] width 13 height 13
checkbox input "false"
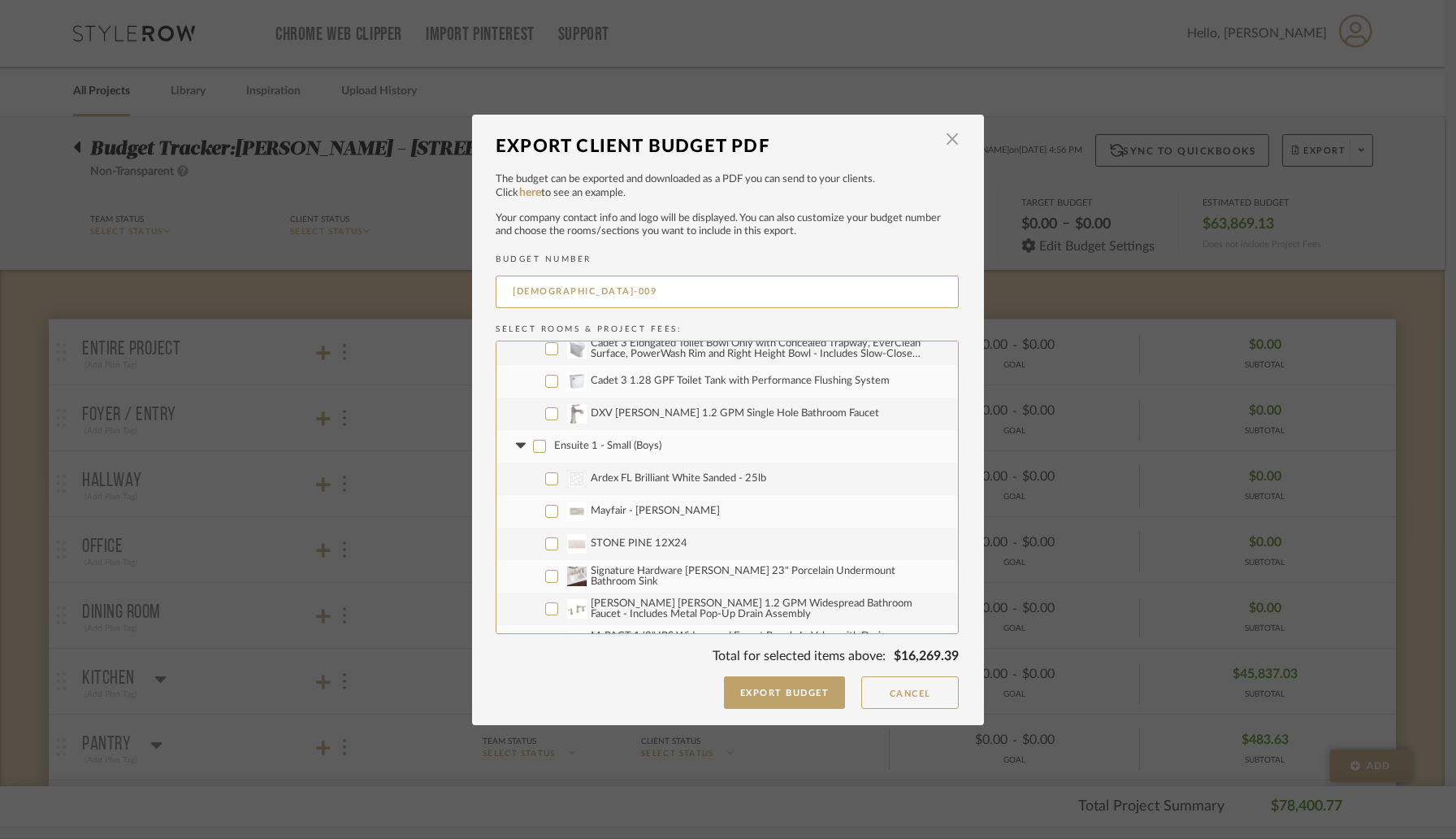
checkbox input "false"
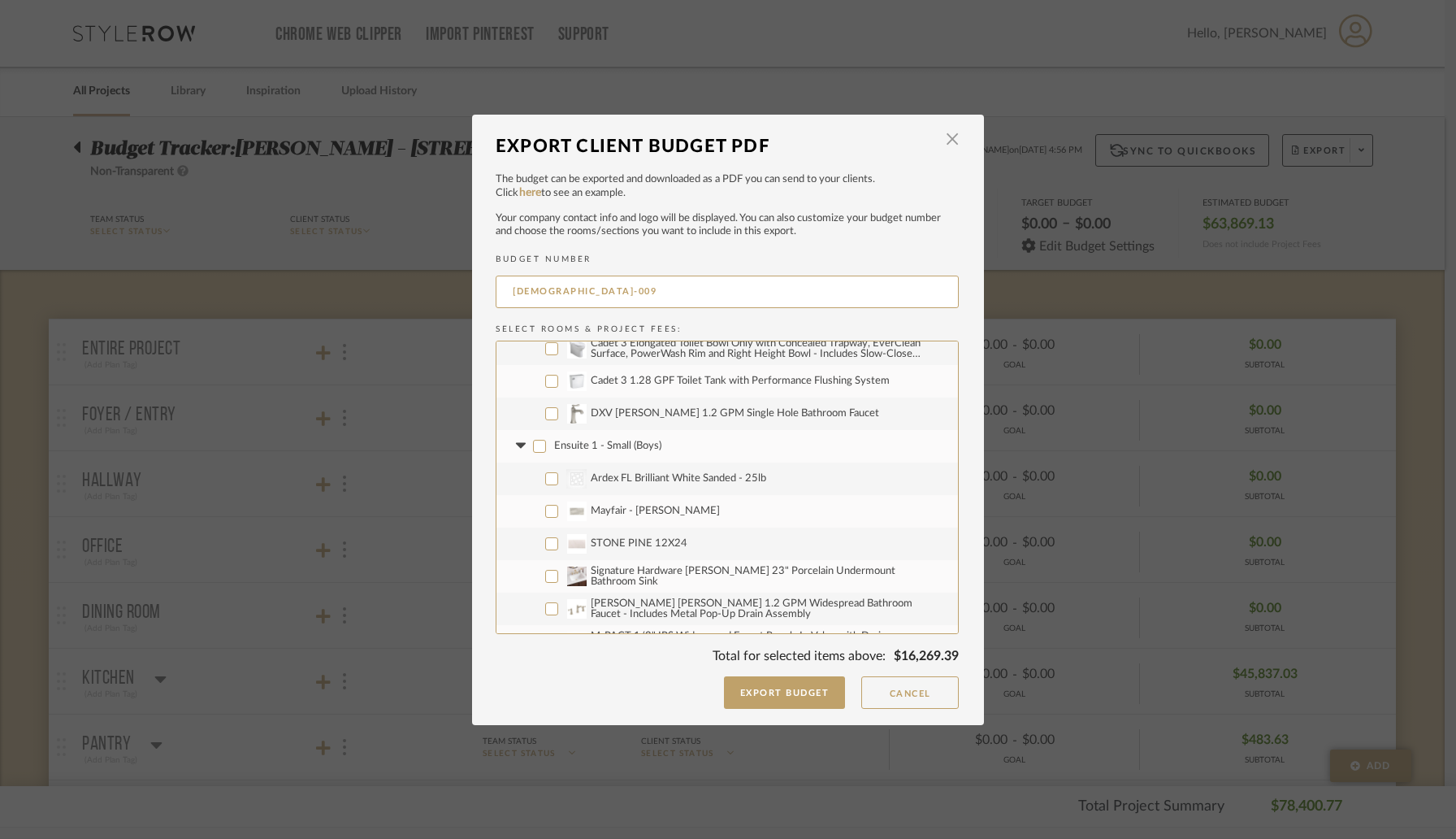
checkbox input "false"
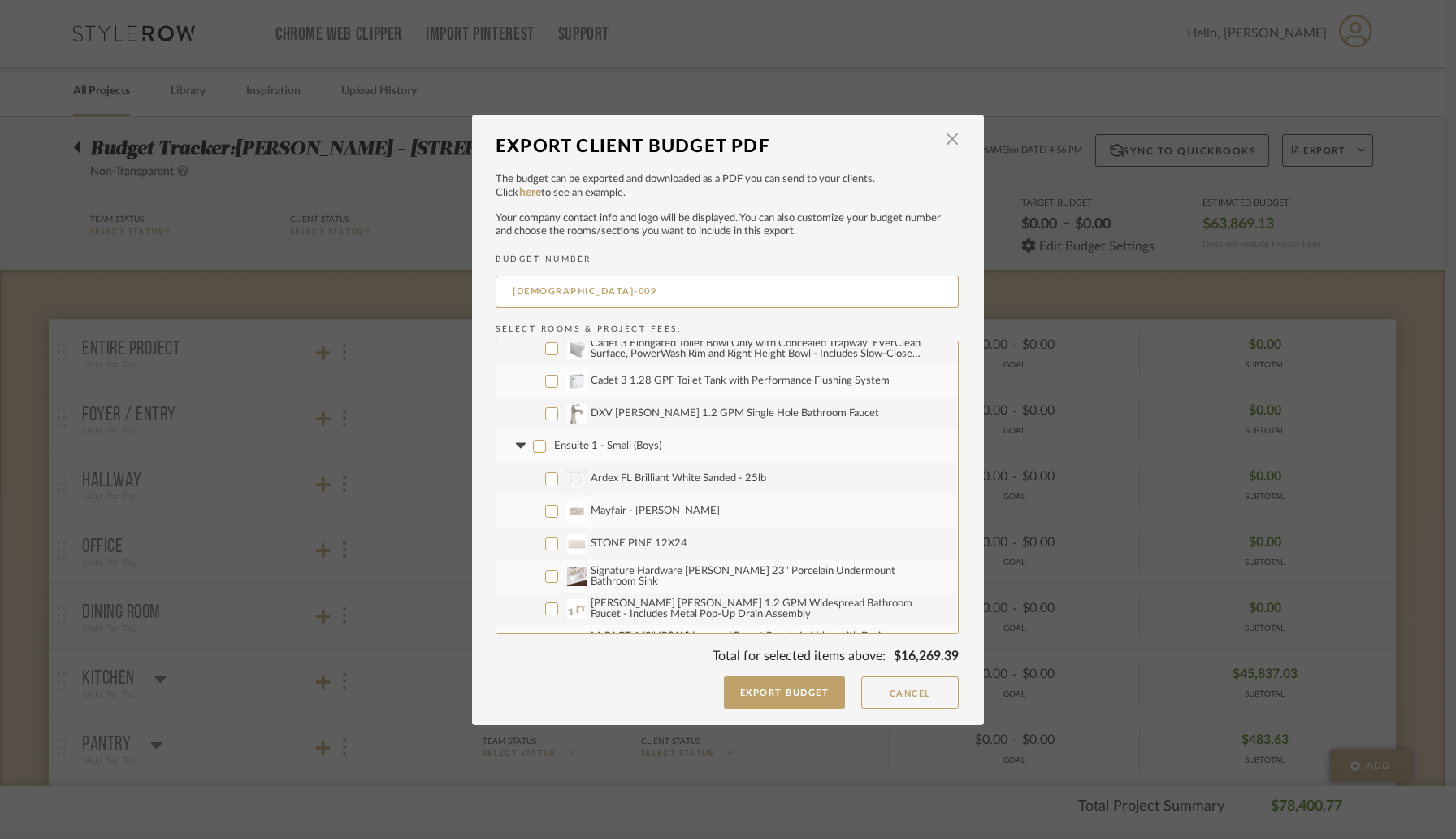
checkbox input "false"
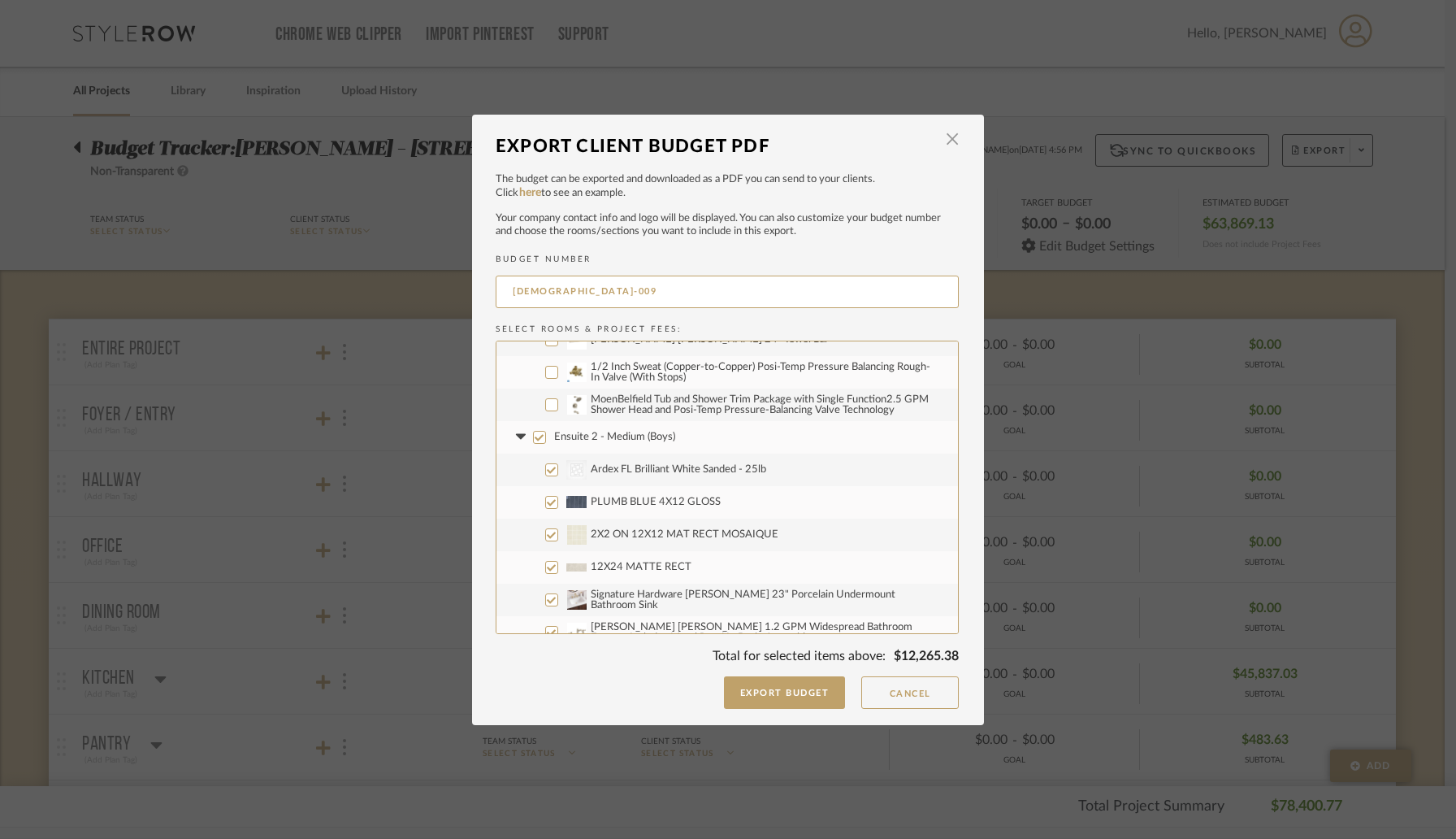
click at [533, 437] on input "Ensuite 2 - Medium (Boys)" at bounding box center [540, 437] width 13 height 13
checkbox input "false"
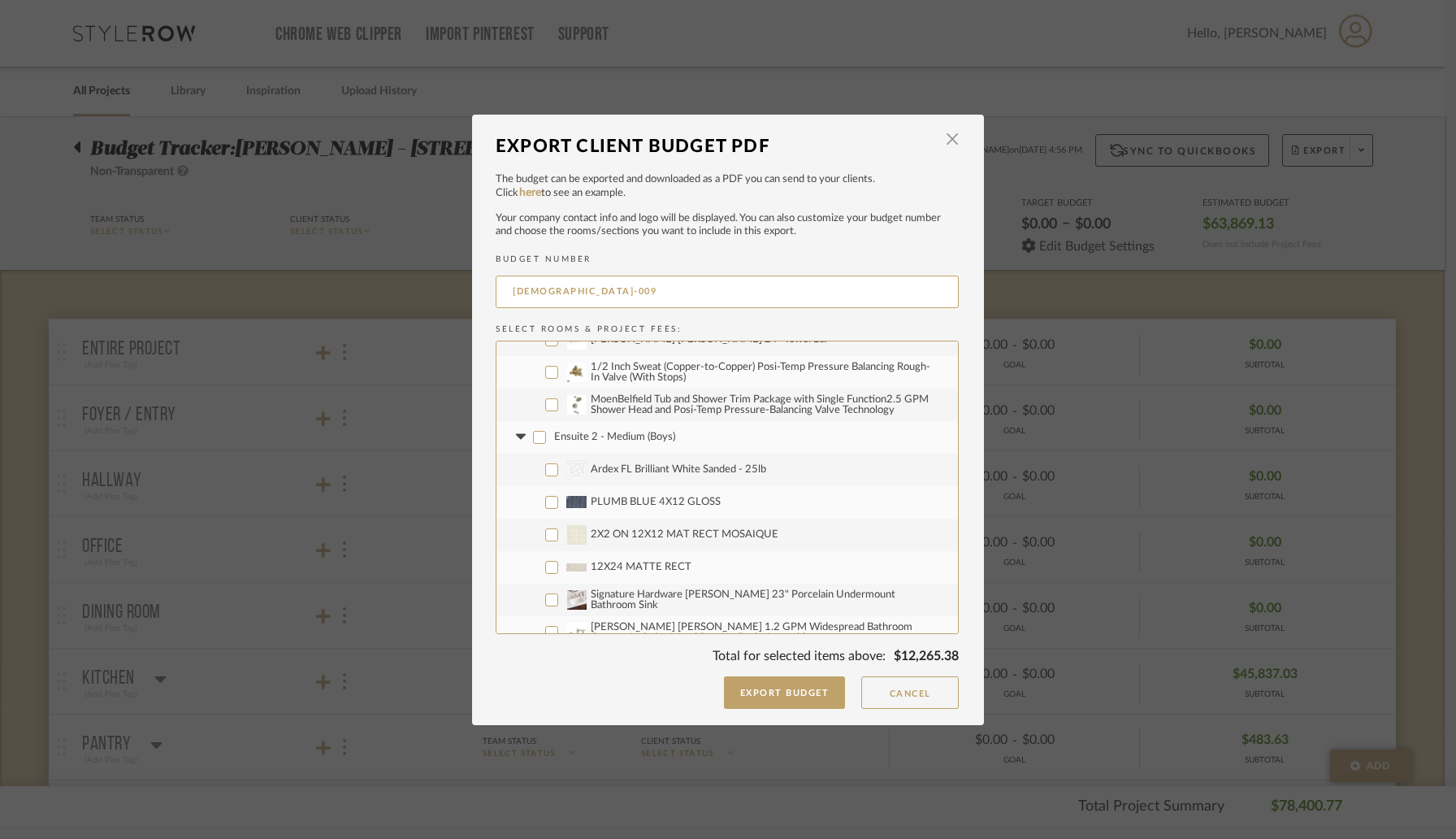
checkbox input "false"
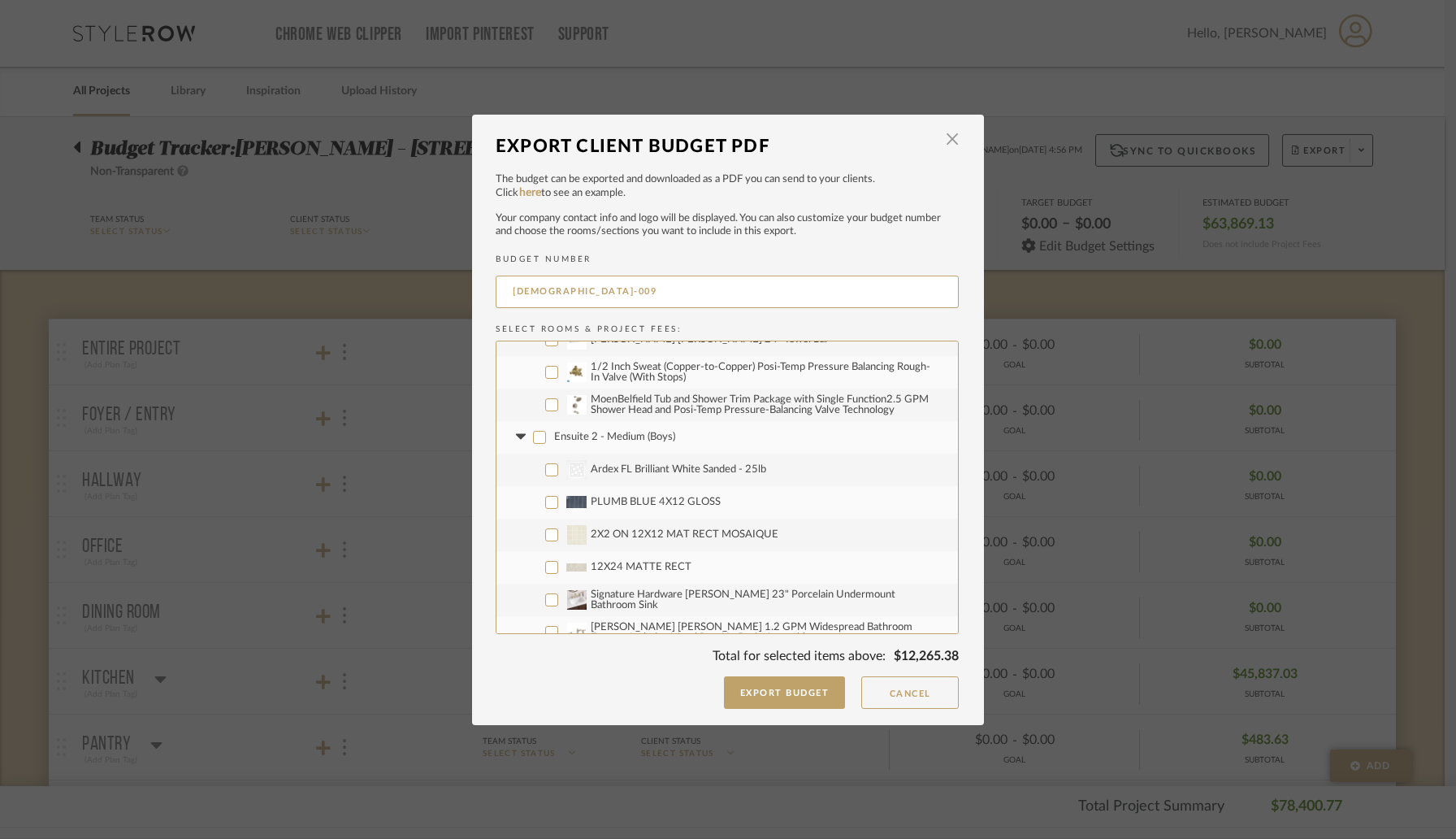
checkbox input "false"
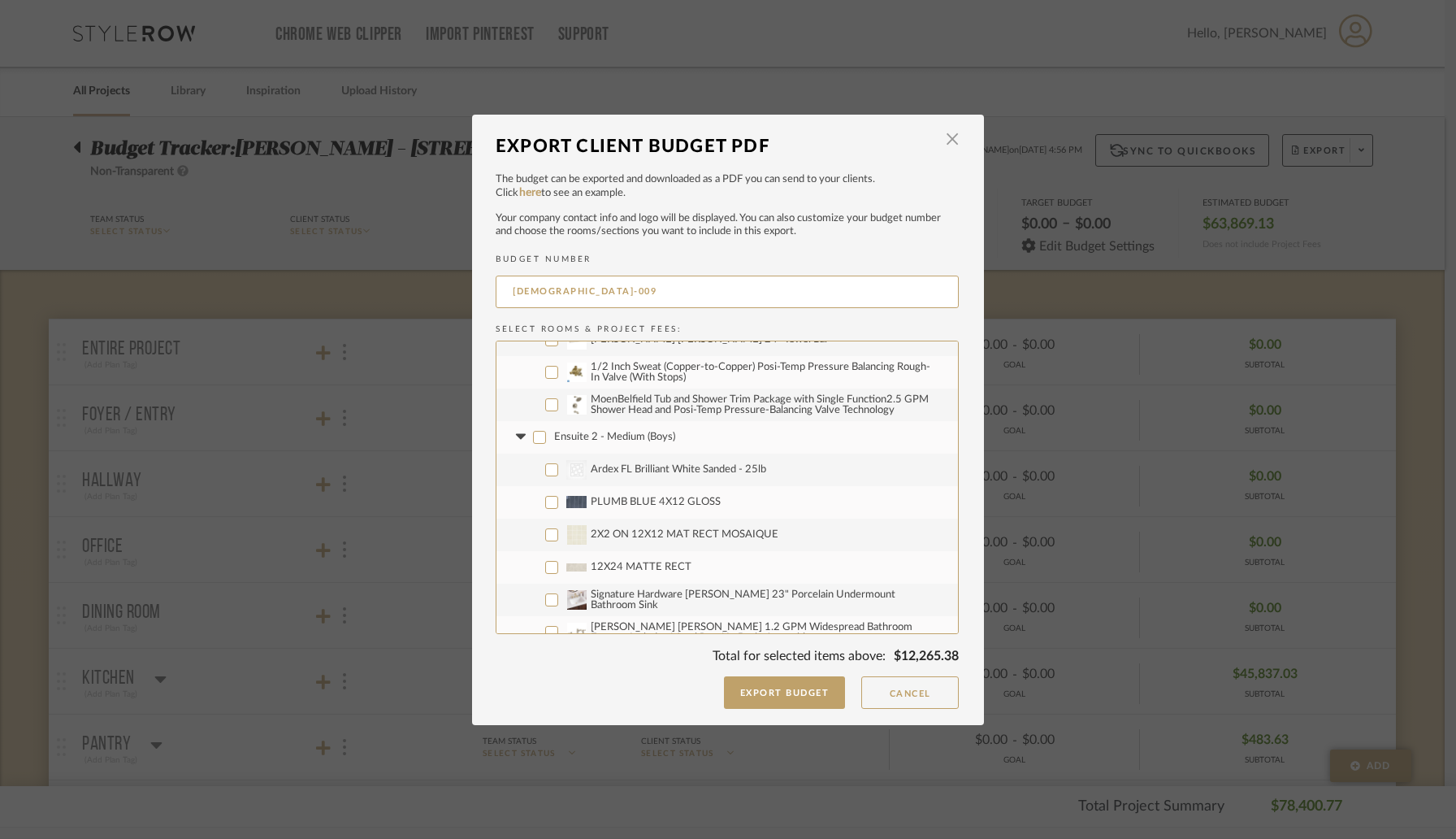
checkbox input "false"
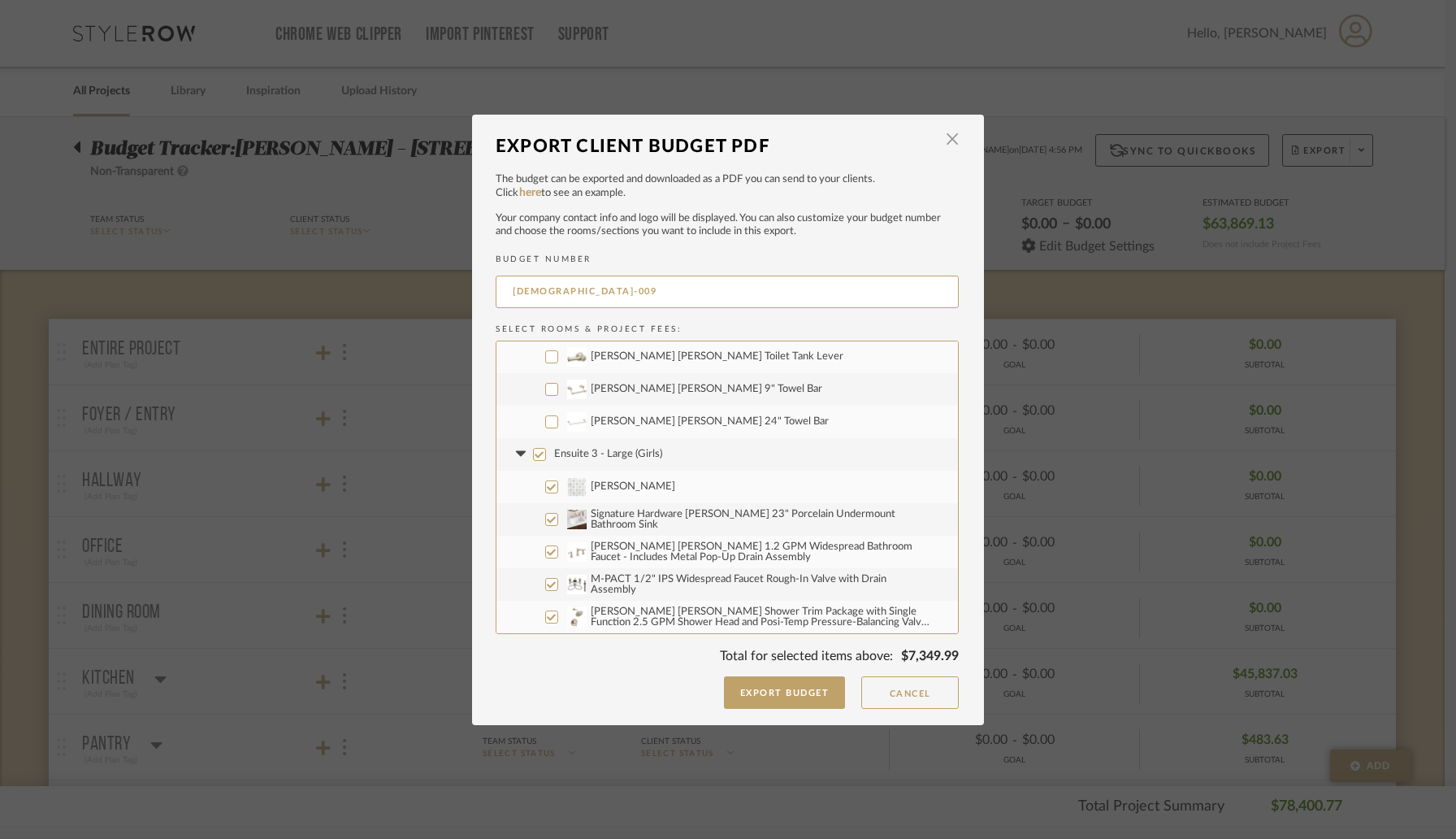
click at [535, 455] on input "Ensuite 3 - Large (Girls)" at bounding box center [540, 454] width 13 height 13
checkbox input "false"
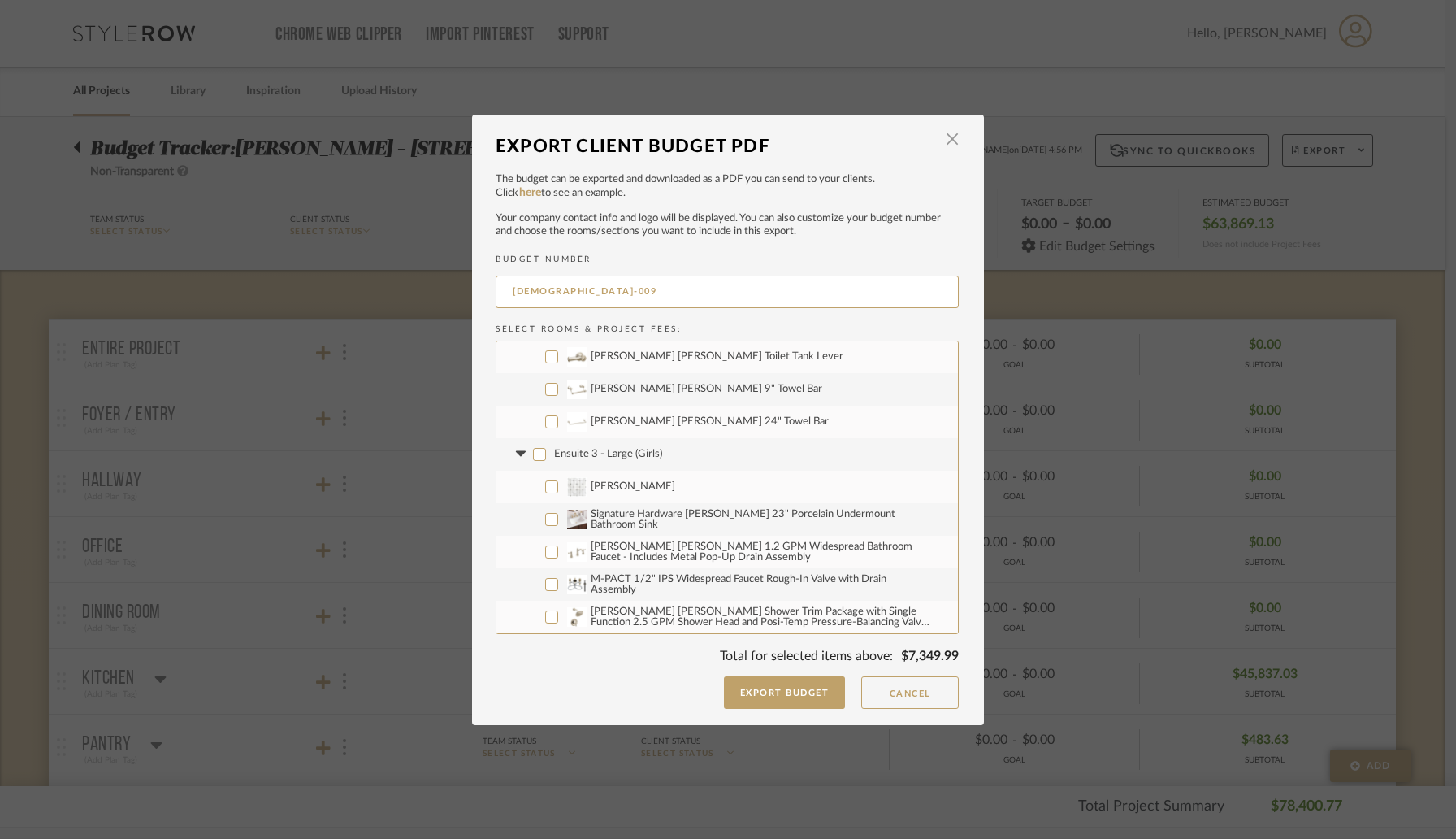
checkbox input "false"
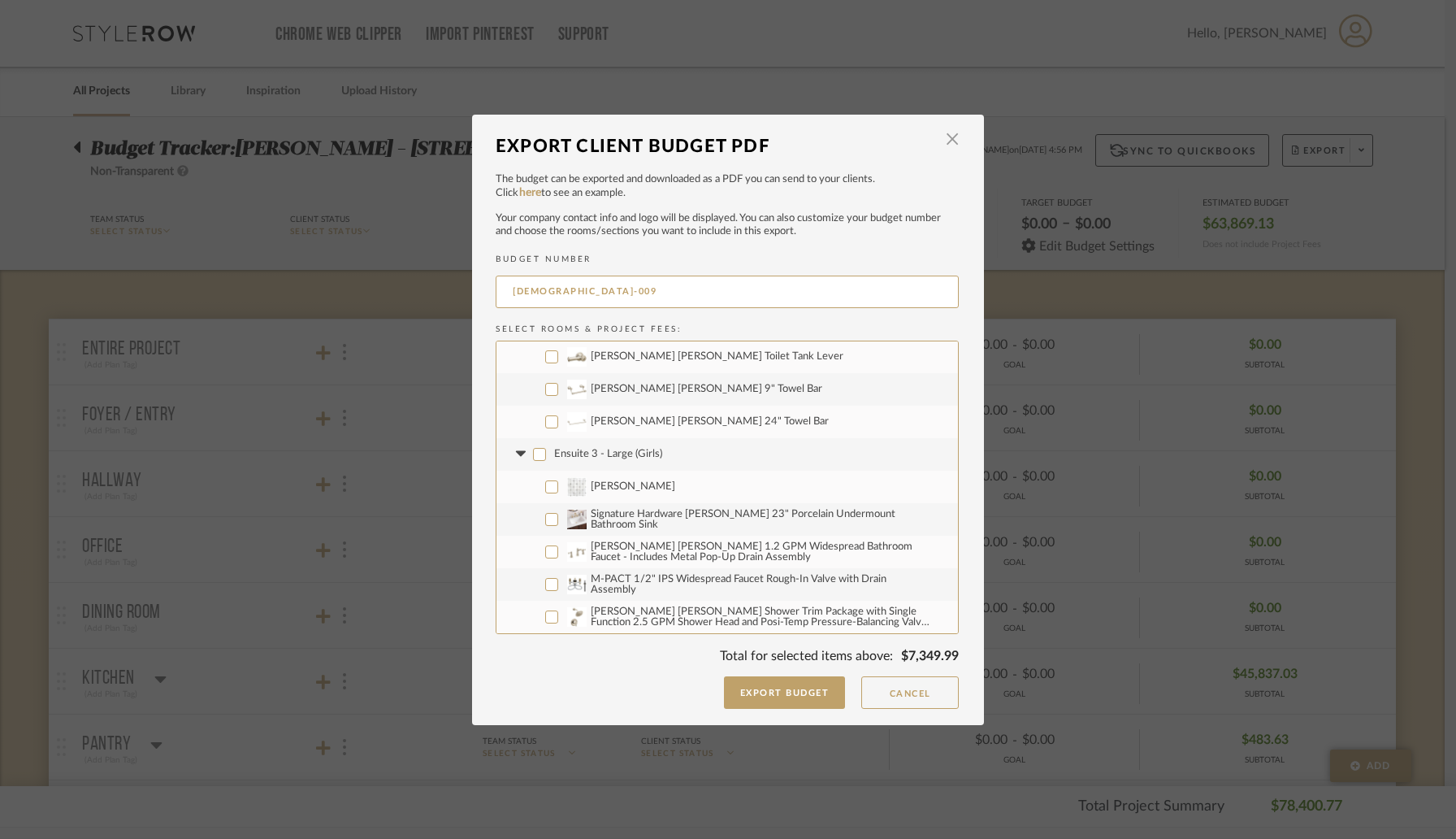
checkbox input "false"
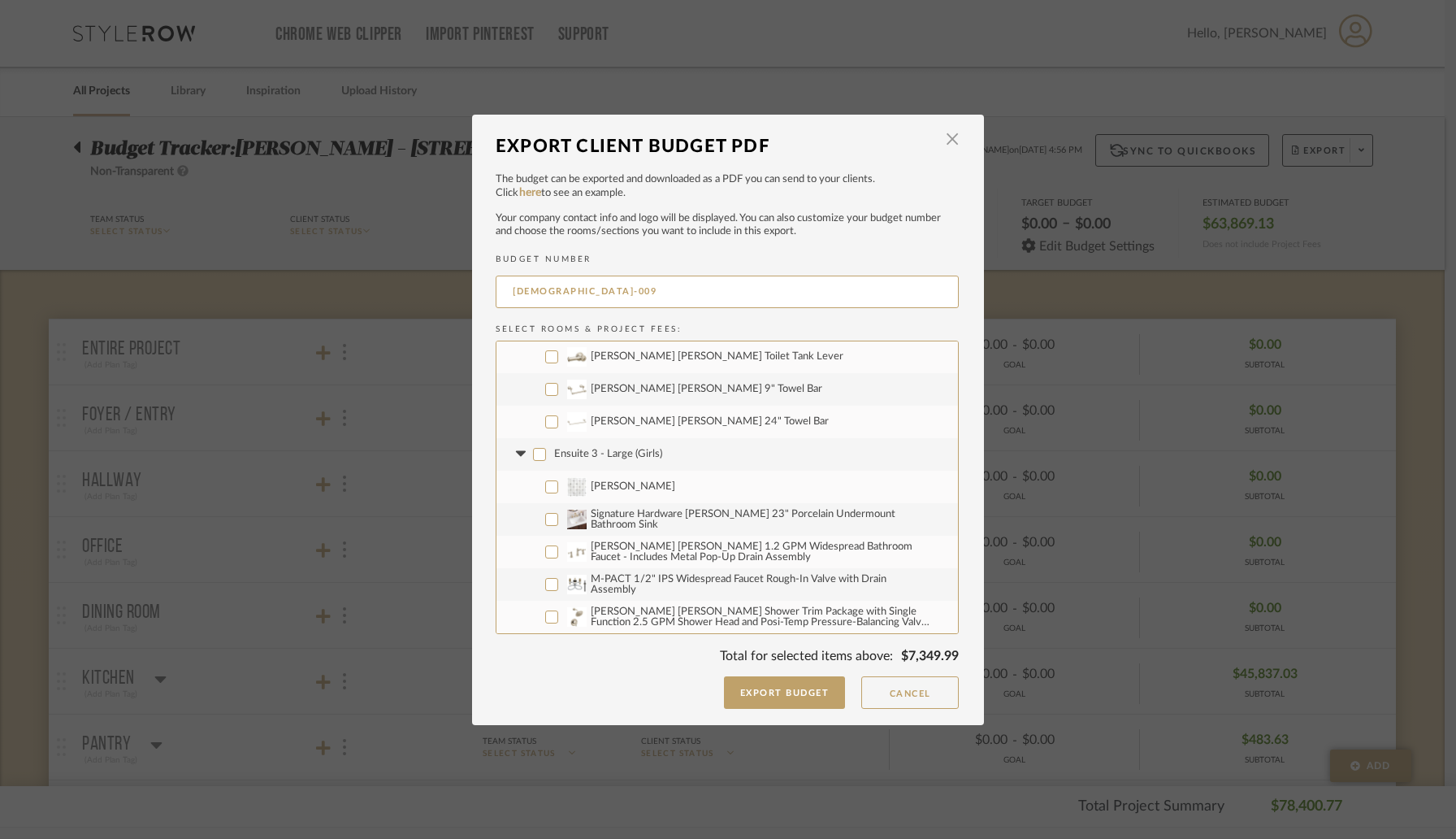
checkbox input "false"
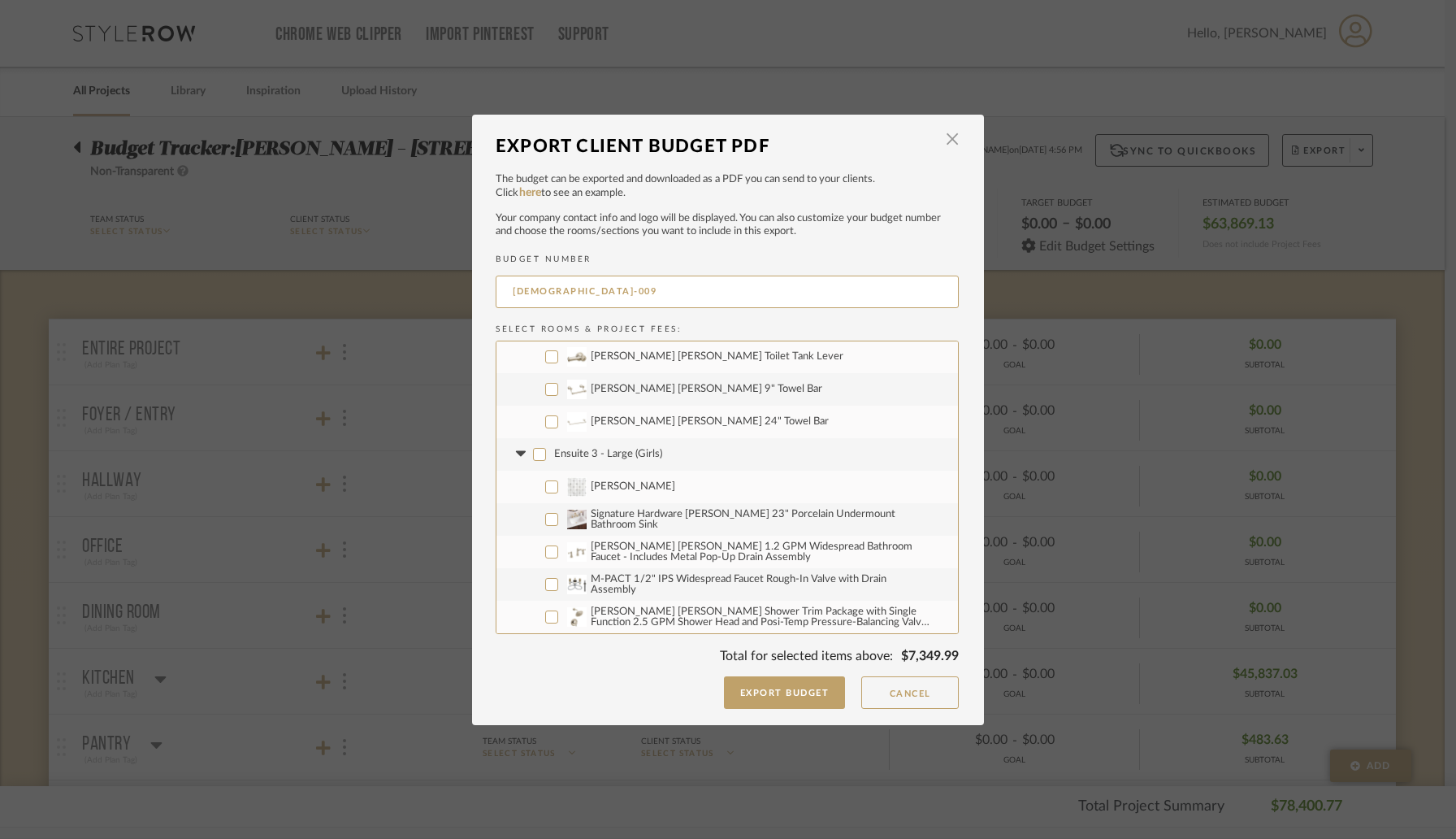
checkbox input "false"
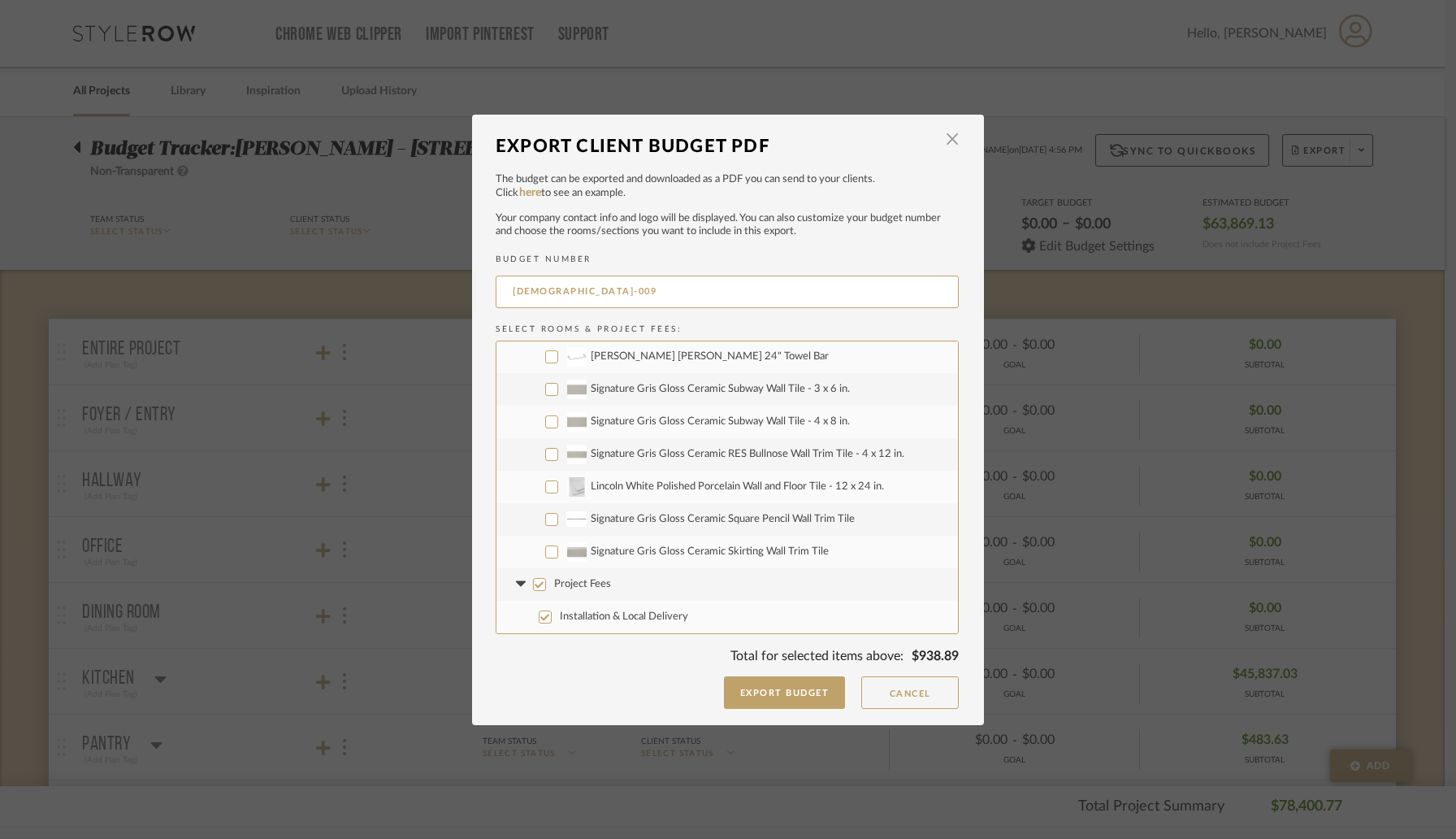
click at [533, 584] on input "Project Fees" at bounding box center [540, 584] width 13 height 13
checkbox input "false"
click at [762, 691] on button "Export Budget" at bounding box center [784, 693] width 122 height 32
